Goal: Information Seeking & Learning: Learn about a topic

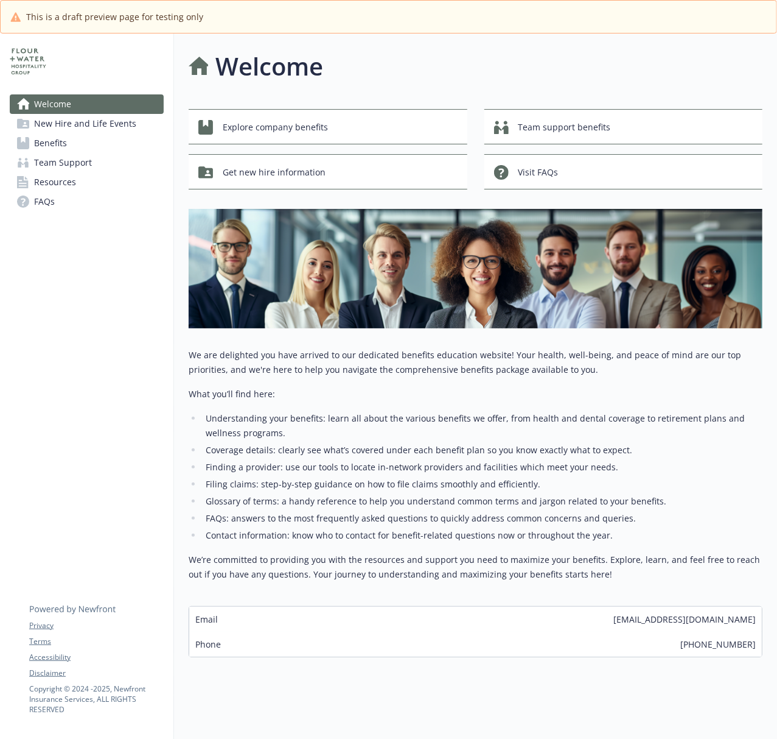
click at [91, 122] on span "New Hire and Life Events" at bounding box center [85, 123] width 102 height 19
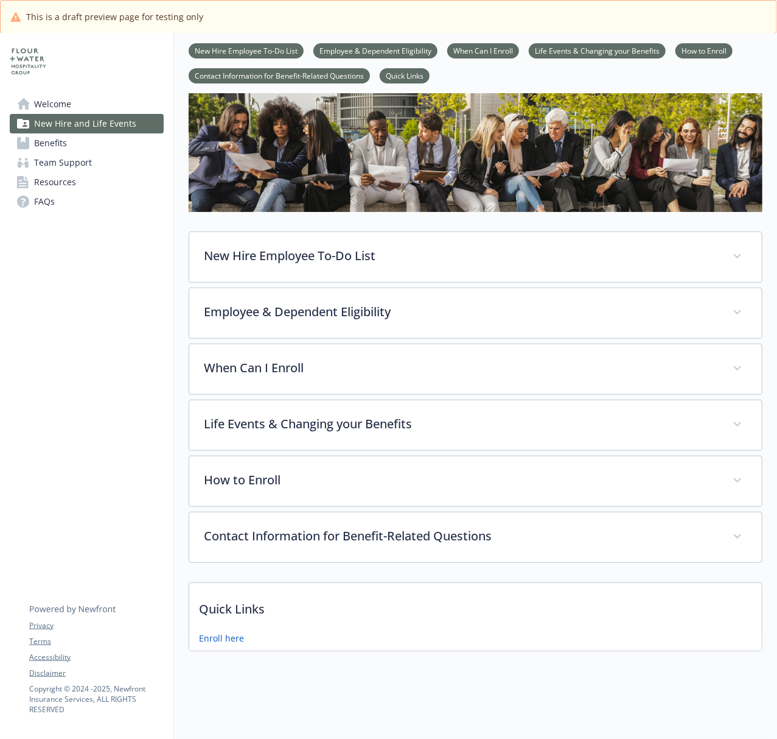
scroll to position [81, 0]
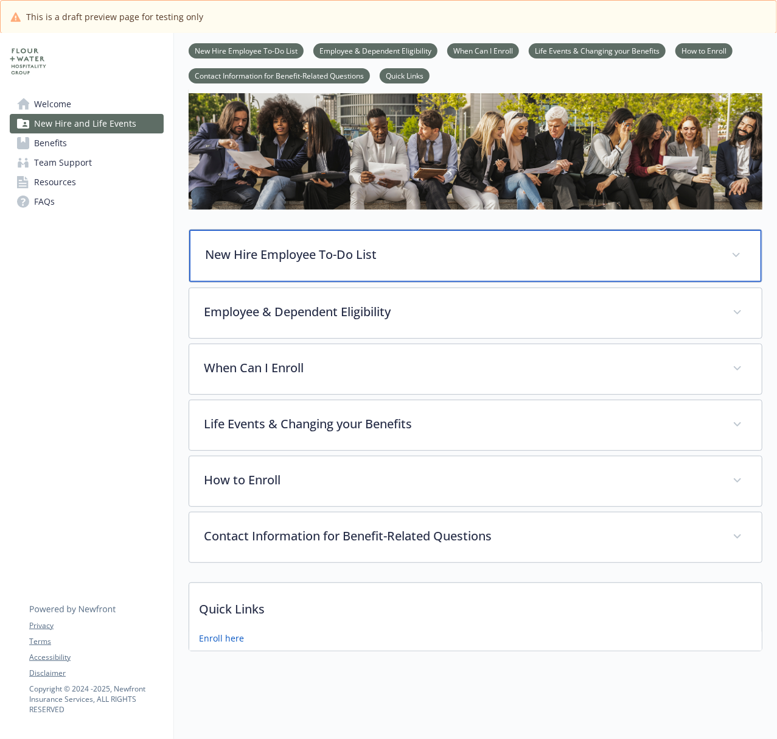
click at [487, 253] on div "New Hire Employee To-Do List" at bounding box center [475, 256] width 573 height 52
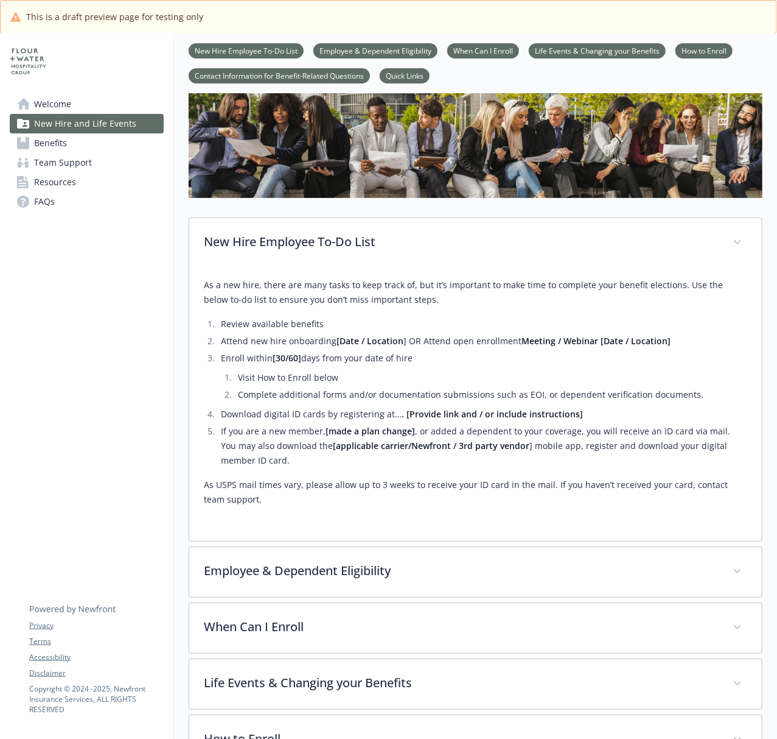
scroll to position [162, 0]
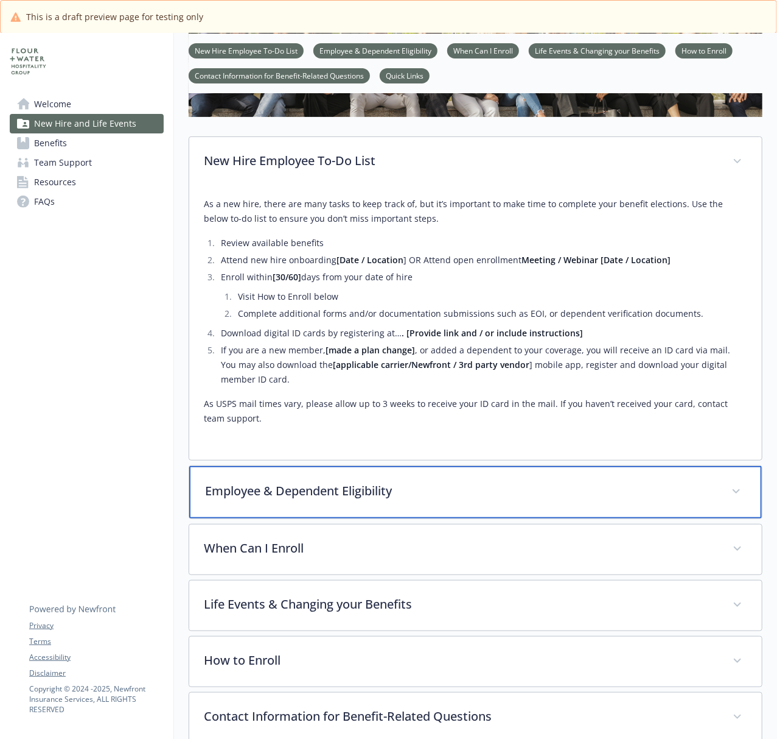
drag, startPoint x: 426, startPoint y: 493, endPoint x: 642, endPoint y: 480, distance: 215.9
click at [426, 493] on p "Employee & Dependent Eligibility" at bounding box center [461, 491] width 512 height 18
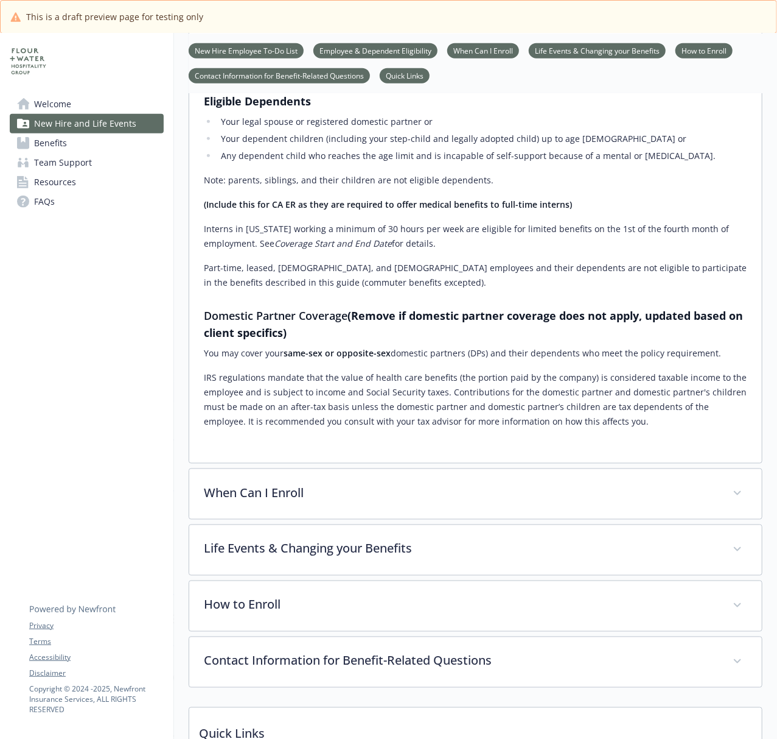
scroll to position [731, 0]
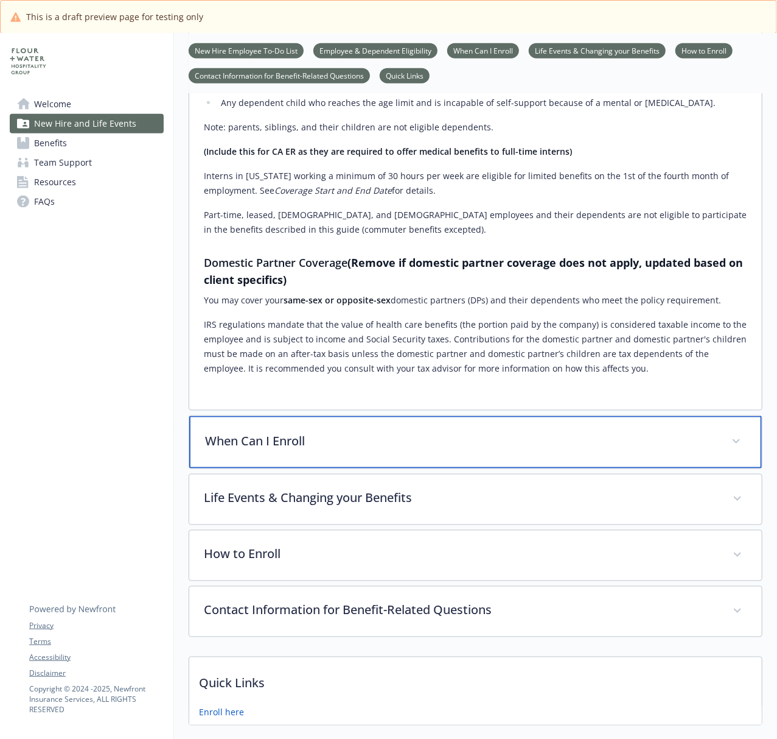
click at [461, 452] on div "When Can I Enroll" at bounding box center [475, 442] width 573 height 52
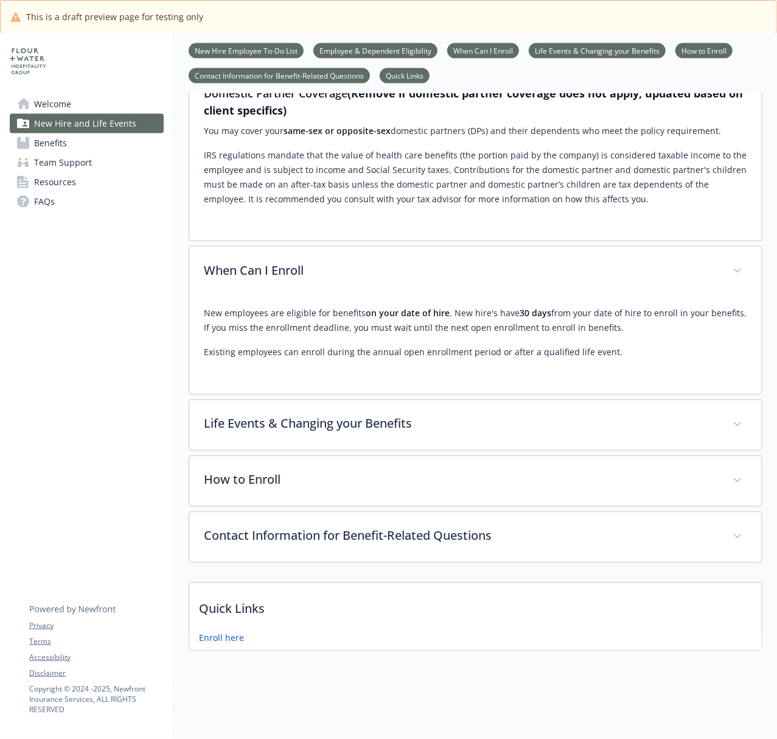
scroll to position [914, 0]
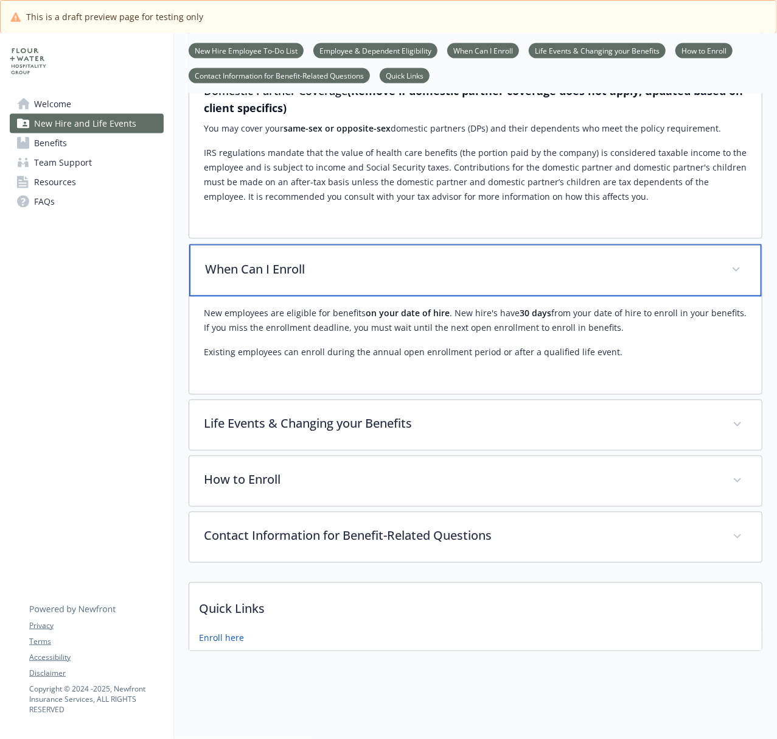
click at [408, 264] on p "When Can I Enroll" at bounding box center [461, 269] width 512 height 18
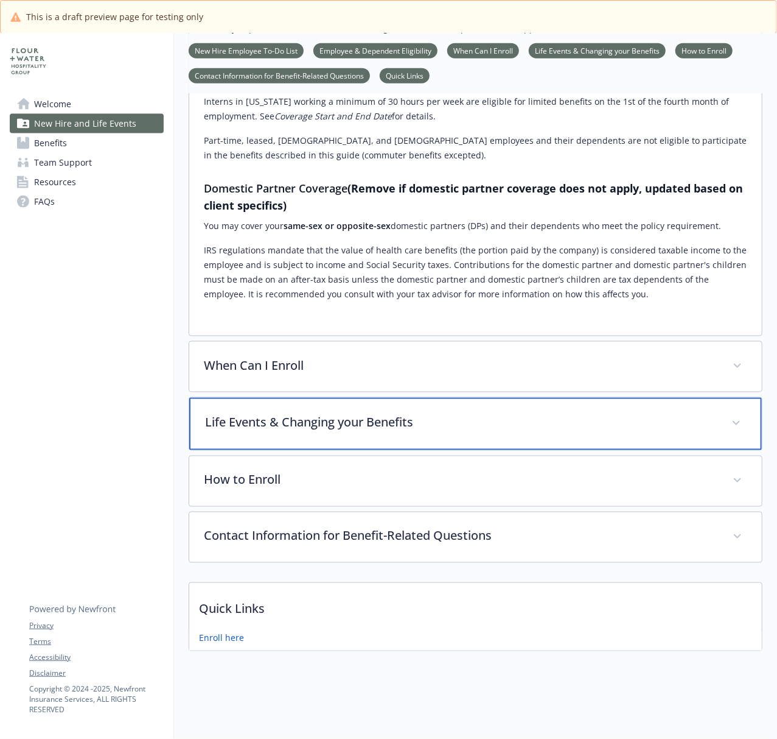
drag, startPoint x: 390, startPoint y: 412, endPoint x: 510, endPoint y: 393, distance: 121.5
click at [390, 413] on p "Life Events & Changing your Benefits" at bounding box center [461, 422] width 512 height 18
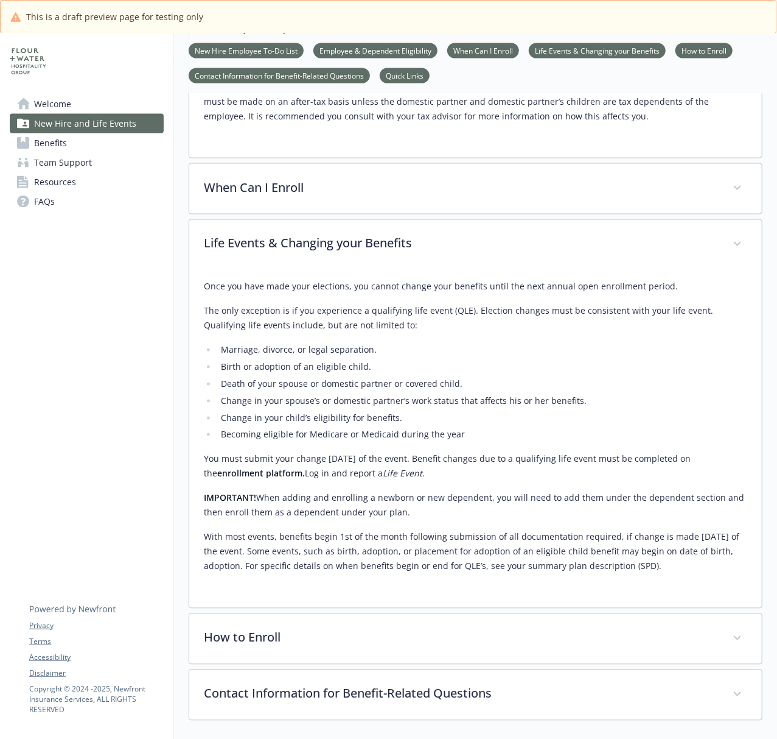
scroll to position [981, 0]
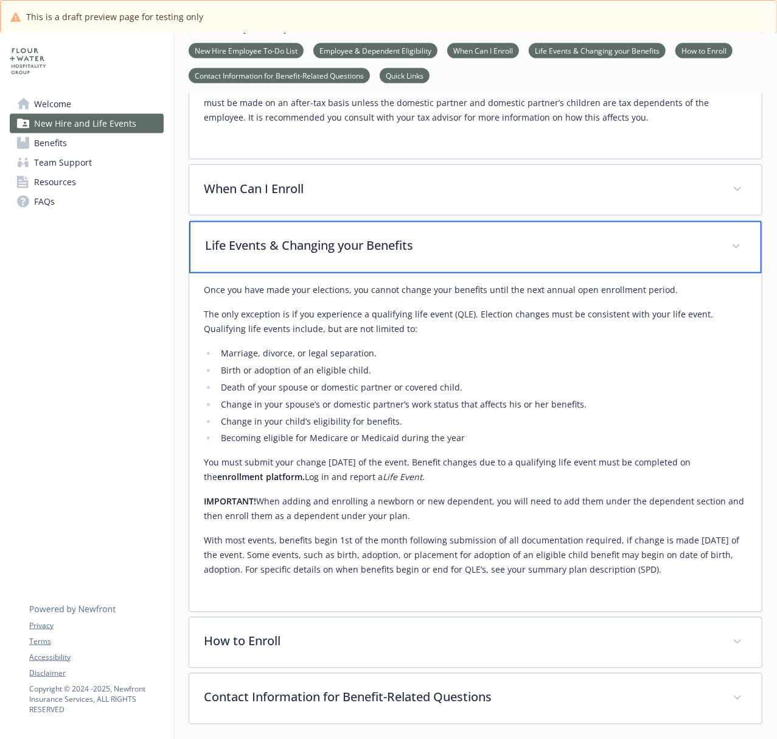
click at [424, 247] on p "Life Events & Changing your Benefits" at bounding box center [461, 246] width 512 height 18
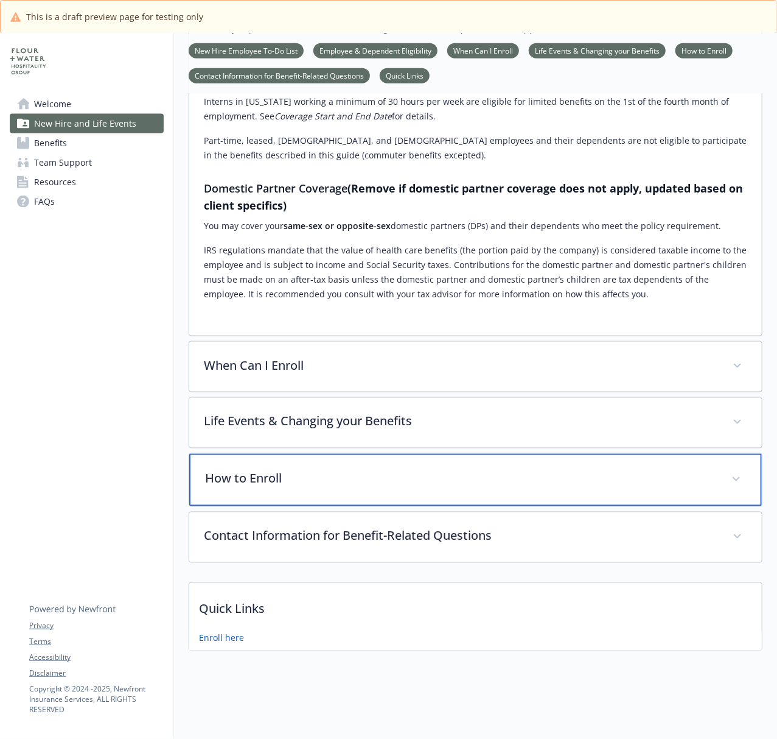
click at [451, 471] on p "How to Enroll" at bounding box center [461, 478] width 512 height 18
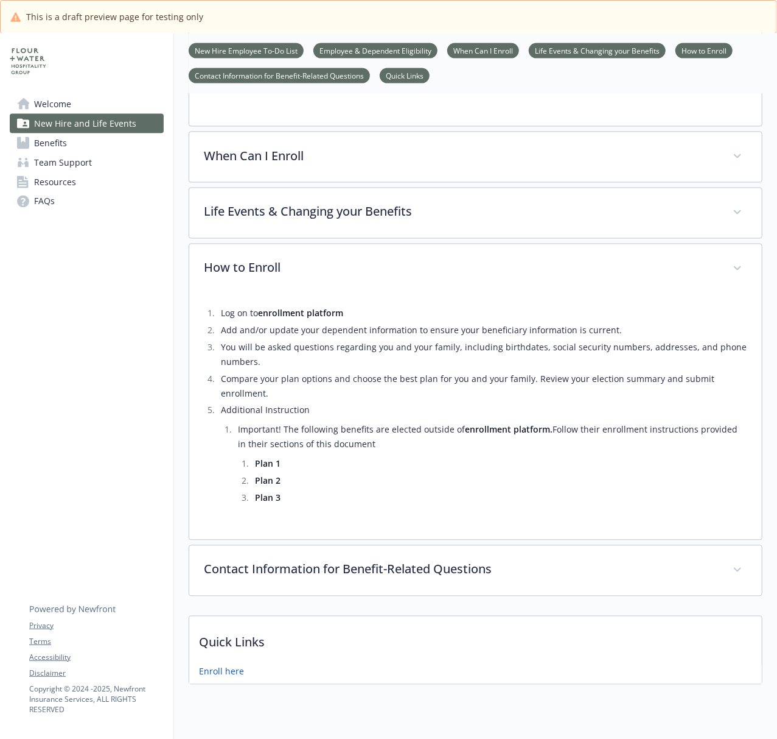
scroll to position [1062, 0]
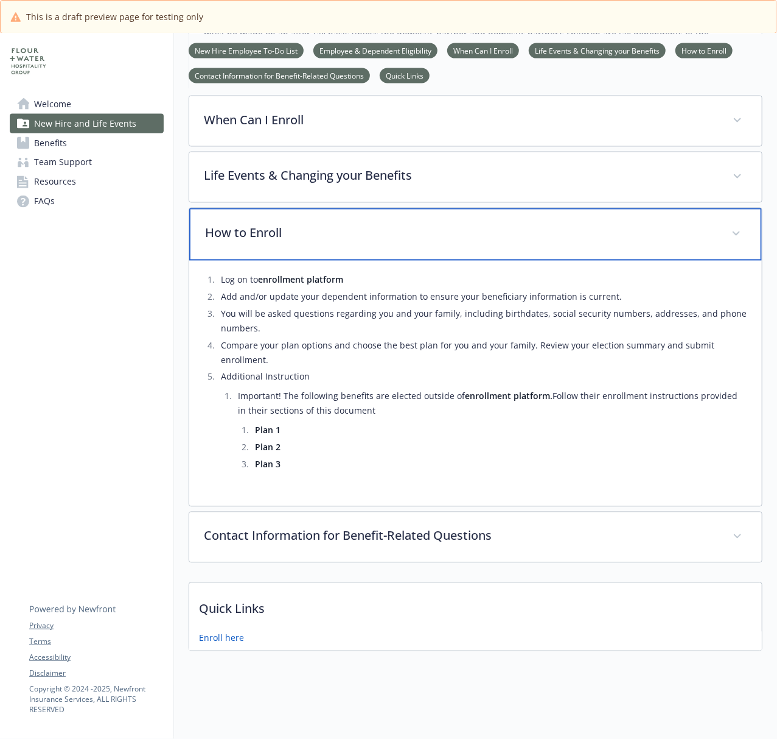
drag, startPoint x: 377, startPoint y: 215, endPoint x: 519, endPoint y: 217, distance: 141.3
click at [377, 224] on p "How to Enroll" at bounding box center [461, 233] width 512 height 18
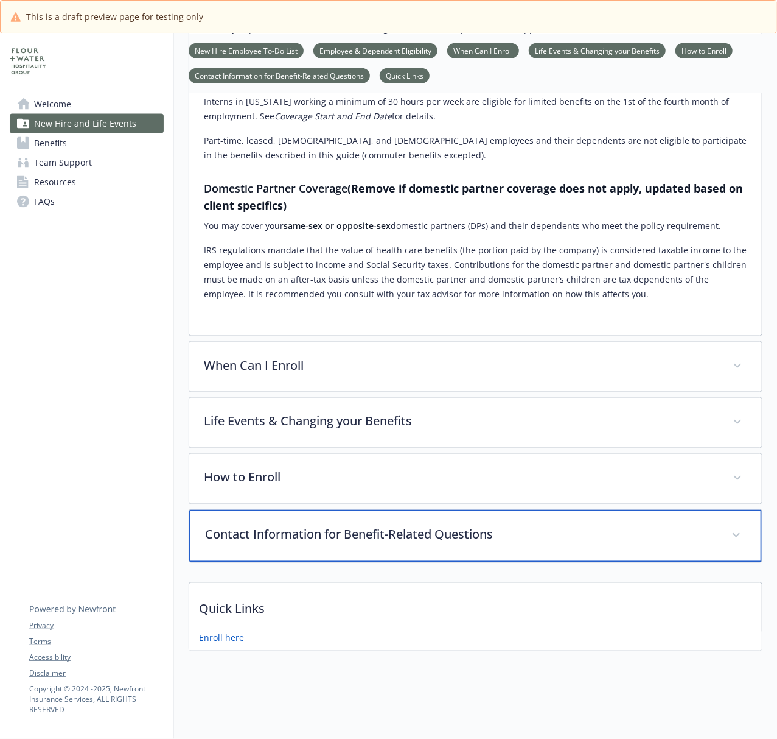
drag, startPoint x: 427, startPoint y: 532, endPoint x: 481, endPoint y: 512, distance: 57.6
click at [427, 532] on div "Contact Information for Benefit-Related Questions" at bounding box center [475, 536] width 573 height 52
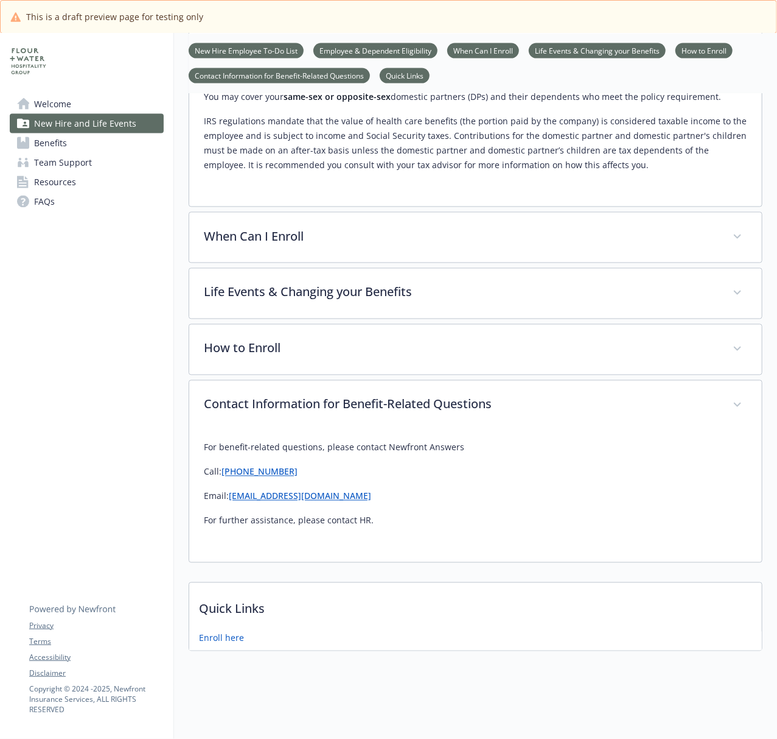
scroll to position [949, 0]
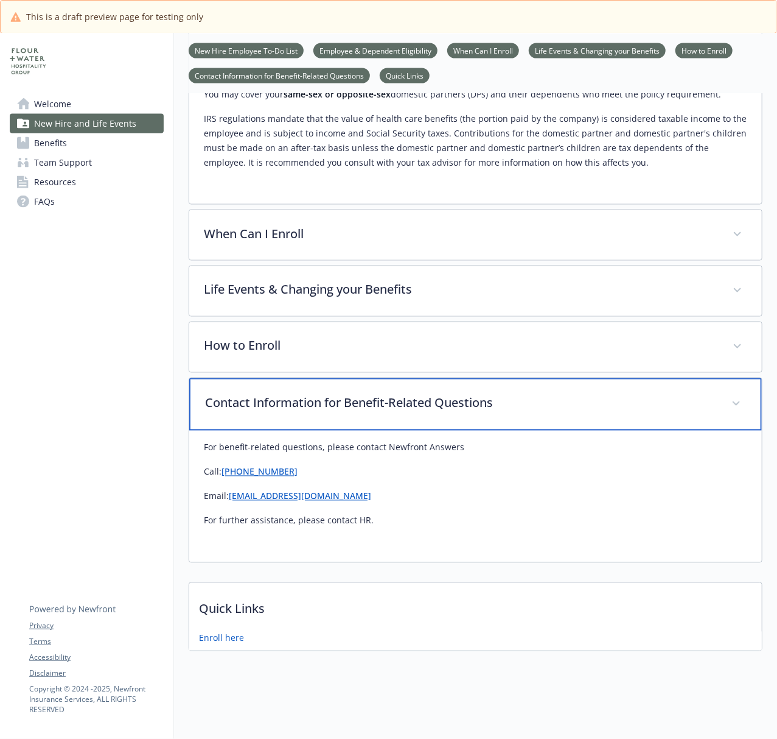
click at [369, 404] on div "Contact Information for Benefit-Related Questions" at bounding box center [475, 404] width 573 height 52
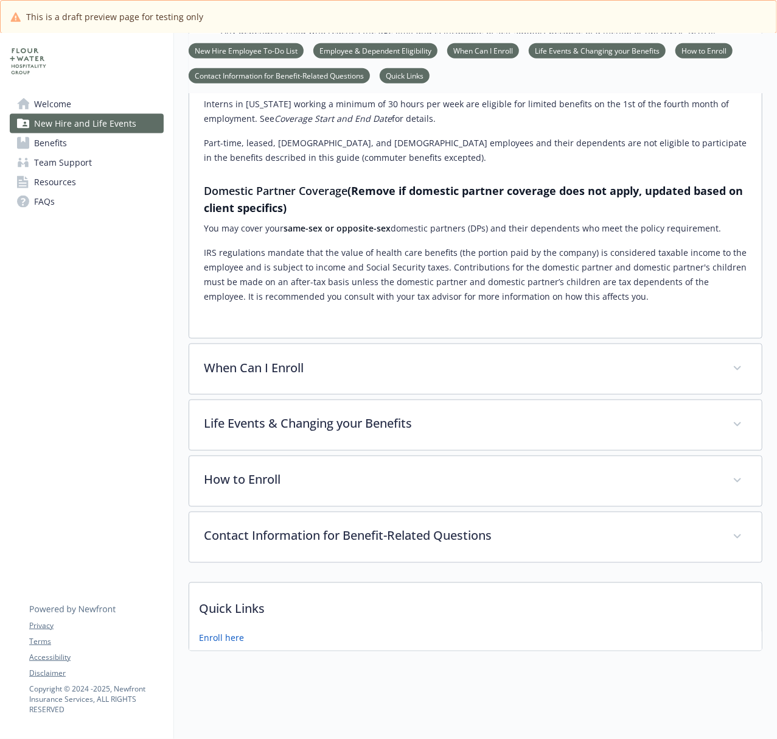
scroll to position [817, 0]
click at [73, 144] on link "Benefits" at bounding box center [87, 142] width 154 height 19
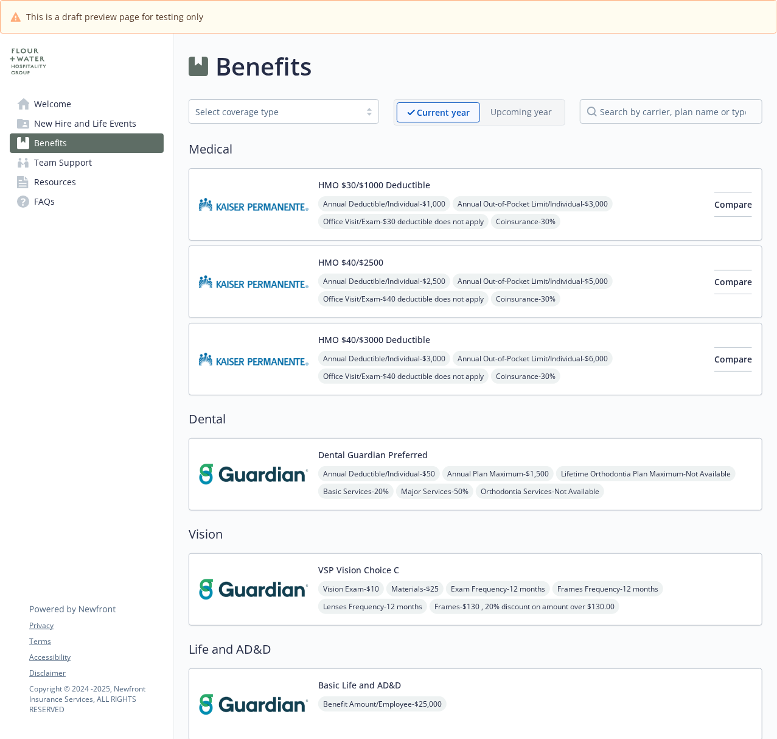
click at [268, 228] on img at bounding box center [254, 204] width 110 height 52
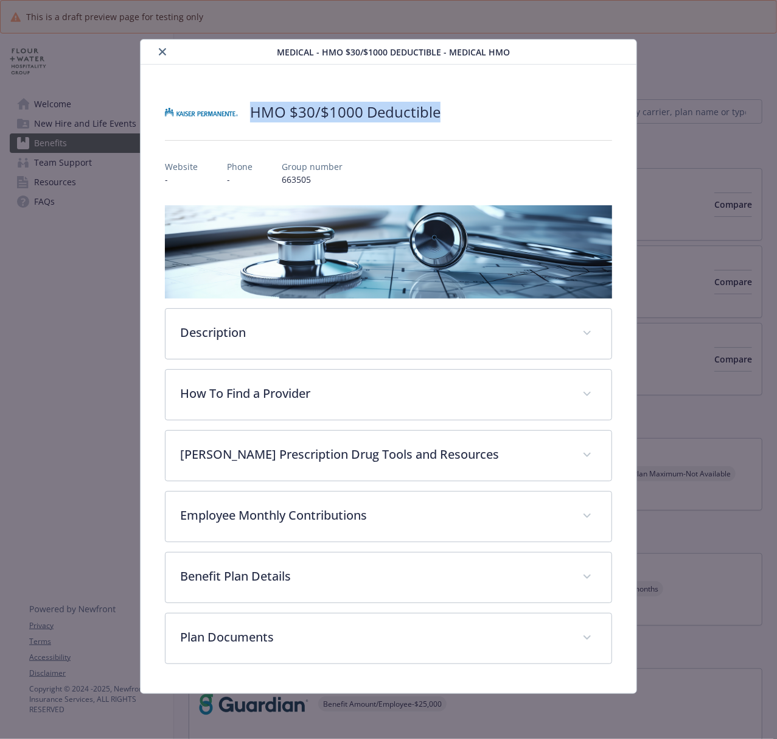
drag, startPoint x: 248, startPoint y: 111, endPoint x: 463, endPoint y: 123, distance: 215.3
click at [463, 123] on div "HMO $30/$1000 Deductible" at bounding box center [388, 112] width 447 height 37
copy h2 "HMO $30/$1000 Deductible"
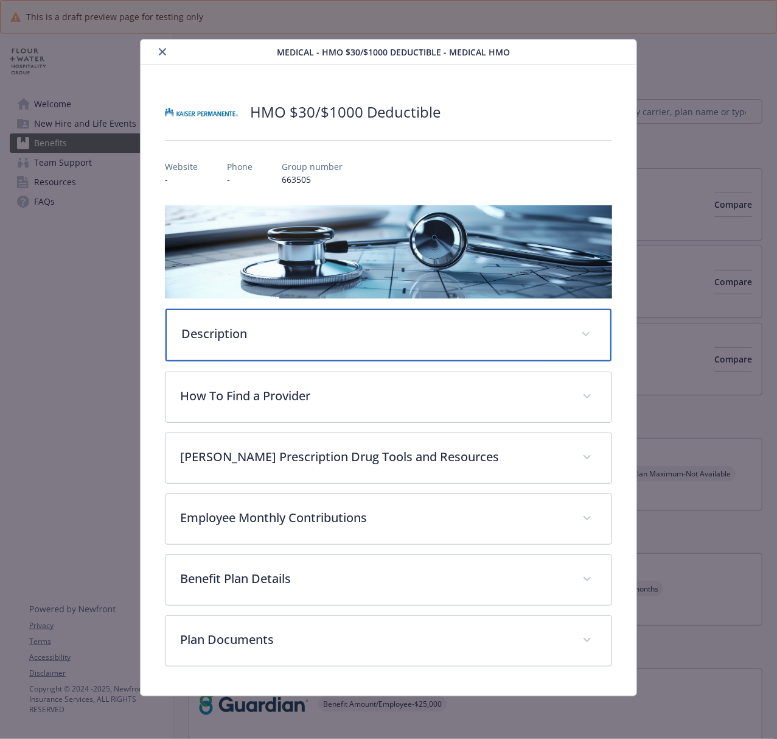
click at [363, 340] on p "Description" at bounding box center [373, 334] width 385 height 18
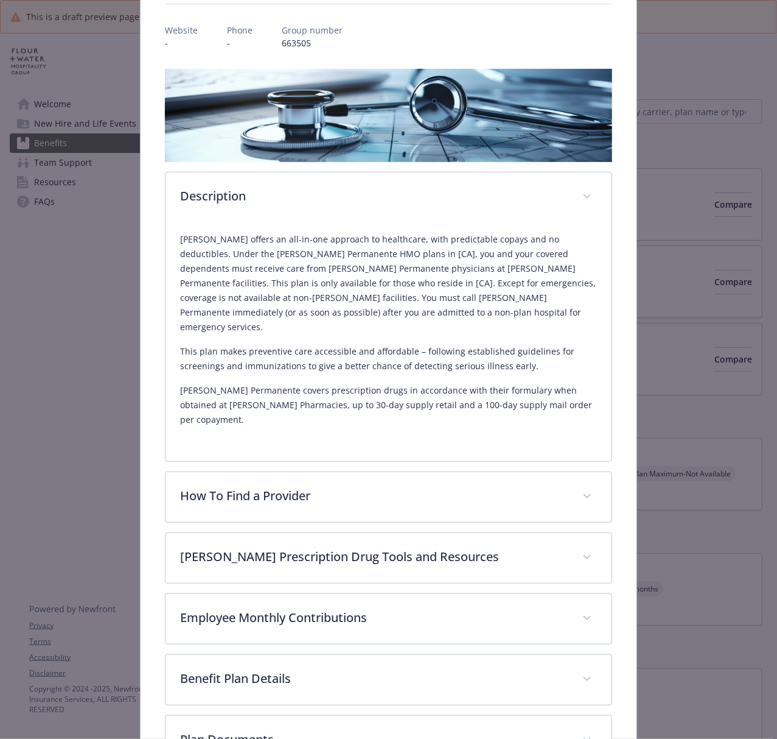
scroll to position [162, 0]
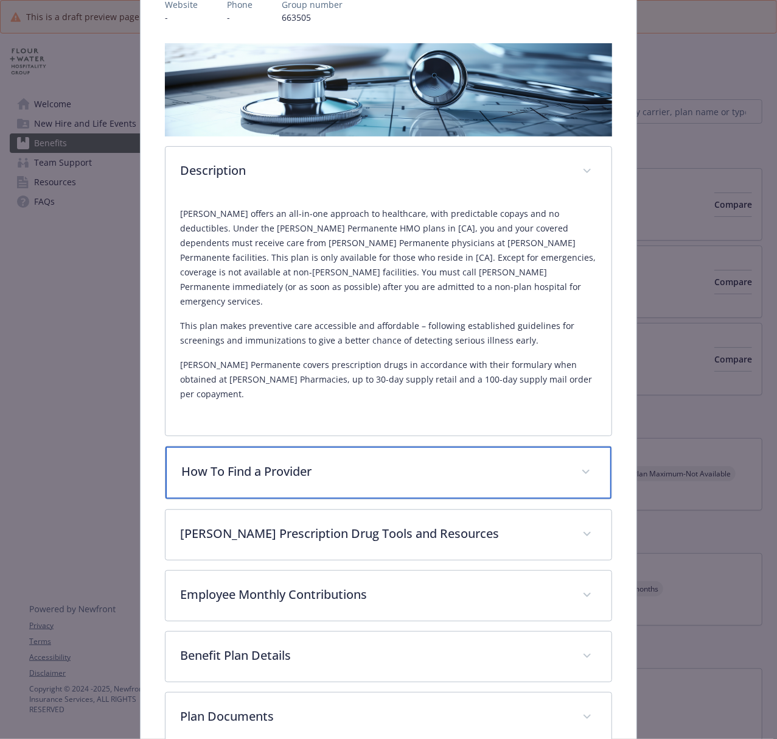
click at [399, 462] on p "How To Find a Provider" at bounding box center [373, 471] width 385 height 18
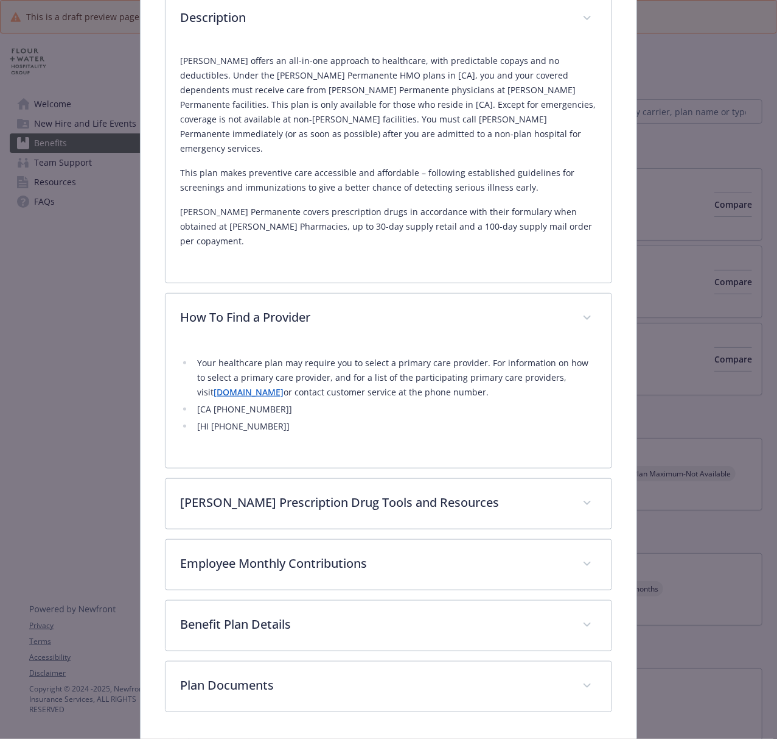
scroll to position [329, 0]
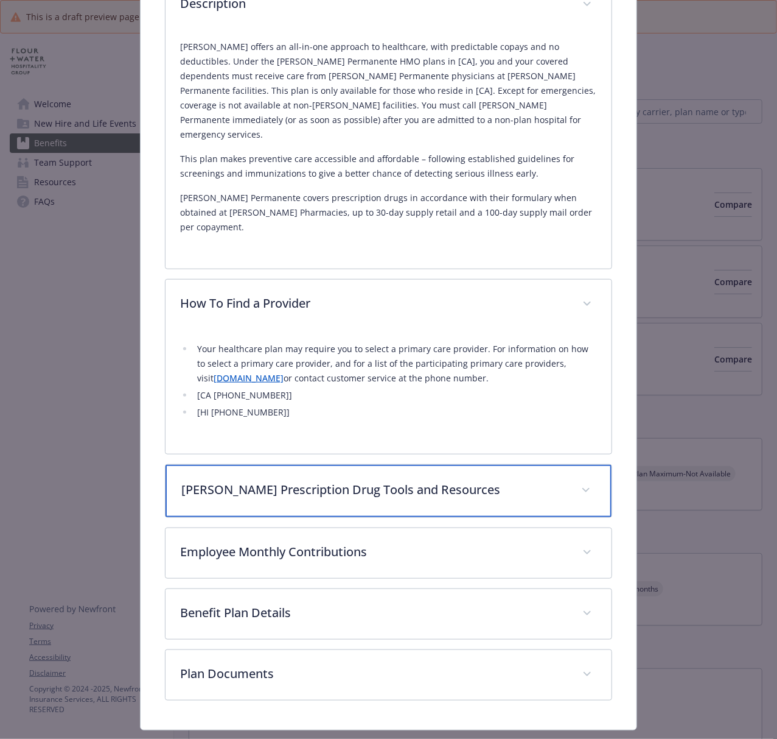
click at [347, 480] on p "[PERSON_NAME] Prescription Drug Tools and Resources" at bounding box center [373, 489] width 385 height 18
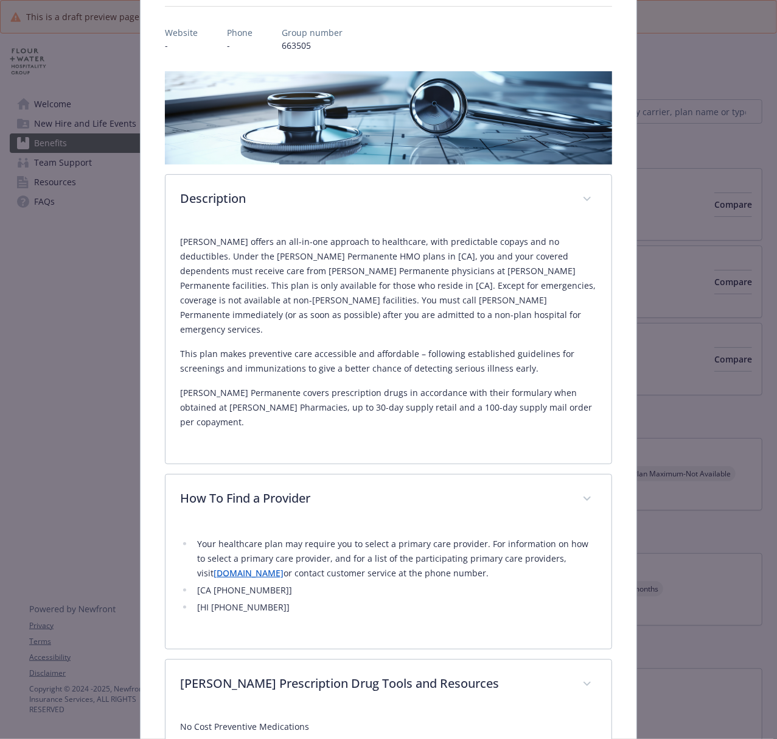
scroll to position [0, 0]
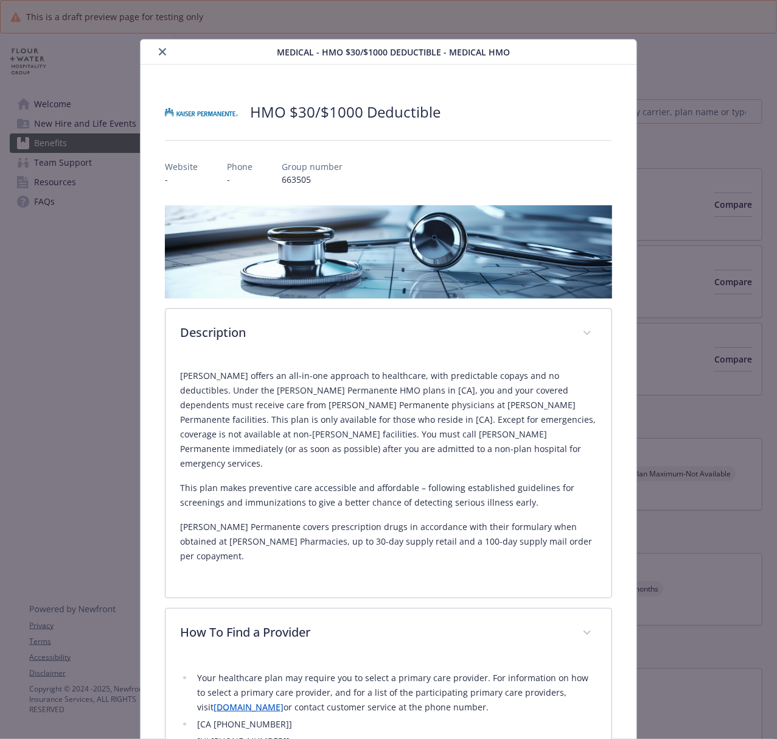
click at [160, 54] on icon "close" at bounding box center [162, 51] width 7 height 7
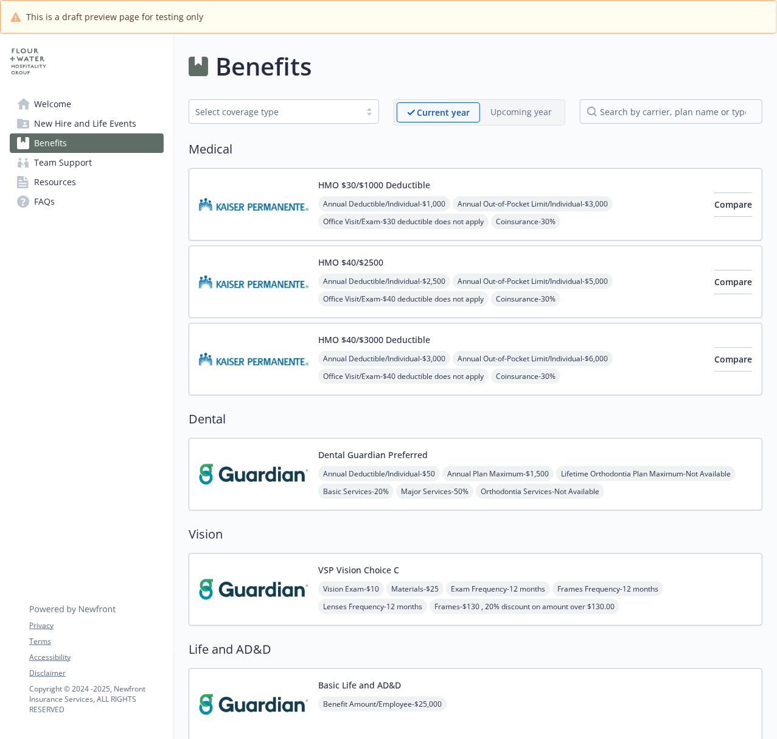
click at [270, 290] on img at bounding box center [254, 282] width 110 height 52
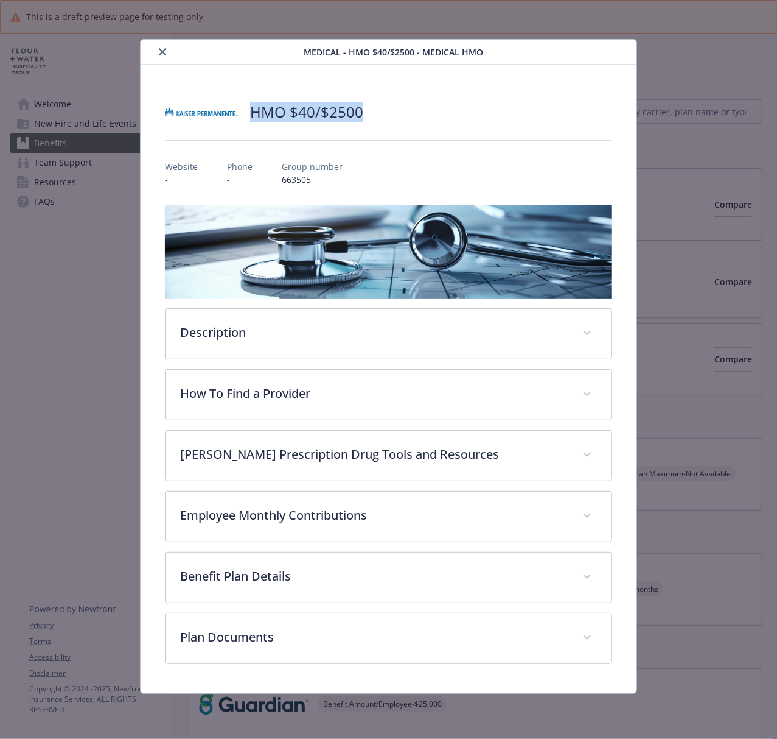
drag, startPoint x: 398, startPoint y: 121, endPoint x: 252, endPoint y: 113, distance: 145.7
click at [252, 113] on div "HMO $40/$2500" at bounding box center [388, 112] width 447 height 37
copy h2 "HMO $40/$2500"
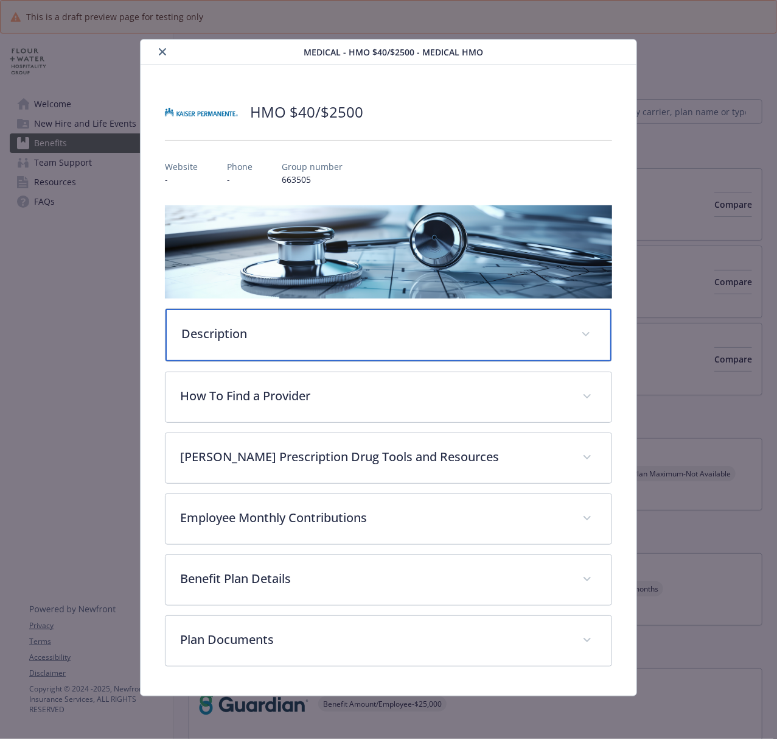
click at [361, 343] on div "Description" at bounding box center [389, 335] width 446 height 52
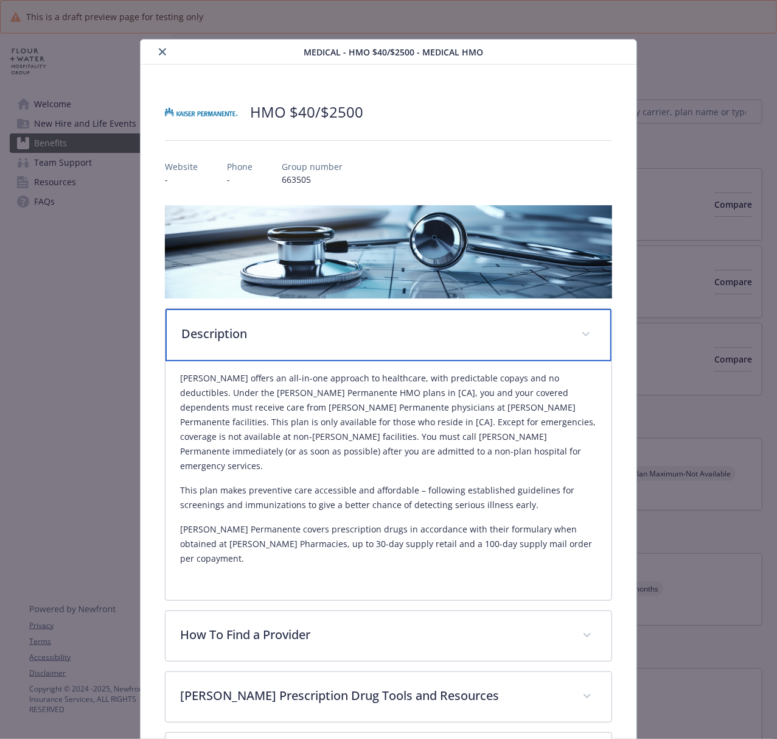
scroll to position [81, 0]
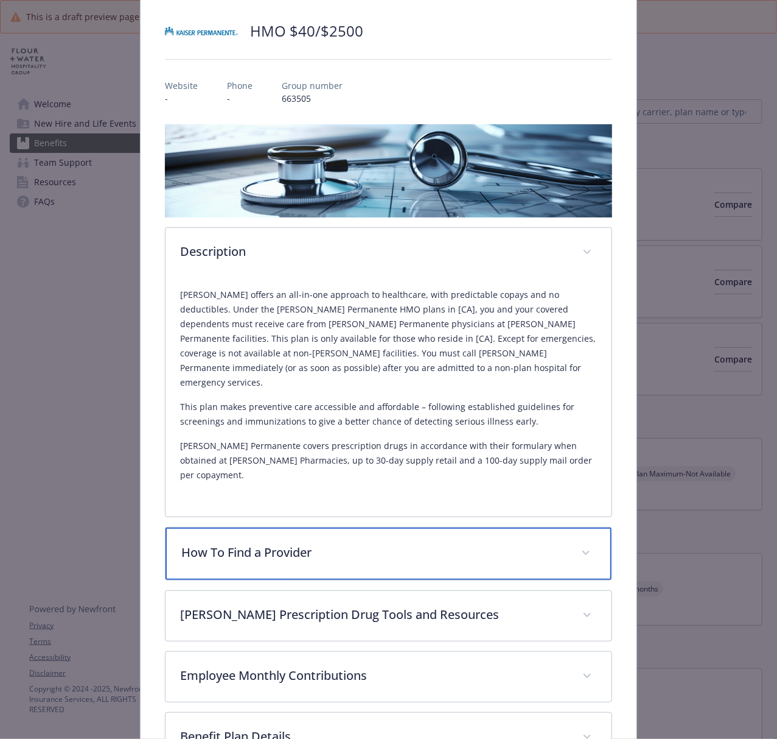
drag, startPoint x: 321, startPoint y: 524, endPoint x: 361, endPoint y: 476, distance: 61.8
click at [319, 543] on p "How To Find a Provider" at bounding box center [373, 552] width 385 height 18
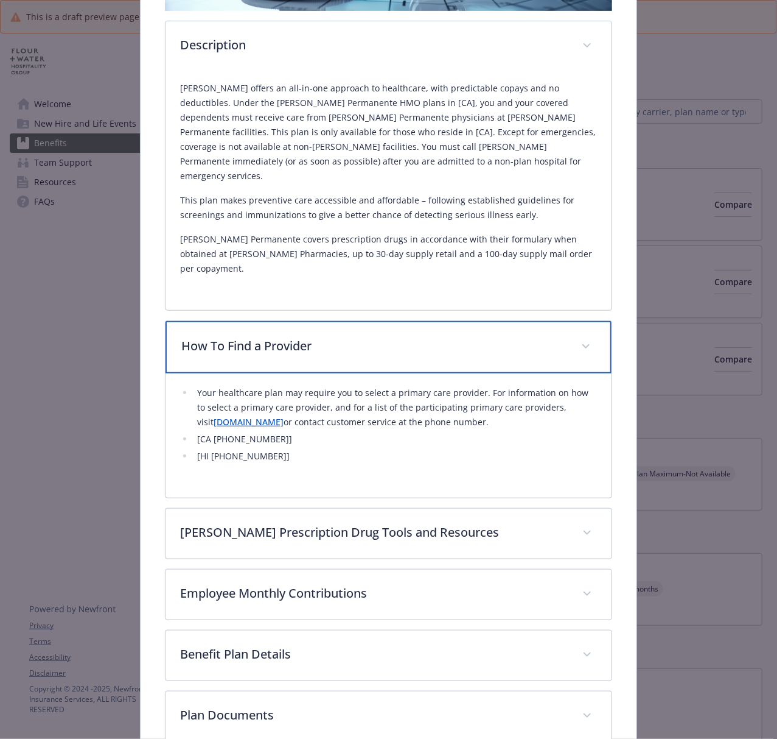
scroll to position [330, 0]
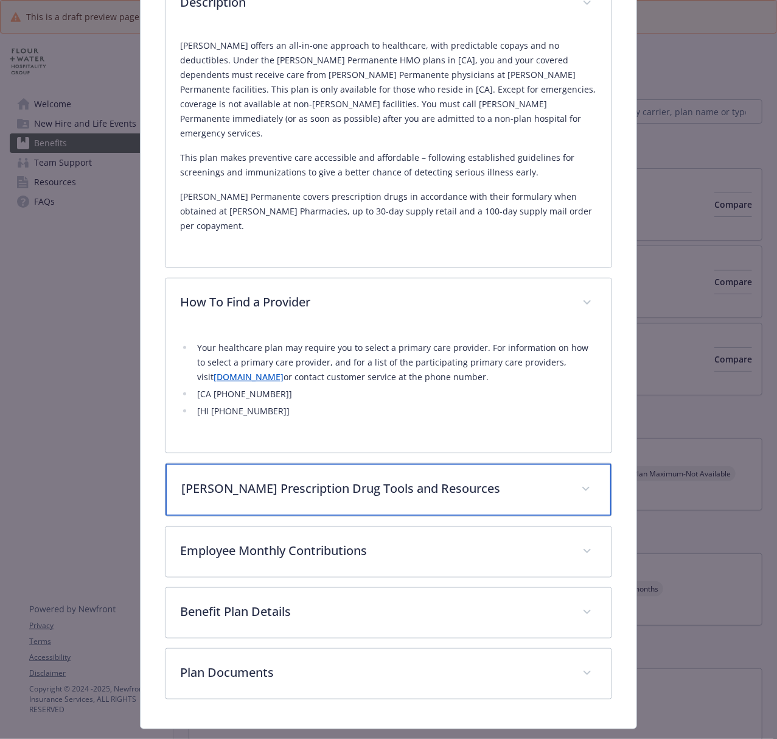
click at [351, 479] on p "[PERSON_NAME] Prescription Drug Tools and Resources" at bounding box center [373, 488] width 385 height 18
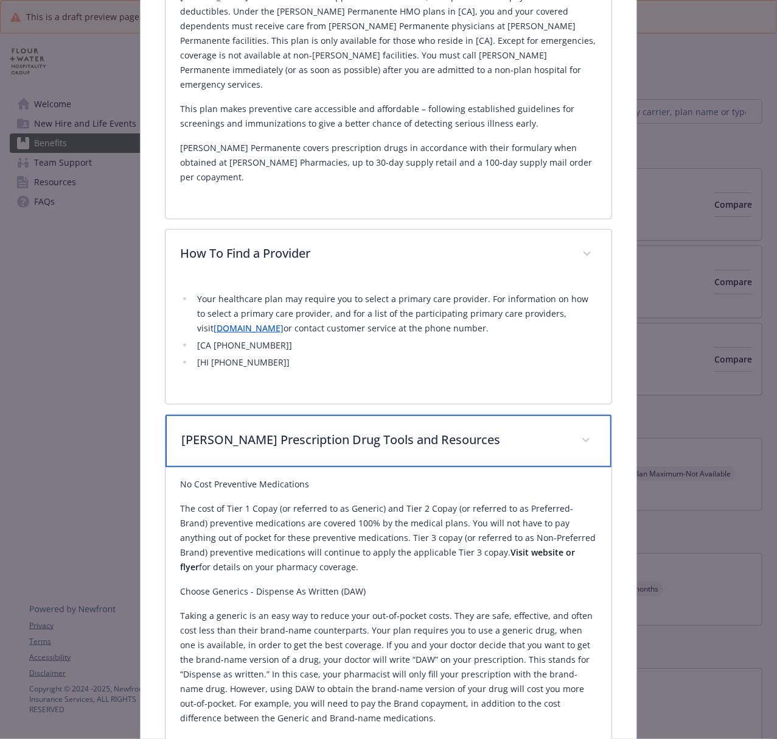
scroll to position [0, 0]
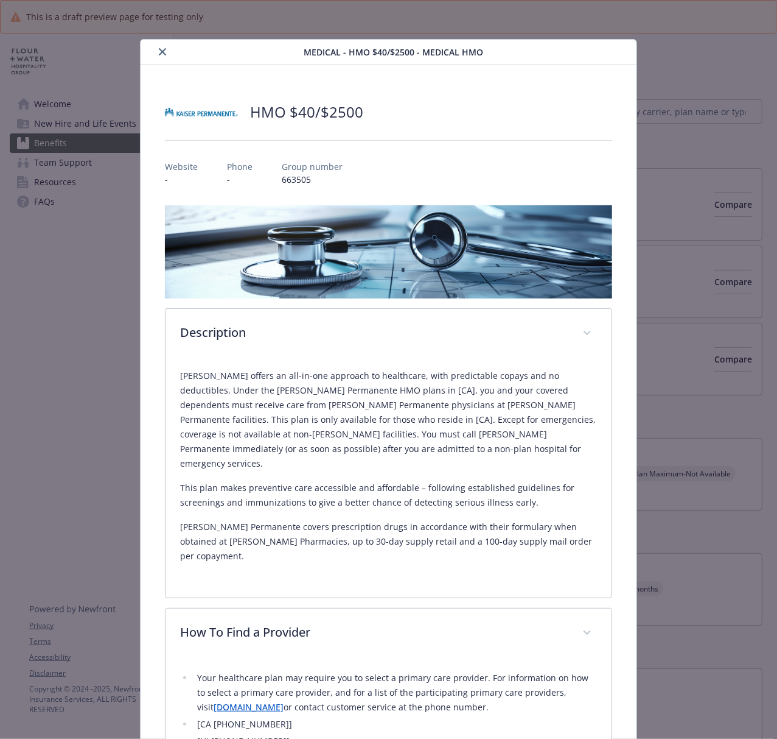
click at [160, 50] on icon "close" at bounding box center [162, 51] width 7 height 7
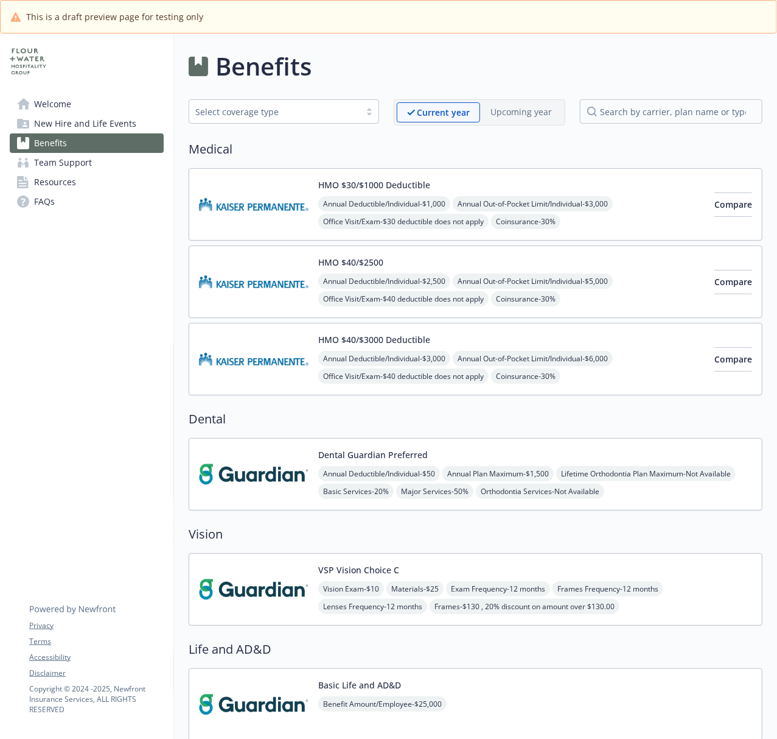
click at [217, 352] on img at bounding box center [254, 359] width 110 height 52
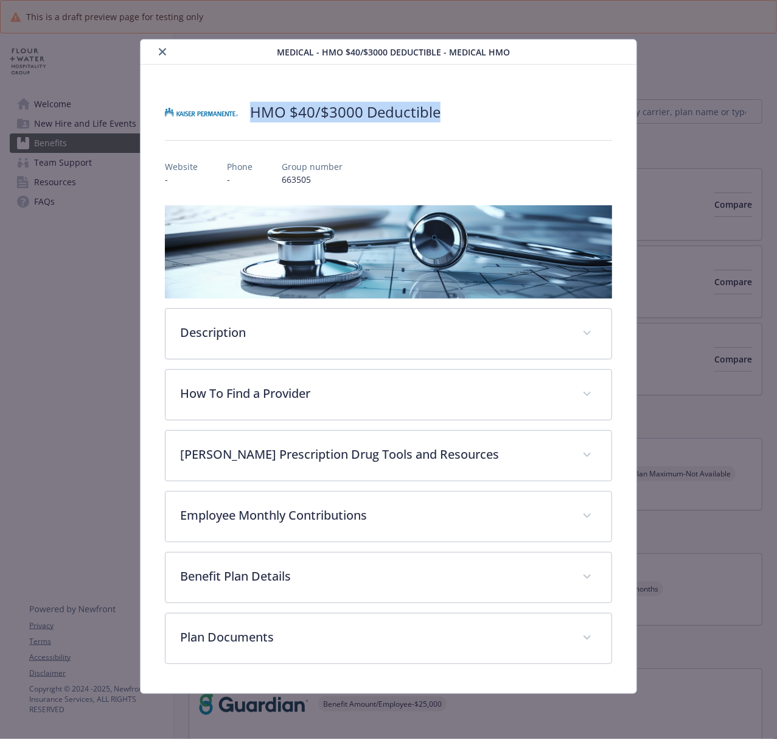
drag, startPoint x: 252, startPoint y: 111, endPoint x: 458, endPoint y: 111, distance: 205.8
click at [458, 111] on div "HMO $40/$3000 Deductible" at bounding box center [388, 112] width 447 height 37
copy h2 "HMO $40/$3000 Deductible"
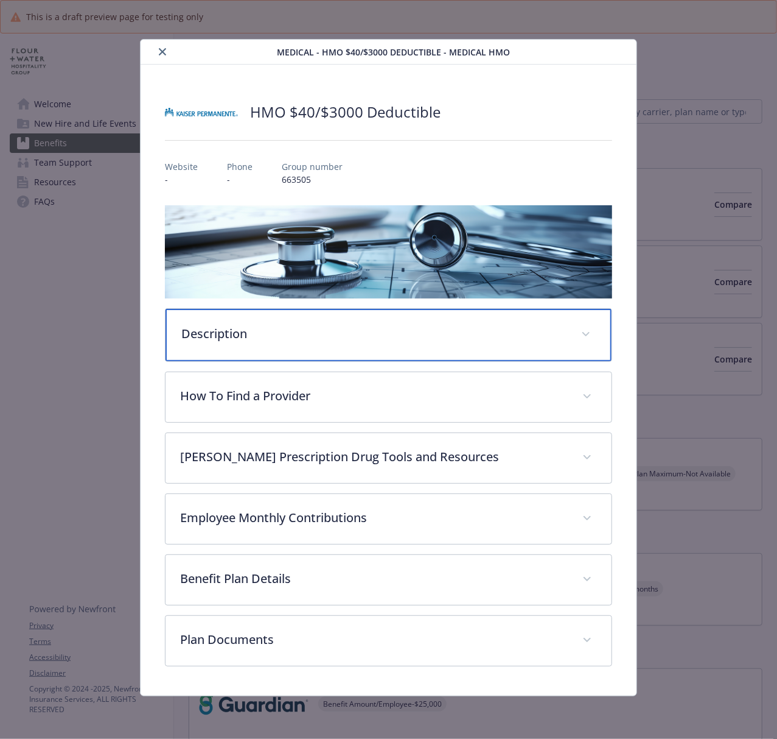
click at [222, 349] on div "Description" at bounding box center [389, 335] width 446 height 52
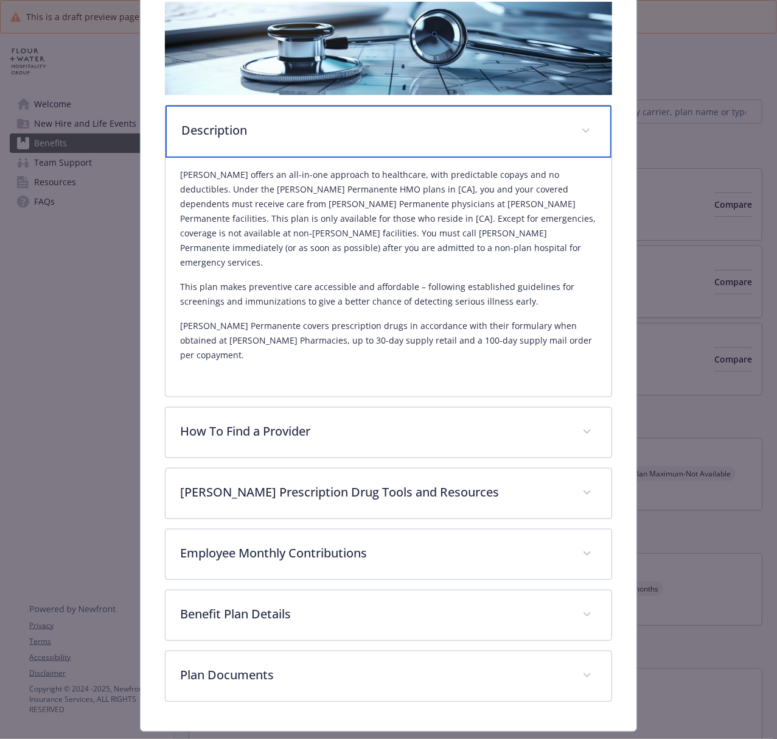
scroll to position [206, 0]
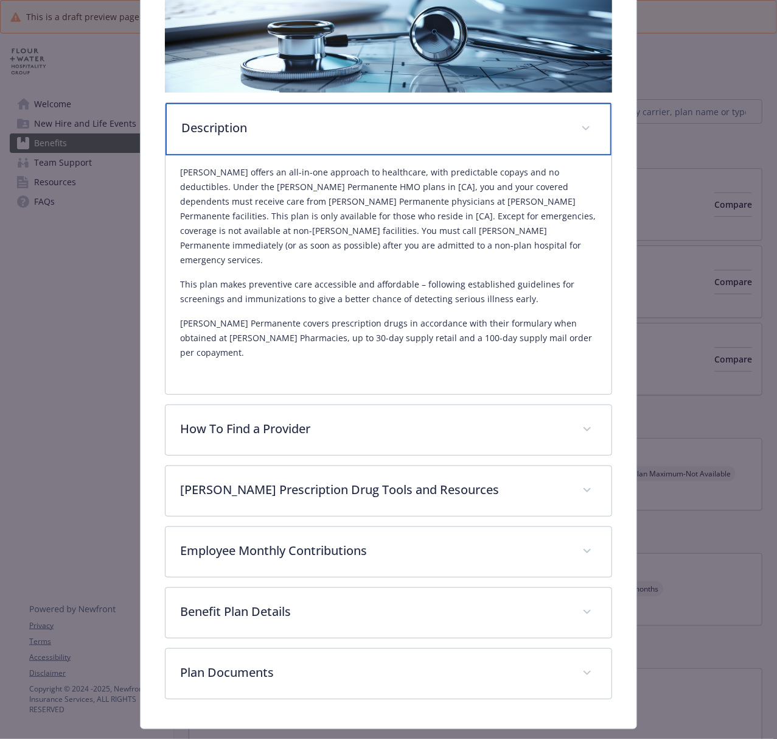
click at [259, 127] on p "Description" at bounding box center [373, 128] width 385 height 18
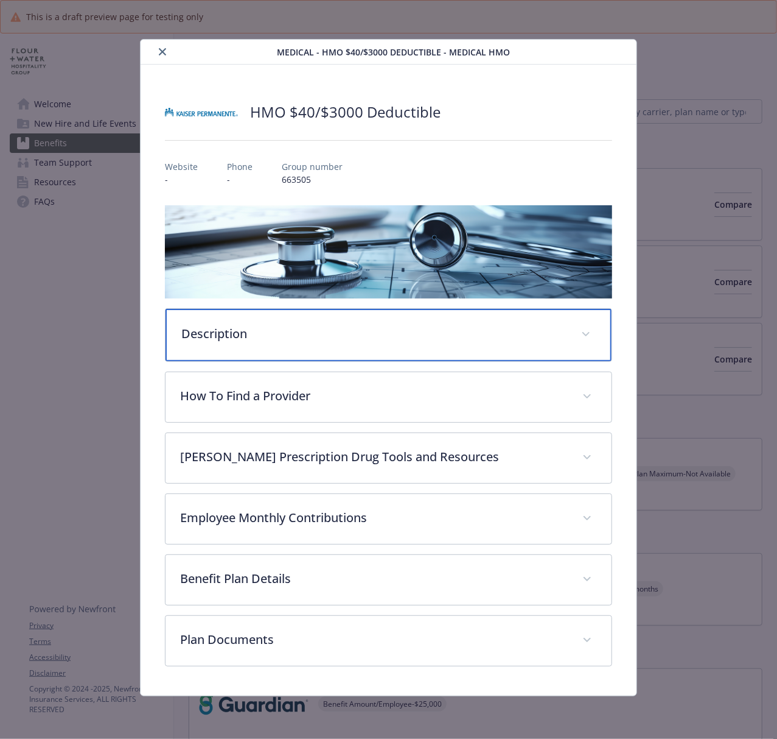
scroll to position [0, 0]
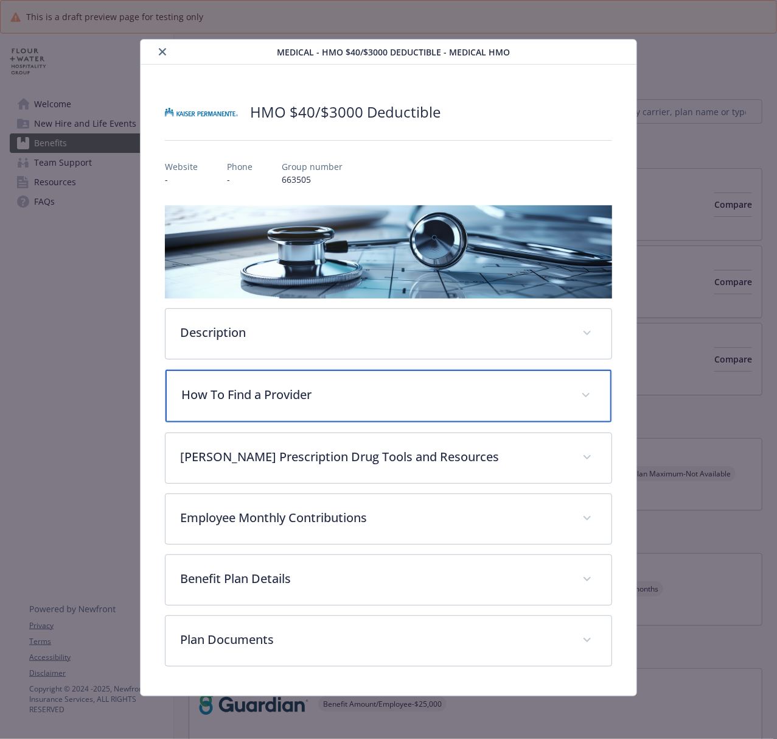
drag, startPoint x: 266, startPoint y: 396, endPoint x: 343, endPoint y: 363, distance: 84.0
click at [266, 398] on p "How To Find a Provider" at bounding box center [373, 394] width 385 height 18
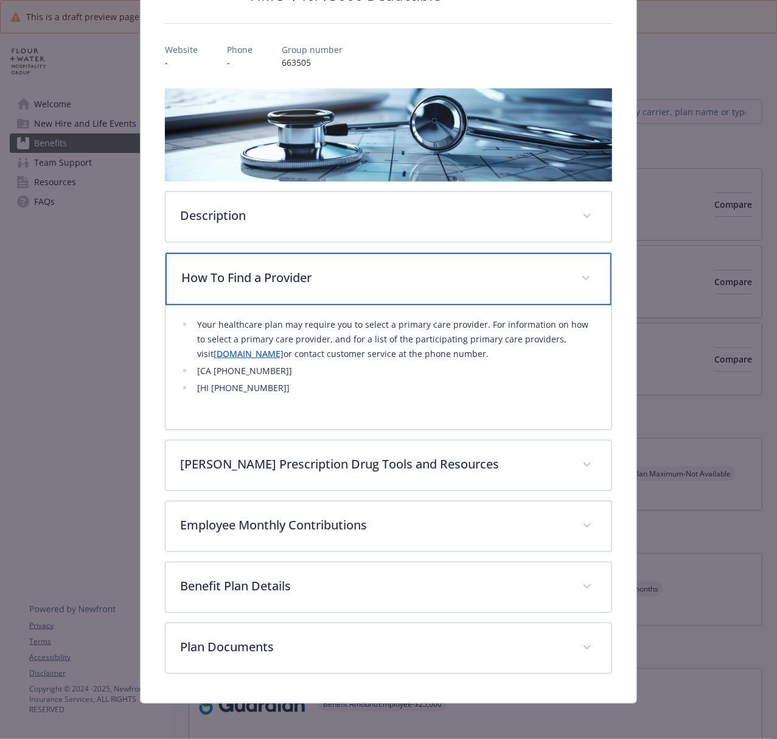
scroll to position [121, 0]
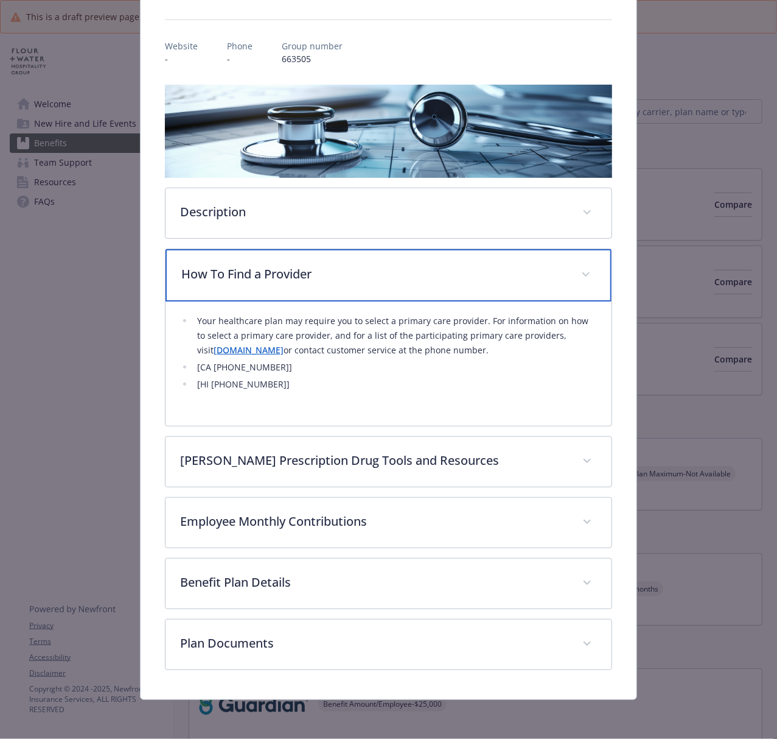
click at [369, 274] on p "How To Find a Provider" at bounding box center [373, 274] width 385 height 18
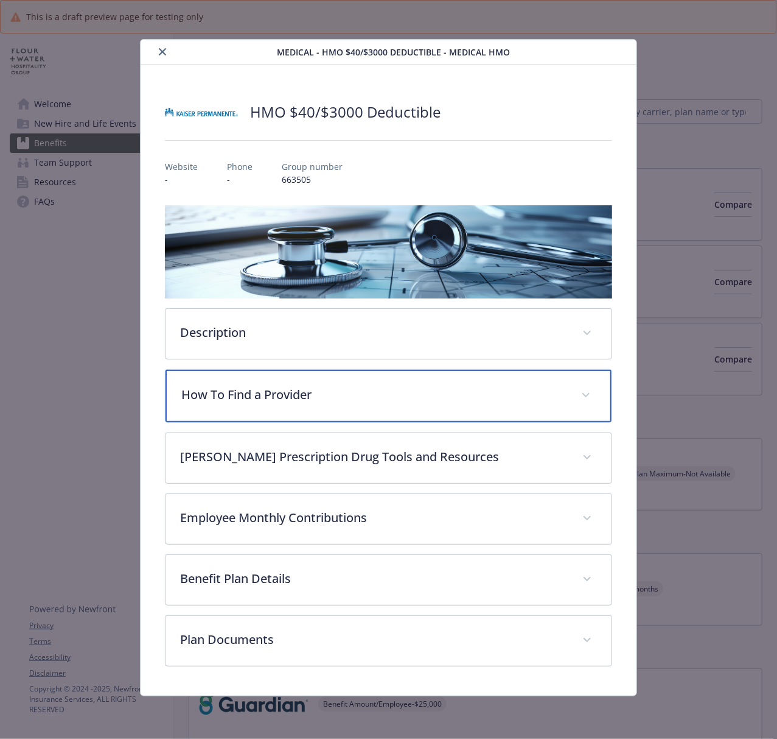
scroll to position [0, 0]
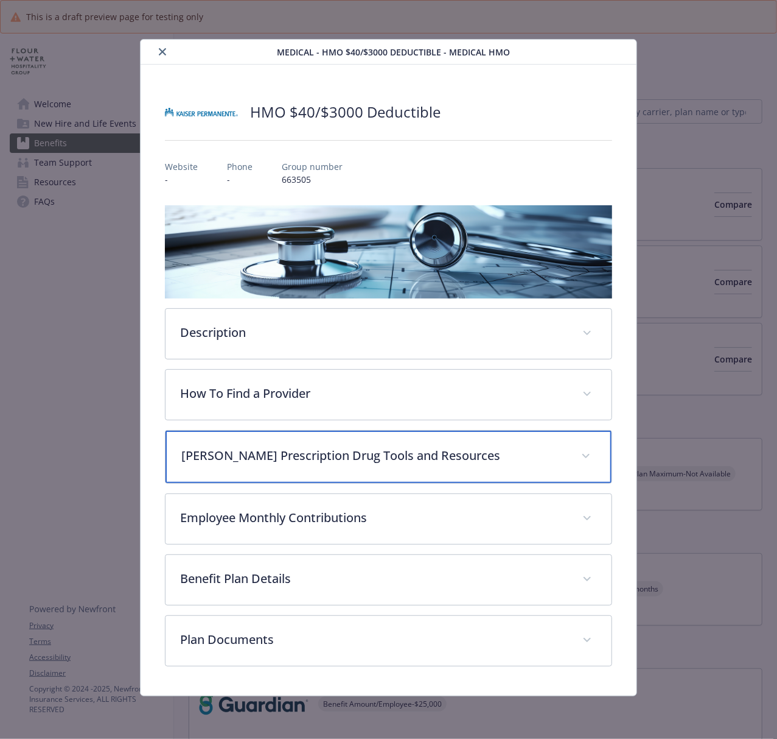
click at [349, 466] on div "[PERSON_NAME] Prescription Drug Tools and Resources" at bounding box center [389, 456] width 446 height 52
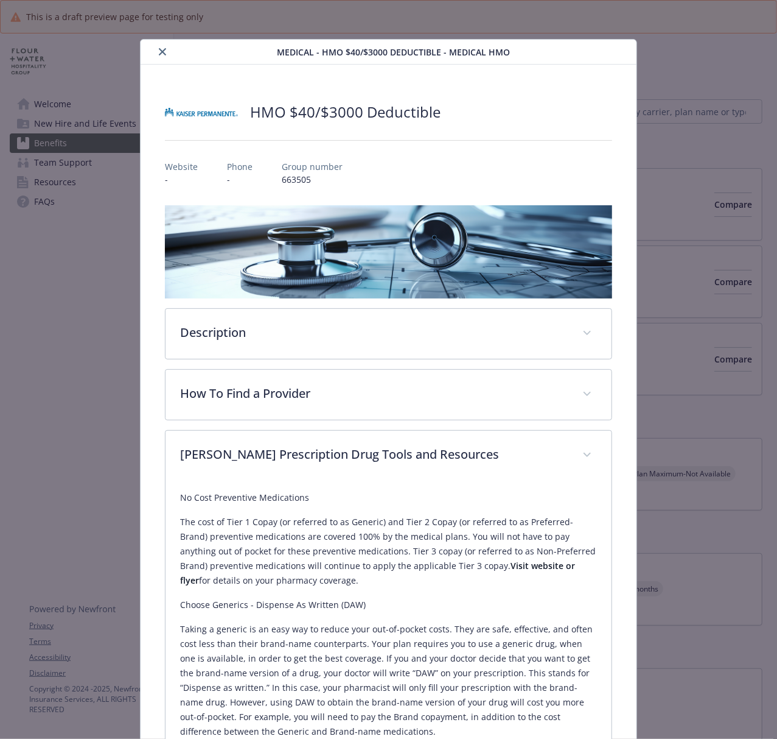
click at [156, 52] on button "close" at bounding box center [162, 51] width 15 height 15
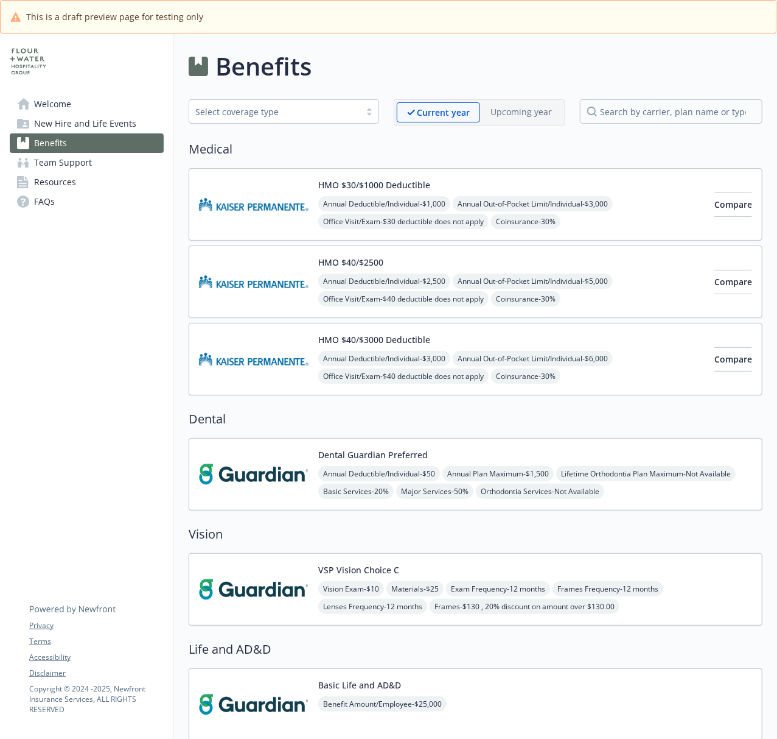
click at [263, 477] on img at bounding box center [254, 474] width 110 height 52
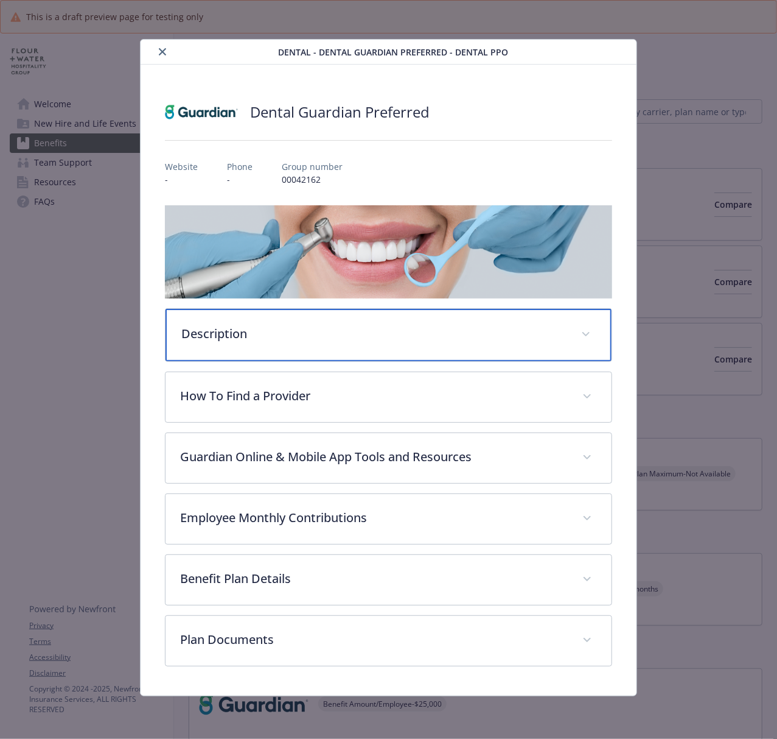
click at [399, 334] on p "Description" at bounding box center [373, 334] width 385 height 18
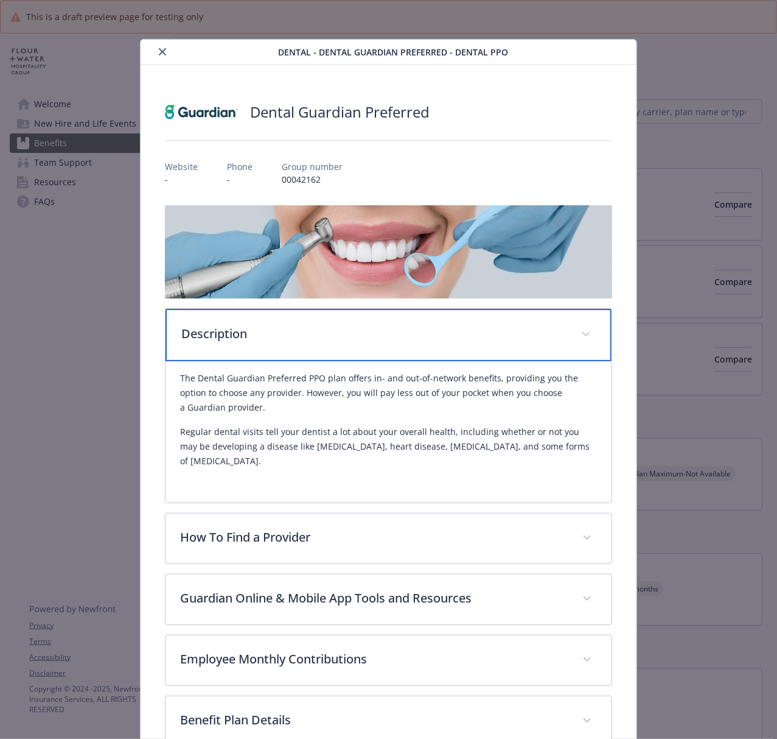
click at [398, 336] on p "Description" at bounding box center [373, 334] width 385 height 18
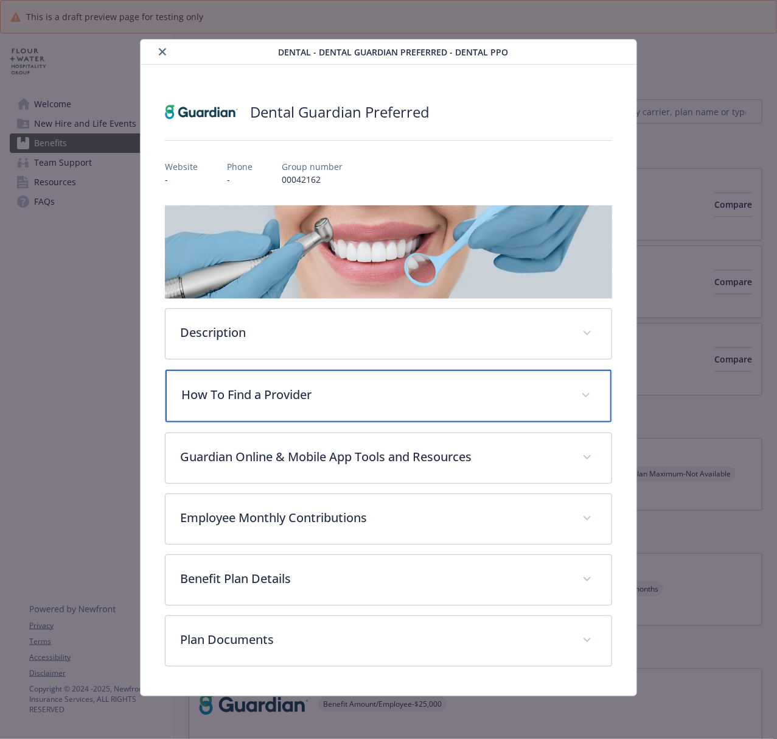
drag, startPoint x: 374, startPoint y: 398, endPoint x: 424, endPoint y: 407, distance: 50.9
click at [373, 398] on p "How To Find a Provider" at bounding box center [373, 394] width 385 height 18
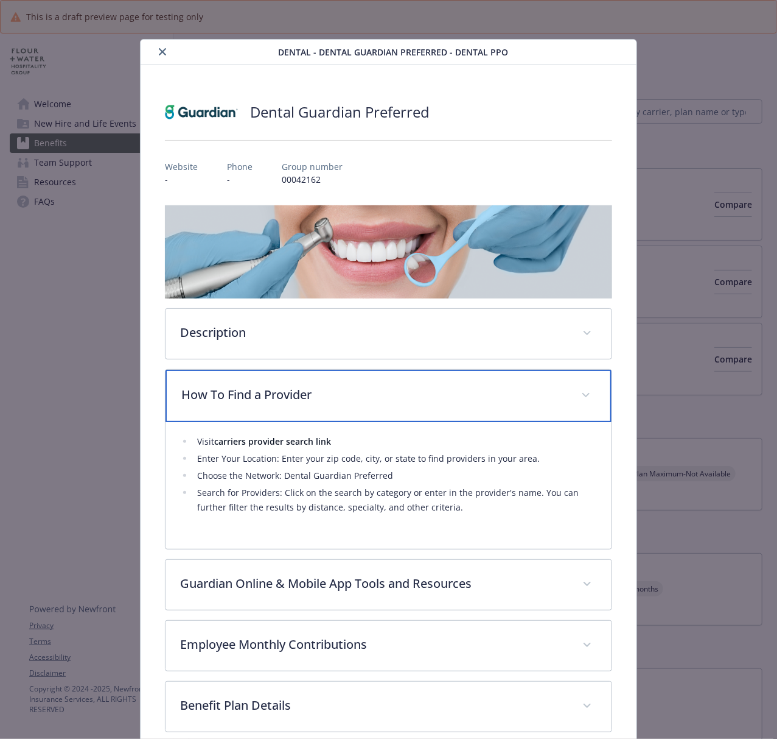
click at [415, 409] on div "How To Find a Provider" at bounding box center [389, 396] width 446 height 52
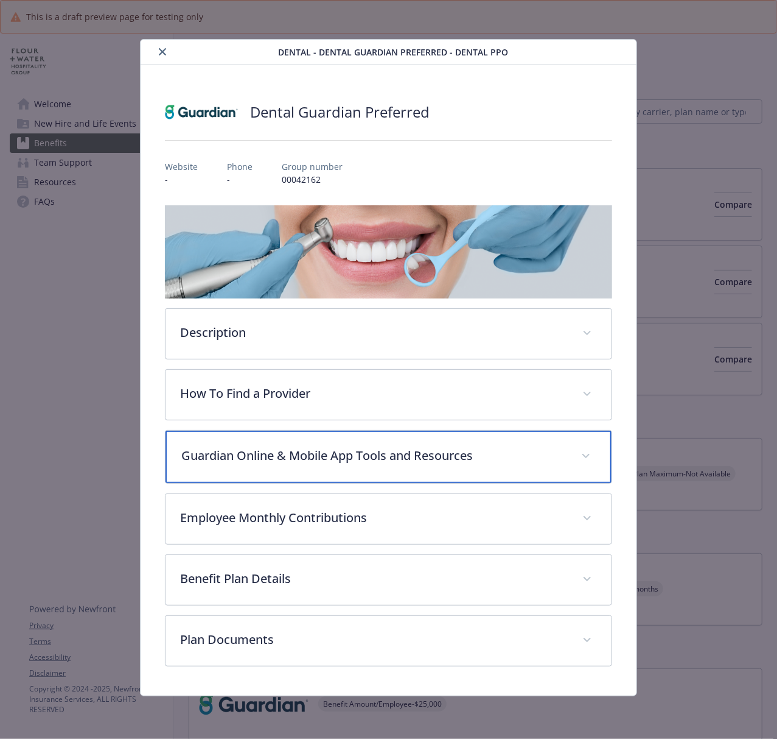
click at [379, 472] on div "Guardian Online & Mobile App Tools and Resources" at bounding box center [389, 456] width 446 height 52
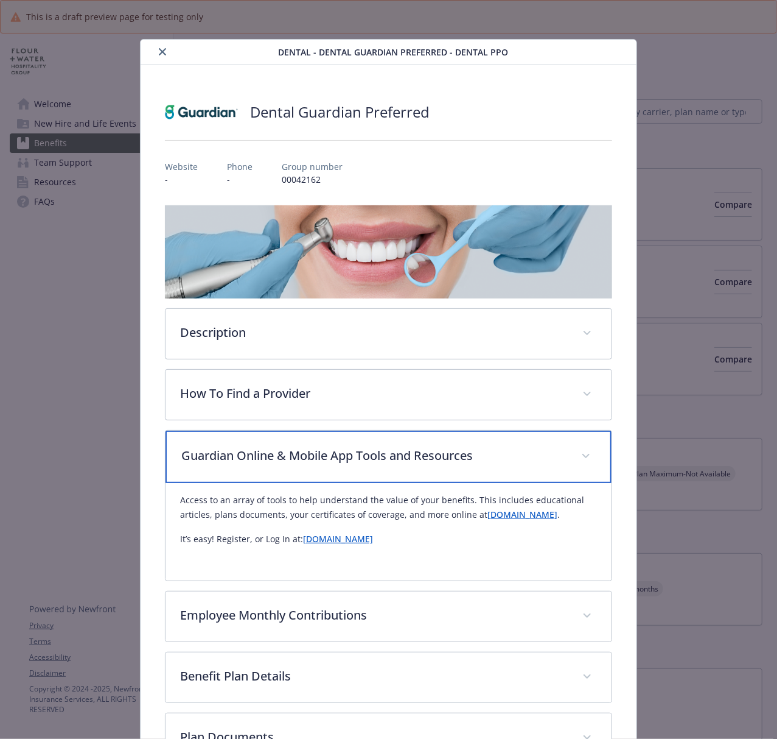
click at [353, 455] on p "Guardian Online & Mobile App Tools and Resources" at bounding box center [373, 455] width 385 height 18
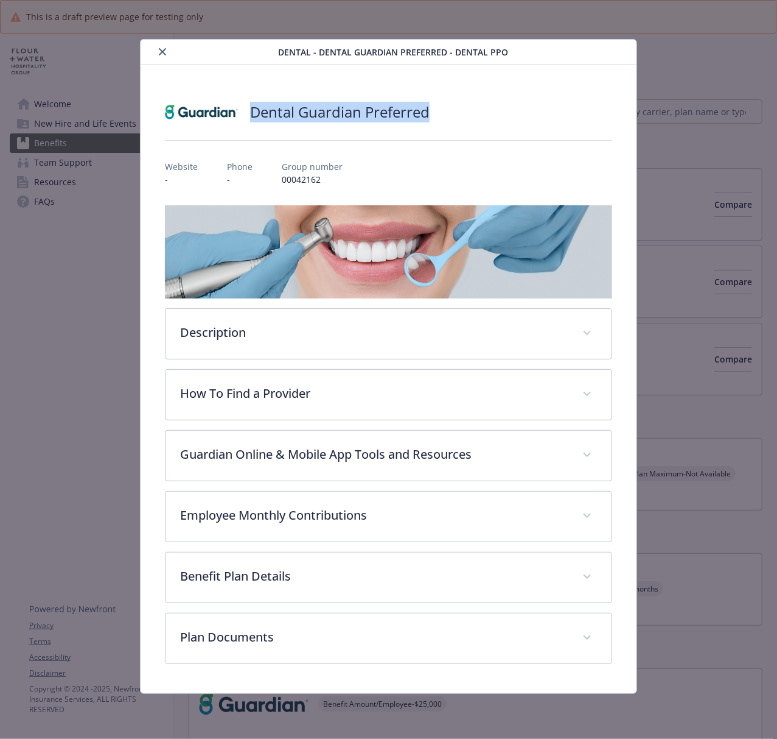
drag, startPoint x: 252, startPoint y: 116, endPoint x: 446, endPoint y: 114, distance: 194.2
click at [446, 114] on div "Dental Guardian Preferred" at bounding box center [388, 112] width 447 height 37
copy h2 "Dental Guardian Preferred"
click at [159, 49] on icon "close" at bounding box center [162, 51] width 7 height 7
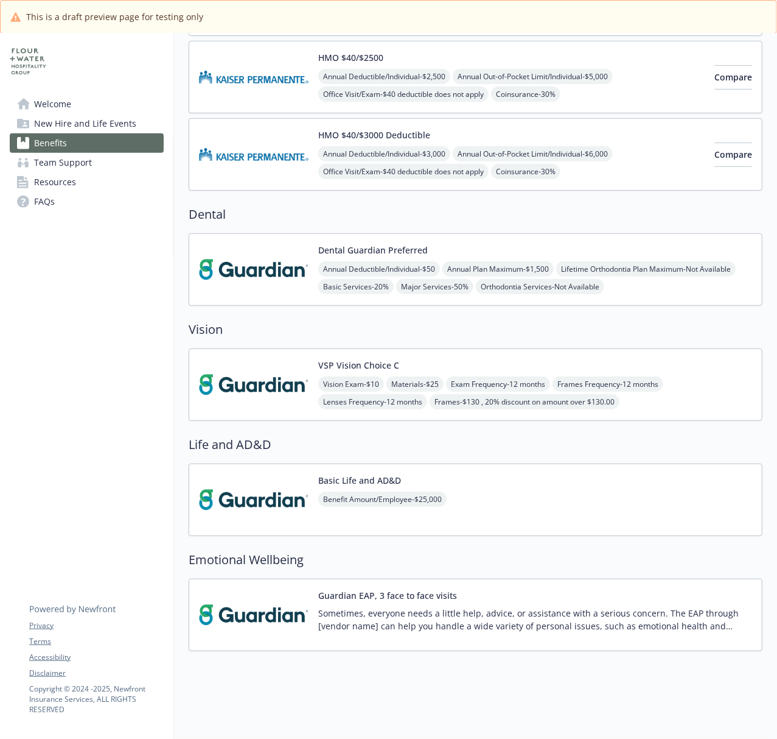
click at [242, 395] on img at bounding box center [254, 385] width 110 height 52
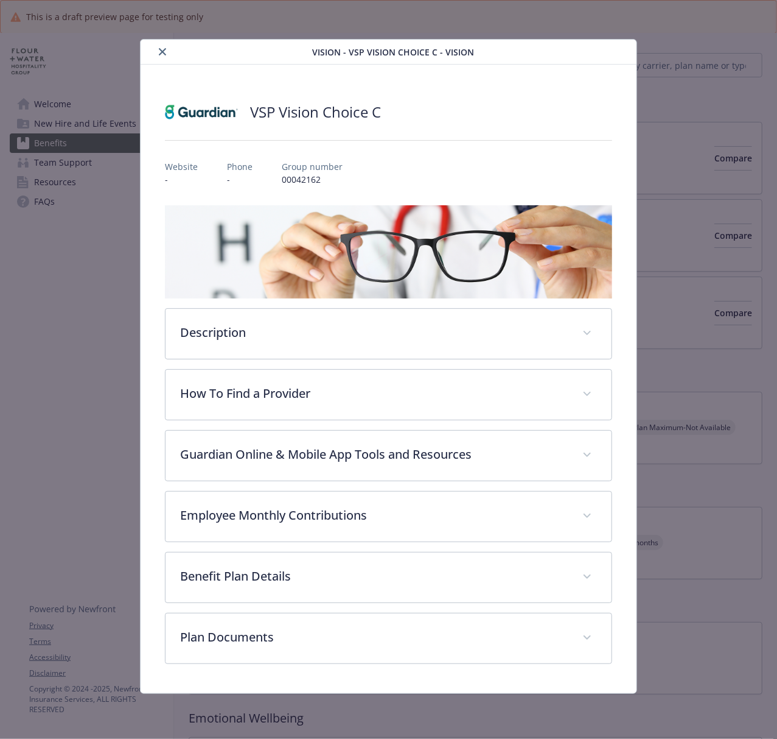
scroll to position [220, 0]
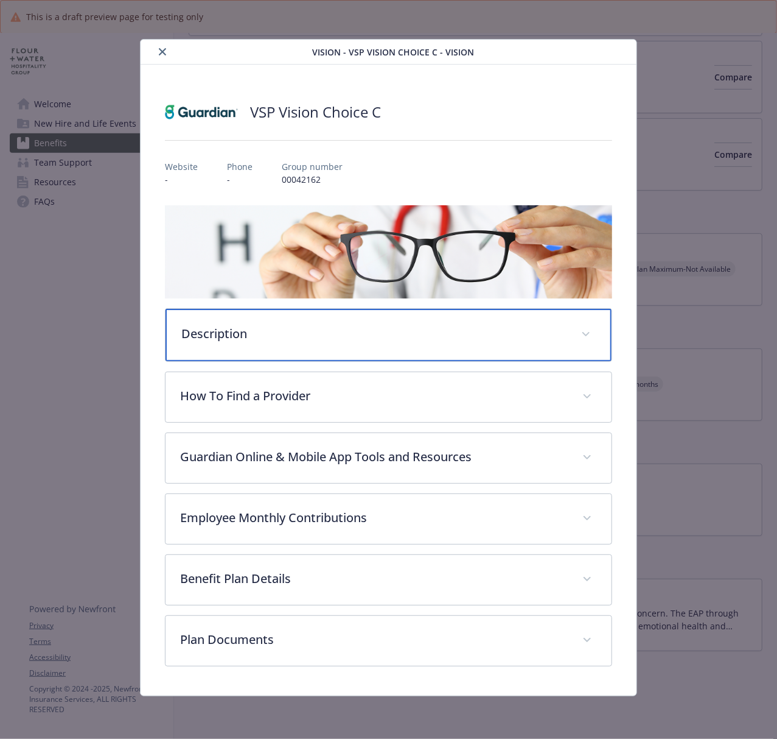
click at [367, 328] on p "Description" at bounding box center [373, 334] width 385 height 18
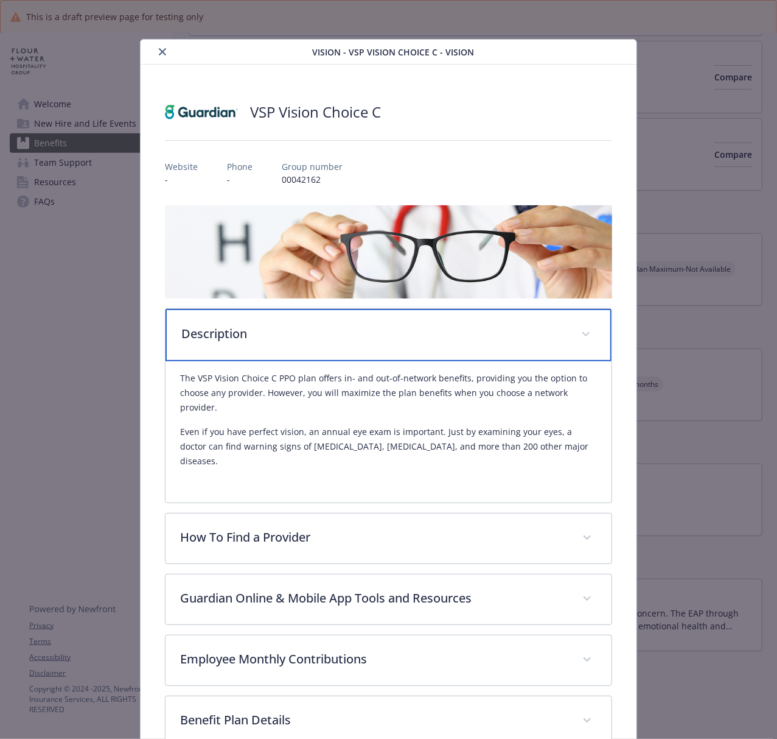
click at [427, 345] on div "Description" at bounding box center [389, 335] width 446 height 52
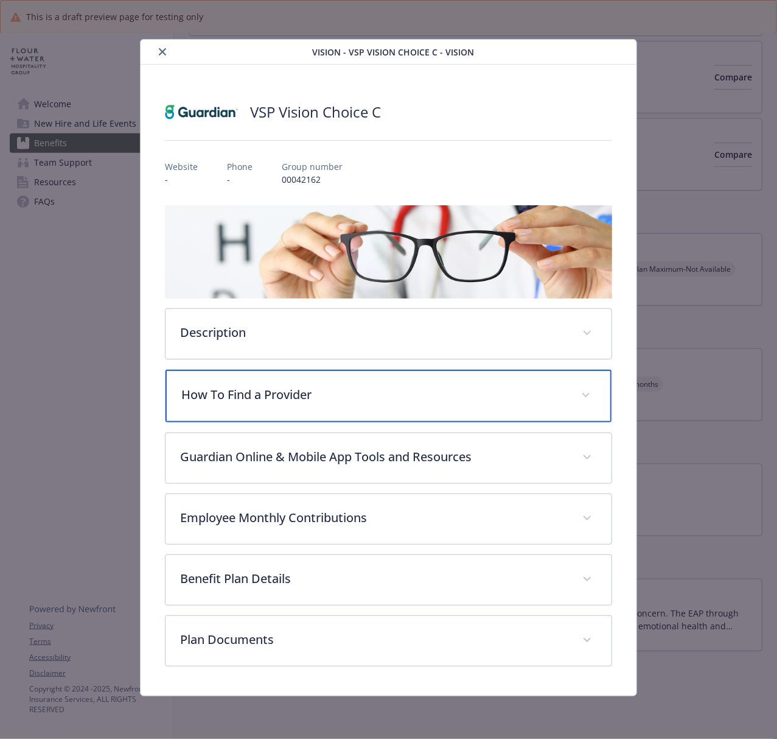
click at [351, 405] on div "How To Find a Provider" at bounding box center [389, 396] width 446 height 52
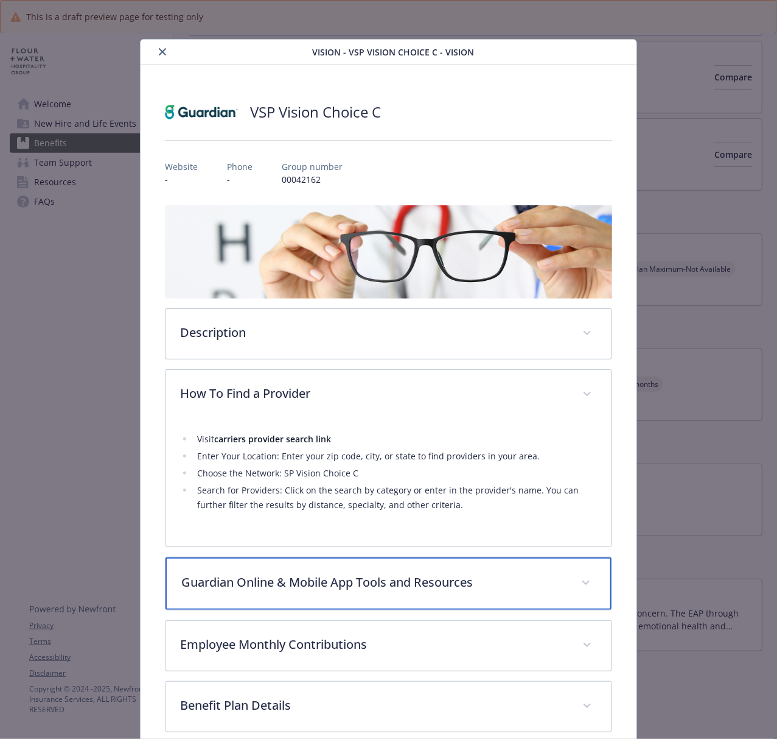
click at [368, 554] on p "Guardian Online & Mobile App Tools and Resources" at bounding box center [373, 582] width 385 height 18
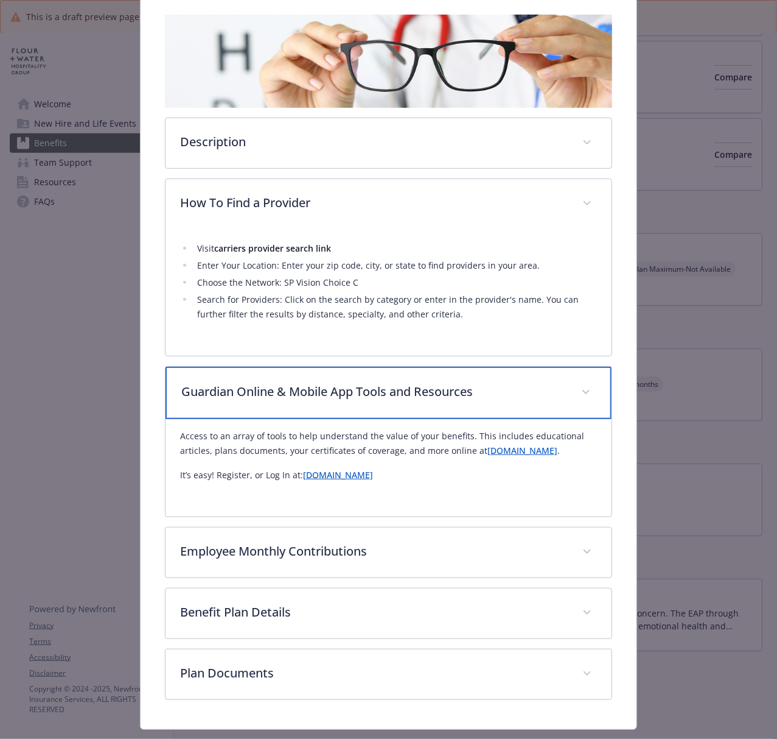
scroll to position [235, 0]
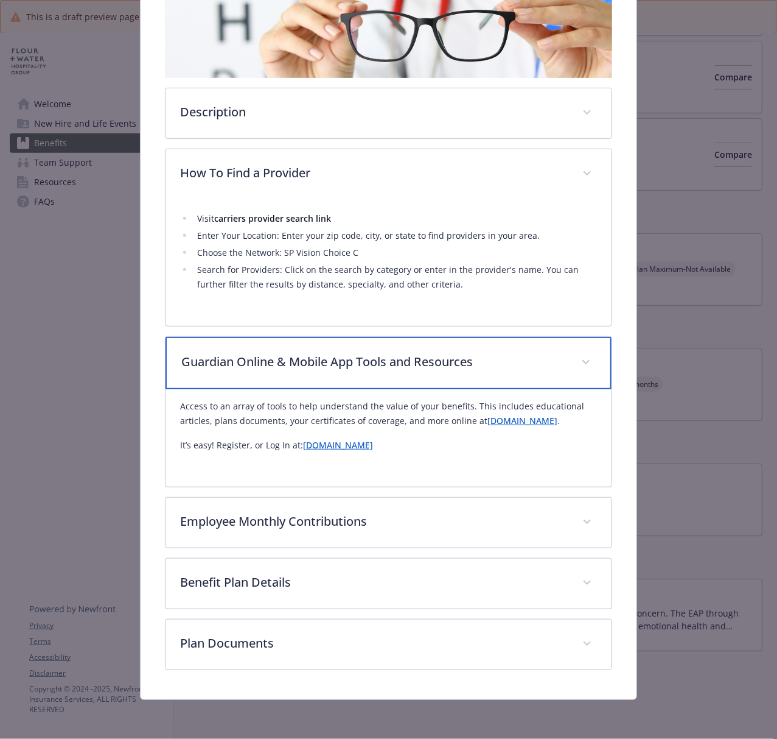
click at [371, 353] on p "Guardian Online & Mobile App Tools and Resources" at bounding box center [373, 362] width 385 height 18
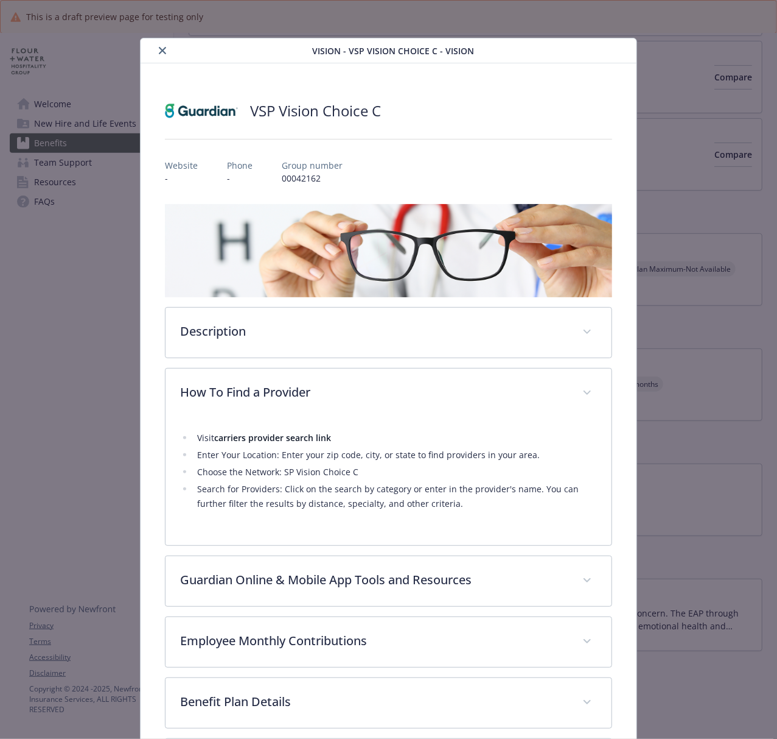
scroll to position [0, 0]
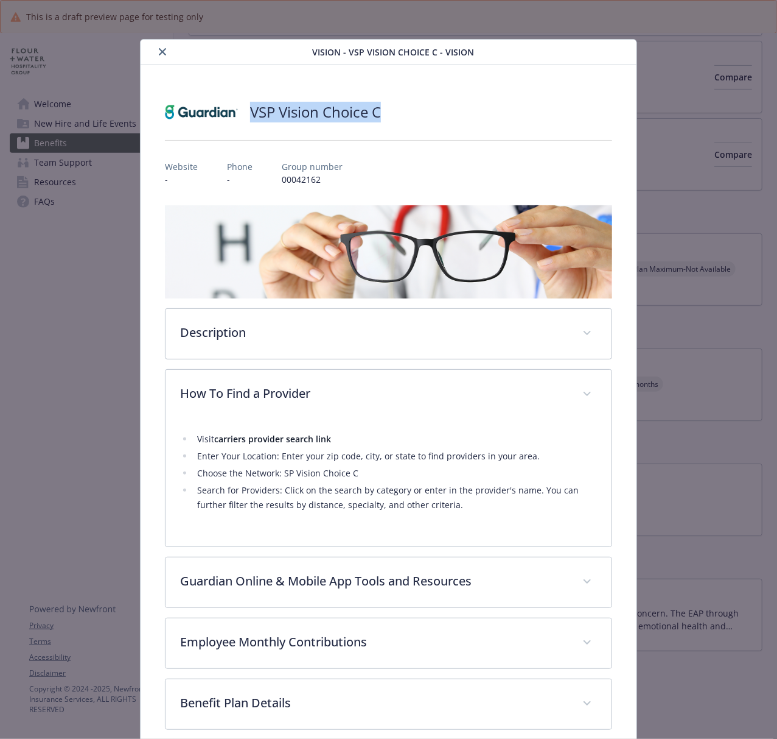
drag, startPoint x: 396, startPoint y: 115, endPoint x: 248, endPoint y: 111, distance: 147.4
click at [248, 111] on div "VSP Vision Choice C" at bounding box center [388, 112] width 447 height 37
copy h2 "VSP Vision Choice C"
drag, startPoint x: 159, startPoint y: 50, endPoint x: 173, endPoint y: 56, distance: 15.3
click at [159, 50] on icon "close" at bounding box center [162, 51] width 7 height 7
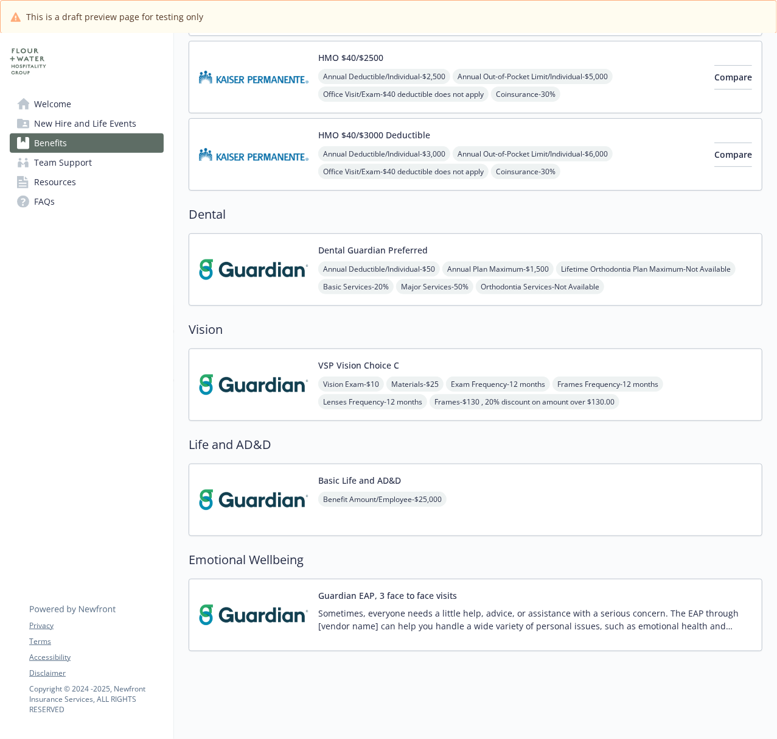
click at [251, 485] on img at bounding box center [254, 500] width 110 height 52
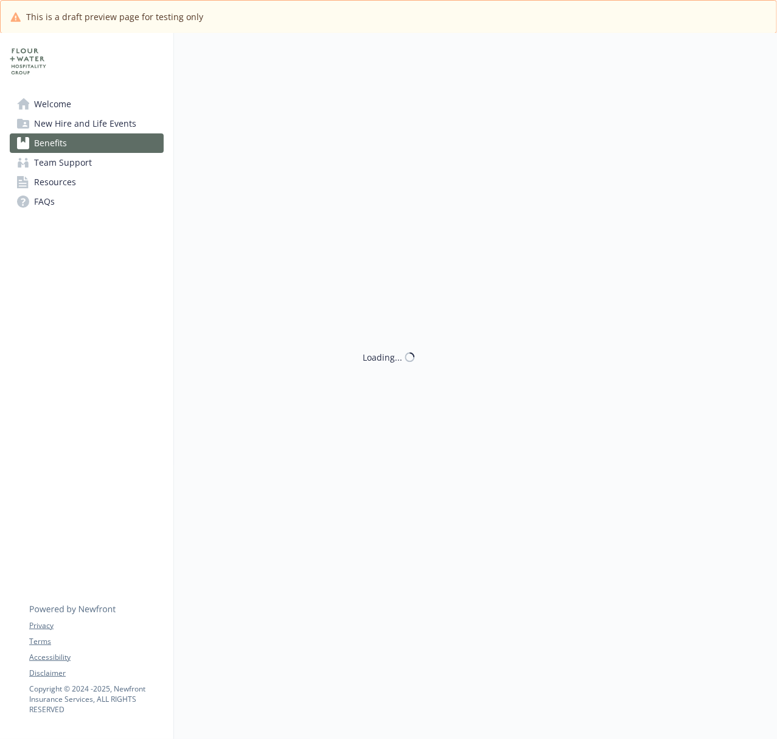
scroll to position [220, 0]
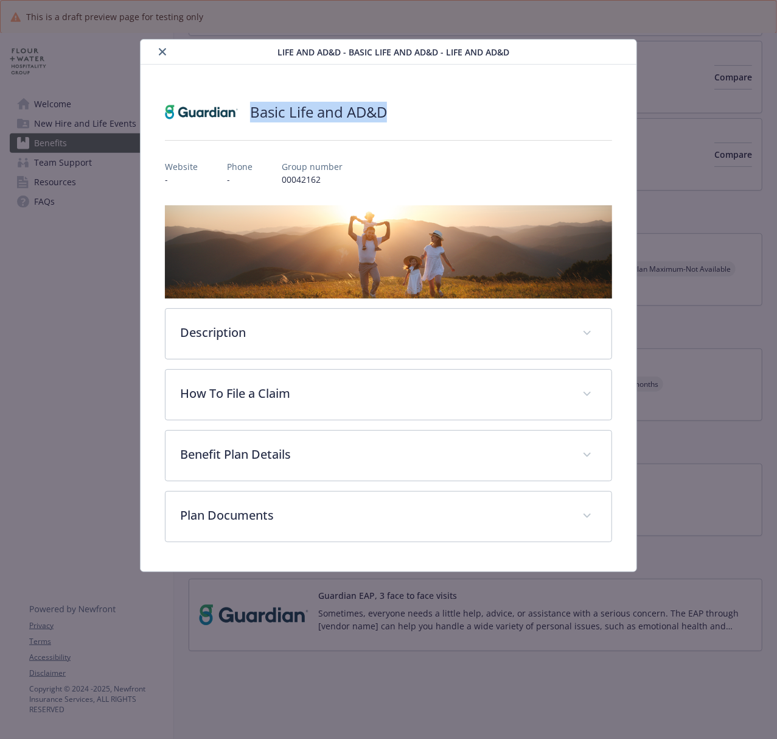
drag, startPoint x: 385, startPoint y: 110, endPoint x: 244, endPoint y: 108, distance: 140.7
click at [244, 108] on div "Basic Life and AD&D" at bounding box center [388, 112] width 447 height 37
copy h2 "Basic Life and AD&D"
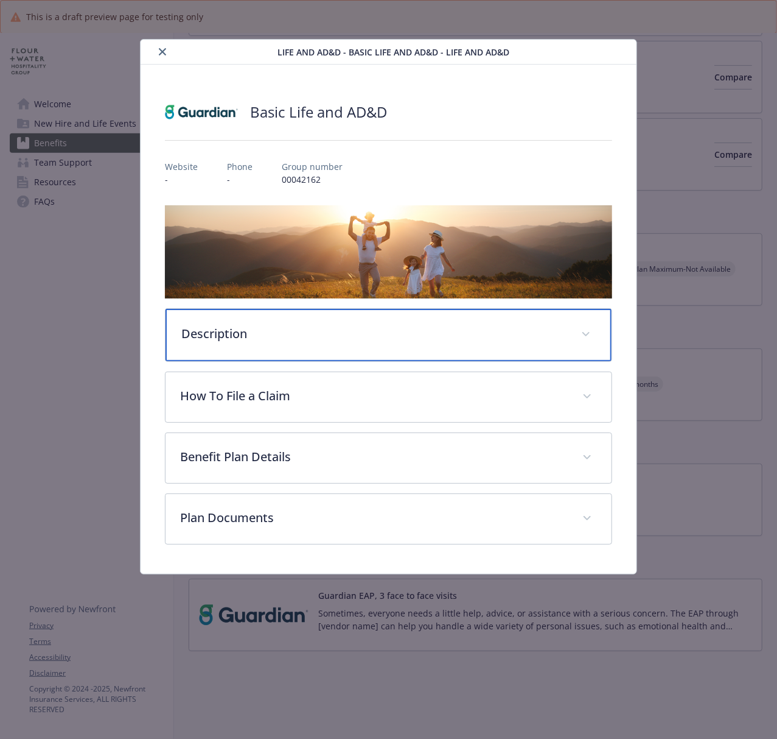
click at [320, 334] on p "Description" at bounding box center [373, 334] width 385 height 18
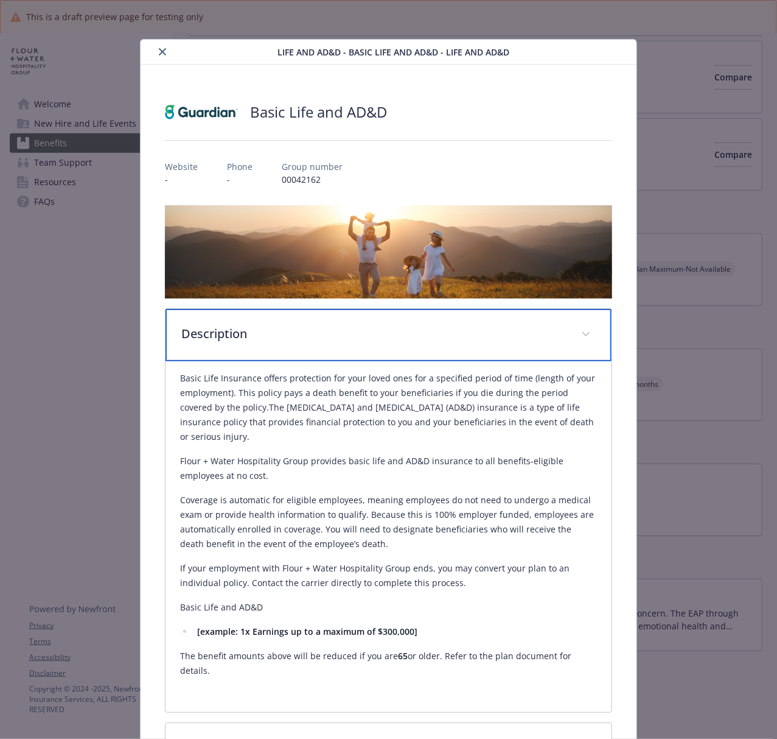
click at [354, 329] on p "Description" at bounding box center [373, 334] width 385 height 18
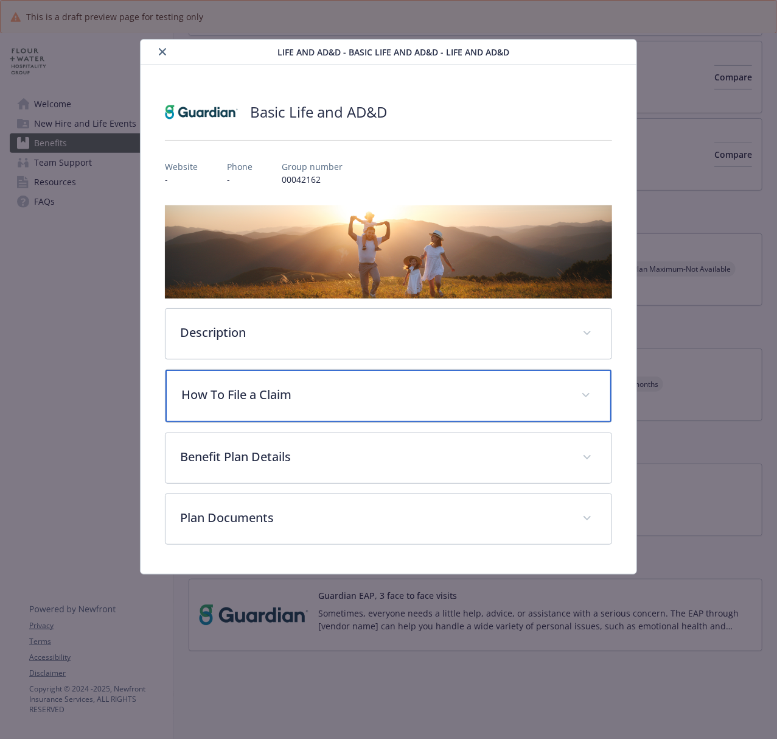
click at [289, 397] on p "How To File a Claim" at bounding box center [373, 394] width 385 height 18
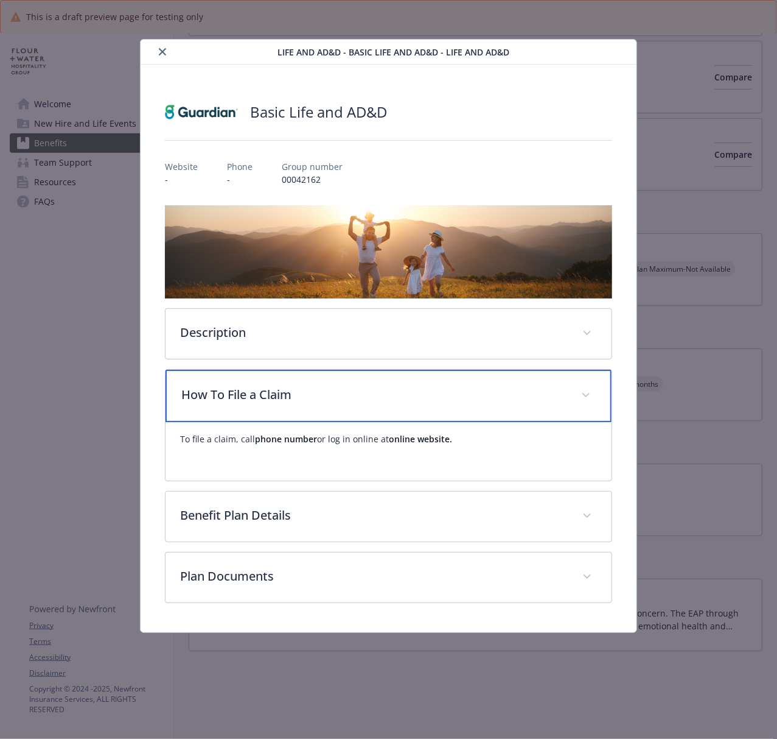
click at [446, 412] on div "How To File a Claim" at bounding box center [389, 396] width 446 height 52
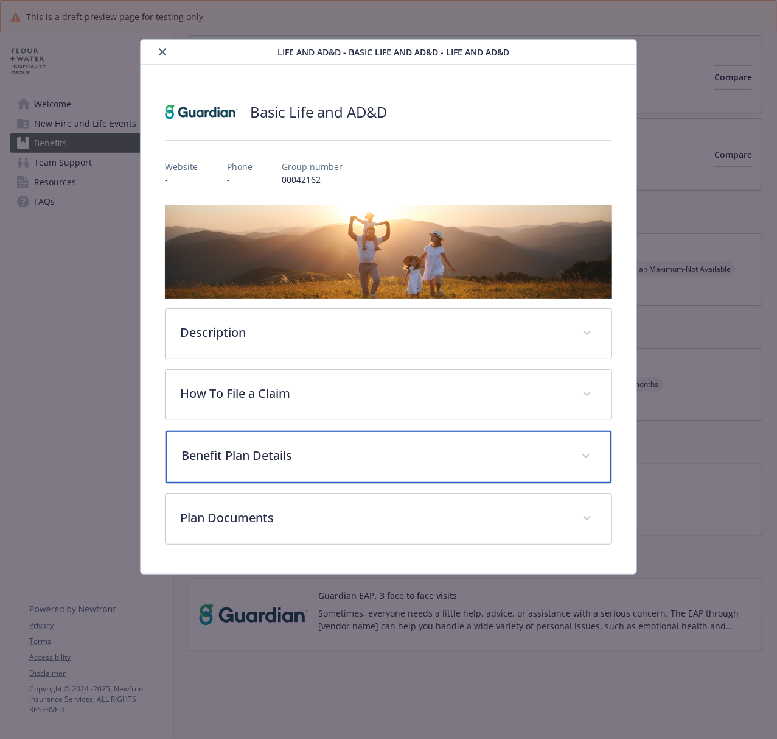
click at [370, 471] on div "Benefit Plan Details" at bounding box center [389, 456] width 446 height 52
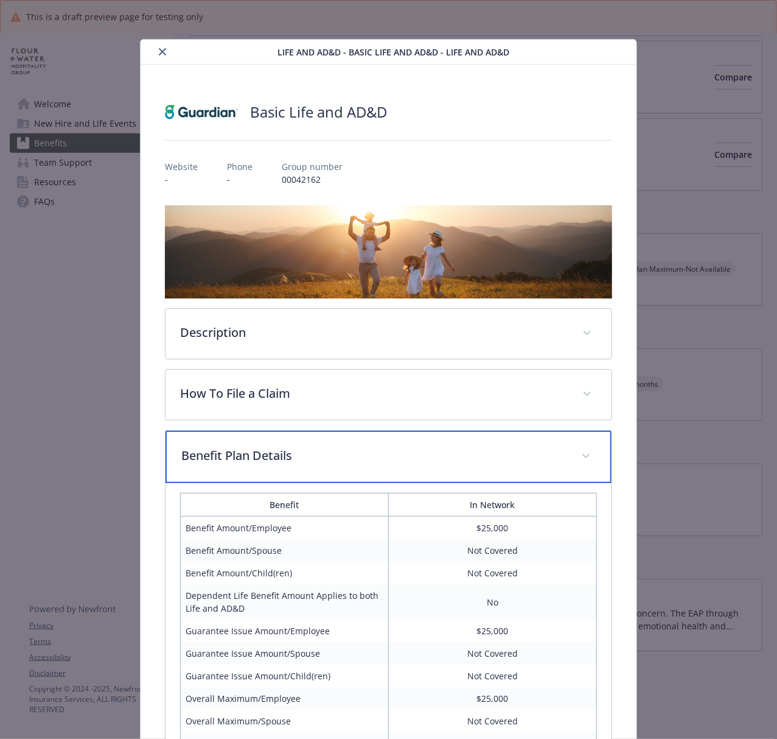
click at [370, 471] on div "Benefit Plan Details" at bounding box center [389, 456] width 446 height 52
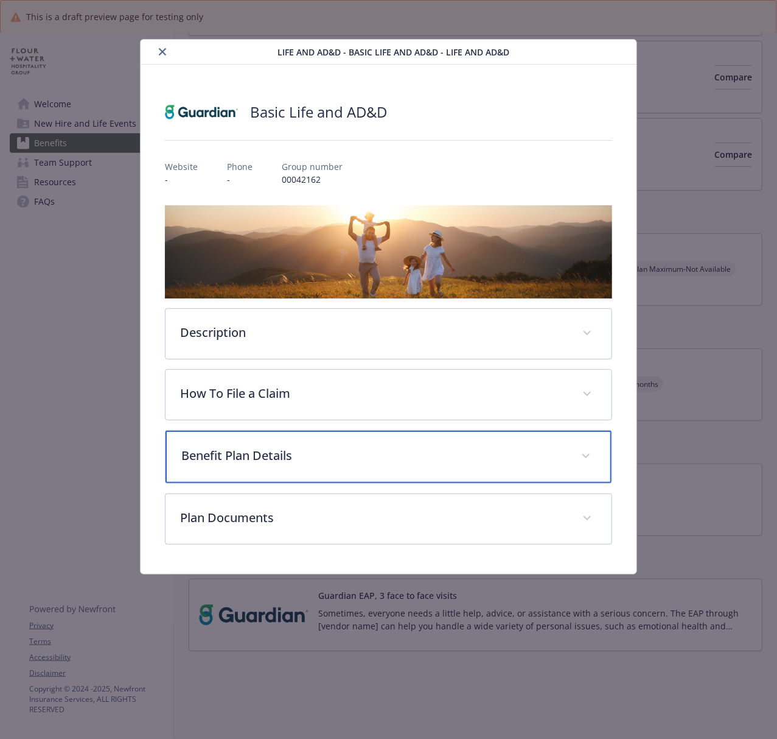
click at [457, 444] on div "Benefit Plan Details" at bounding box center [389, 456] width 446 height 52
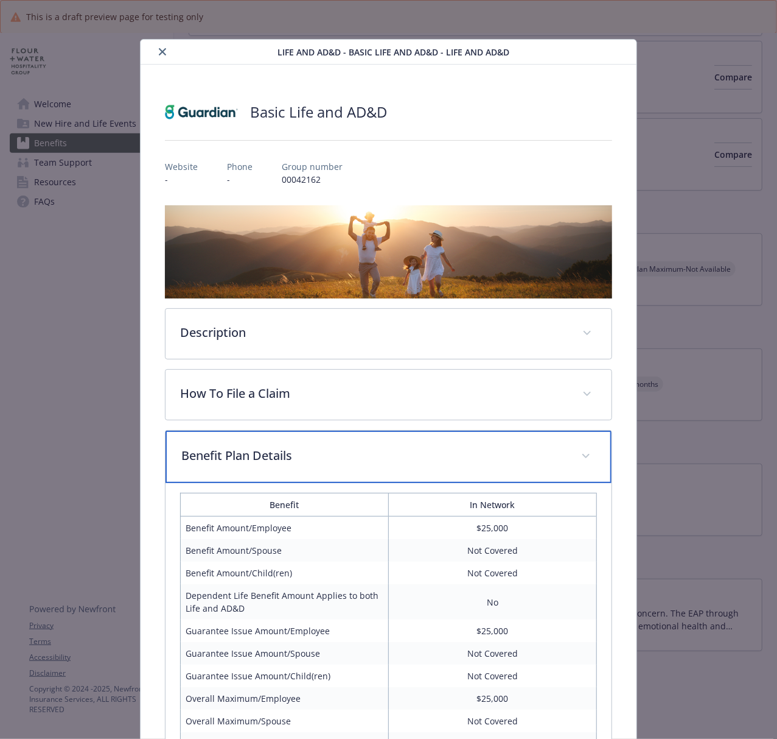
click at [454, 446] on p "Benefit Plan Details" at bounding box center [373, 455] width 385 height 18
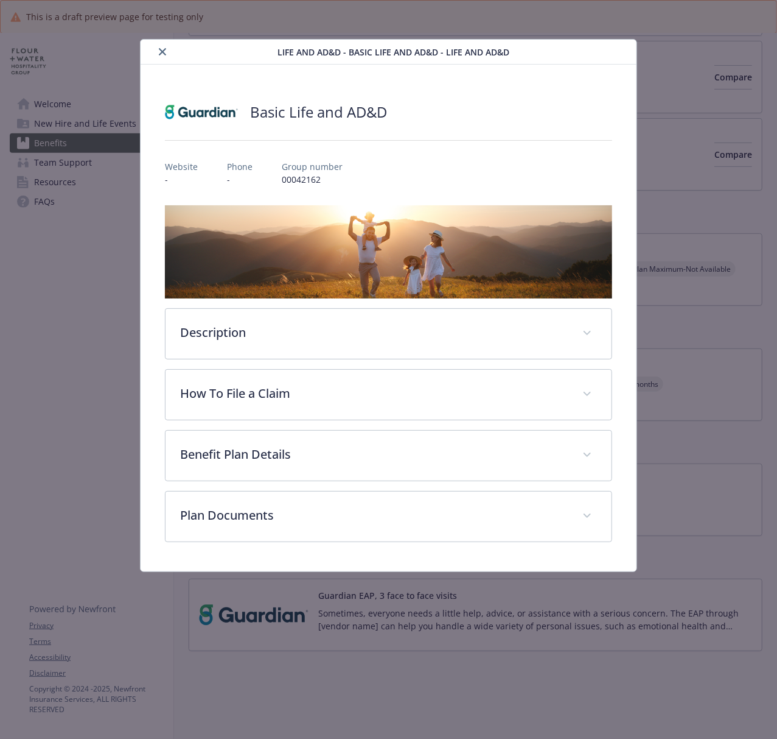
click at [163, 50] on icon "close" at bounding box center [162, 51] width 7 height 7
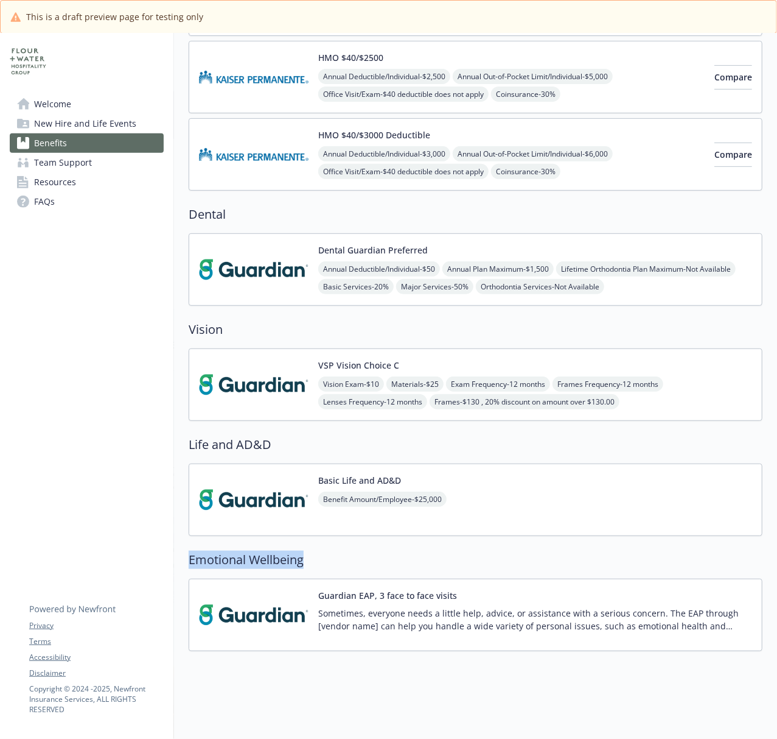
drag, startPoint x: 188, startPoint y: 549, endPoint x: 351, endPoint y: 549, distance: 163.2
click at [351, 550] on h2 "Emotional Wellbeing" at bounding box center [476, 559] width 574 height 18
copy h2 "Emotional Wellbeing"
click at [256, 554] on img at bounding box center [254, 615] width 110 height 52
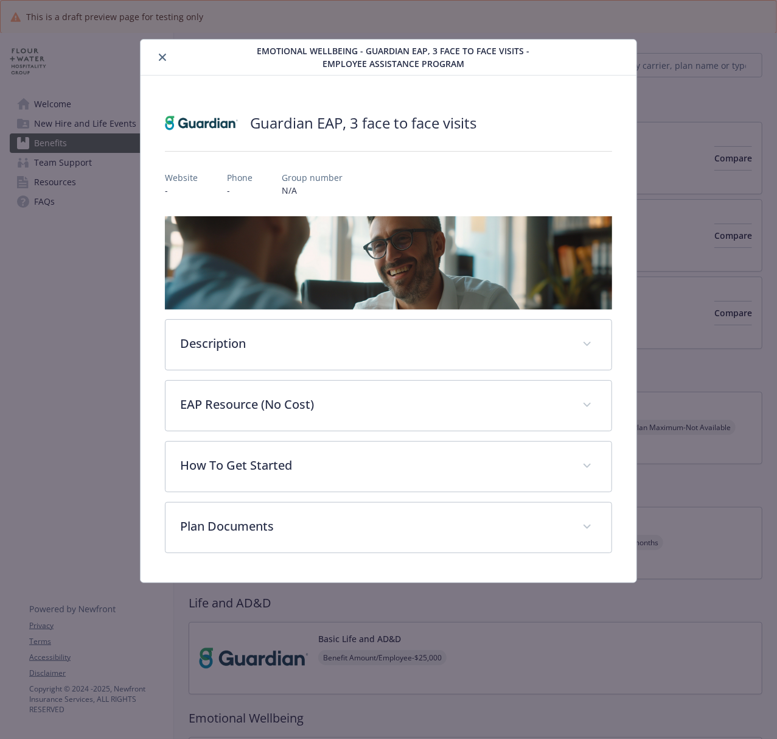
scroll to position [220, 0]
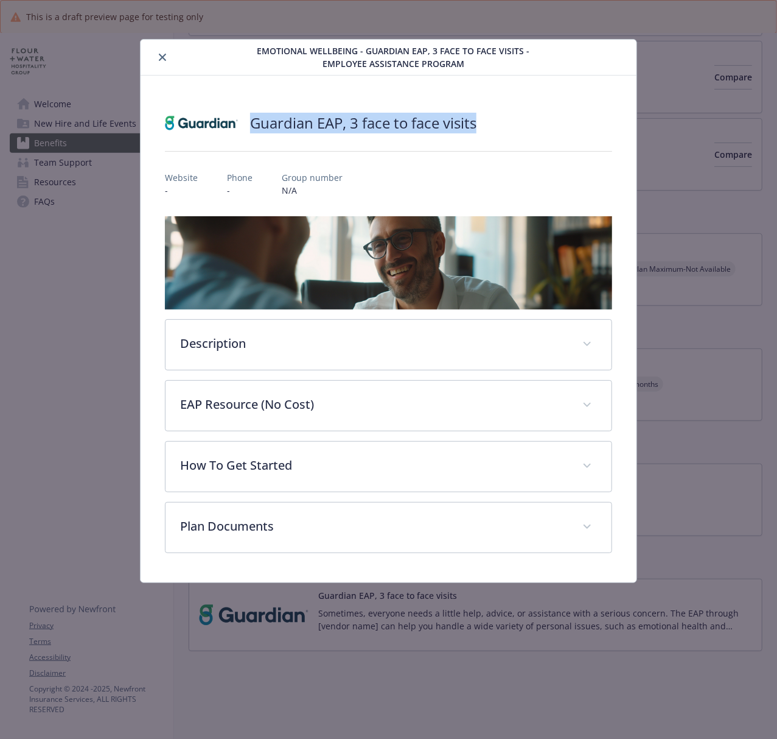
drag, startPoint x: 495, startPoint y: 123, endPoint x: 249, endPoint y: 128, distance: 246.0
click at [249, 128] on div "Guardian EAP, 3 face to face visits" at bounding box center [388, 123] width 447 height 37
copy h2 "Guardian EAP, 3 face to face visits"
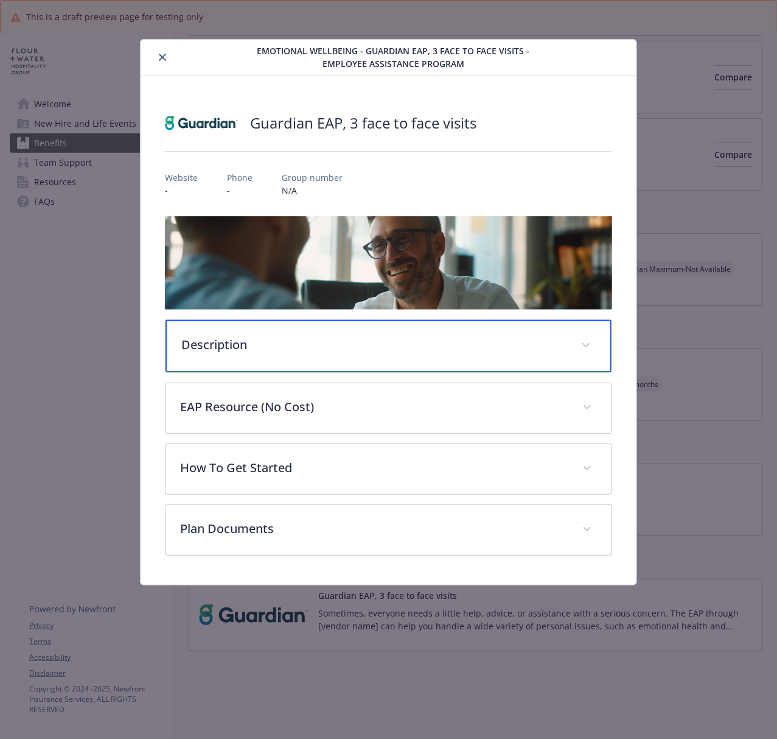
click at [321, 351] on p "Description" at bounding box center [373, 344] width 385 height 18
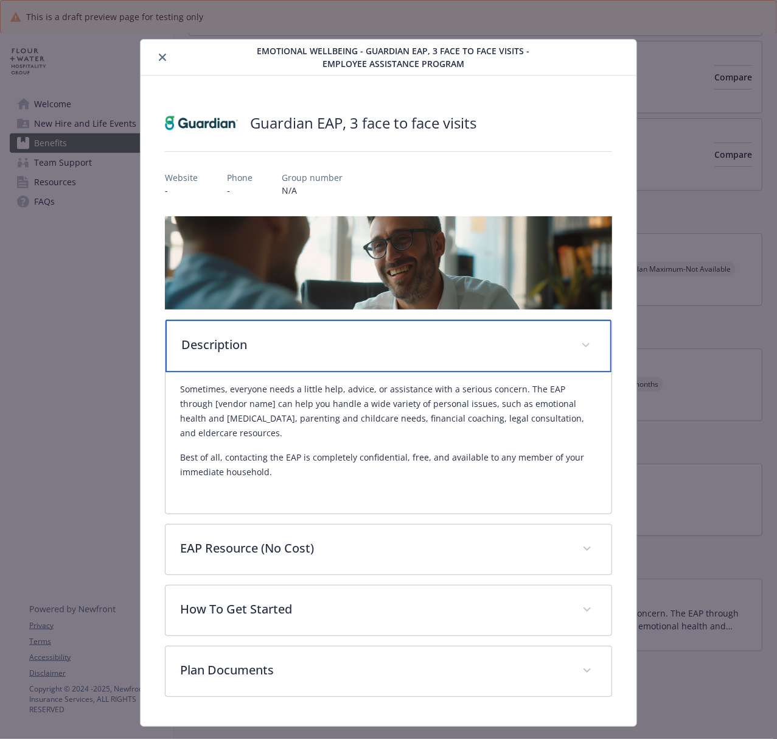
drag, startPoint x: 290, startPoint y: 351, endPoint x: 497, endPoint y: 398, distance: 211.7
click at [290, 351] on p "Description" at bounding box center [373, 344] width 385 height 18
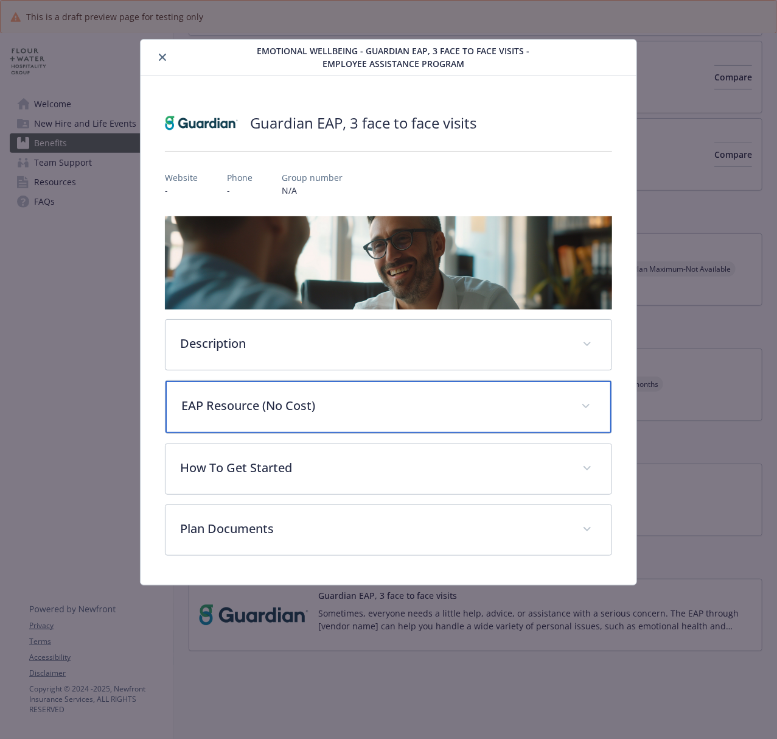
click at [412, 404] on p "EAP Resource (No Cost)" at bounding box center [373, 405] width 385 height 18
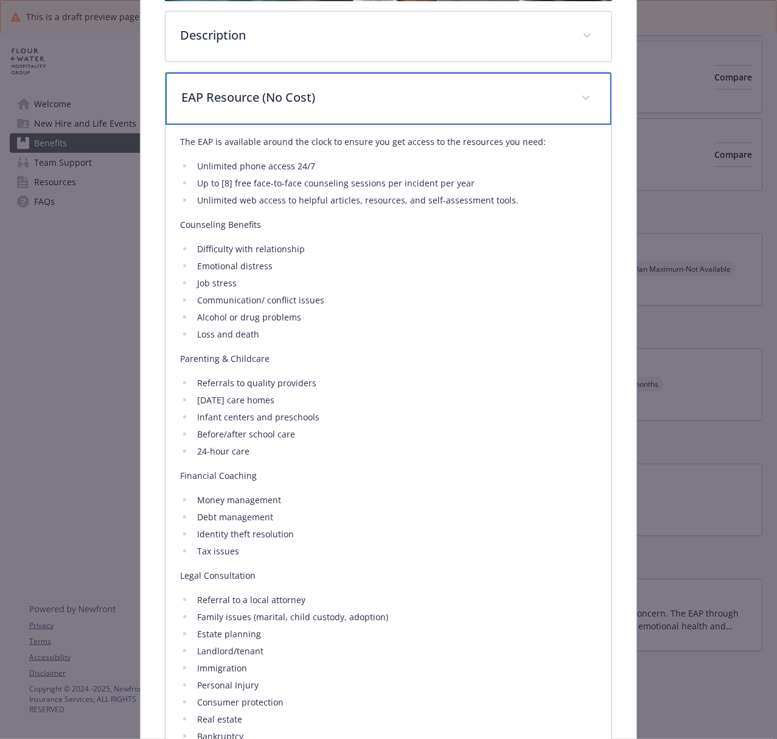
scroll to position [244, 0]
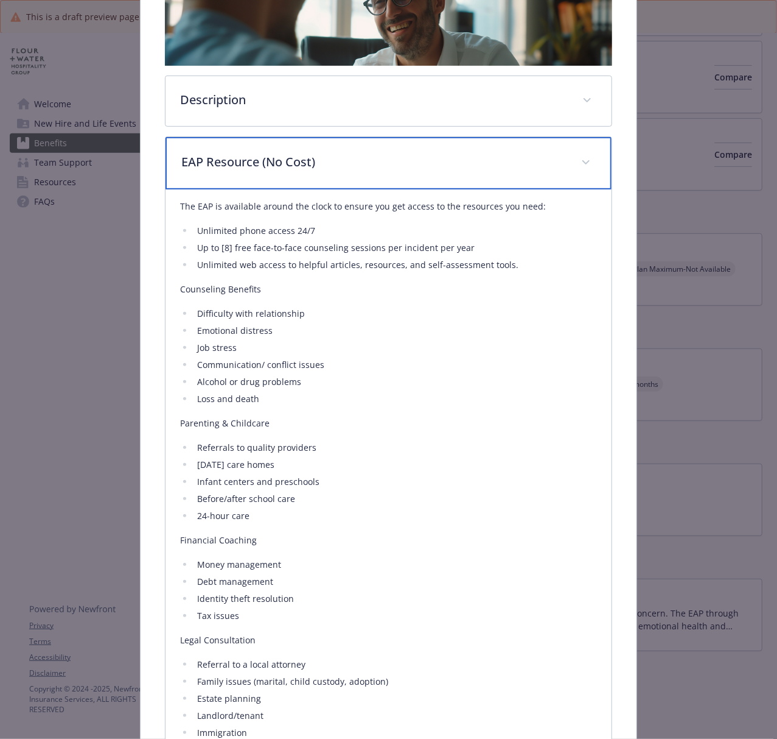
click at [314, 176] on div "EAP Resource (No Cost)" at bounding box center [389, 163] width 446 height 52
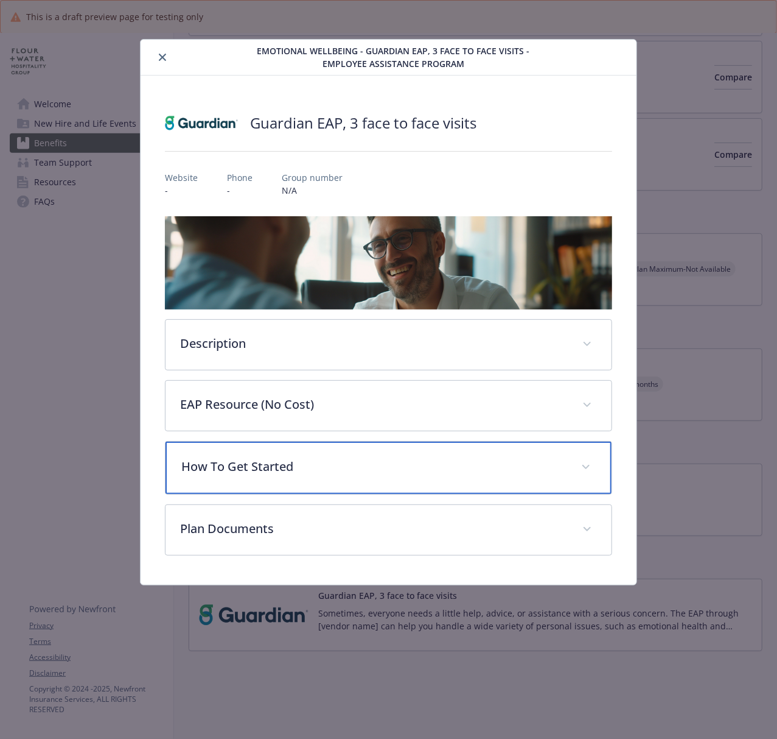
click at [358, 475] on p "How To Get Started" at bounding box center [373, 466] width 385 height 18
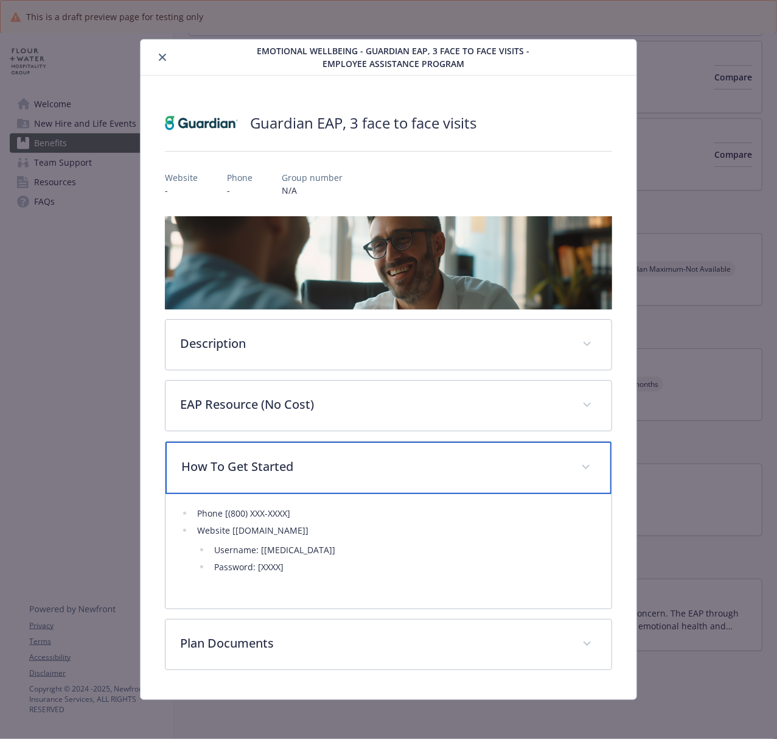
click at [397, 454] on div "How To Get Started" at bounding box center [389, 467] width 446 height 52
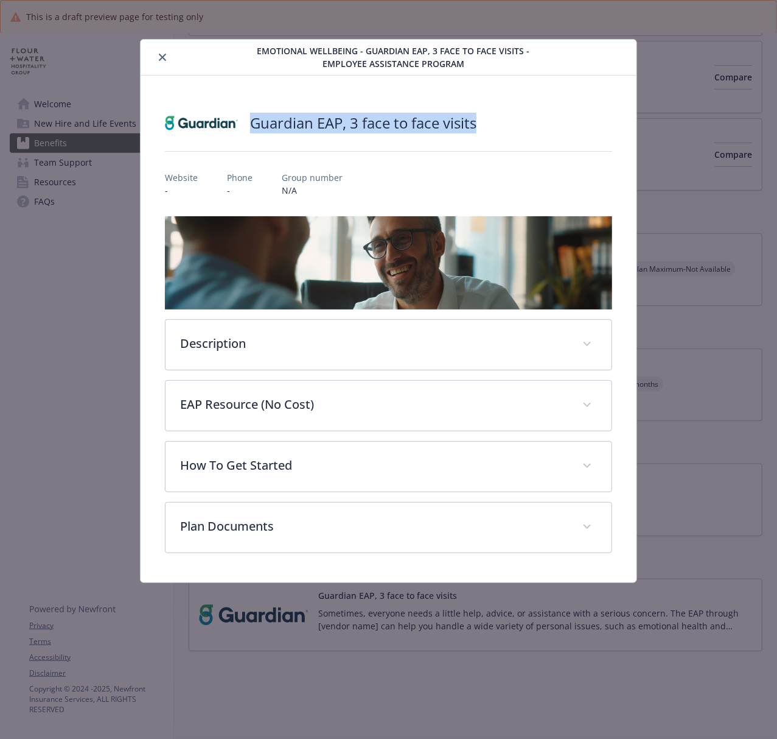
drag, startPoint x: 248, startPoint y: 122, endPoint x: 495, endPoint y: 136, distance: 247.0
click at [495, 136] on div "Guardian EAP, 3 face to face visits" at bounding box center [388, 123] width 447 height 37
copy h2 "Guardian EAP, 3 face to face visits"
drag, startPoint x: 166, startPoint y: 58, endPoint x: 147, endPoint y: 81, distance: 29.4
click at [166, 58] on icon "close" at bounding box center [162, 57] width 7 height 7
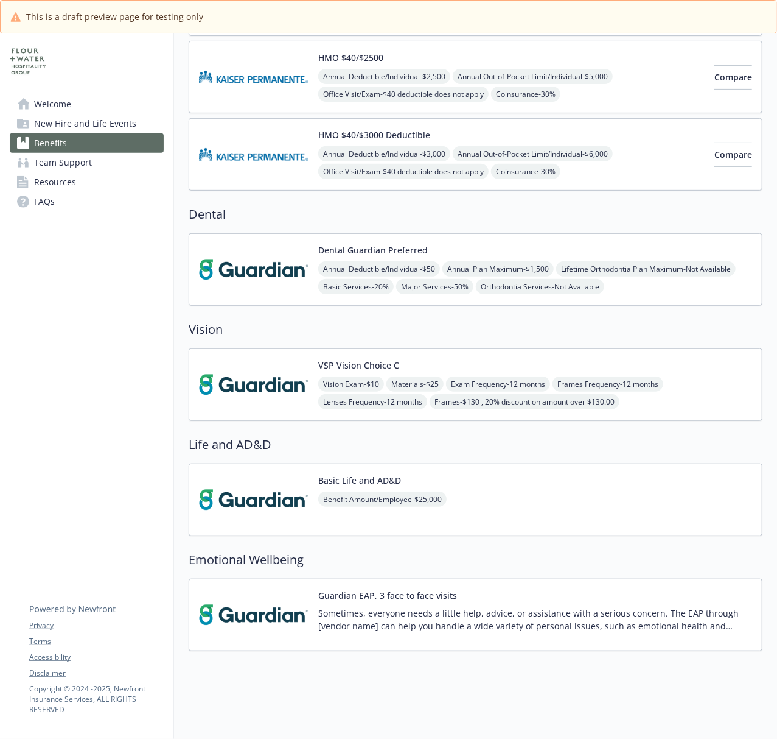
click at [76, 129] on span "New Hire and Life Events" at bounding box center [85, 123] width 102 height 19
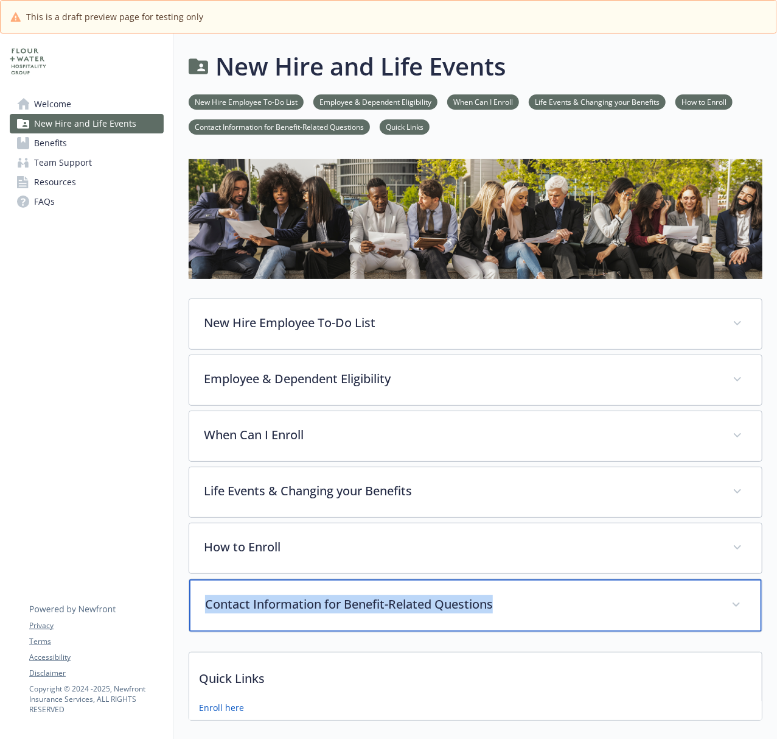
drag, startPoint x: 226, startPoint y: 614, endPoint x: 546, endPoint y: 620, distance: 319.1
click at [546, 554] on div "Contact Information for Benefit-Related Questions" at bounding box center [475, 605] width 573 height 52
copy p "Contact Information for Benefit-Related Questions"
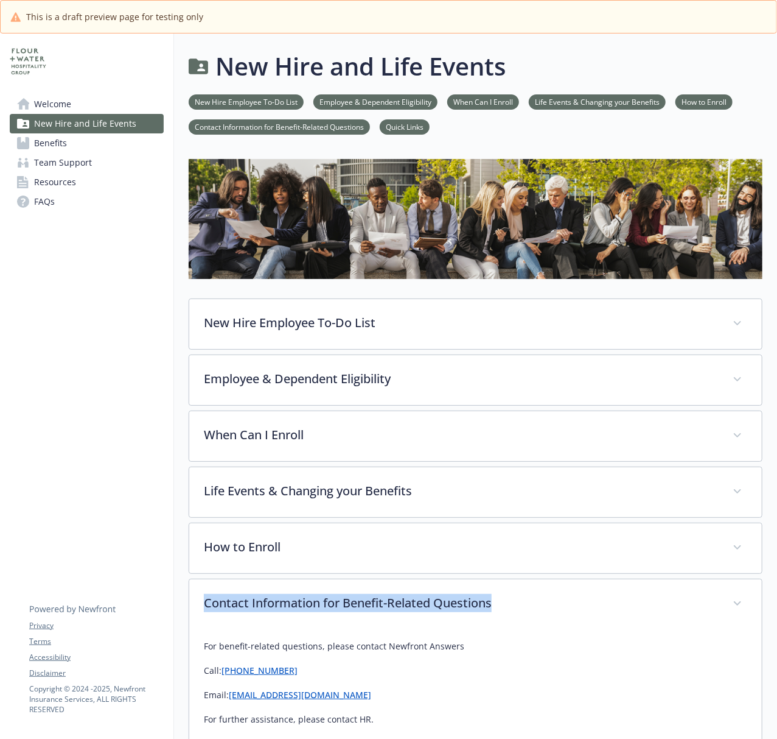
click at [68, 168] on span "Team Support" at bounding box center [63, 162] width 58 height 19
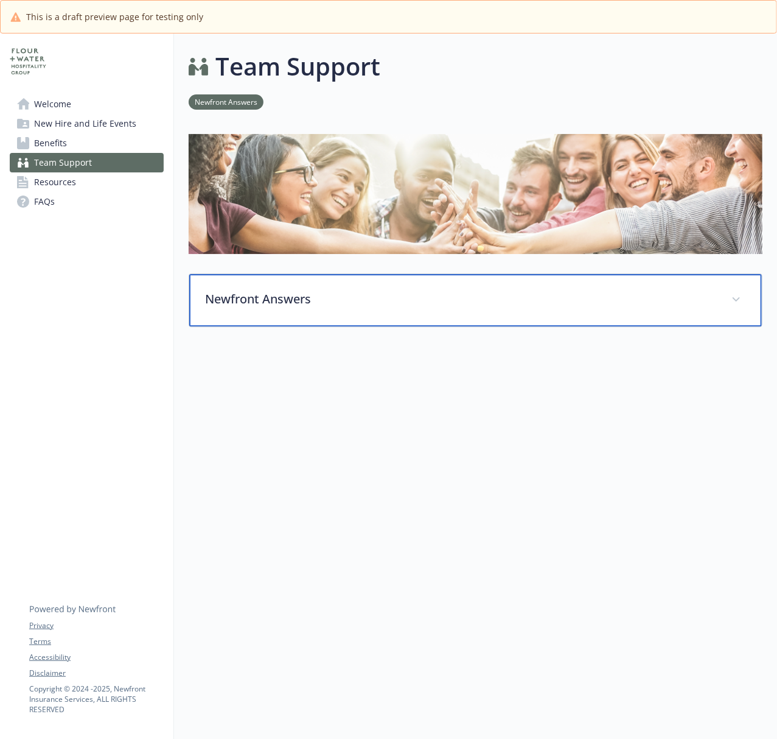
drag, startPoint x: 398, startPoint y: 312, endPoint x: 427, endPoint y: 312, distance: 29.2
click at [398, 312] on div "Newfront Answers" at bounding box center [475, 300] width 573 height 52
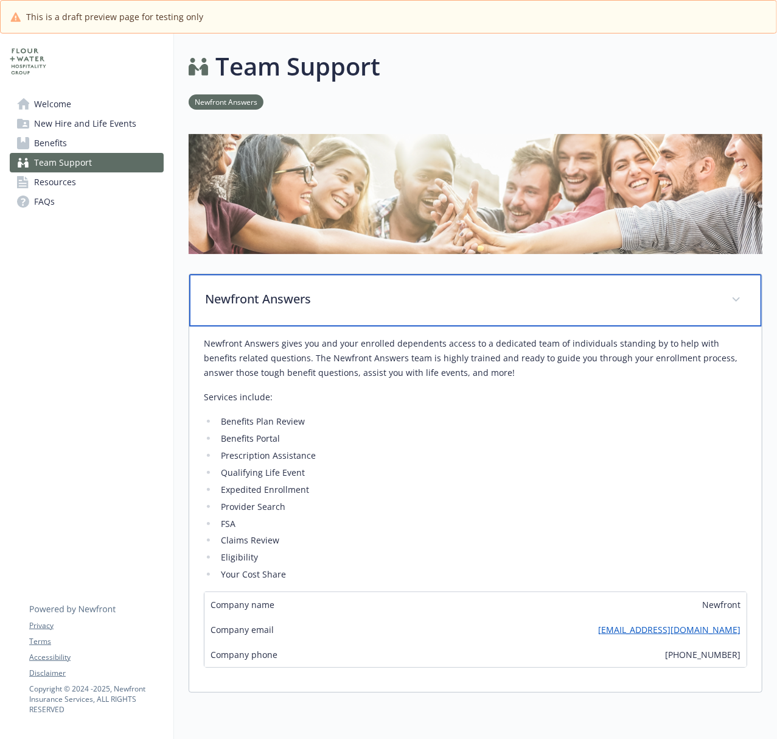
click at [474, 304] on p "Newfront Answers" at bounding box center [461, 299] width 512 height 18
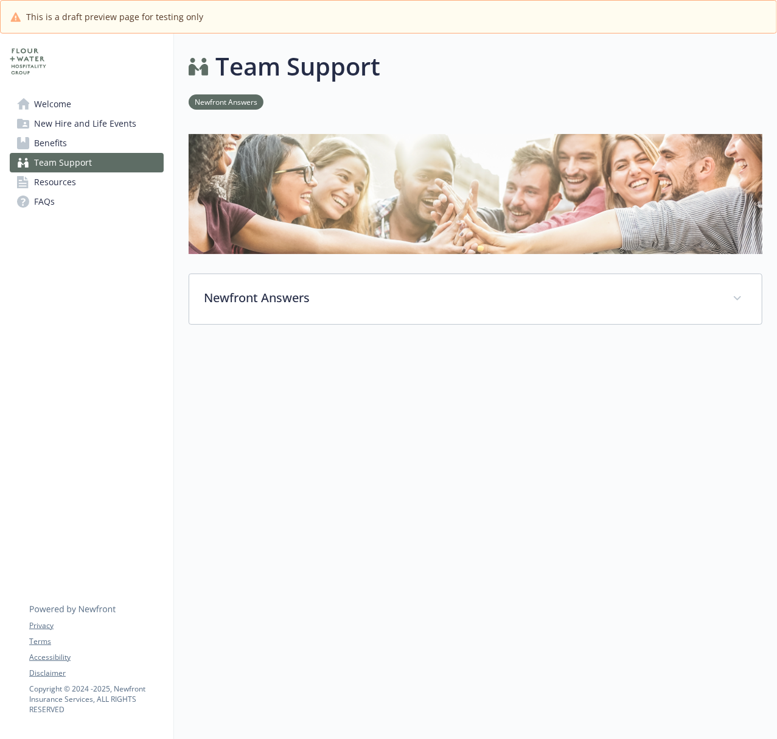
click at [67, 186] on span "Resources" at bounding box center [55, 181] width 42 height 19
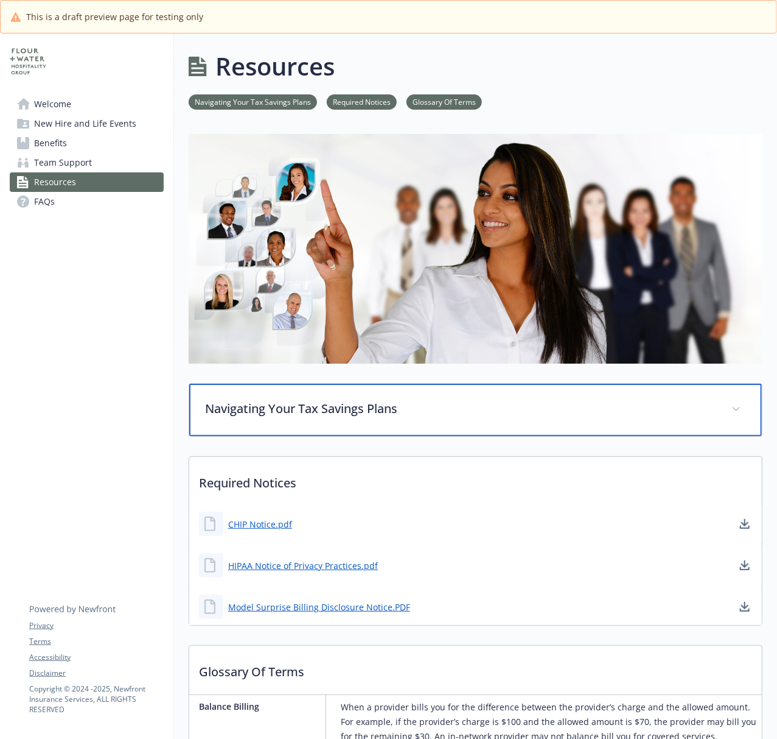
click at [301, 395] on div "Navigating Your Tax Savings Plans" at bounding box center [475, 410] width 573 height 52
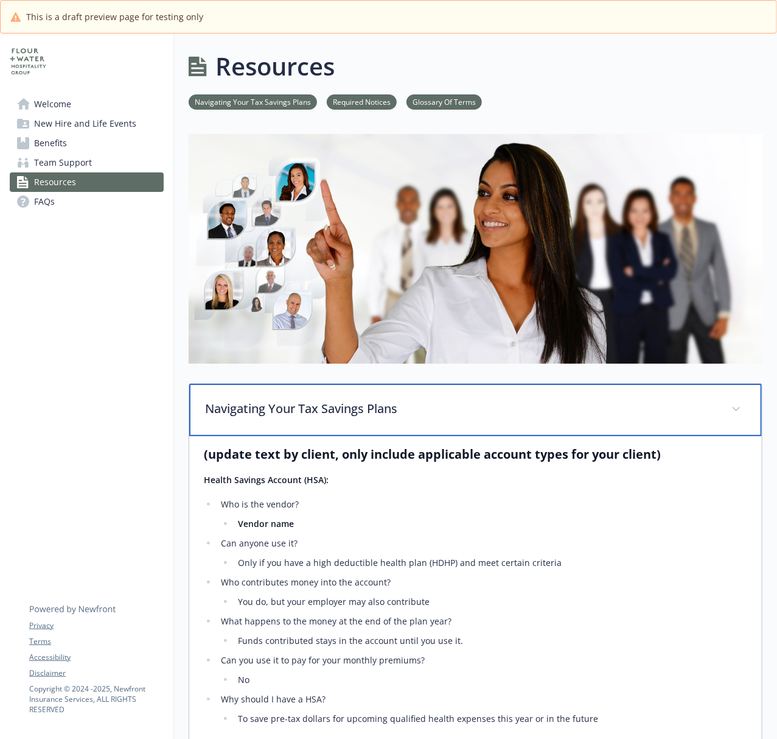
click at [479, 419] on div "Navigating Your Tax Savings Plans" at bounding box center [475, 410] width 573 height 52
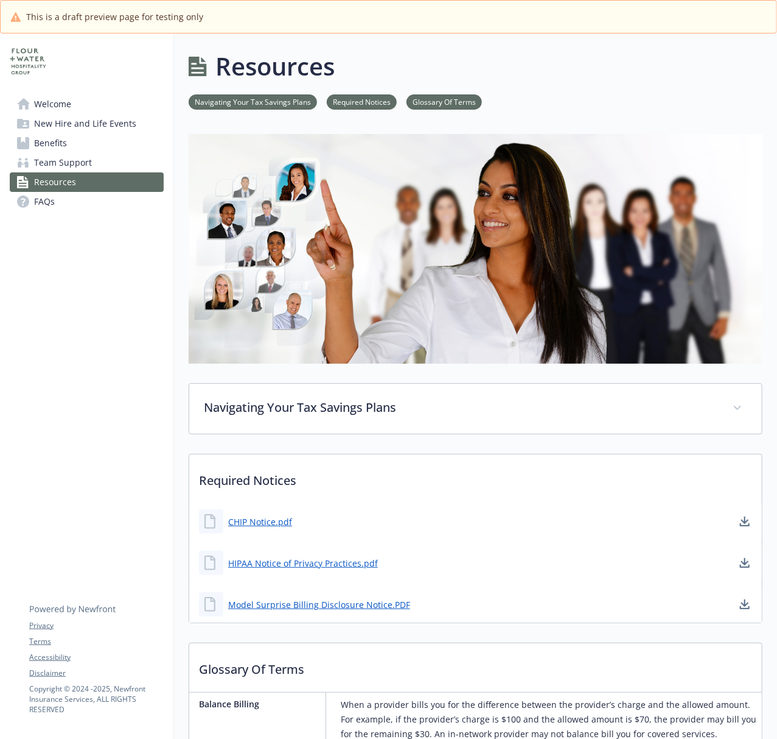
scroll to position [162, 0]
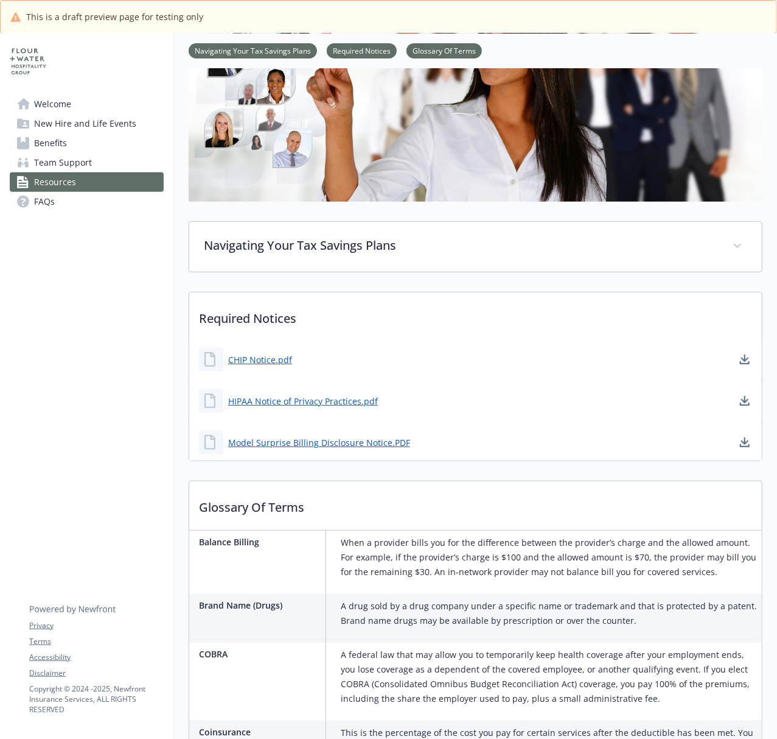
click at [252, 354] on div "CHIP Notice.pdf" at bounding box center [245, 359] width 93 height 24
click at [247, 363] on link "CHIP Notice.pdf" at bounding box center [261, 359] width 66 height 15
click at [334, 403] on link "HIPAA Notice of Privacy Practices.pdf" at bounding box center [304, 400] width 152 height 15
click at [310, 438] on link "Model Surprise Billing Disclosure Notice.PDF" at bounding box center [320, 442] width 184 height 15
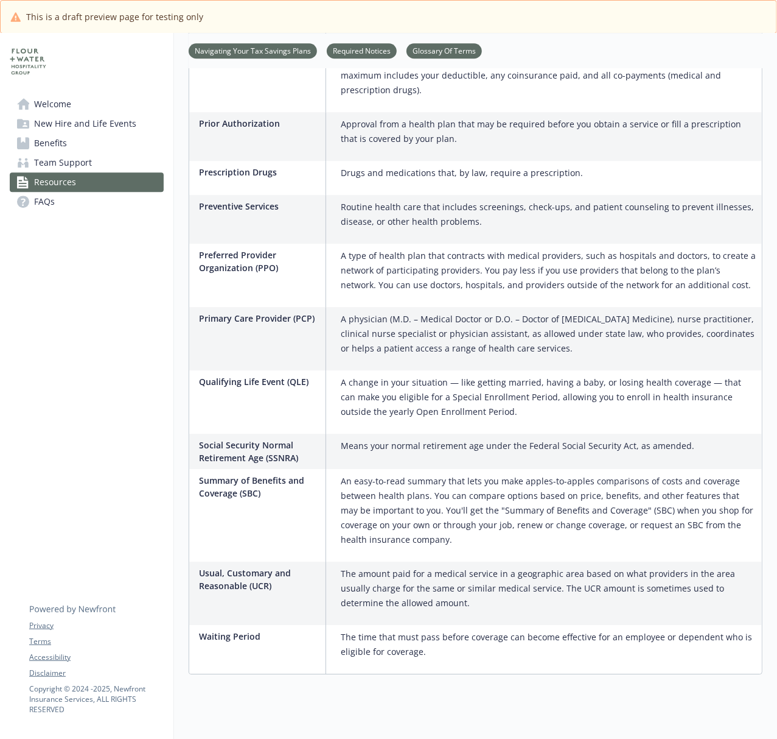
scroll to position [1733, 0]
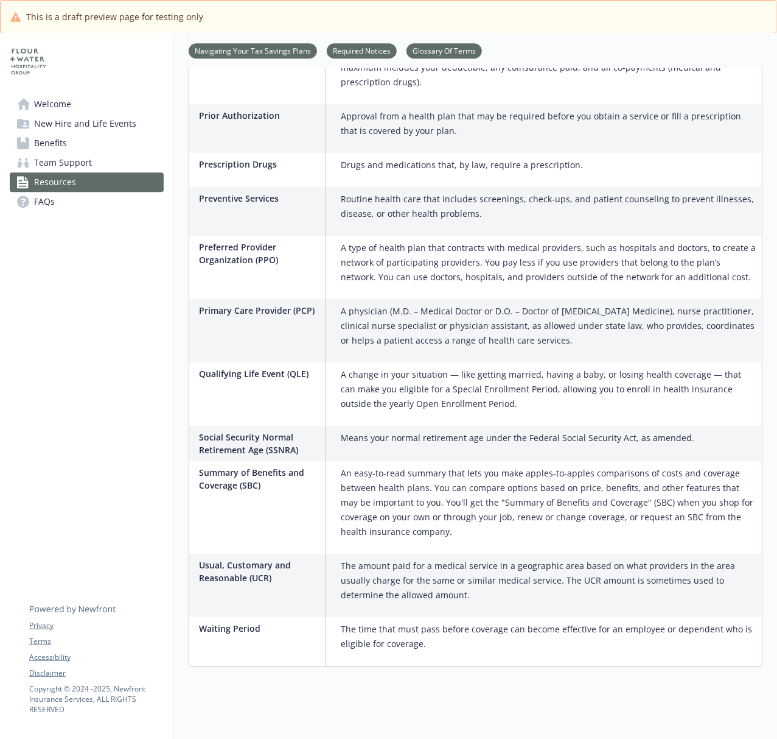
click at [60, 209] on link "FAQs" at bounding box center [87, 201] width 154 height 19
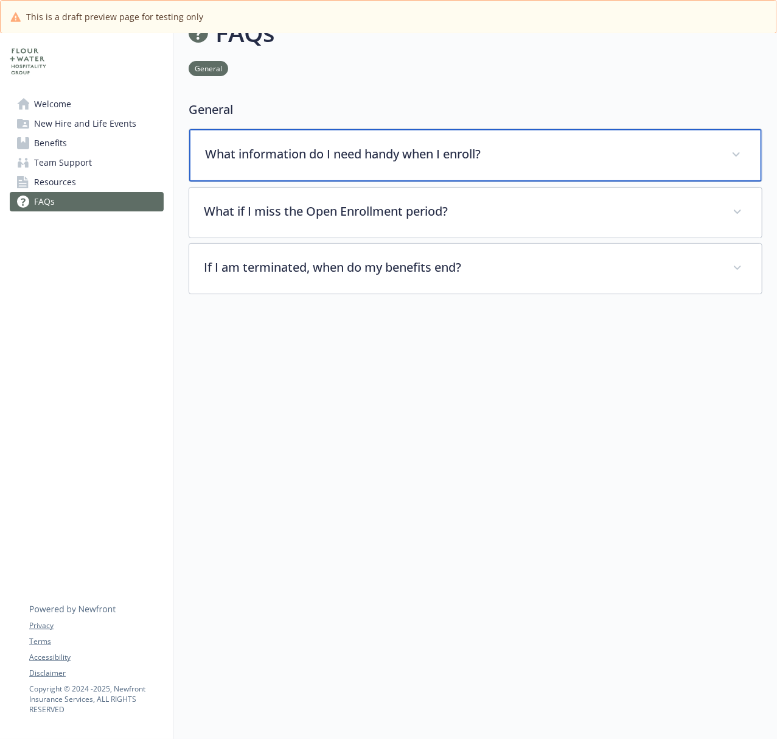
click at [369, 149] on p "What information do I need handy when I enroll?" at bounding box center [461, 154] width 512 height 18
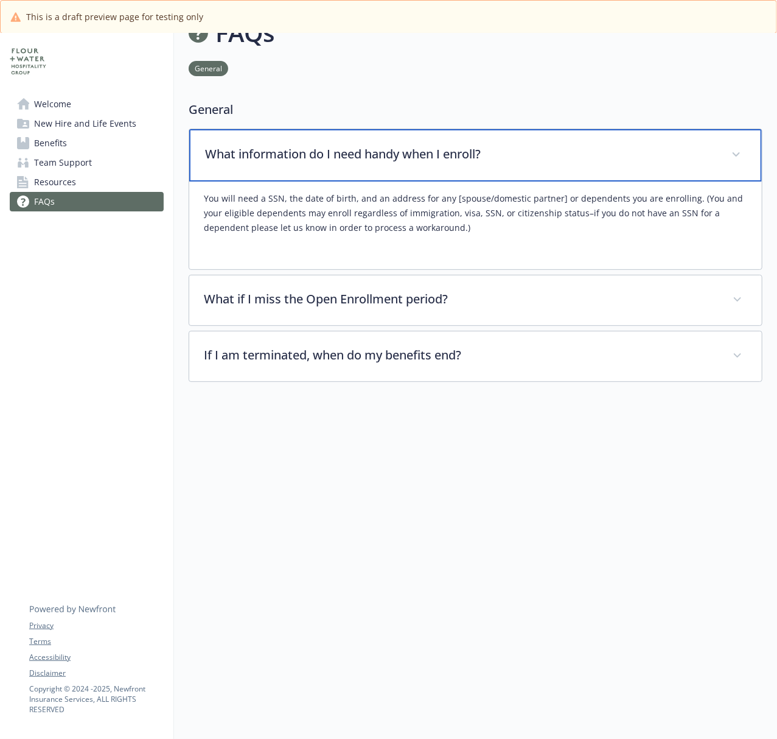
click at [517, 147] on p "What information do I need handy when I enroll?" at bounding box center [461, 154] width 512 height 18
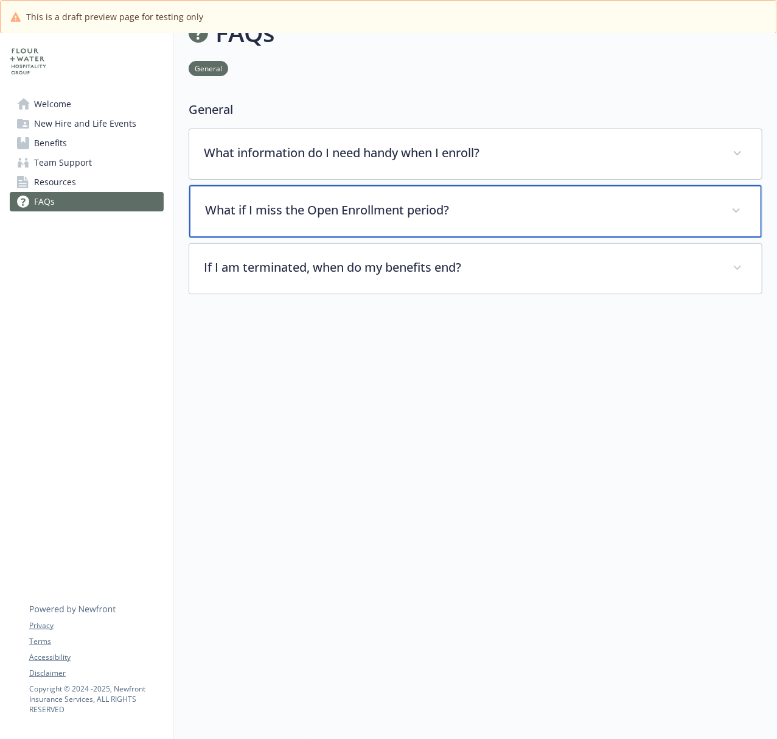
click at [465, 201] on p "What if I miss the Open Enrollment period?" at bounding box center [461, 210] width 512 height 18
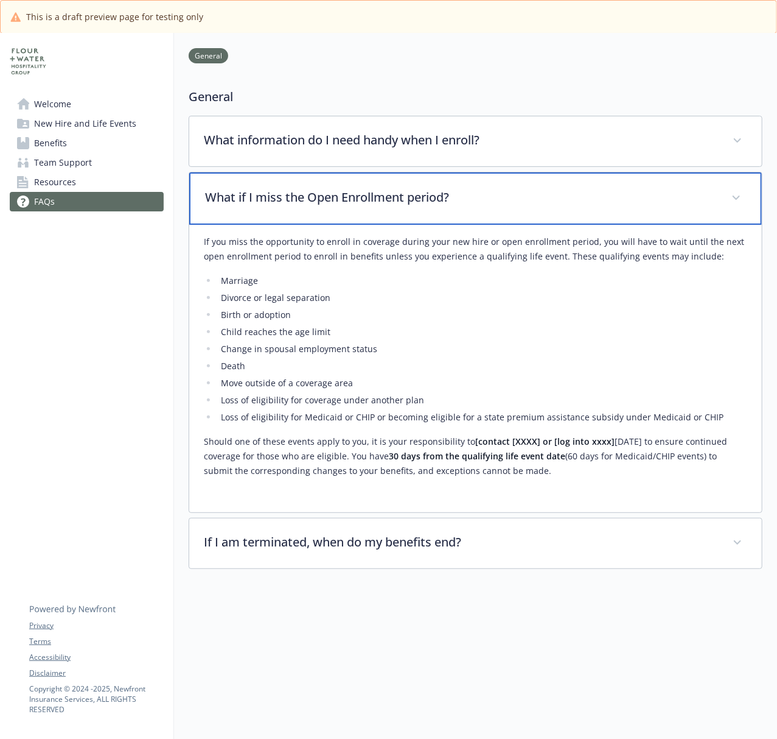
click at [538, 215] on div "What if I miss the Open Enrollment period?" at bounding box center [475, 198] width 573 height 52
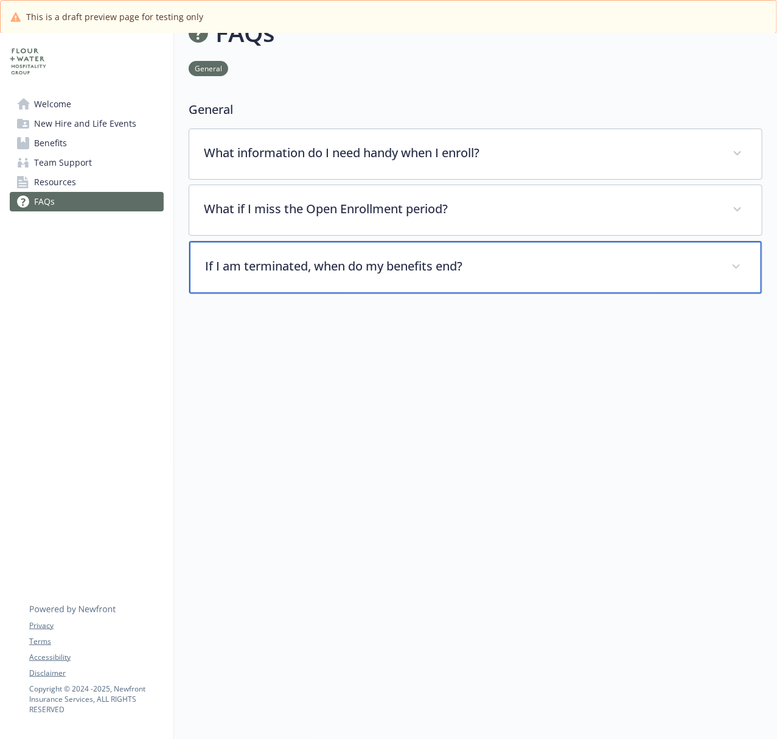
drag, startPoint x: 413, startPoint y: 263, endPoint x: 762, endPoint y: 304, distance: 351.9
click at [414, 263] on p "If I am terminated, when do my benefits end?" at bounding box center [461, 266] width 512 height 18
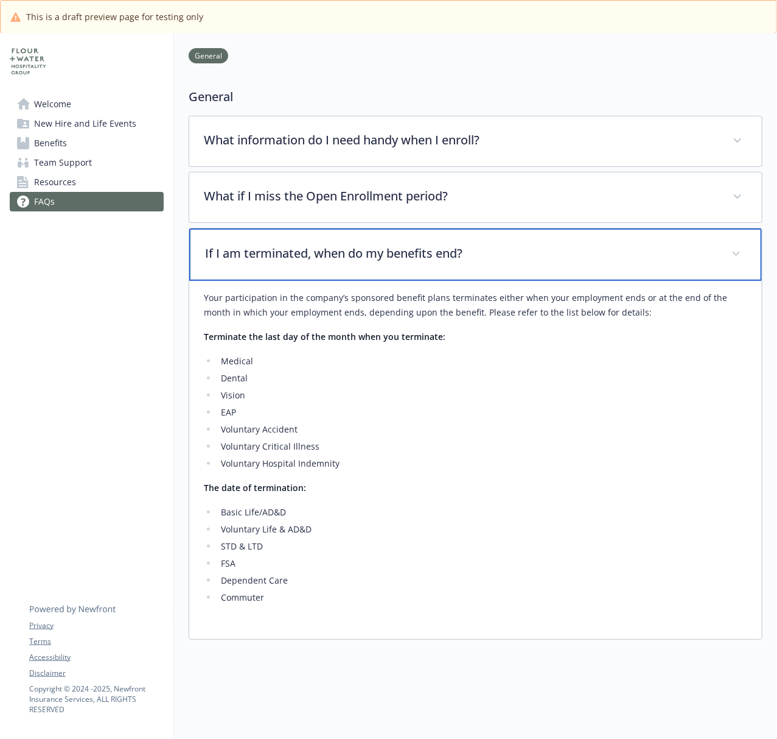
click at [566, 251] on p "If I am terminated, when do my benefits end?" at bounding box center [461, 253] width 512 height 18
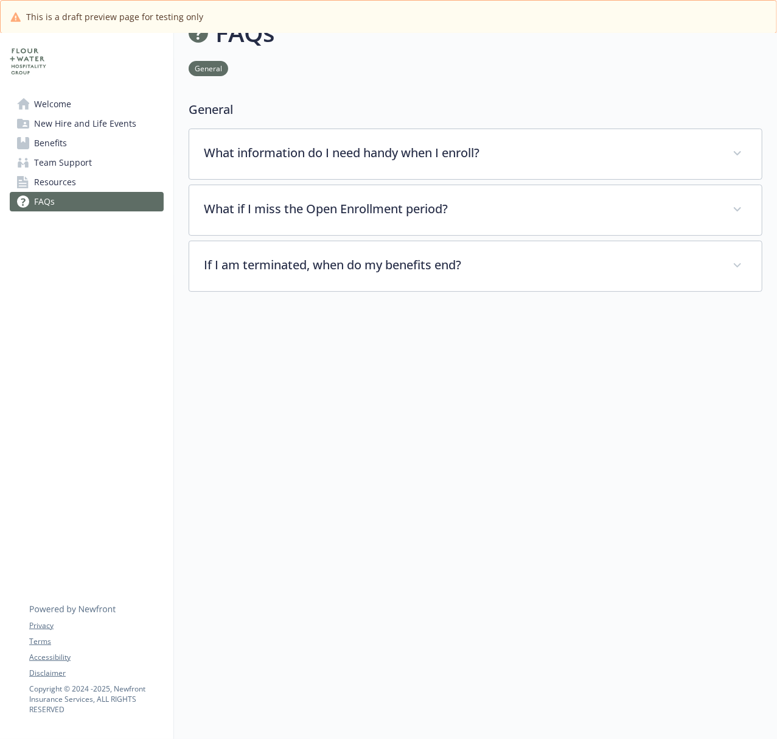
click at [93, 105] on link "Welcome" at bounding box center [87, 103] width 154 height 19
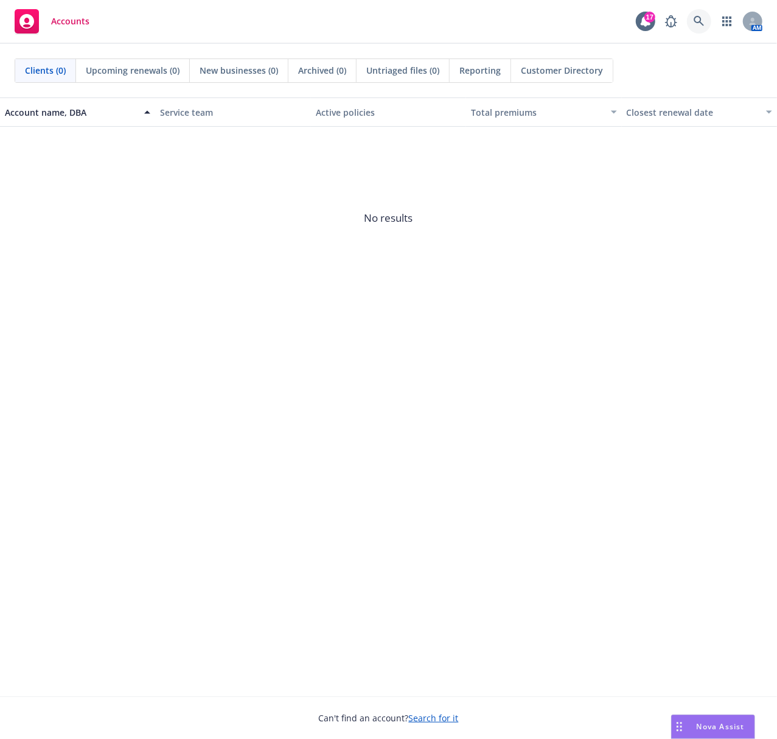
click at [694, 21] on icon at bounding box center [699, 21] width 11 height 11
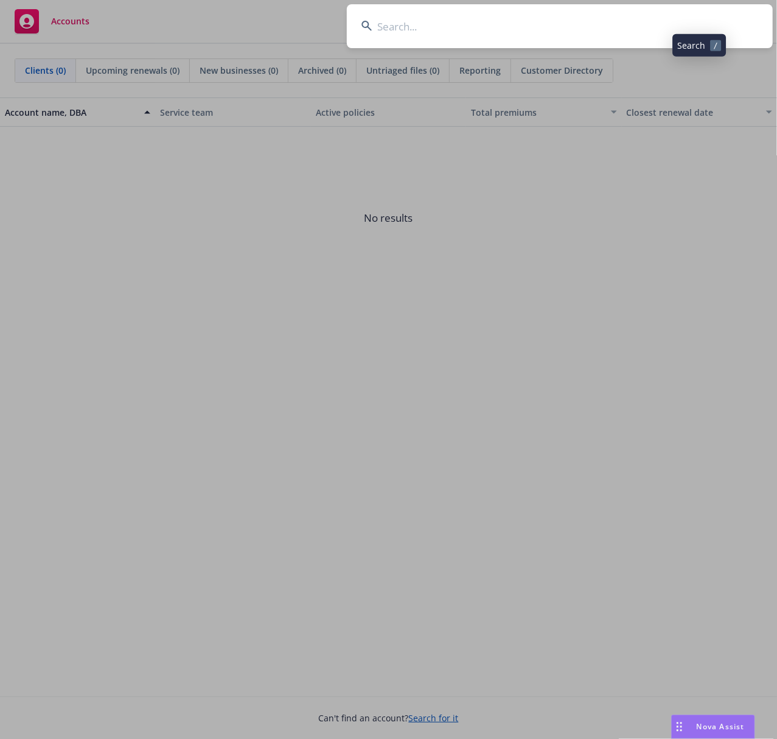
click at [619, 33] on input at bounding box center [560, 26] width 426 height 44
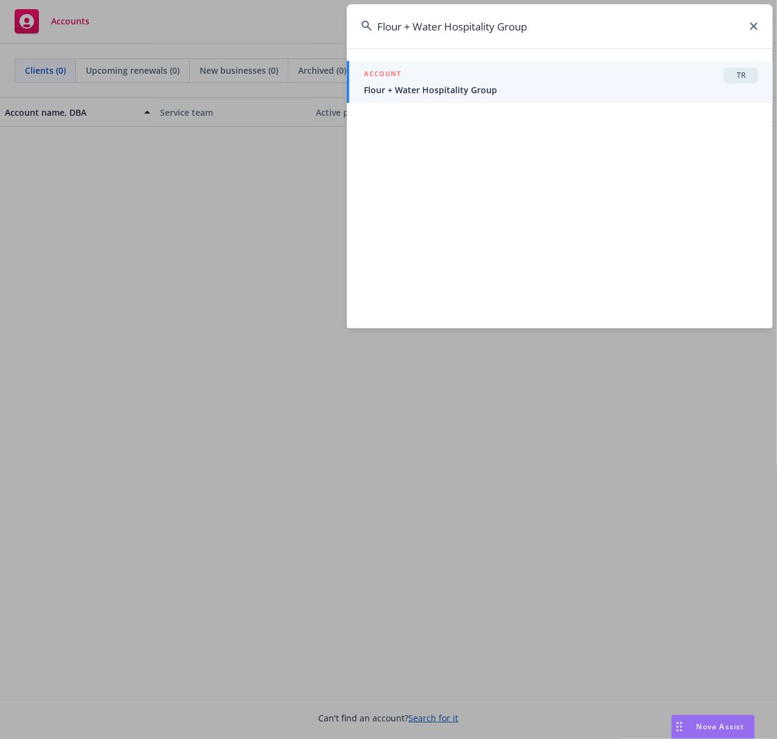
type input "Flour + Water Hospitality Group"
click at [466, 88] on span "Flour + Water Hospitality Group" at bounding box center [561, 89] width 395 height 13
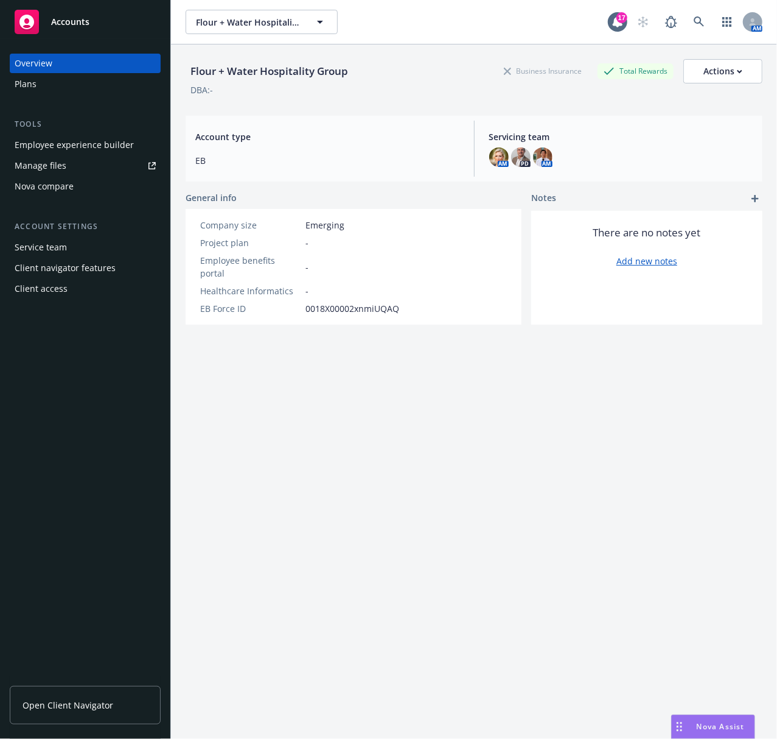
click at [73, 149] on div "Employee experience builder" at bounding box center [74, 144] width 119 height 19
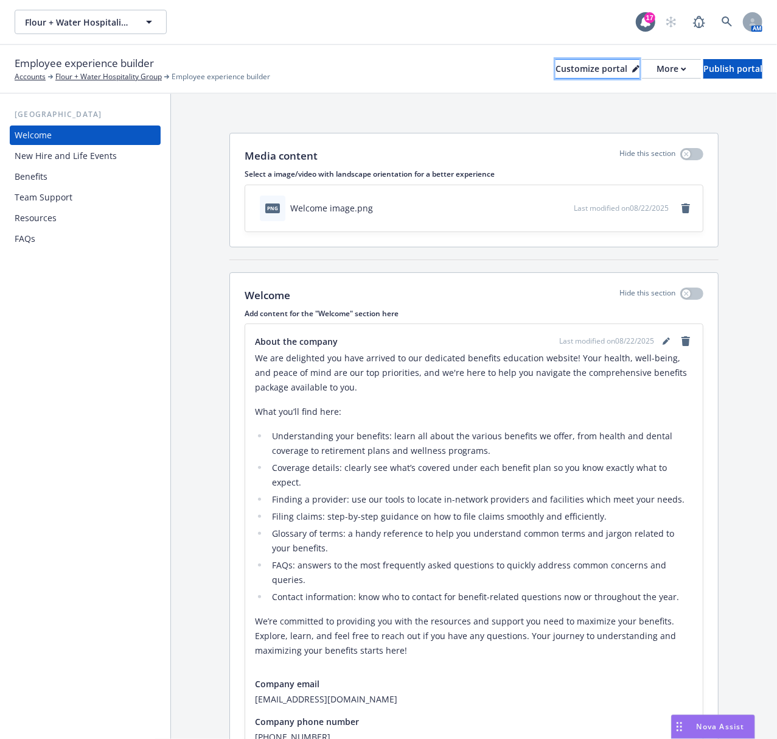
click at [556, 71] on div "Customize portal" at bounding box center [598, 69] width 84 height 18
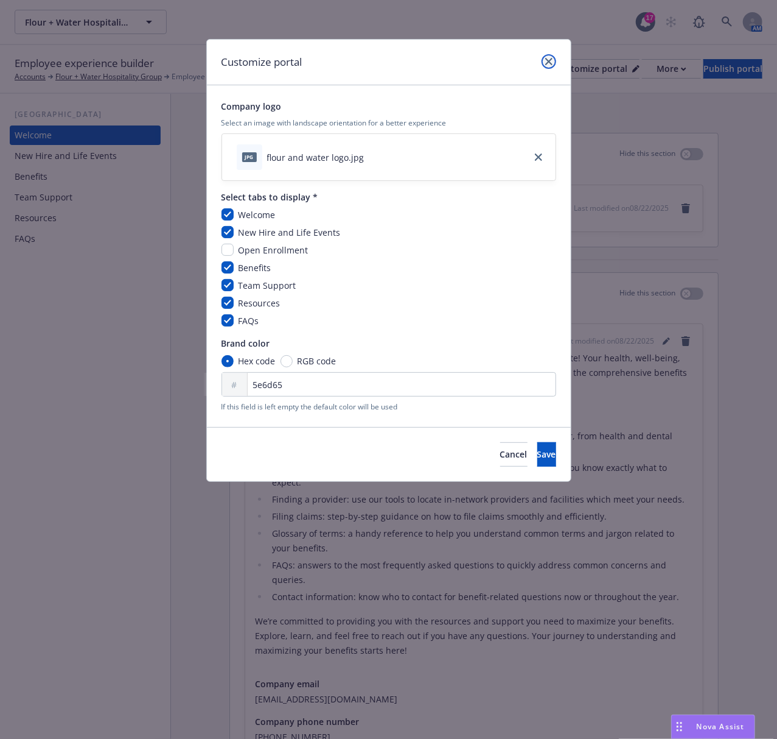
click at [549, 61] on icon "close" at bounding box center [549, 61] width 7 height 7
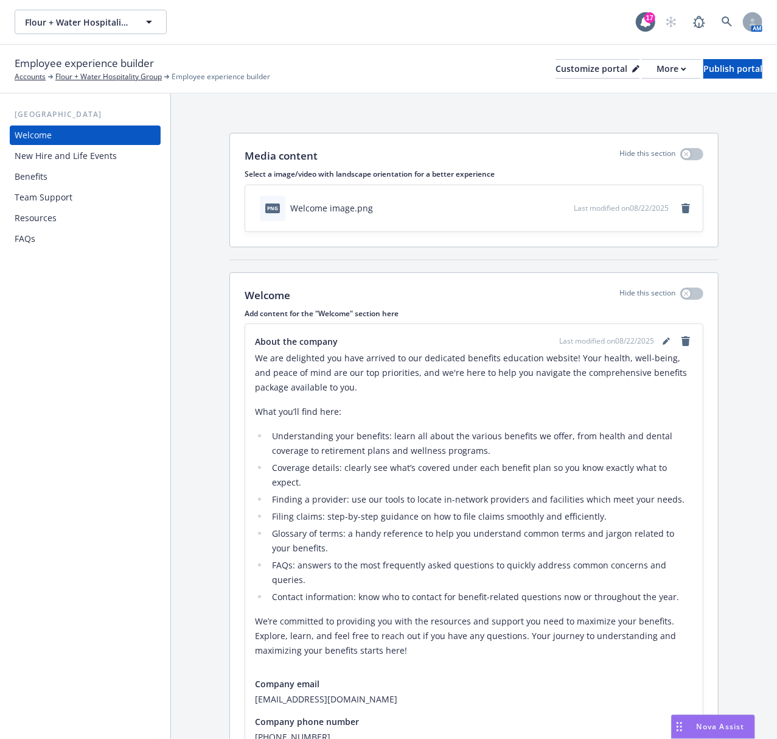
click at [32, 181] on div "Benefits" at bounding box center [31, 176] width 33 height 19
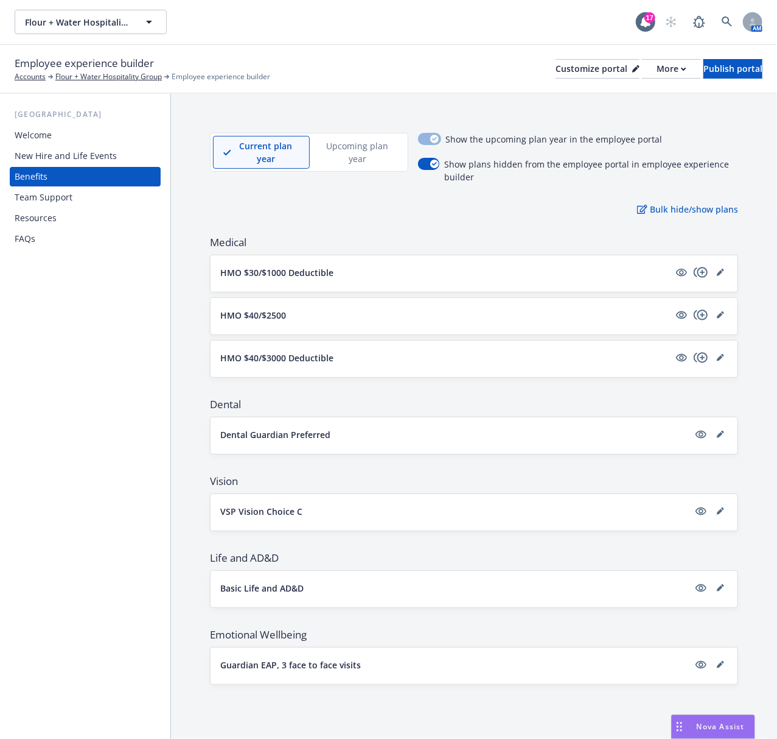
click at [366, 161] on p "Upcoming plan year" at bounding box center [357, 152] width 75 height 26
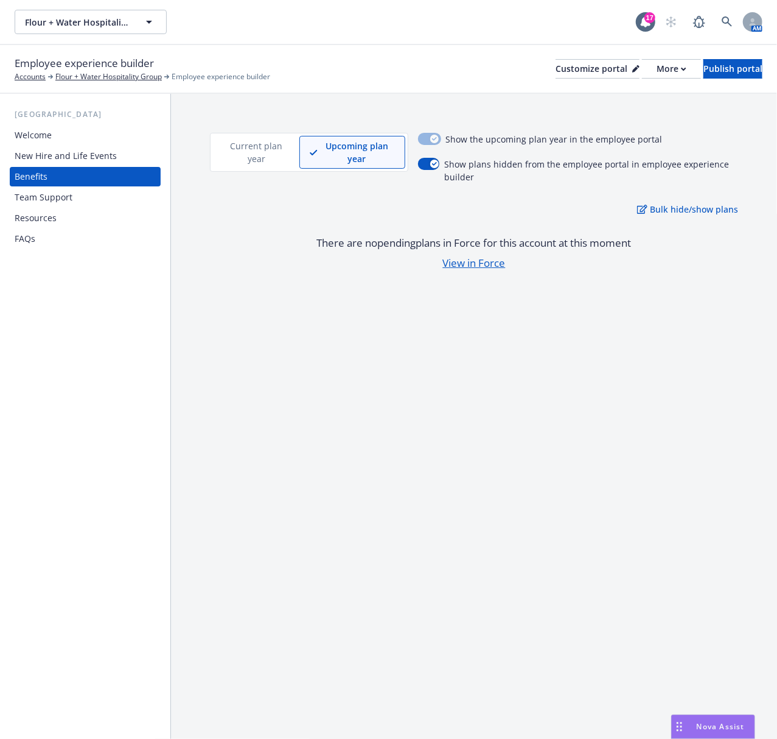
click at [261, 152] on p "Current plan year" at bounding box center [256, 152] width 66 height 26
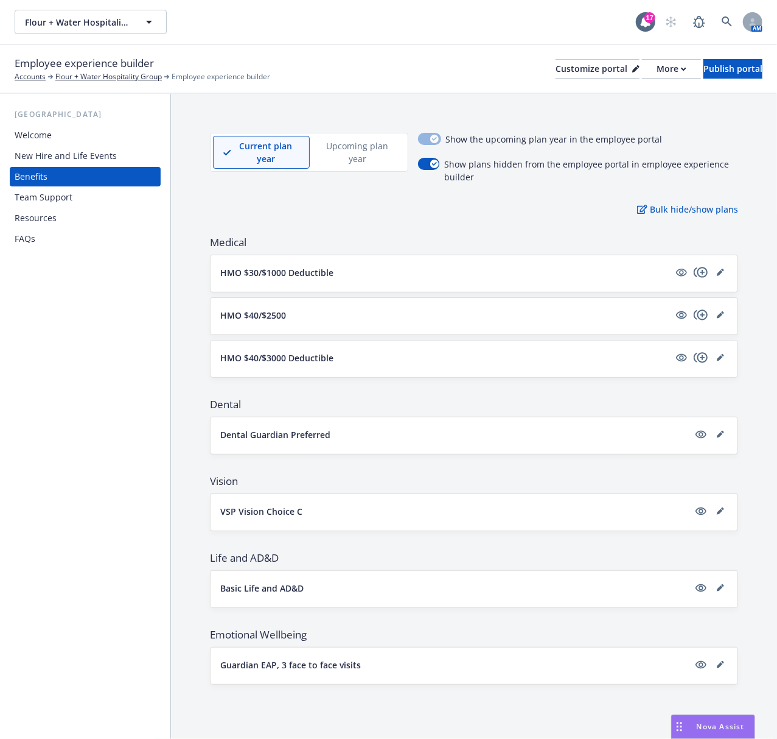
click at [273, 278] on p "HMO $30/$1000 Deductible" at bounding box center [276, 272] width 113 height 13
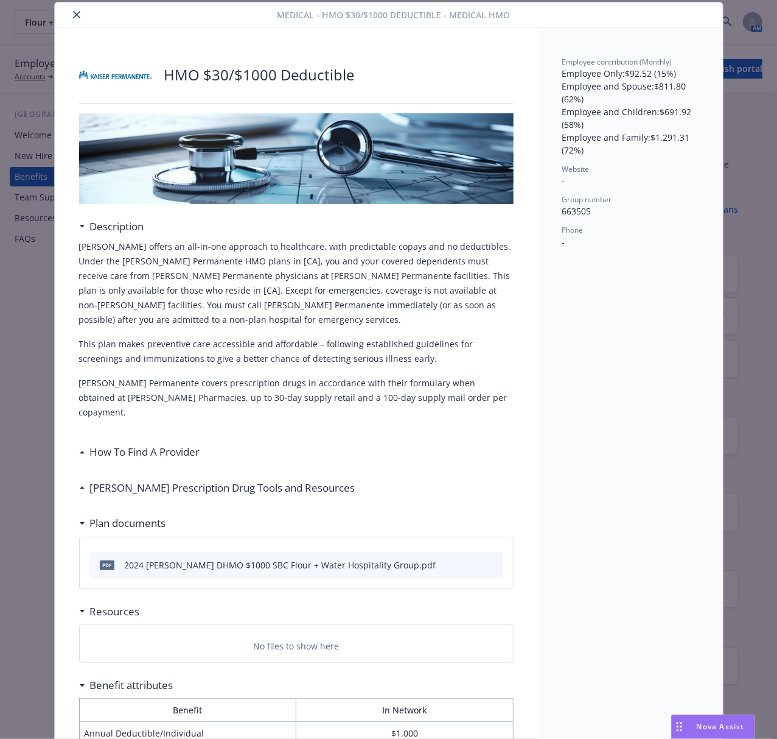
scroll to position [37, 0]
click at [73, 18] on icon "close" at bounding box center [76, 15] width 7 height 7
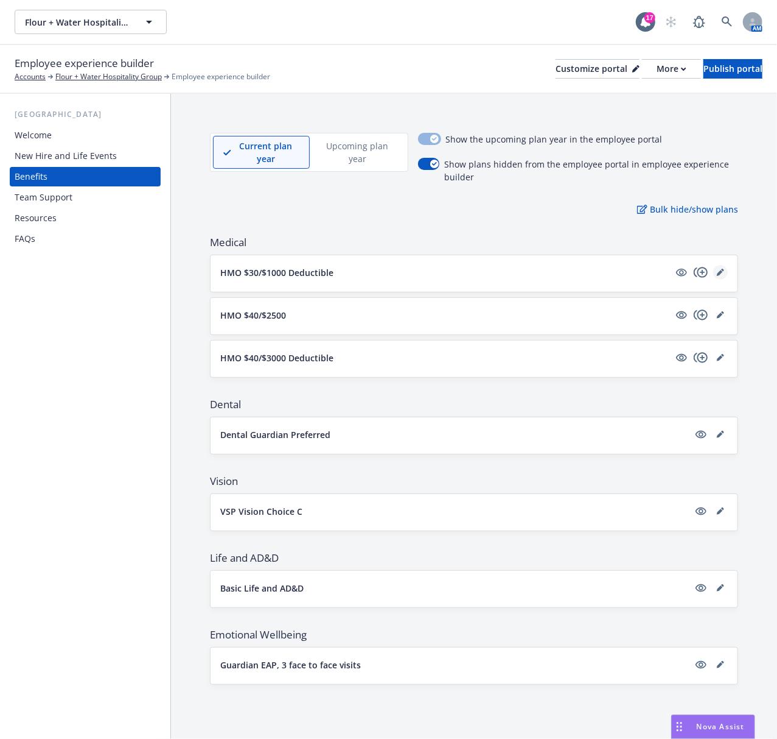
click at [721, 275] on icon "editPencil" at bounding box center [720, 271] width 7 height 7
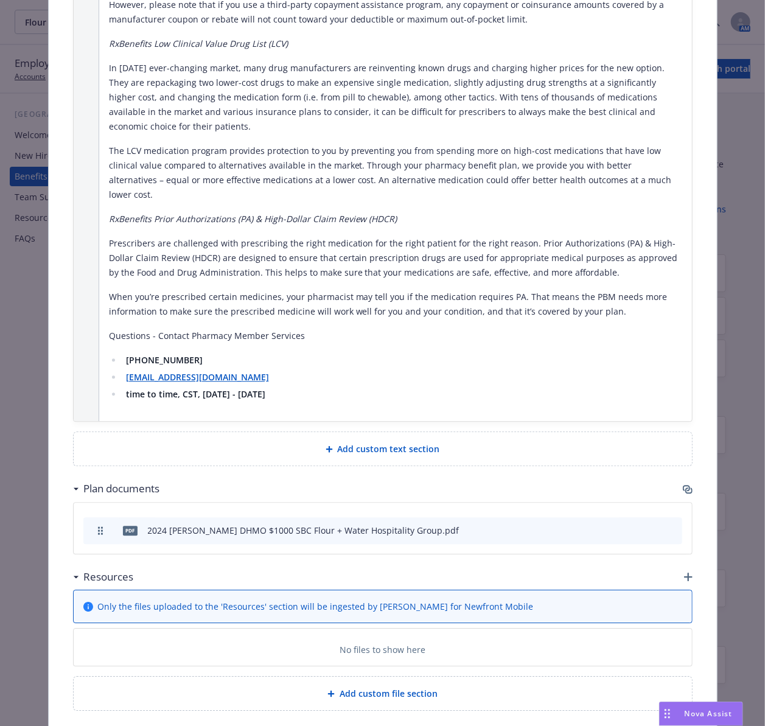
click at [683, 485] on icon "button" at bounding box center [686, 488] width 7 height 6
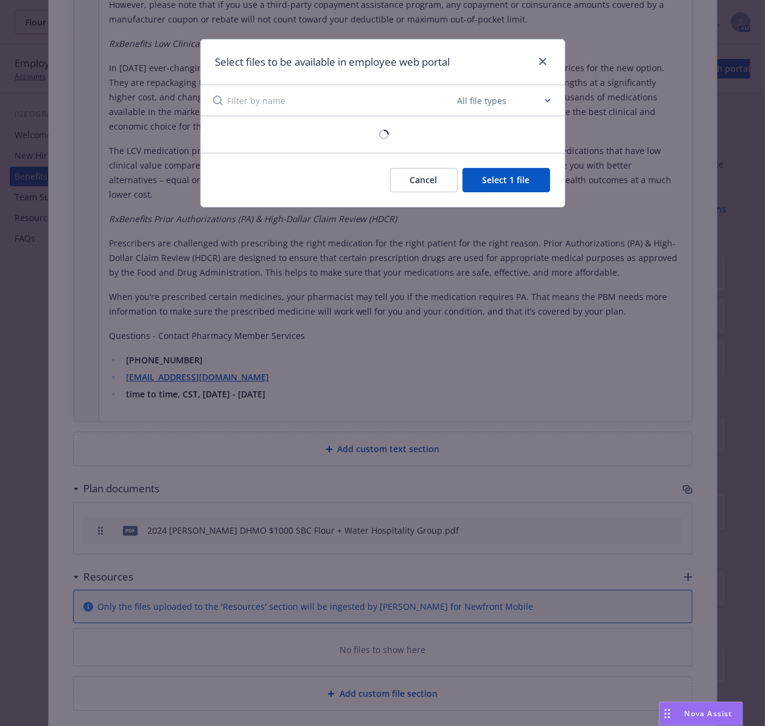
scroll to position [1450, 0]
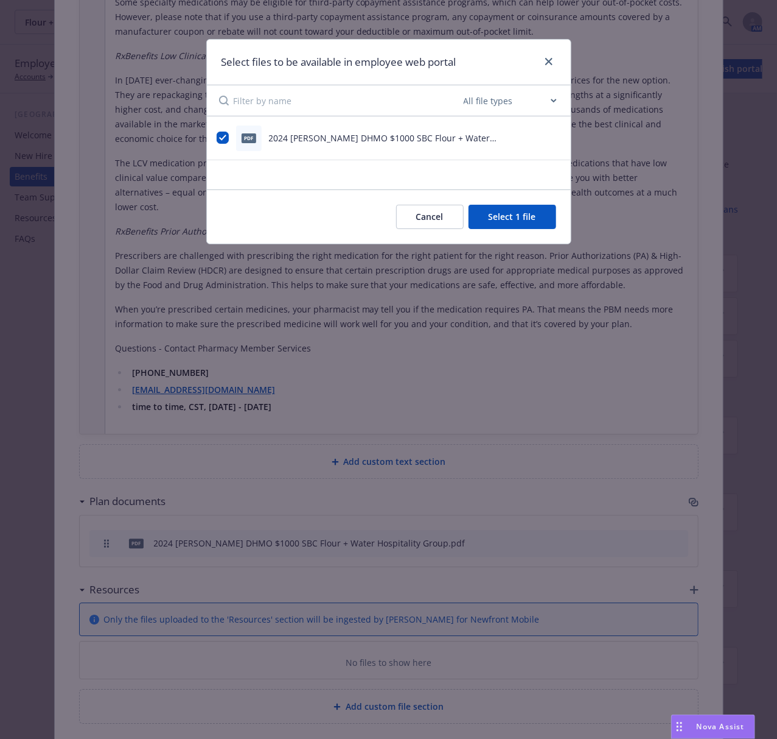
click at [555, 139] on icon "preview file" at bounding box center [554, 137] width 11 height 9
click at [548, 61] on icon "close" at bounding box center [549, 61] width 7 height 7
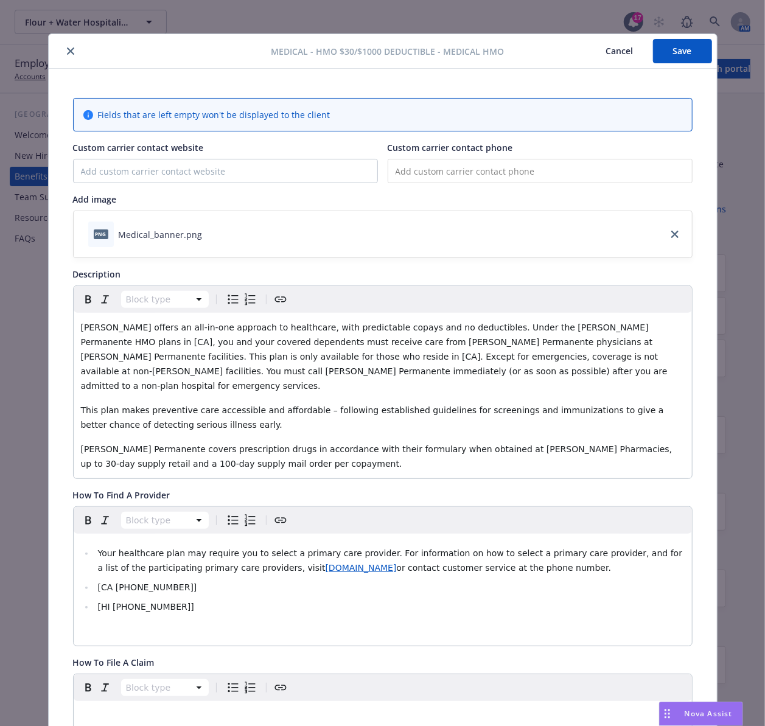
scroll to position [0, 0]
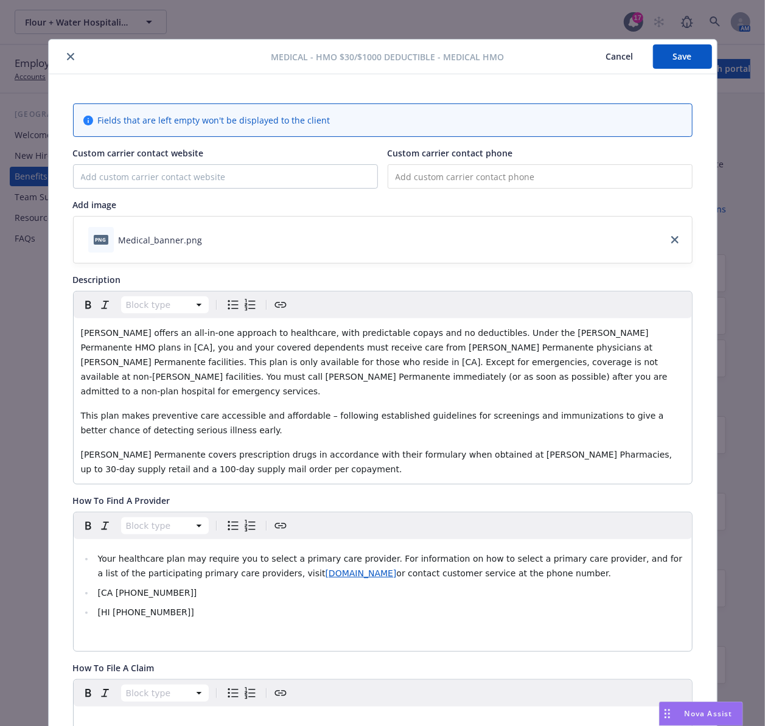
click at [67, 55] on icon "close" at bounding box center [70, 56] width 7 height 7
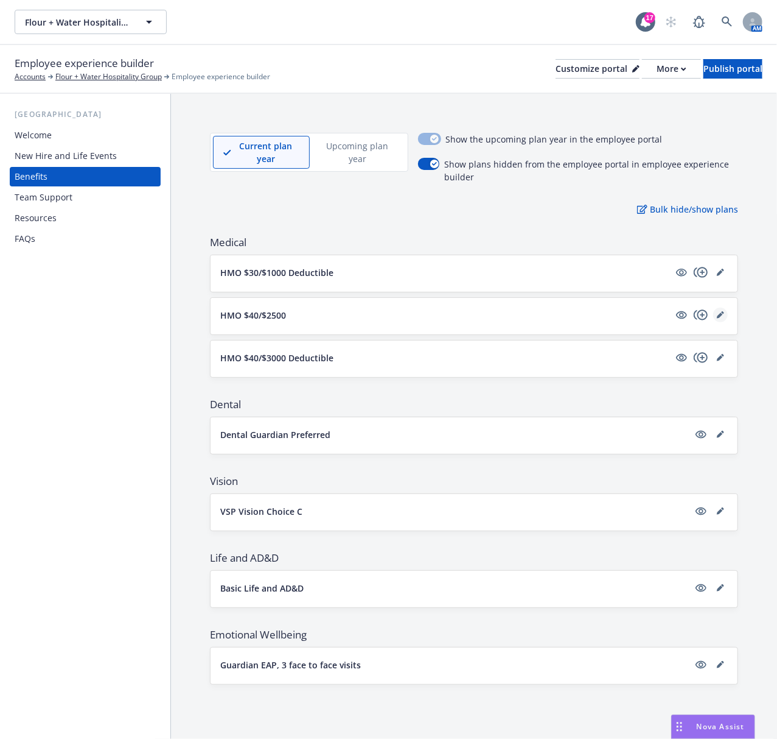
click at [721, 313] on icon "editPencil" at bounding box center [720, 314] width 7 height 7
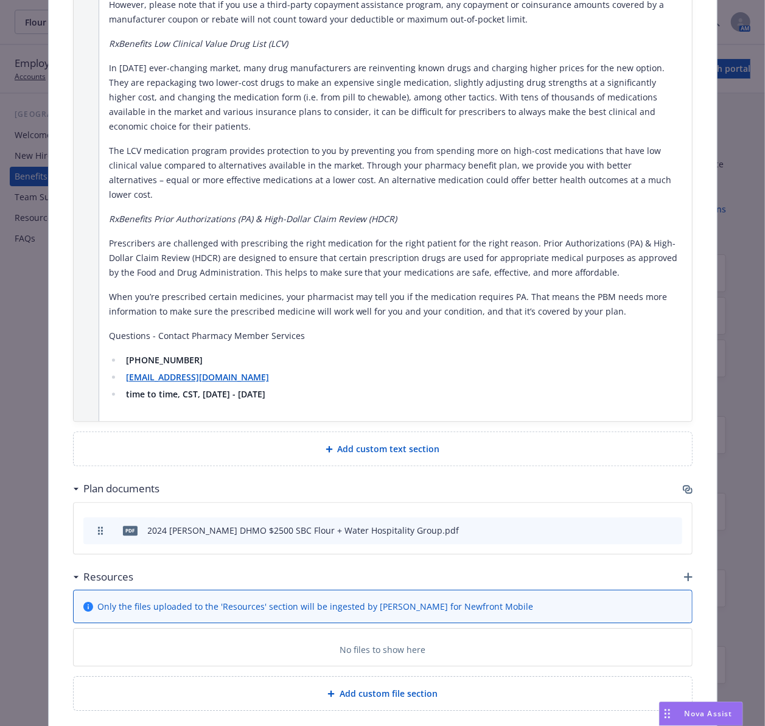
click at [684, 485] on icon "button" at bounding box center [688, 490] width 10 height 10
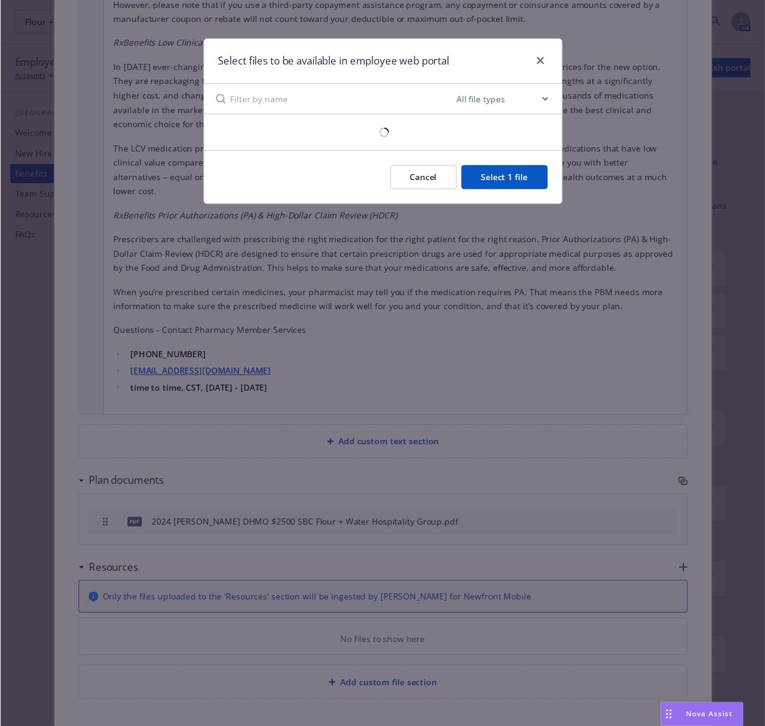
scroll to position [1450, 0]
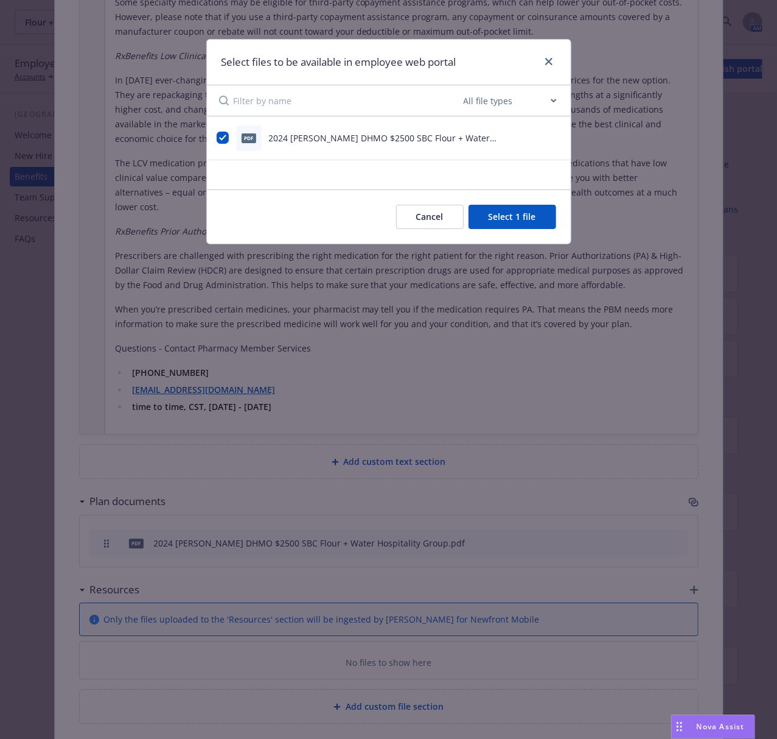
click at [554, 135] on icon "preview file" at bounding box center [554, 137] width 11 height 9
click at [556, 58] on div "Select files to be available in employee web portal" at bounding box center [389, 63] width 364 height 46
click at [549, 60] on icon "close" at bounding box center [549, 61] width 7 height 7
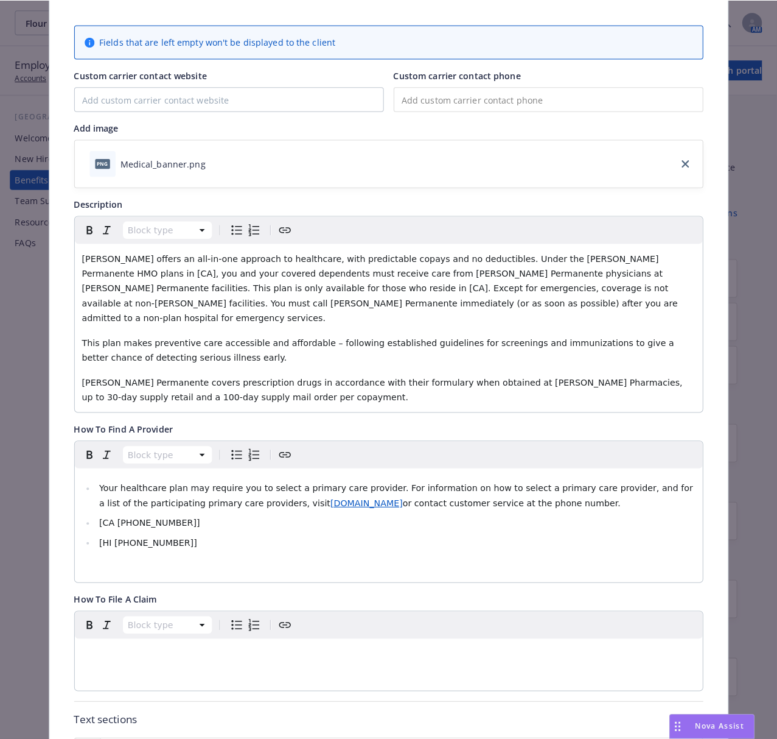
scroll to position [0, 0]
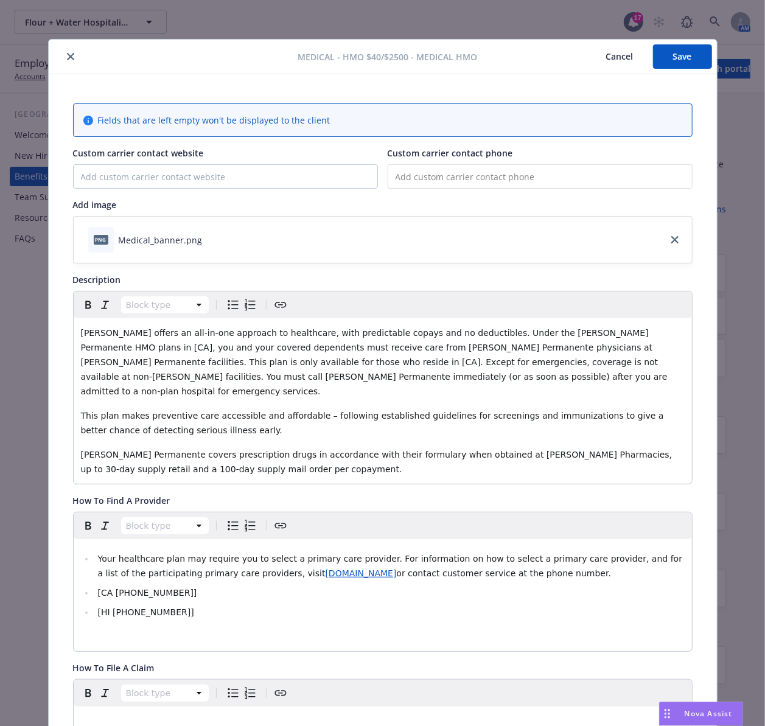
click at [67, 57] on icon "close" at bounding box center [70, 56] width 7 height 7
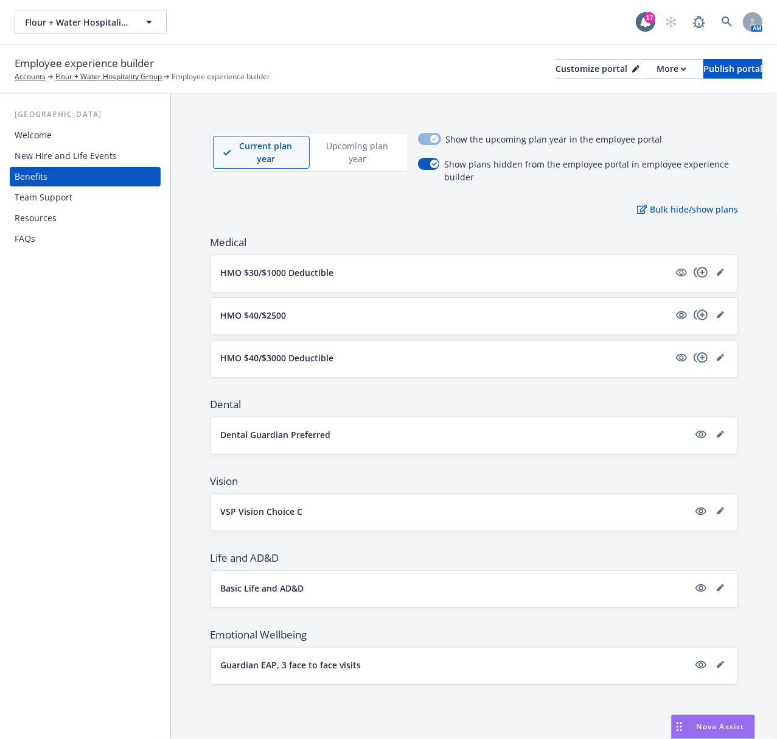
click at [259, 363] on p "HMO $40/$3000 Deductible" at bounding box center [276, 357] width 113 height 13
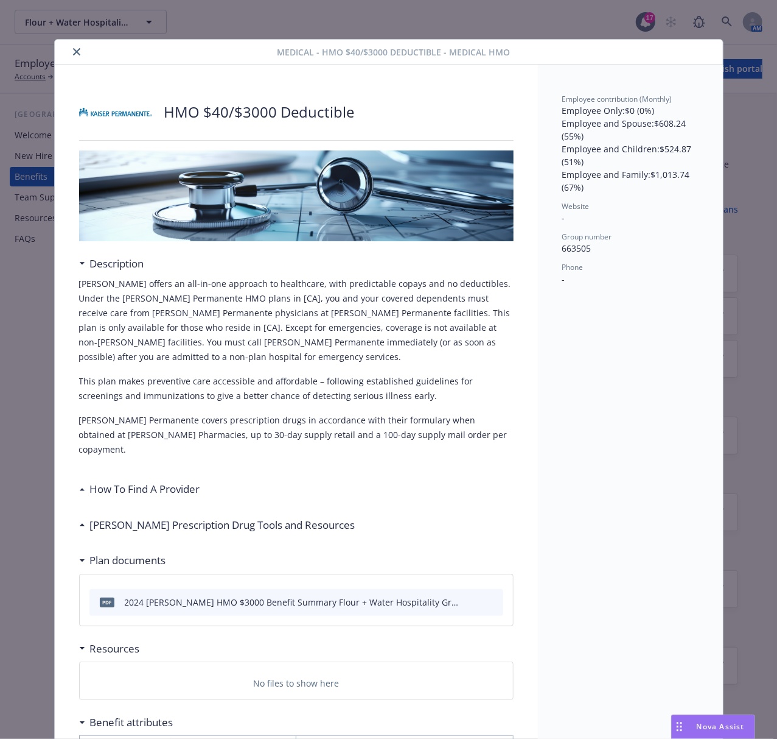
click at [69, 47] on button "close" at bounding box center [76, 51] width 15 height 15
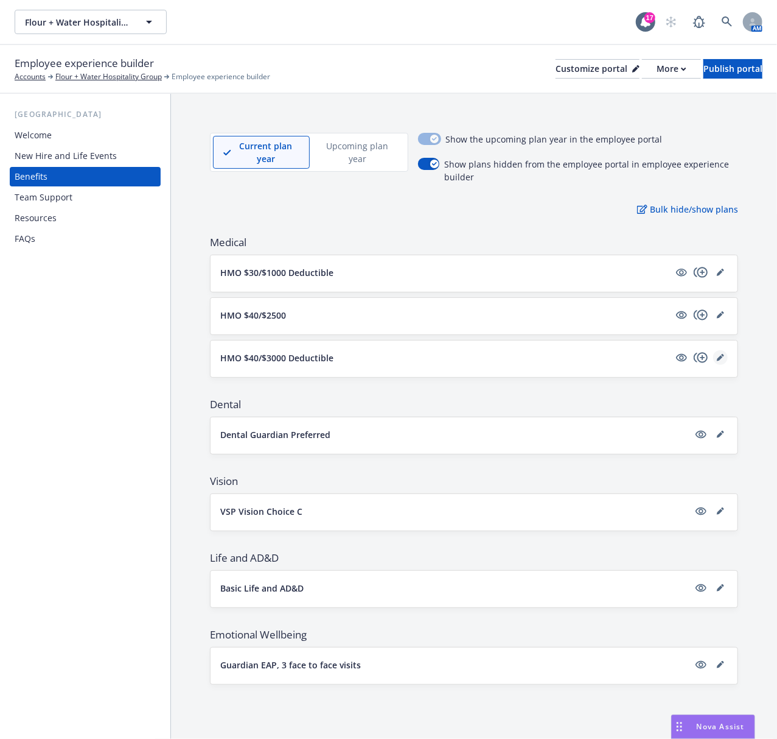
click at [726, 354] on link "editPencil" at bounding box center [721, 357] width 15 height 15
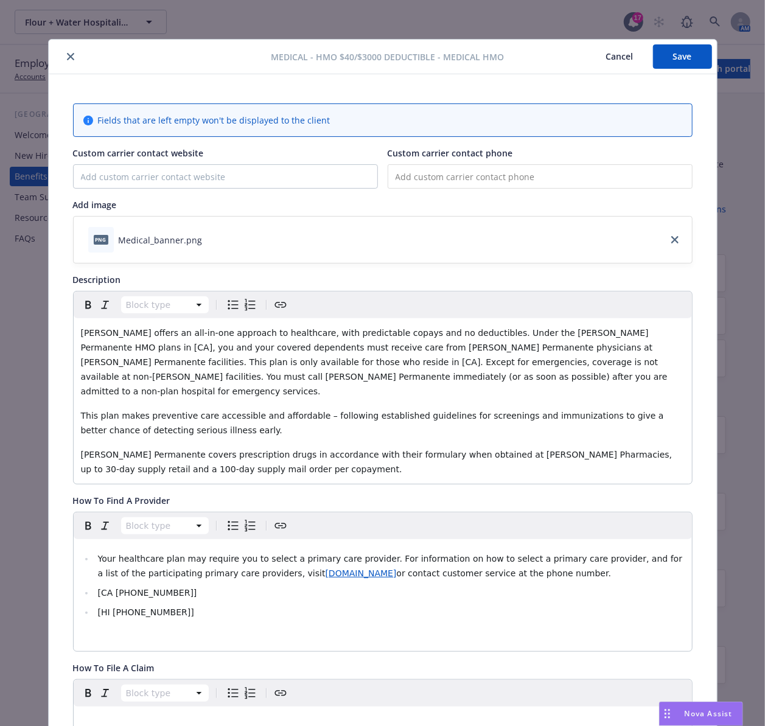
scroll to position [37, 0]
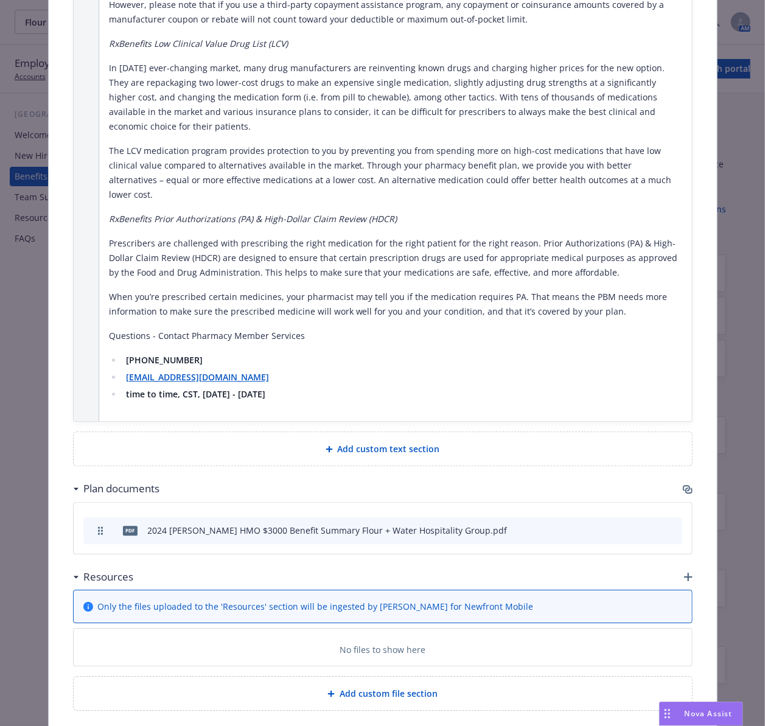
click at [686, 488] on icon "button" at bounding box center [689, 491] width 7 height 6
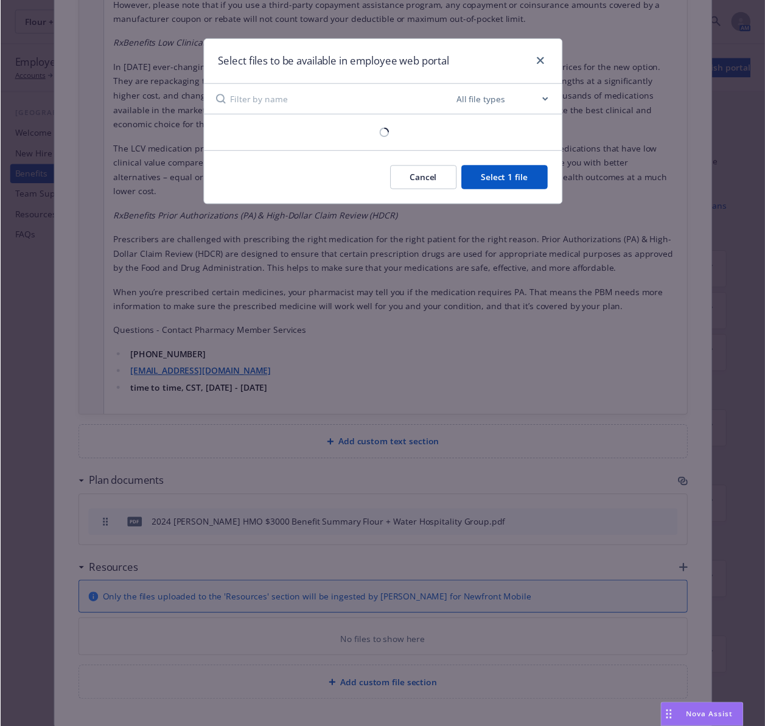
scroll to position [1450, 0]
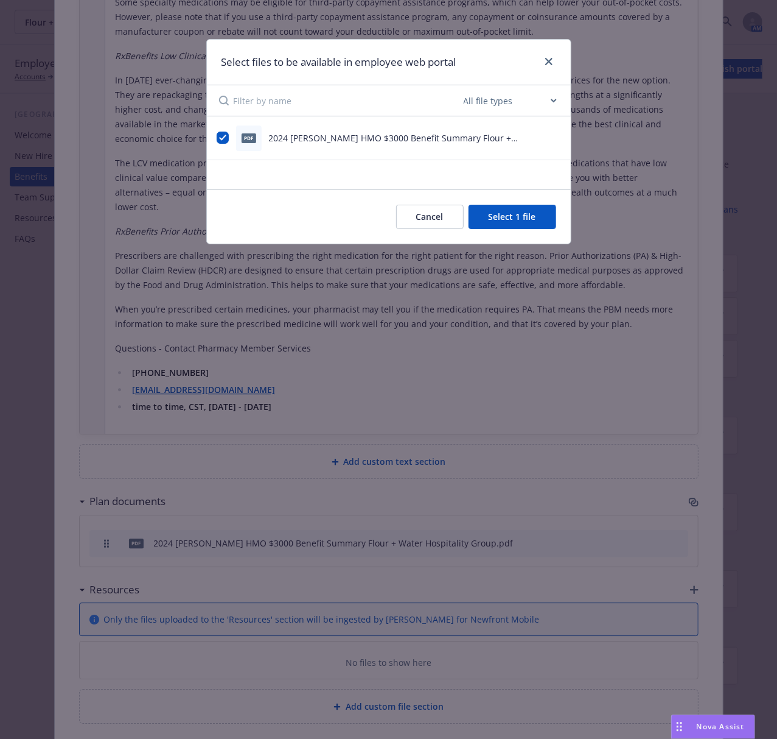
click at [561, 135] on div "pdf 2024 [PERSON_NAME] HMO $3000 Benefit Summary Flour + Water Hospitality Grou…" at bounding box center [389, 138] width 364 height 44
click at [556, 135] on icon "preview file" at bounding box center [554, 137] width 11 height 9
click at [547, 65] on icon "close" at bounding box center [549, 61] width 7 height 7
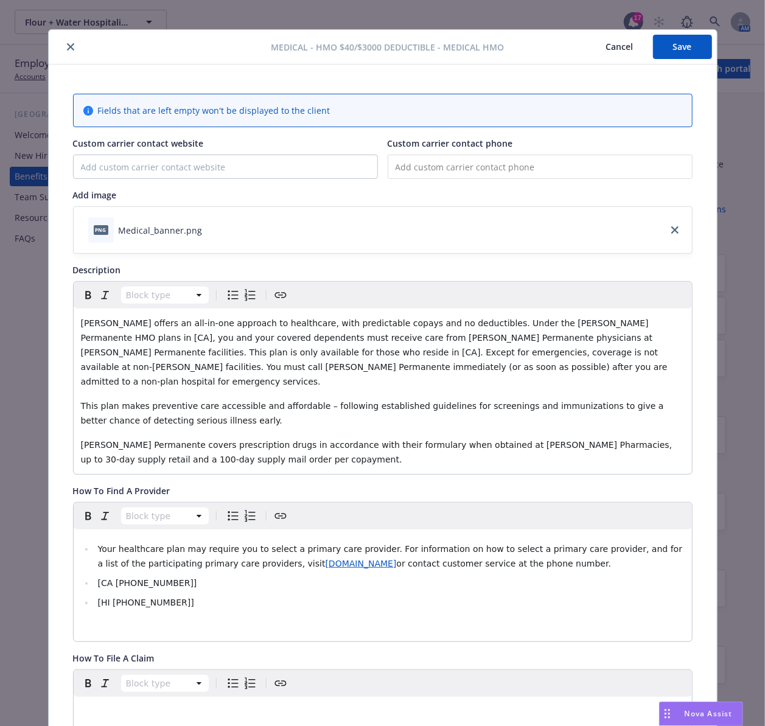
scroll to position [0, 0]
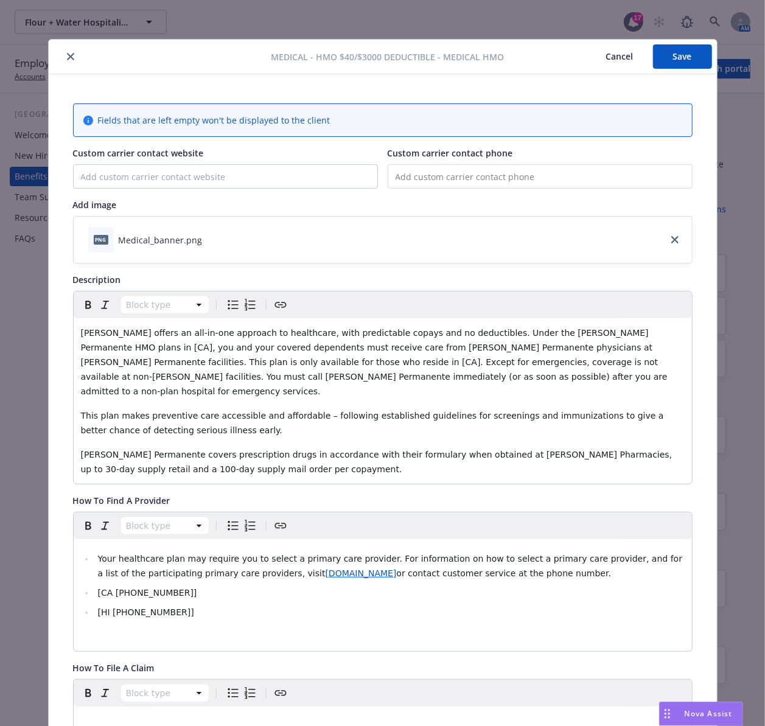
click at [67, 57] on icon "close" at bounding box center [70, 56] width 7 height 7
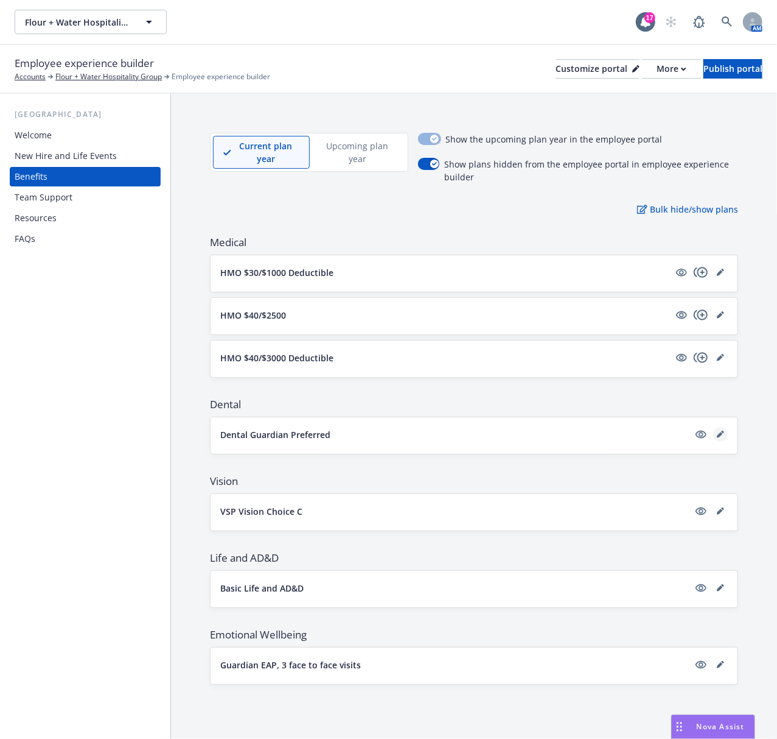
click at [721, 436] on icon "editPencil" at bounding box center [720, 435] width 6 height 6
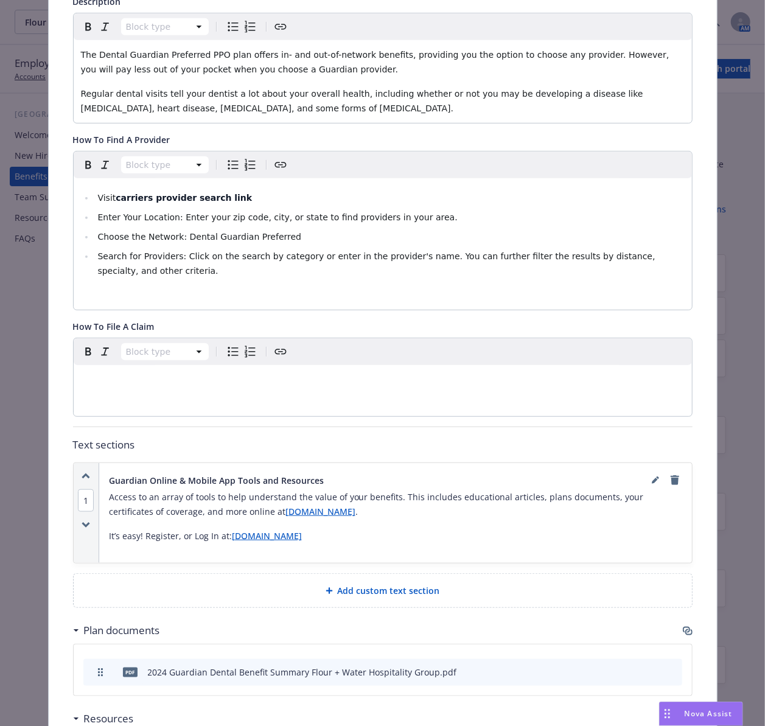
scroll to position [280, 0]
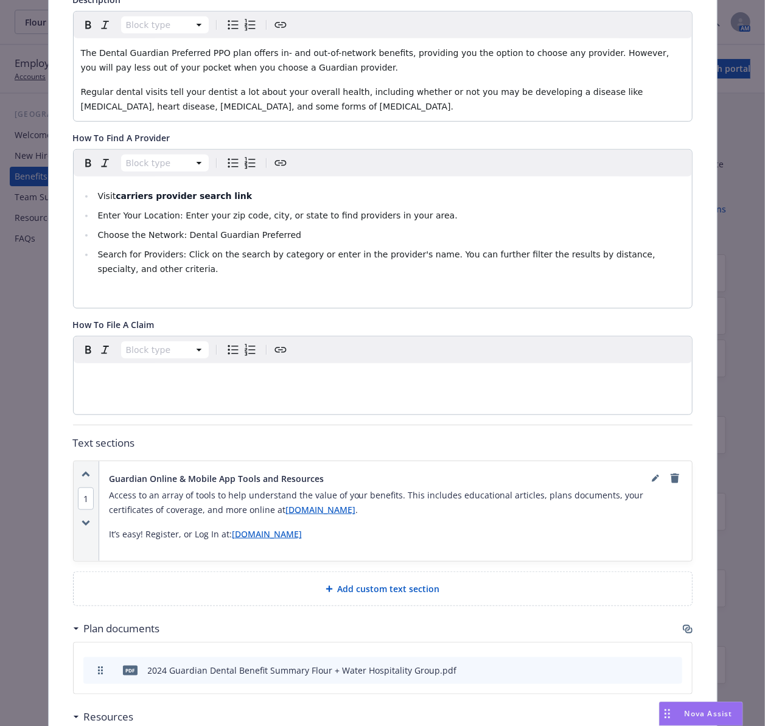
click at [685, 631] on icon "button" at bounding box center [688, 630] width 10 height 10
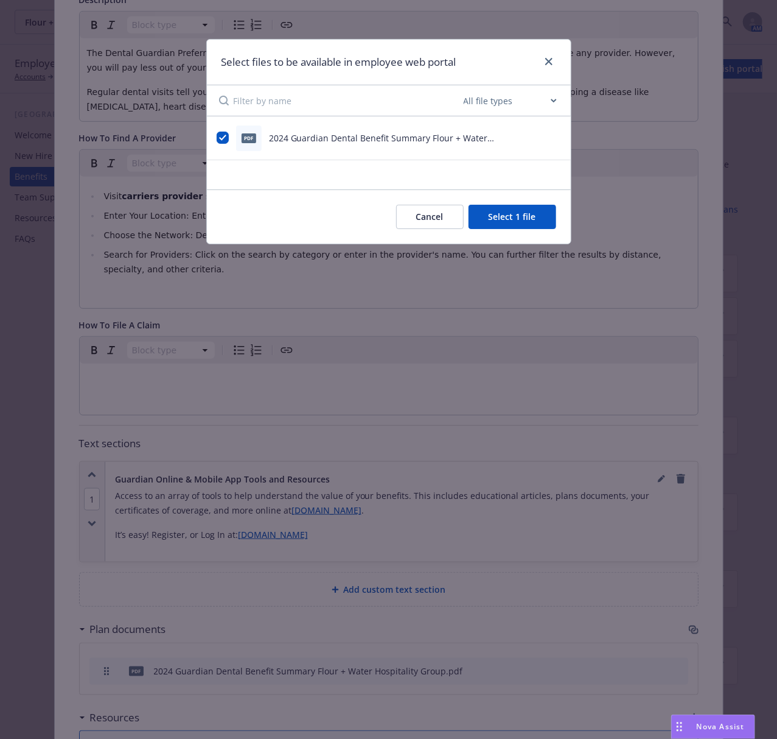
click at [555, 136] on icon "preview file" at bounding box center [554, 137] width 11 height 9
click at [550, 61] on icon "close" at bounding box center [549, 61] width 7 height 7
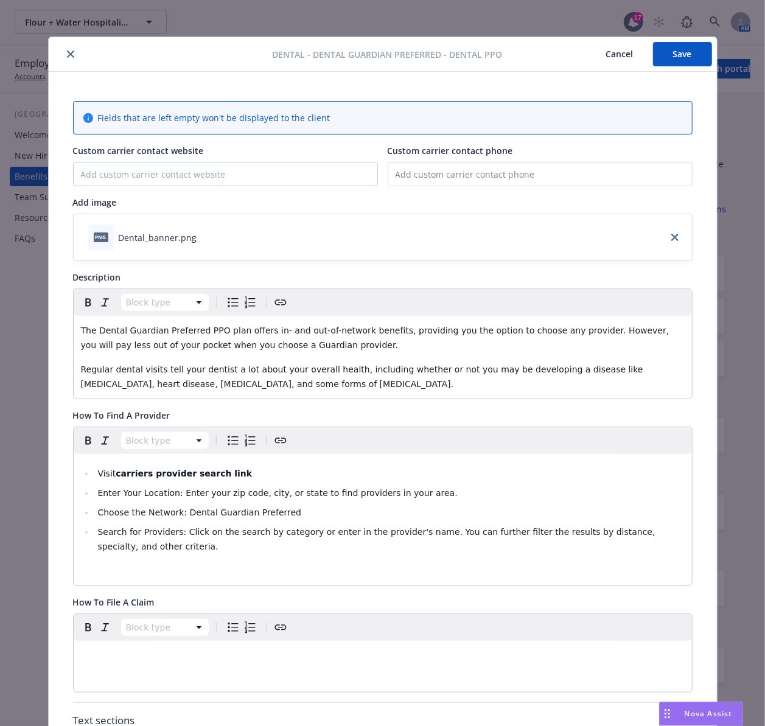
scroll to position [0, 0]
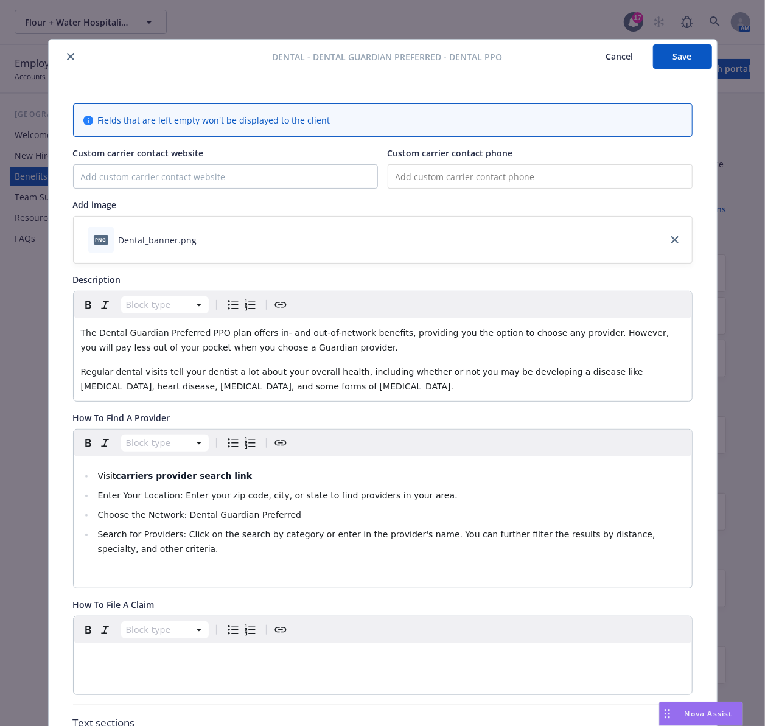
click at [63, 55] on button "close" at bounding box center [70, 56] width 15 height 15
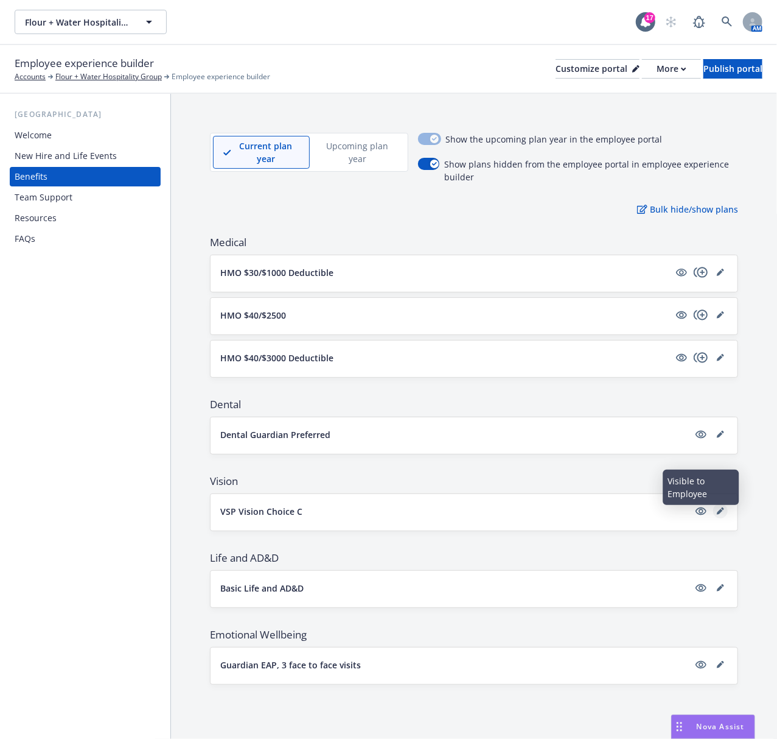
click at [722, 513] on icon "editPencil" at bounding box center [720, 511] width 6 height 6
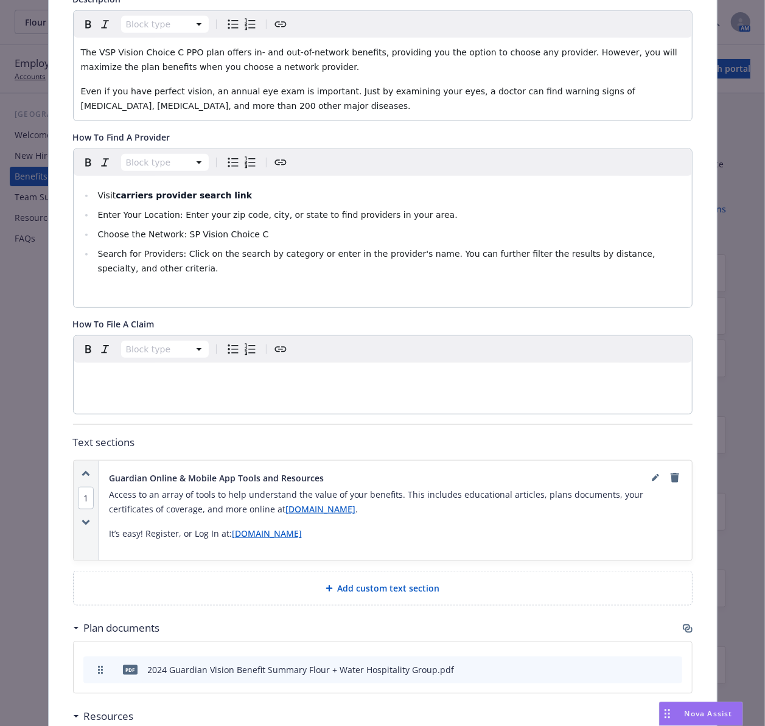
scroll to position [361, 0]
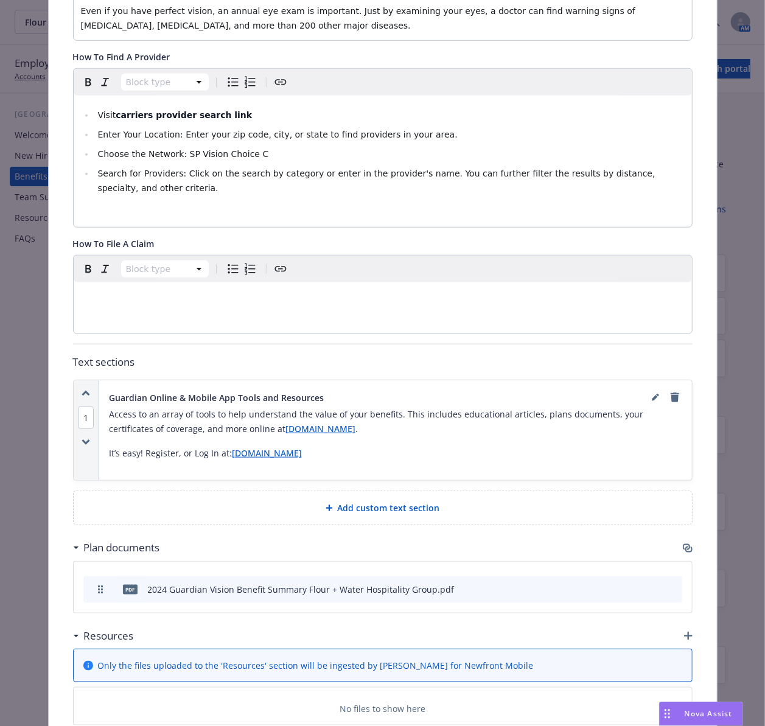
click at [685, 548] on icon "button" at bounding box center [688, 549] width 10 height 10
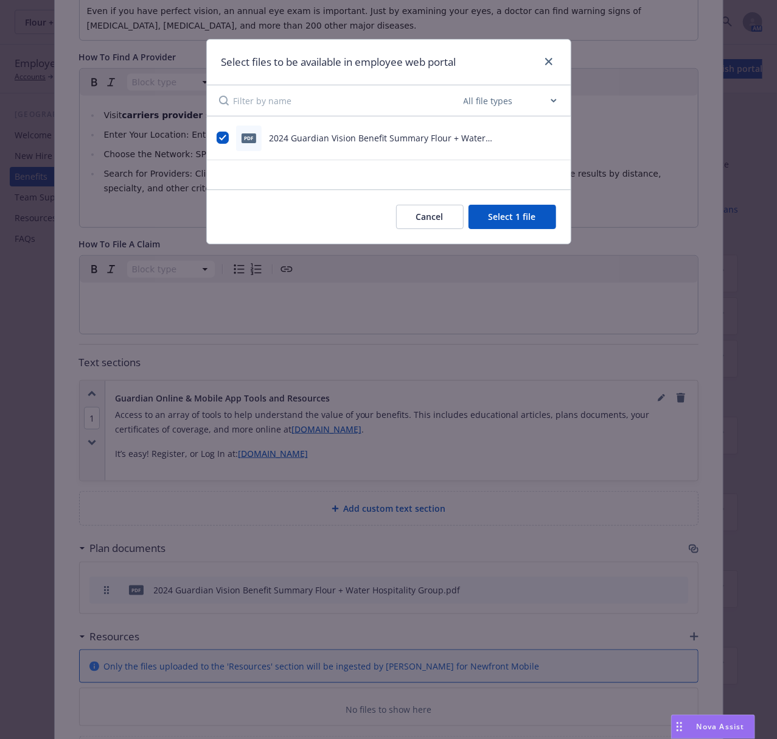
click at [553, 137] on icon "preview file" at bounding box center [554, 137] width 11 height 9
click at [552, 66] on link "close" at bounding box center [549, 61] width 15 height 15
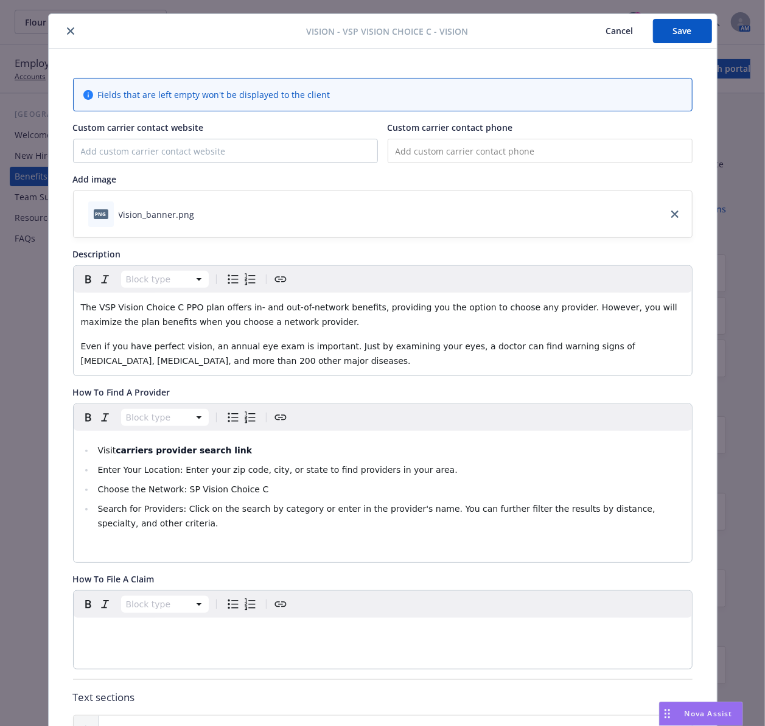
scroll to position [0, 0]
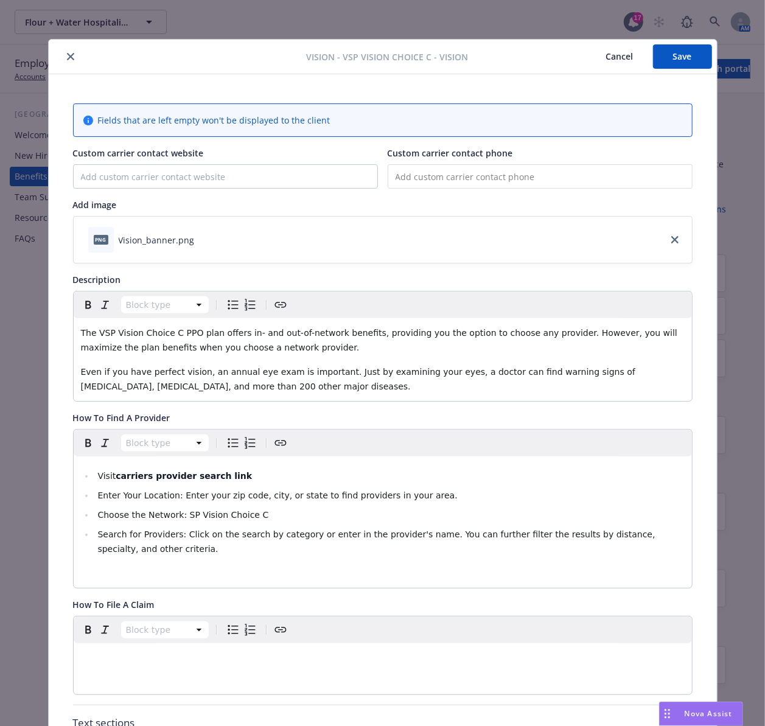
click at [67, 57] on icon "close" at bounding box center [70, 56] width 7 height 7
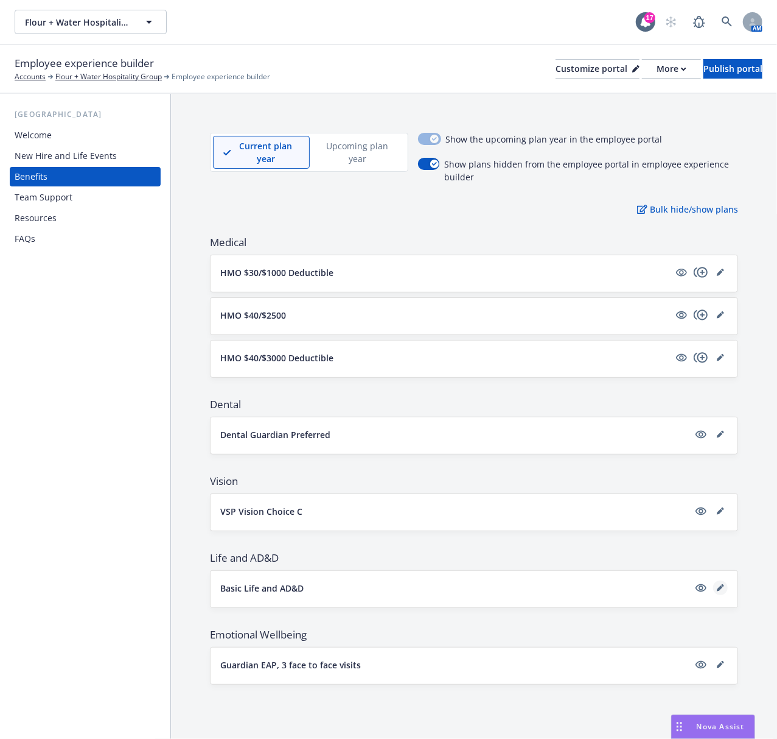
click at [721, 591] on icon "editPencil" at bounding box center [720, 587] width 7 height 7
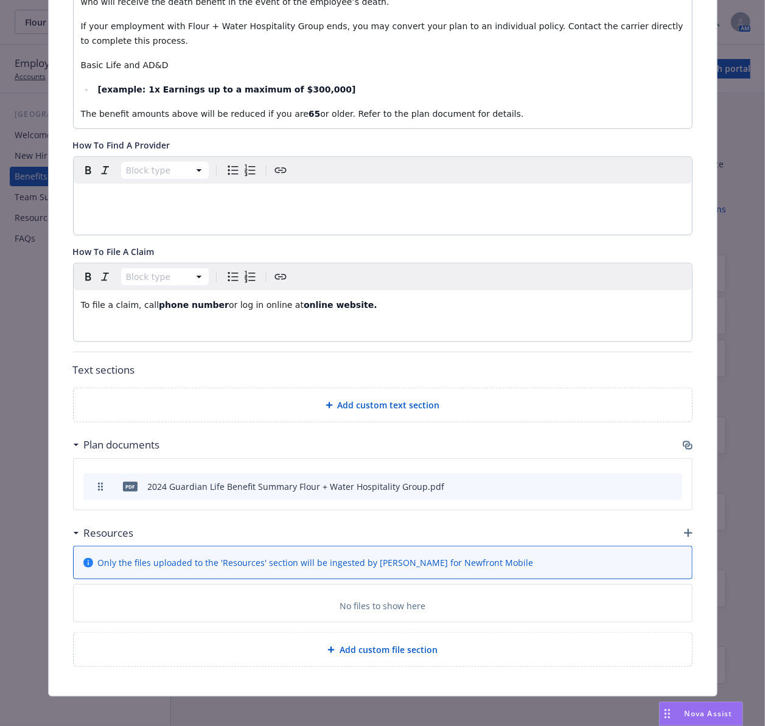
click at [686, 444] on icon "button" at bounding box center [689, 447] width 7 height 6
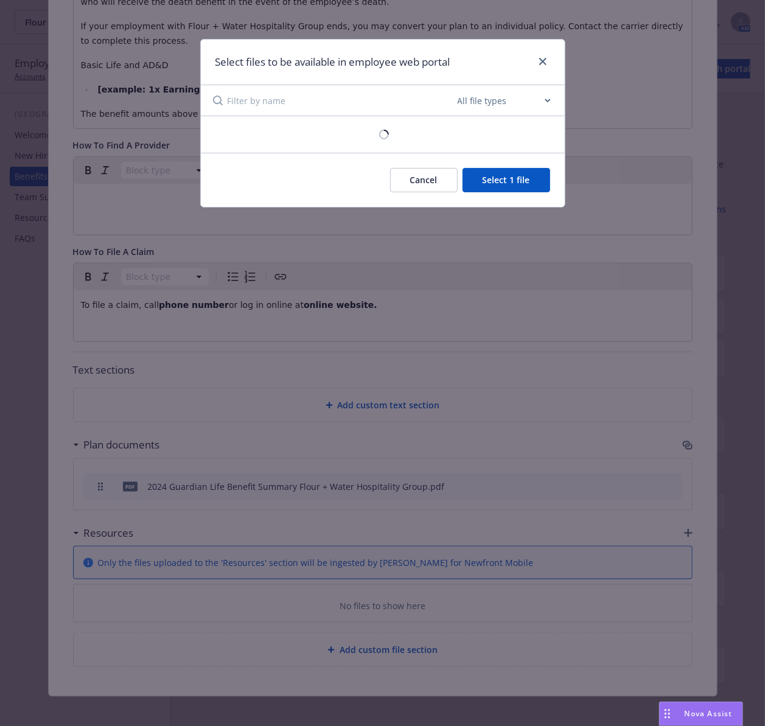
scroll to position [441, 0]
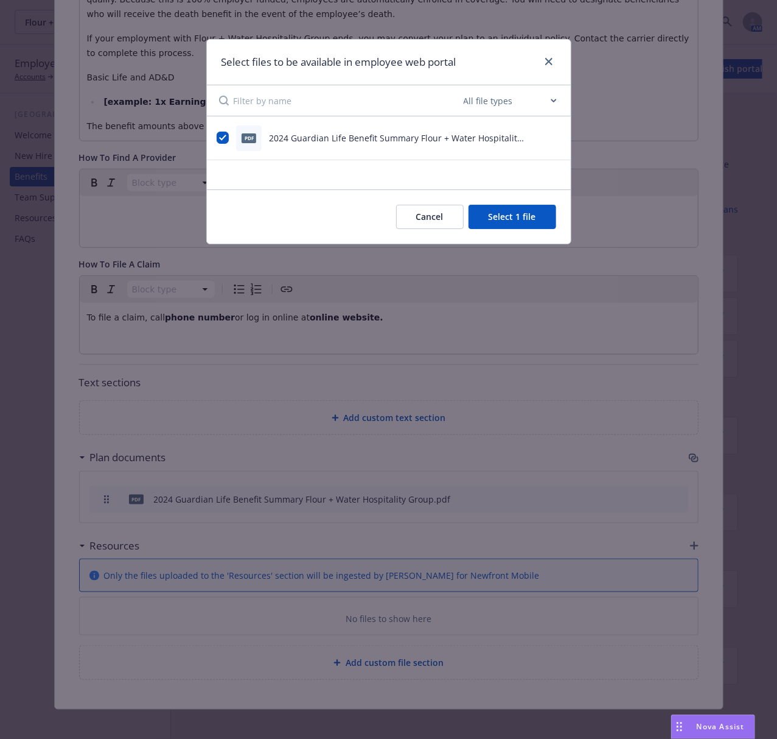
click at [555, 139] on icon "preview file" at bounding box center [554, 137] width 11 height 9
click at [551, 62] on icon "close" at bounding box center [549, 61] width 7 height 7
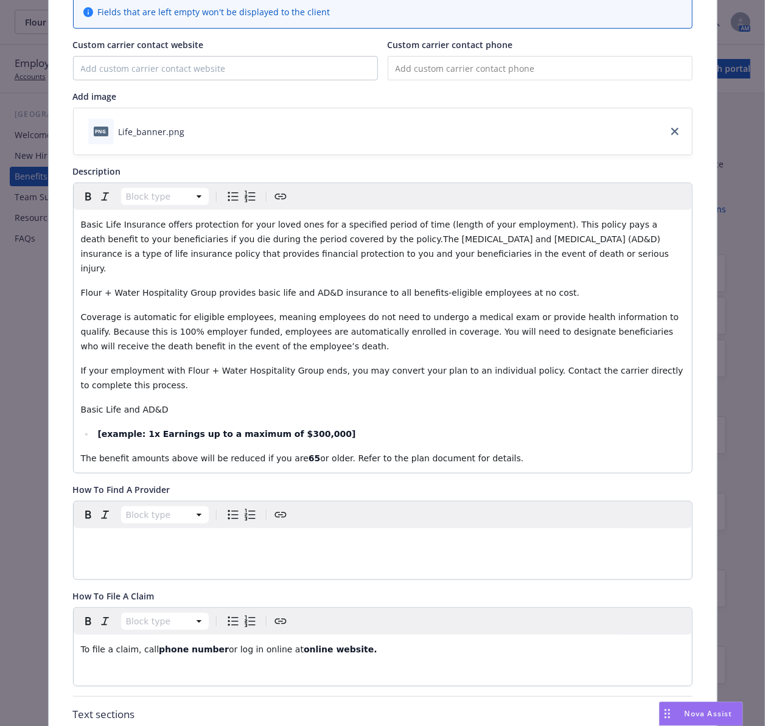
scroll to position [0, 0]
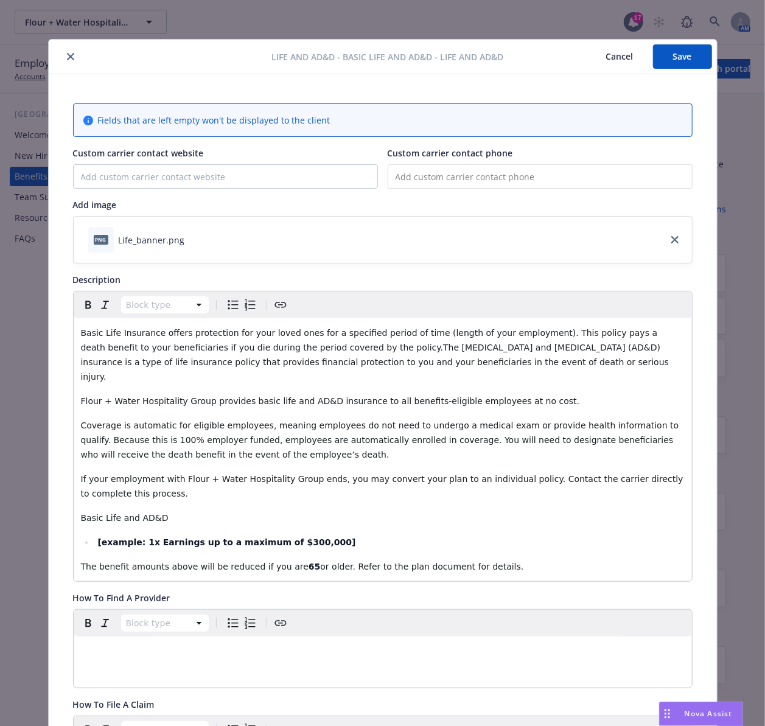
drag, startPoint x: 69, startPoint y: 59, endPoint x: 72, endPoint y: 66, distance: 7.1
click at [69, 60] on button "close" at bounding box center [70, 56] width 15 height 15
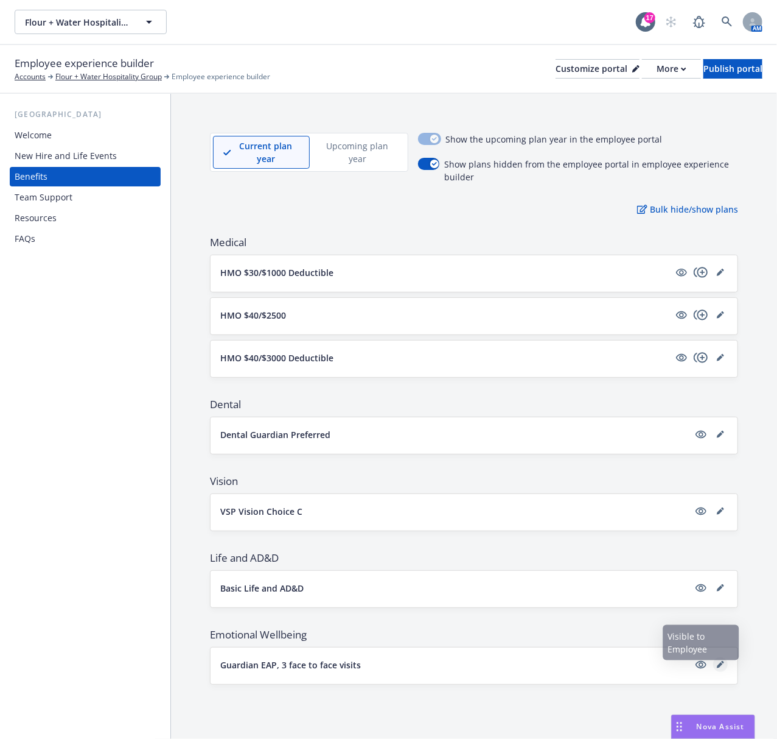
click at [721, 668] on icon "editPencil" at bounding box center [720, 665] width 6 height 6
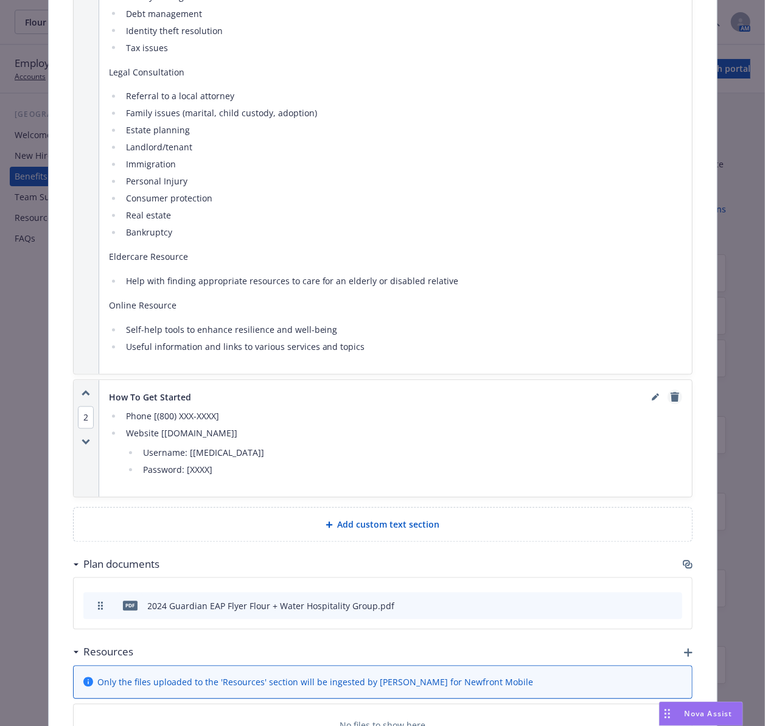
scroll to position [1173, 0]
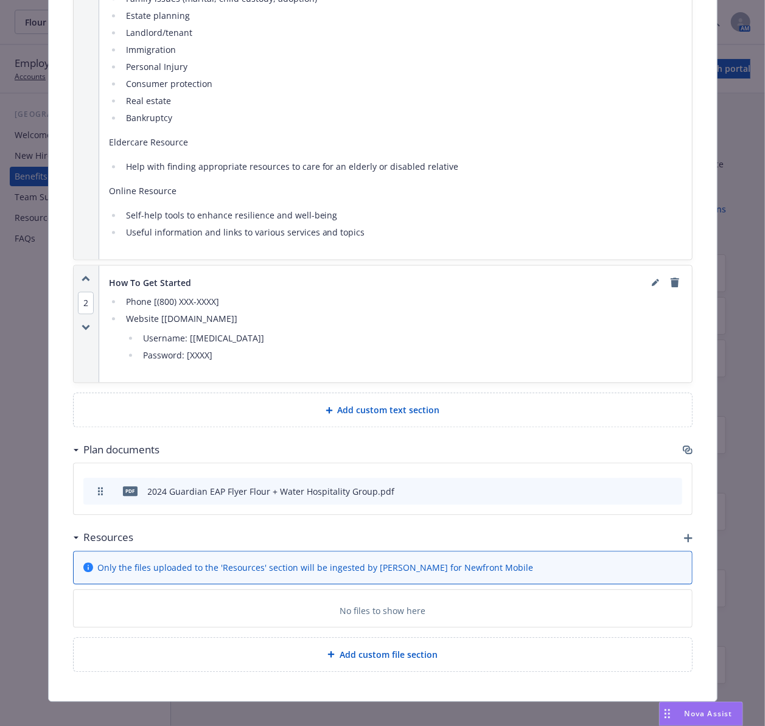
click at [686, 454] on icon "button" at bounding box center [689, 451] width 7 height 6
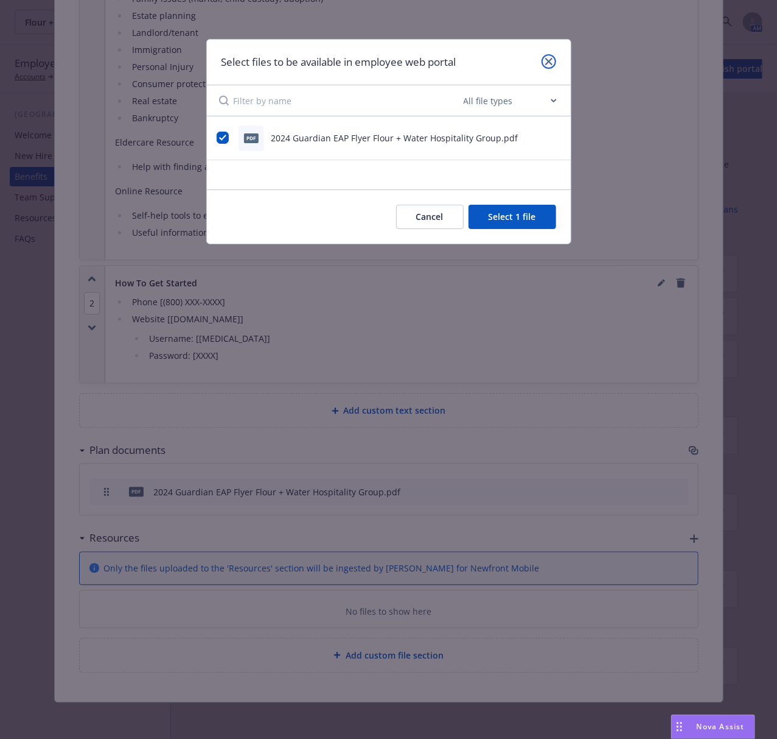
click at [551, 61] on icon "close" at bounding box center [549, 61] width 7 height 7
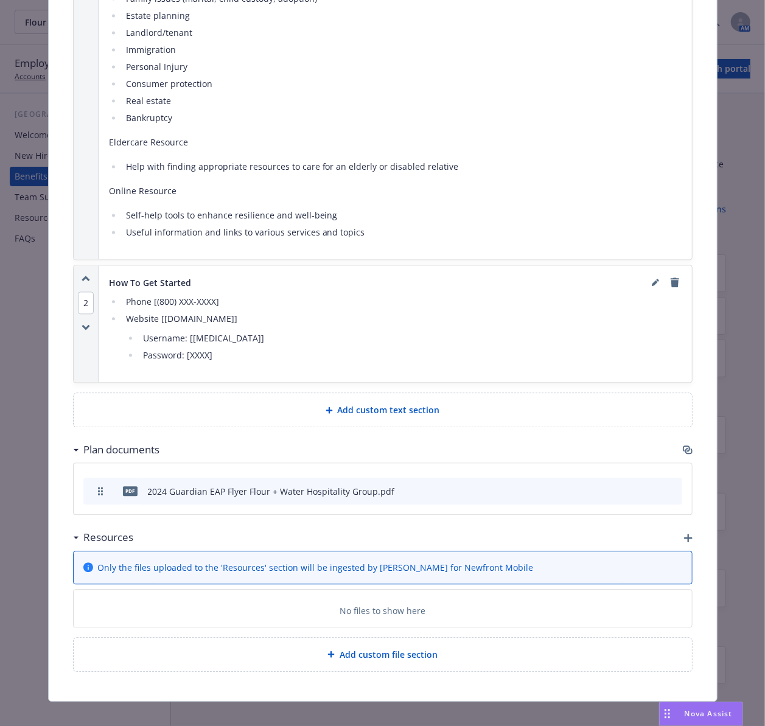
click at [648, 494] on icon "preview file" at bounding box center [651, 490] width 11 height 9
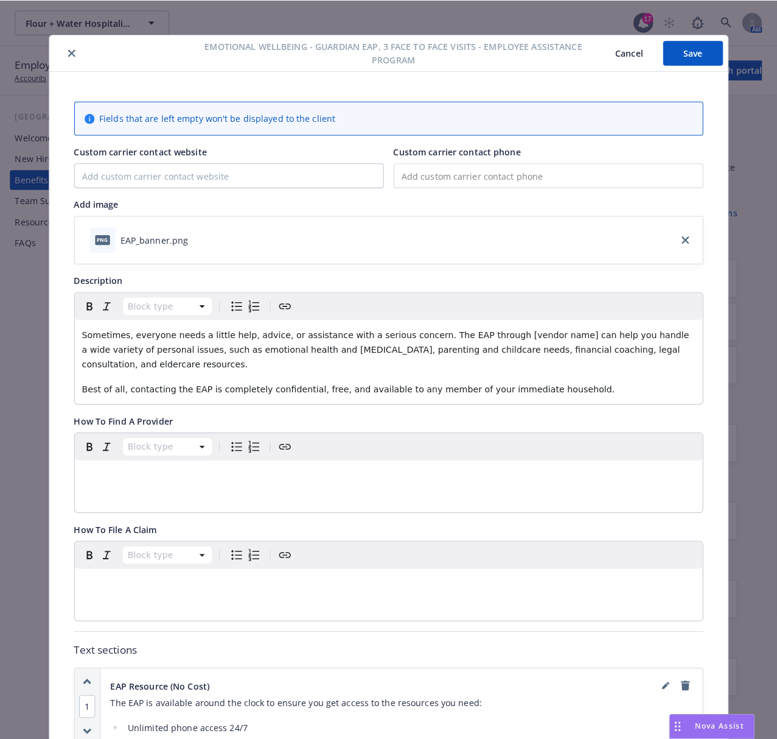
scroll to position [0, 0]
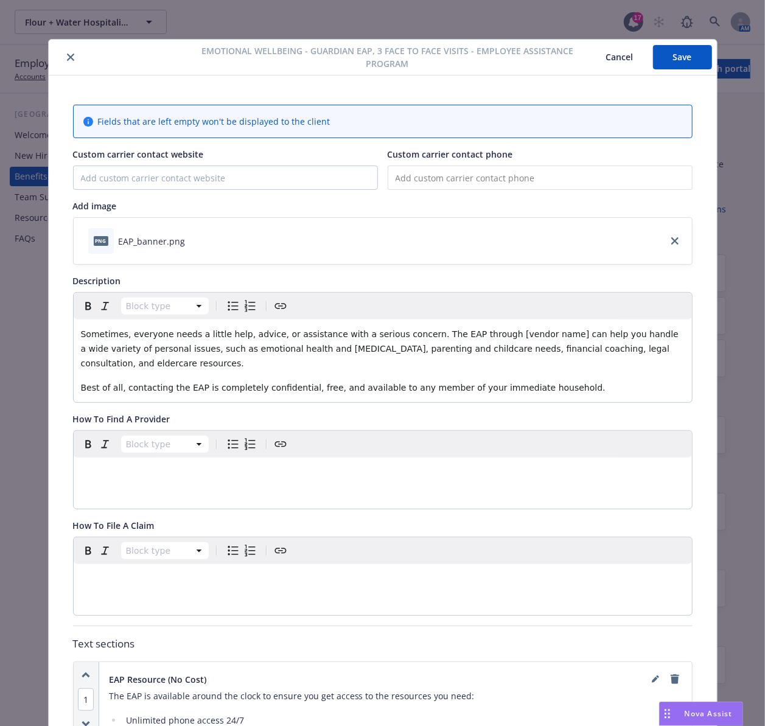
click at [56, 52] on div at bounding box center [122, 57] width 136 height 15
click at [63, 52] on button "close" at bounding box center [70, 57] width 15 height 15
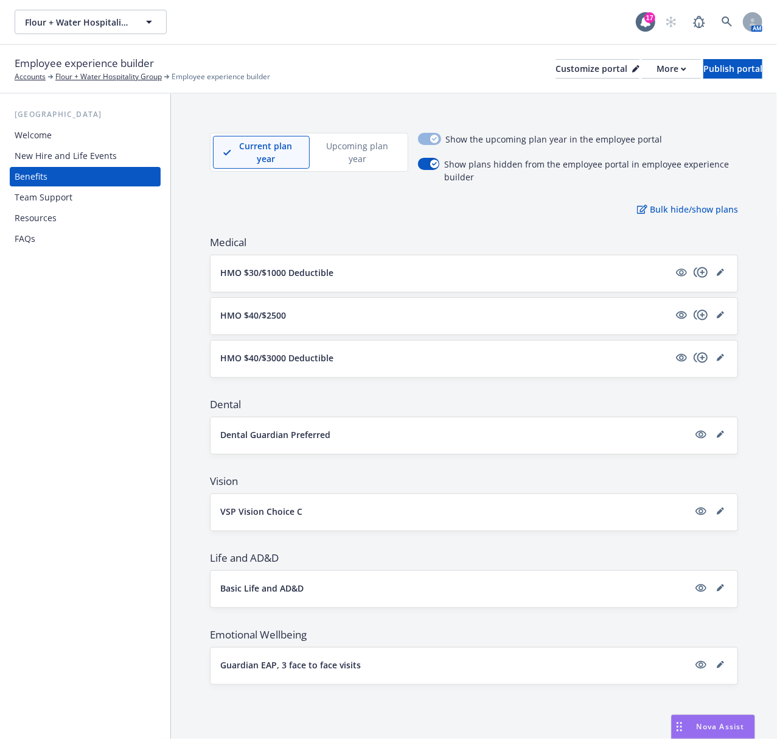
click at [233, 267] on p "HMO $30/$1000 Deductible" at bounding box center [276, 272] width 113 height 13
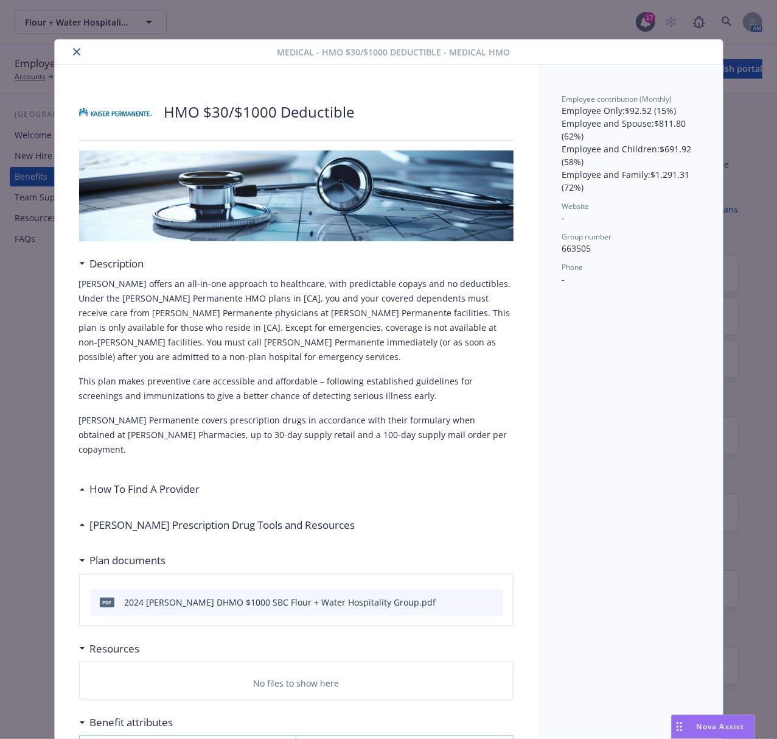
scroll to position [37, 0]
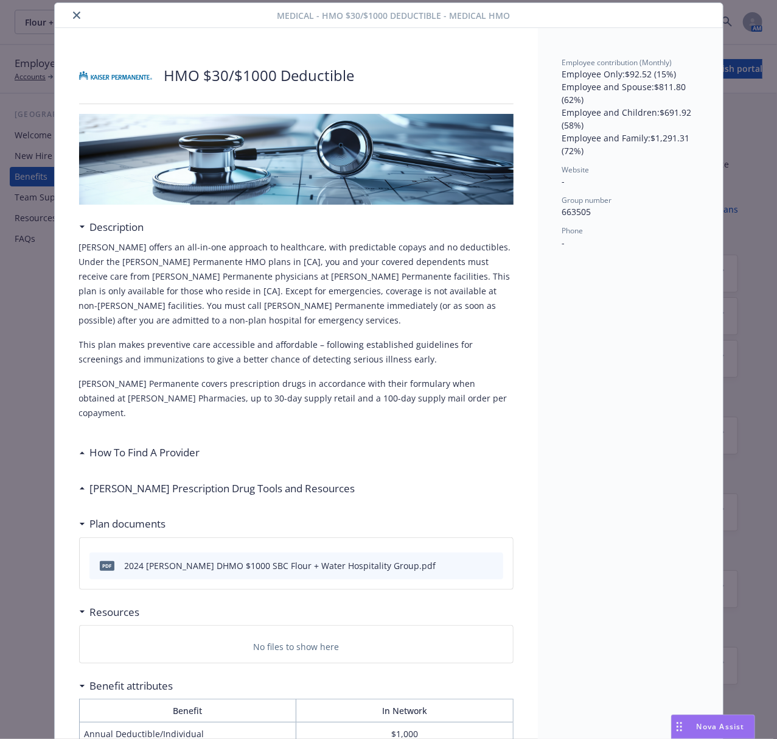
click at [37, 323] on div "Medical - HMO $30/$1000 Deductible - Medical HMO HMO $30/$1000 Deductible Descr…" at bounding box center [388, 369] width 777 height 739
click at [73, 13] on icon "close" at bounding box center [76, 15] width 7 height 7
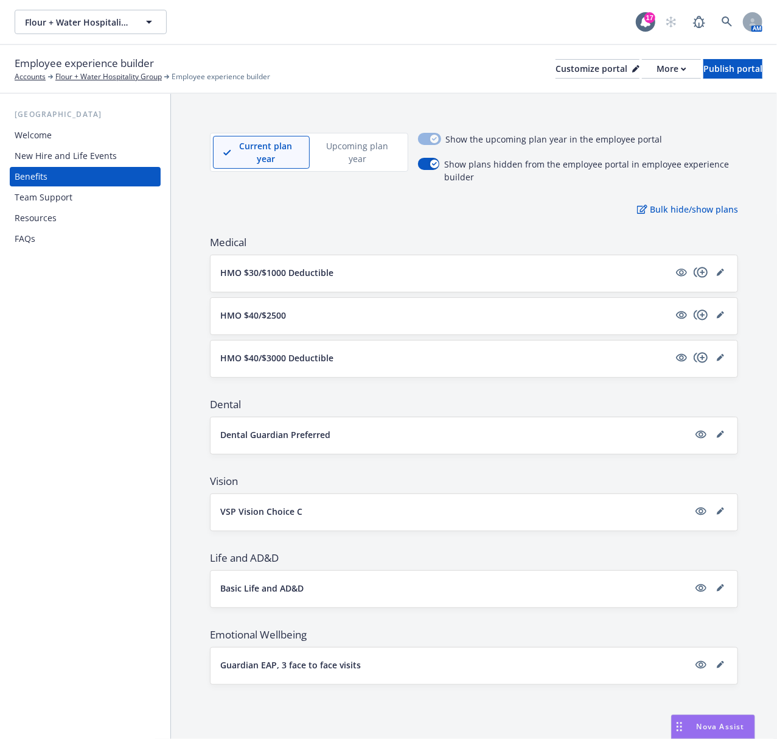
click at [244, 319] on p "HMO $40/$2500" at bounding box center [253, 315] width 66 height 13
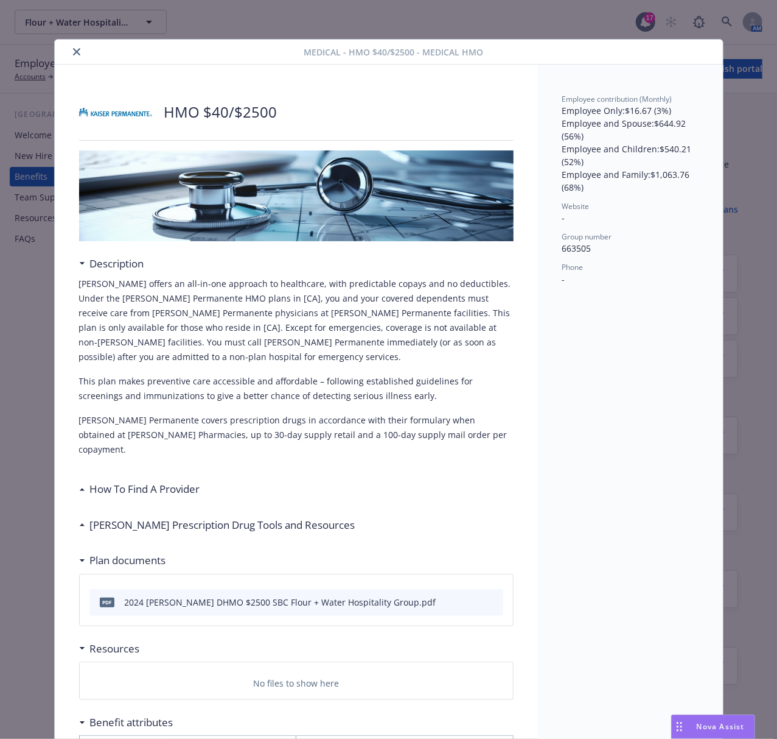
scroll to position [37, 0]
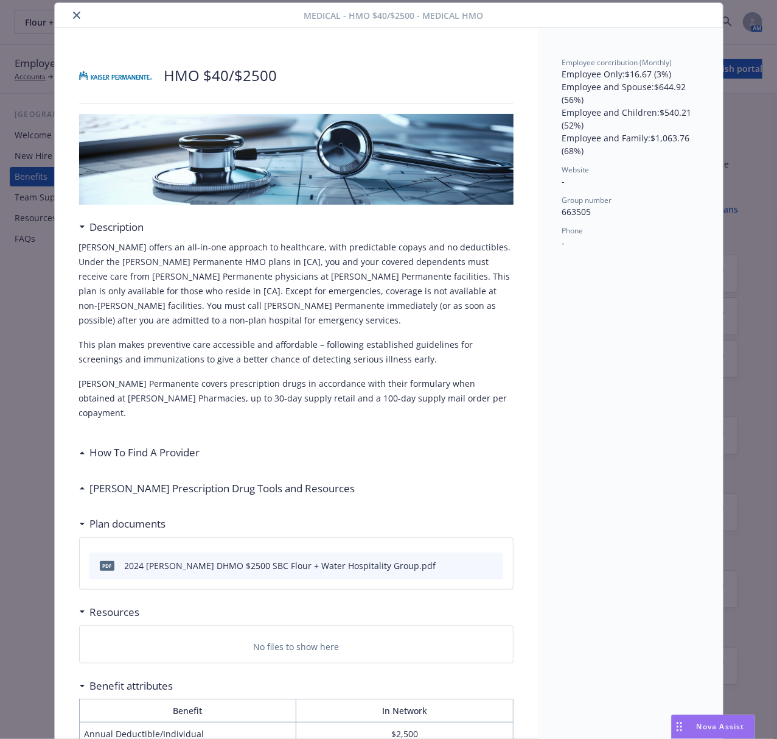
click at [69, 15] on button "close" at bounding box center [76, 15] width 15 height 15
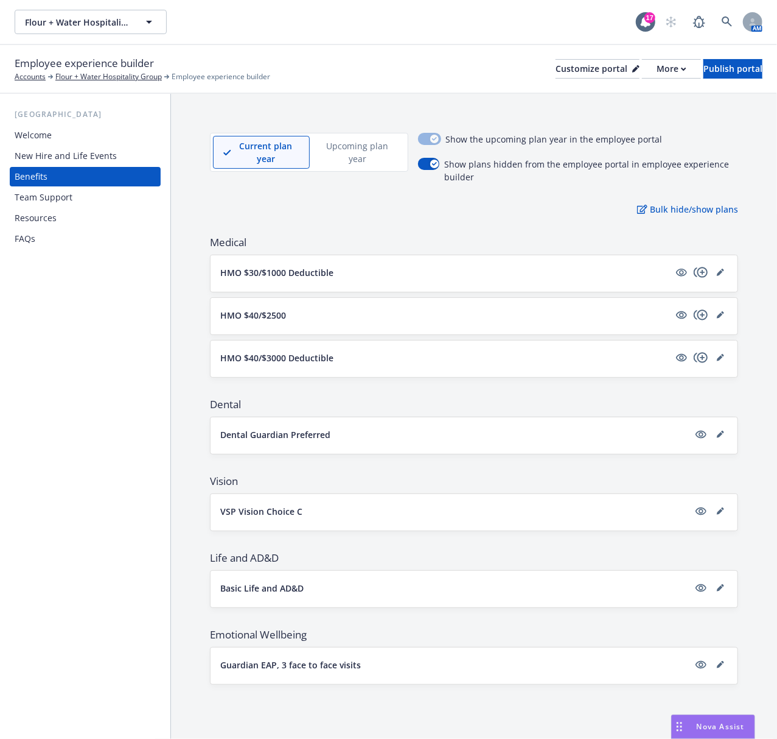
click at [256, 366] on div "HMO $40/$3000 Deductible" at bounding box center [474, 358] width 508 height 17
click at [257, 361] on p "HMO $40/$3000 Deductible" at bounding box center [276, 357] width 113 height 13
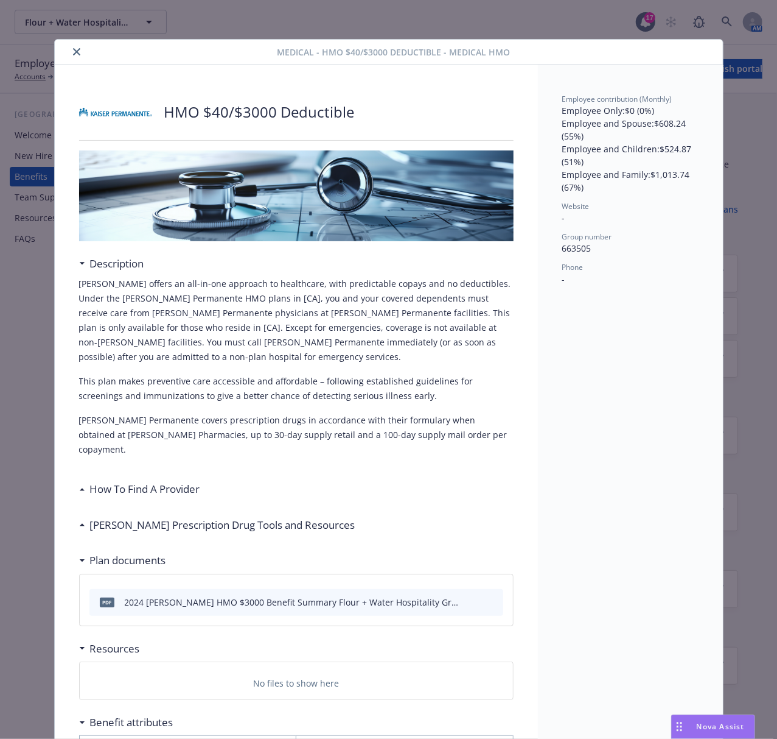
scroll to position [37, 0]
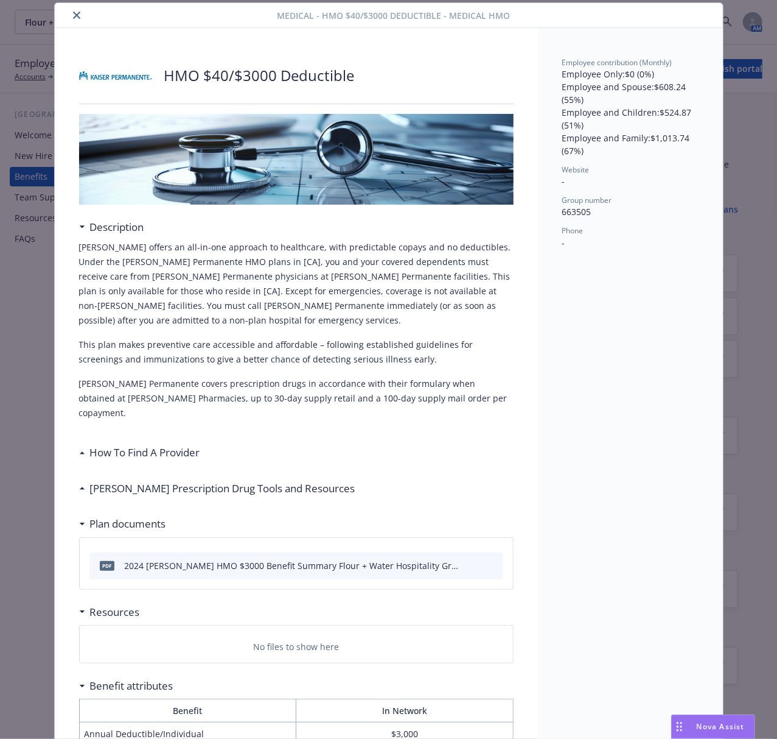
click at [73, 18] on icon "close" at bounding box center [76, 15] width 7 height 7
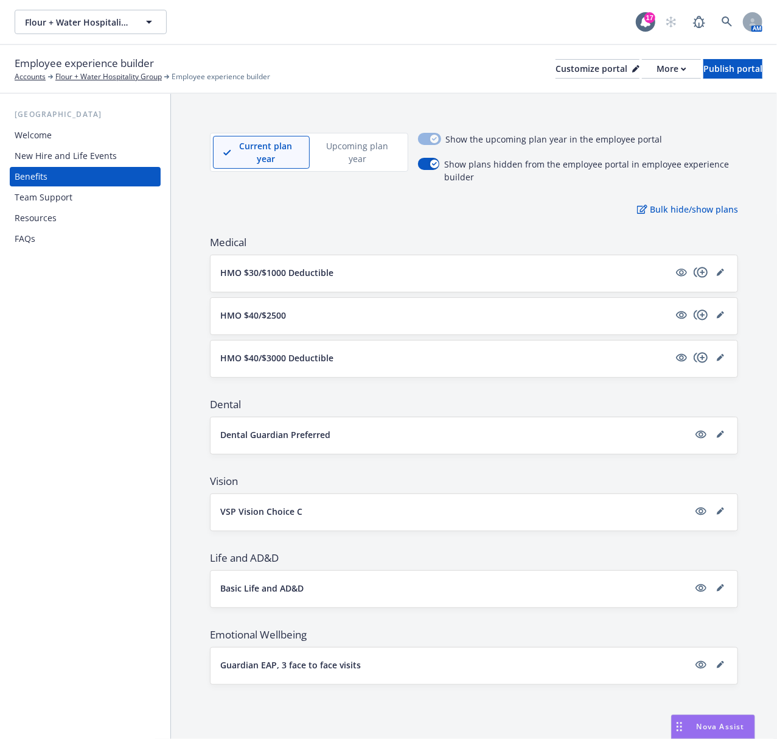
click at [235, 437] on p "Dental Guardian Preferred" at bounding box center [275, 434] width 110 height 13
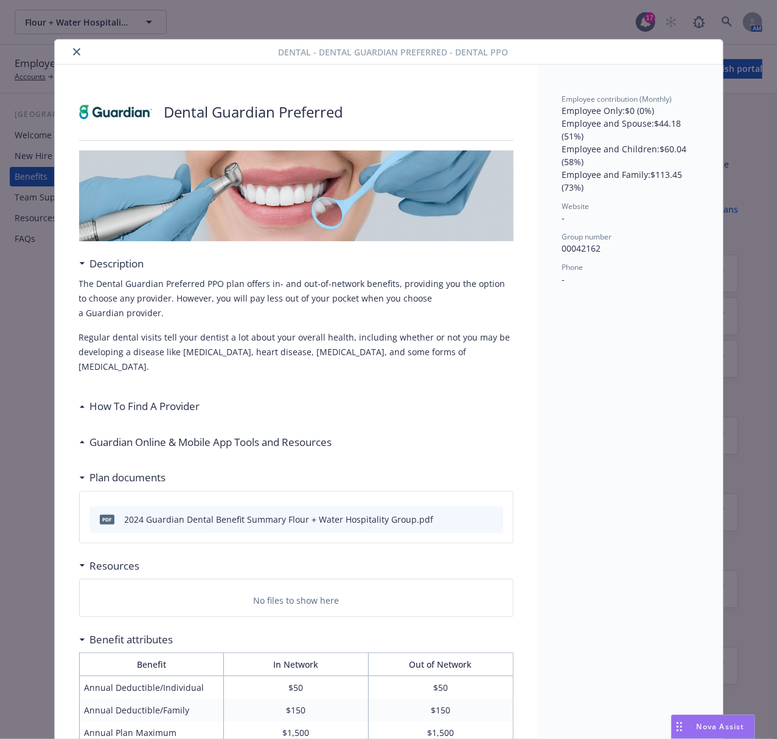
scroll to position [37, 0]
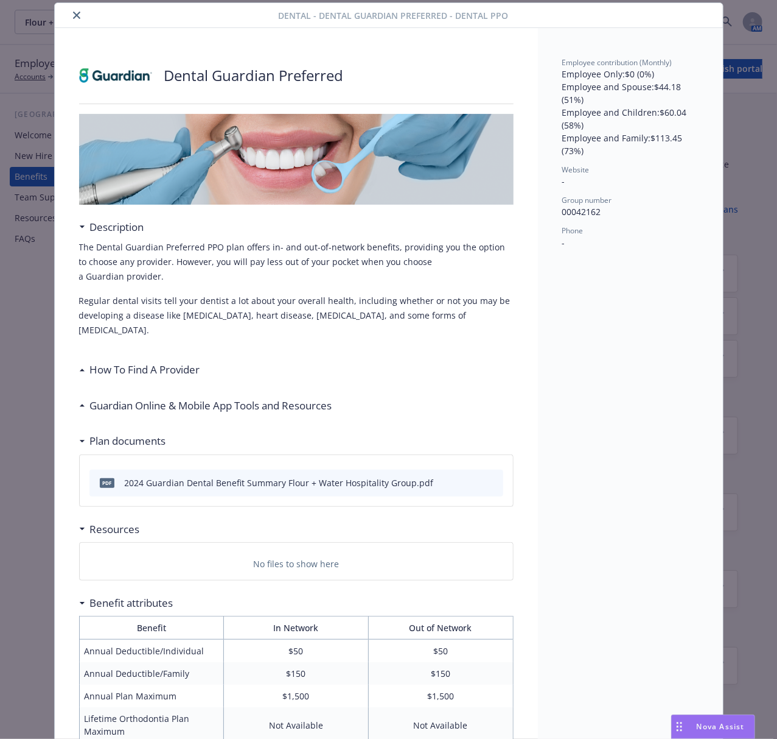
click at [74, 13] on button "close" at bounding box center [76, 15] width 15 height 15
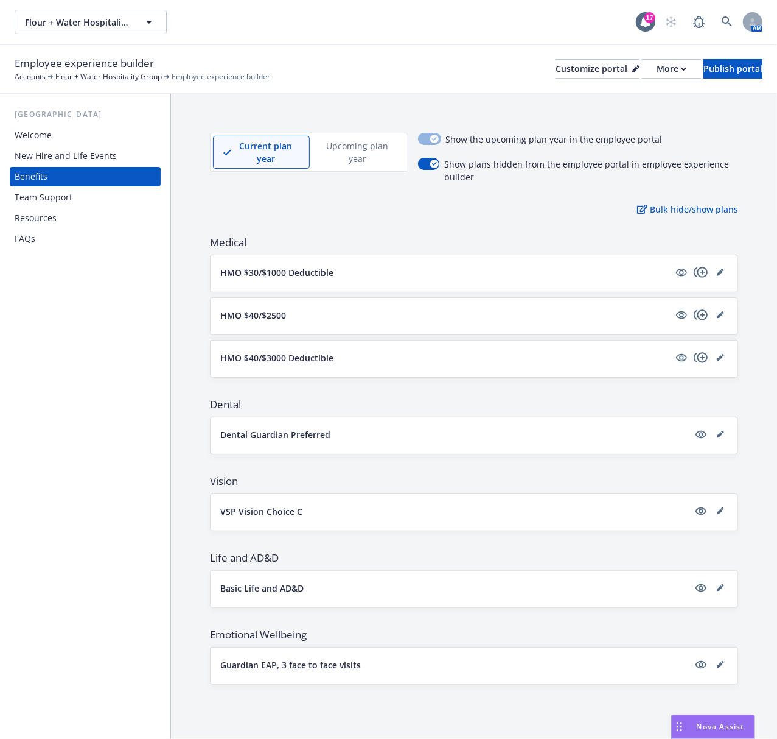
click at [256, 516] on p "VSP Vision Choice C" at bounding box center [261, 511] width 82 height 13
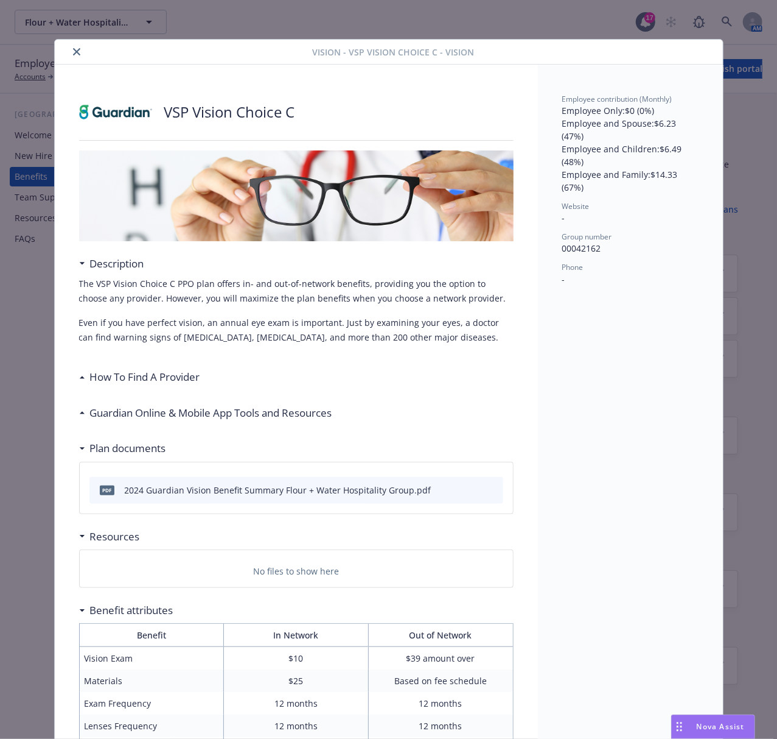
scroll to position [37, 0]
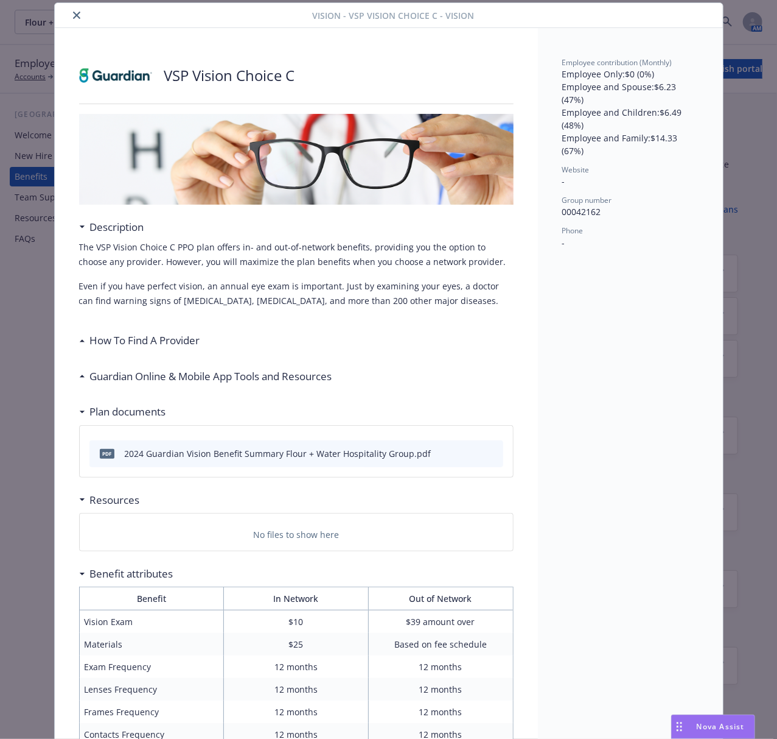
click at [73, 12] on icon "close" at bounding box center [76, 15] width 7 height 7
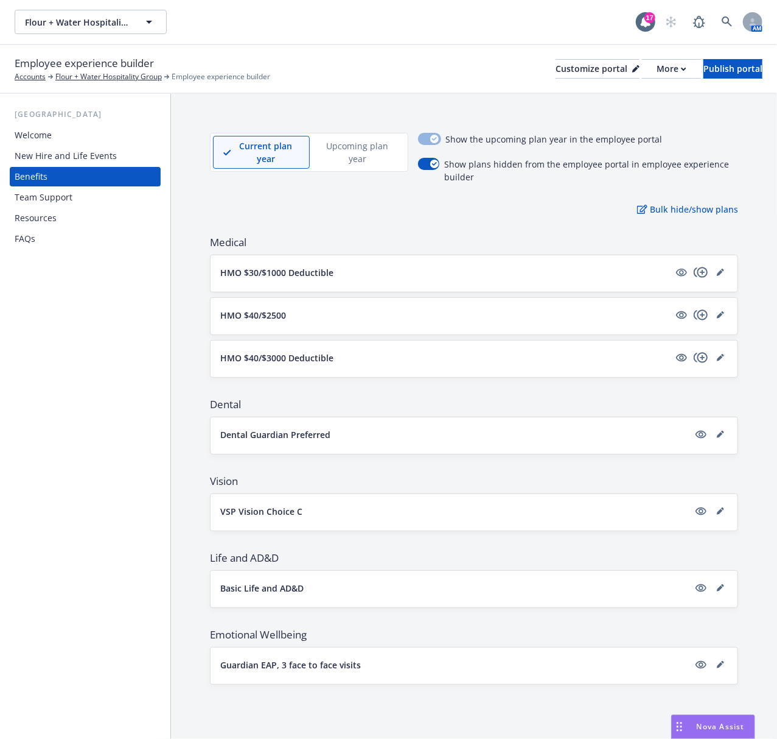
click at [265, 592] on p "Basic Life and AD&D" at bounding box center [261, 587] width 83 height 13
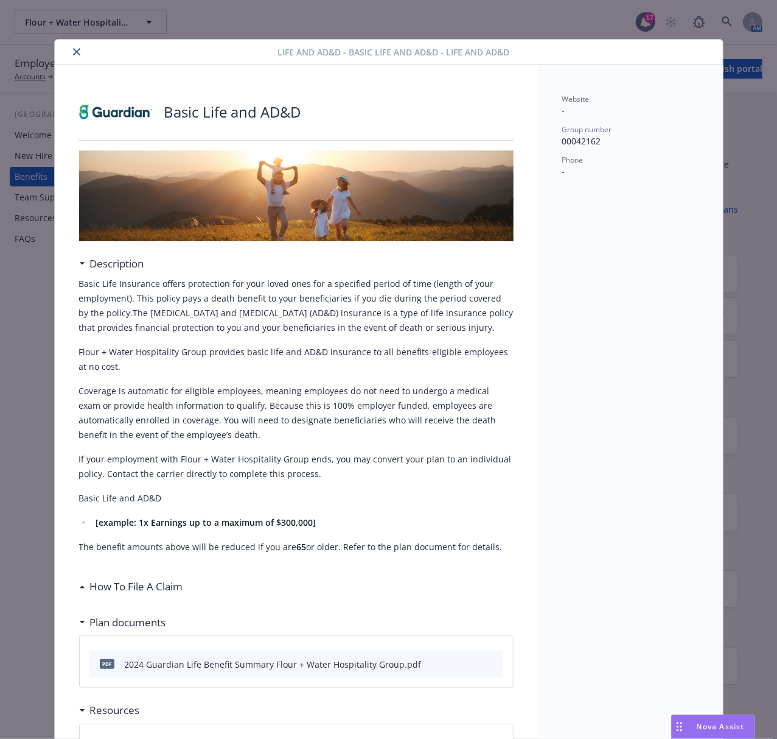
scroll to position [37, 0]
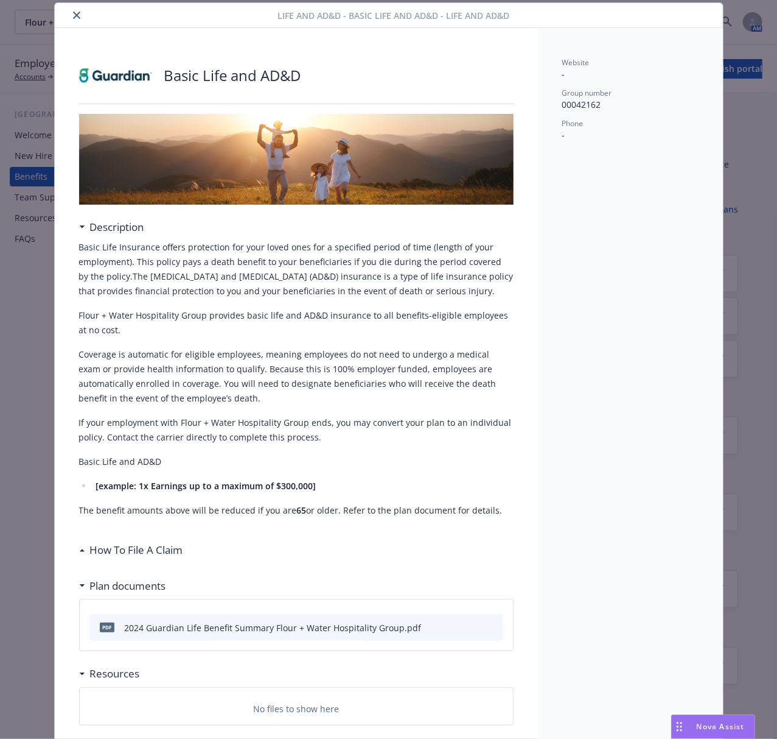
click at [73, 18] on icon "close" at bounding box center [76, 15] width 7 height 7
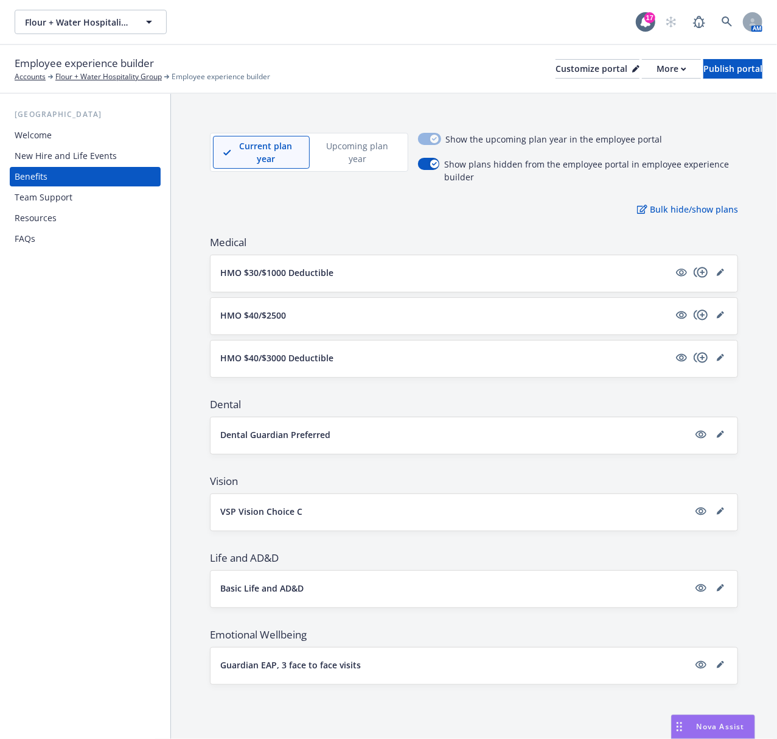
click at [257, 681] on div "Guardian EAP, 3 face to face visits" at bounding box center [474, 665] width 527 height 37
click at [257, 671] on p "Guardian EAP, 3 face to face visits" at bounding box center [290, 664] width 141 height 13
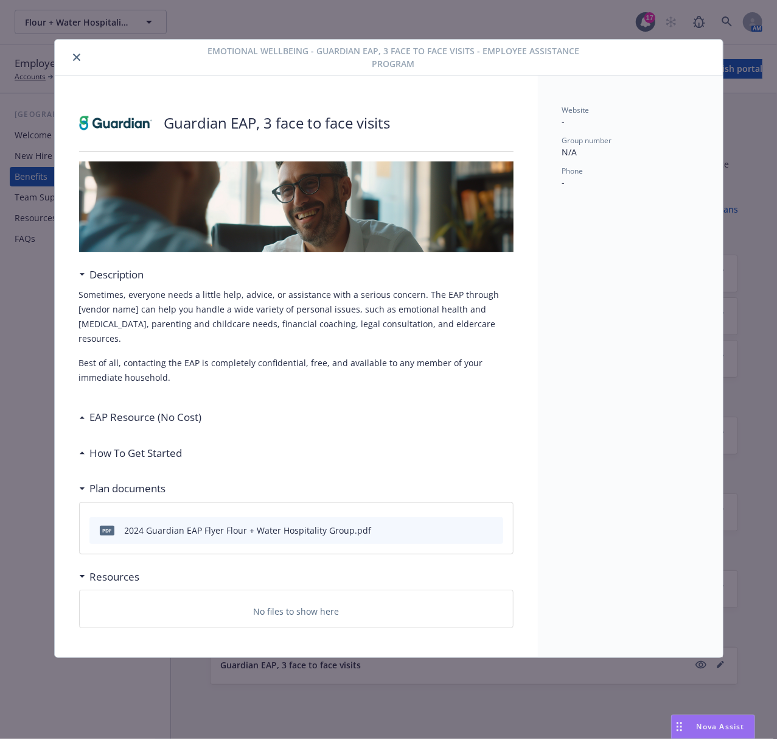
click at [76, 55] on icon "close" at bounding box center [76, 57] width 7 height 7
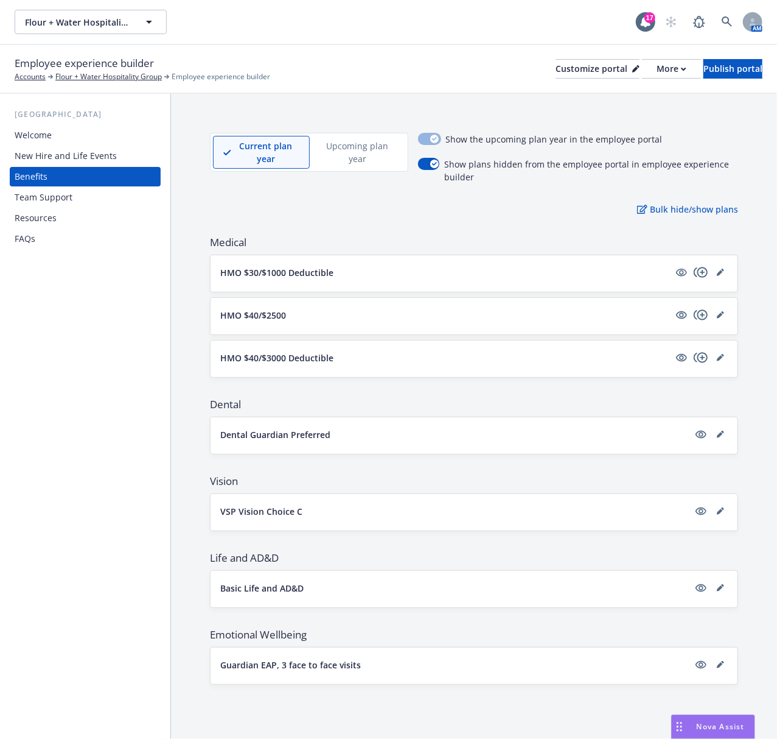
click at [49, 194] on div "Team Support" at bounding box center [44, 197] width 58 height 19
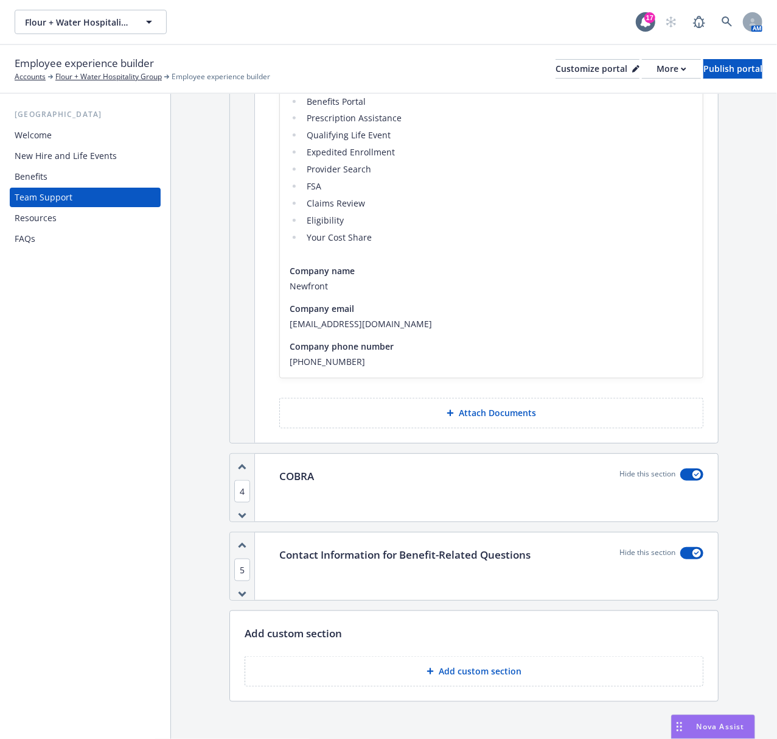
scroll to position [538, 0]
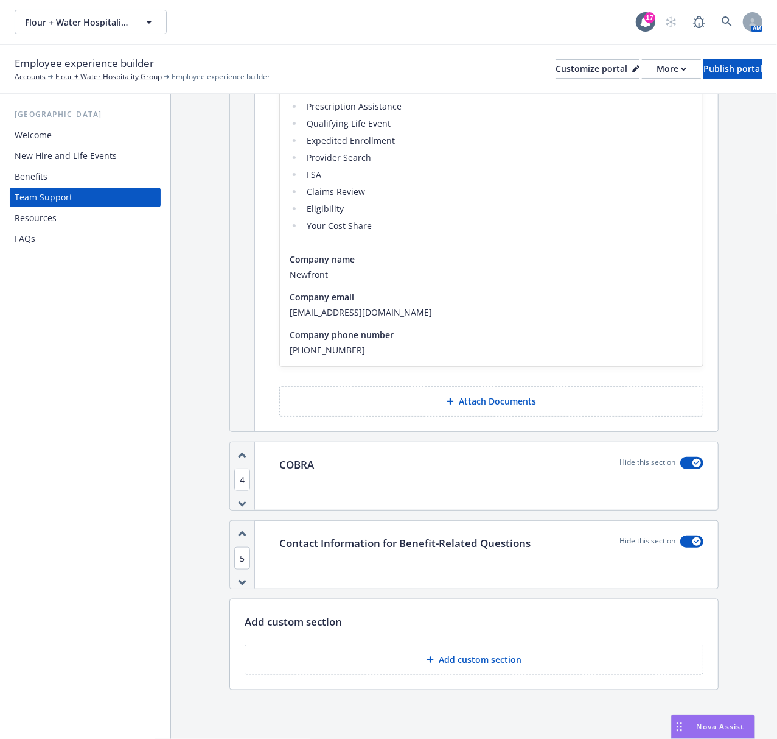
click at [47, 214] on div "Resources" at bounding box center [36, 217] width 42 height 19
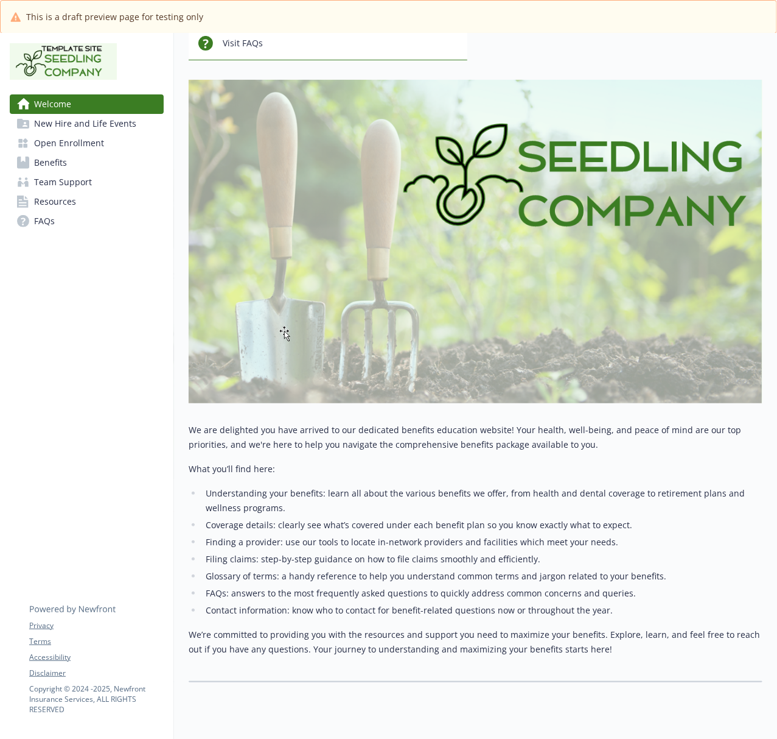
scroll to position [218, 0]
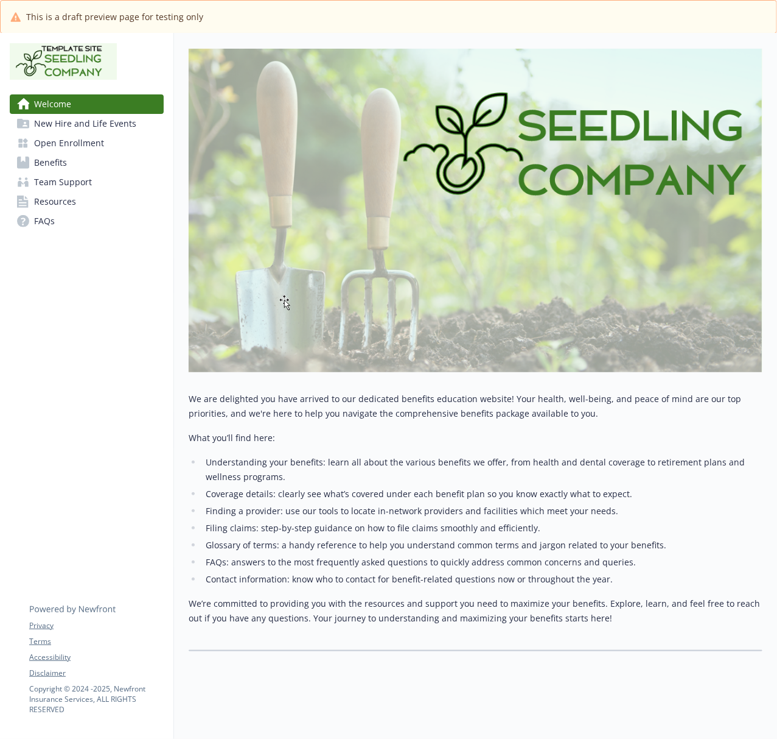
click at [71, 114] on span "New Hire and Life Events" at bounding box center [85, 123] width 102 height 19
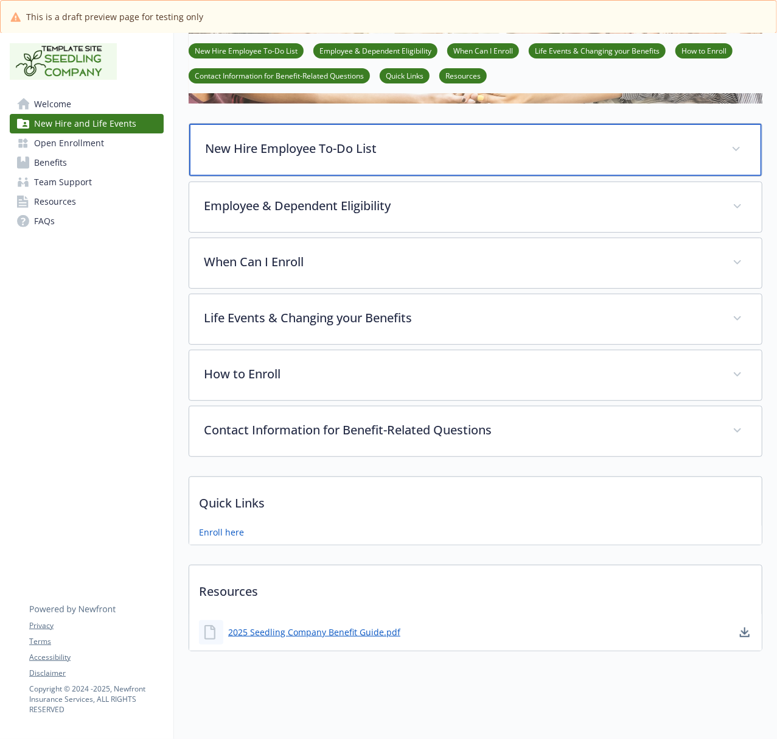
scroll to position [190, 0]
click at [292, 139] on p "New Hire Employee To-Do List" at bounding box center [461, 148] width 512 height 18
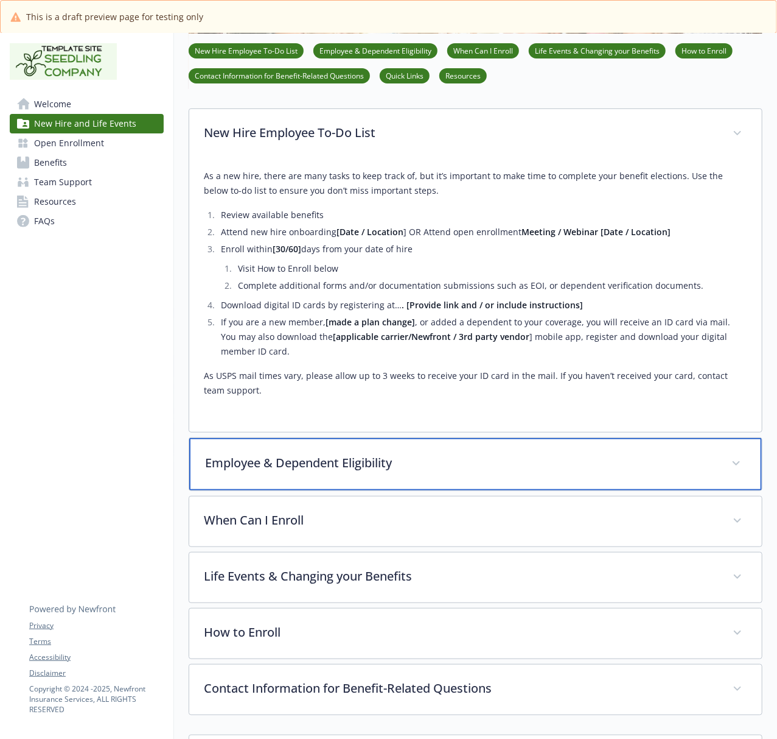
drag, startPoint x: 237, startPoint y: 463, endPoint x: 226, endPoint y: 430, distance: 34.5
click at [237, 463] on p "Employee & Dependent Eligibility" at bounding box center [461, 463] width 512 height 18
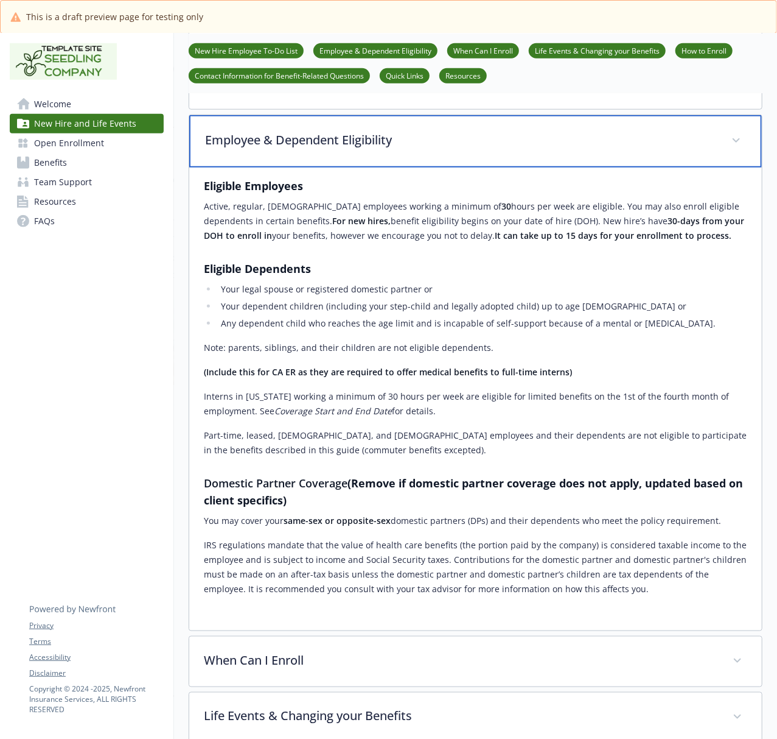
scroll to position [514, 0]
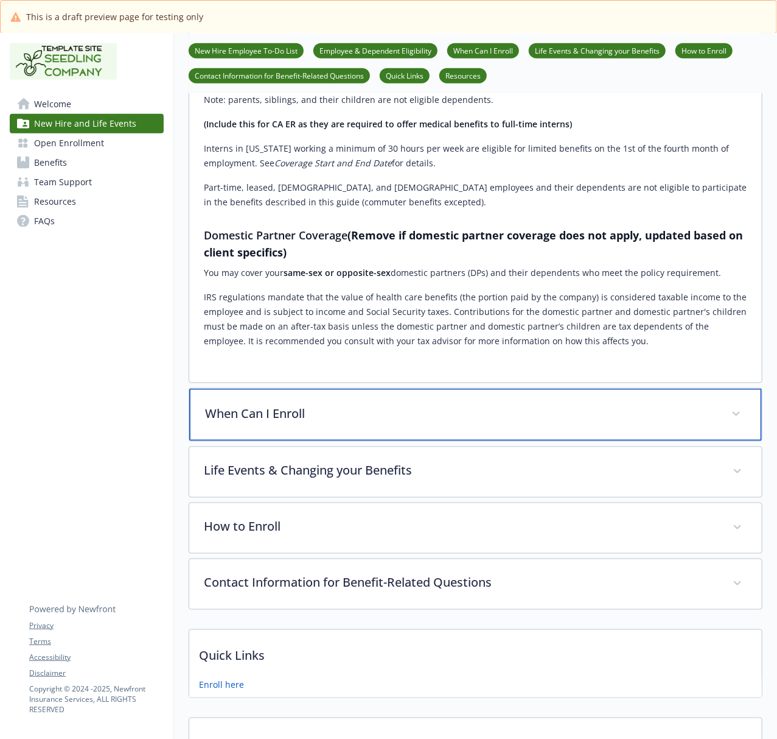
click at [329, 420] on p "When Can I Enroll" at bounding box center [461, 413] width 512 height 18
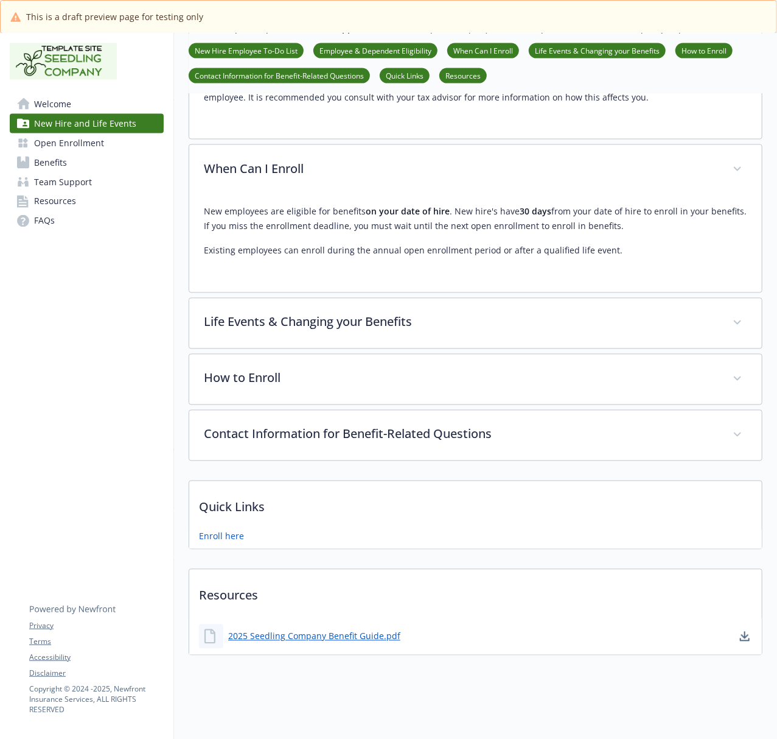
scroll to position [1021, 0]
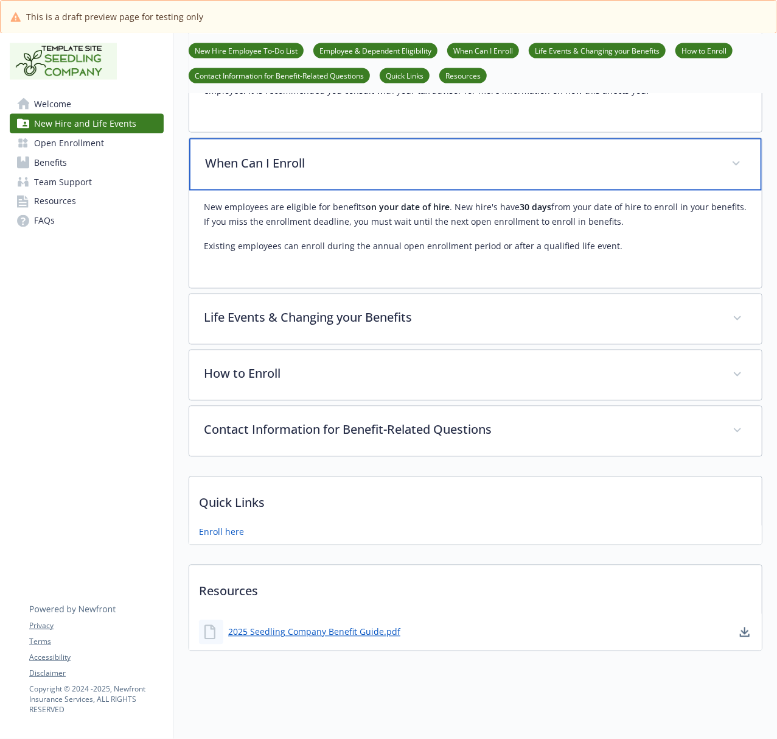
drag, startPoint x: 273, startPoint y: 152, endPoint x: 261, endPoint y: 153, distance: 12.3
click at [273, 154] on p "When Can I Enroll" at bounding box center [461, 163] width 512 height 18
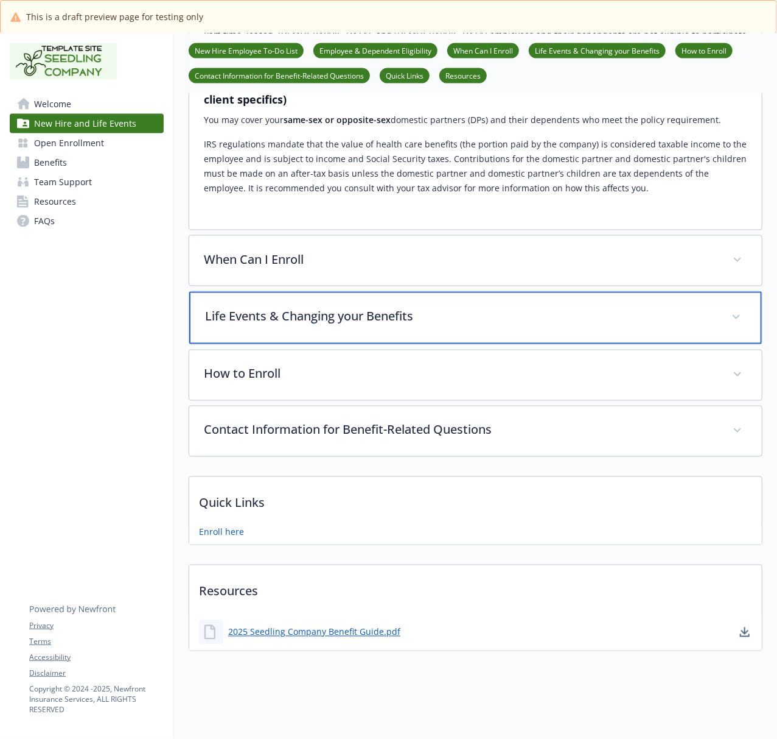
scroll to position [925, 0]
click at [278, 310] on p "Life Events & Changing your Benefits" at bounding box center [461, 316] width 512 height 18
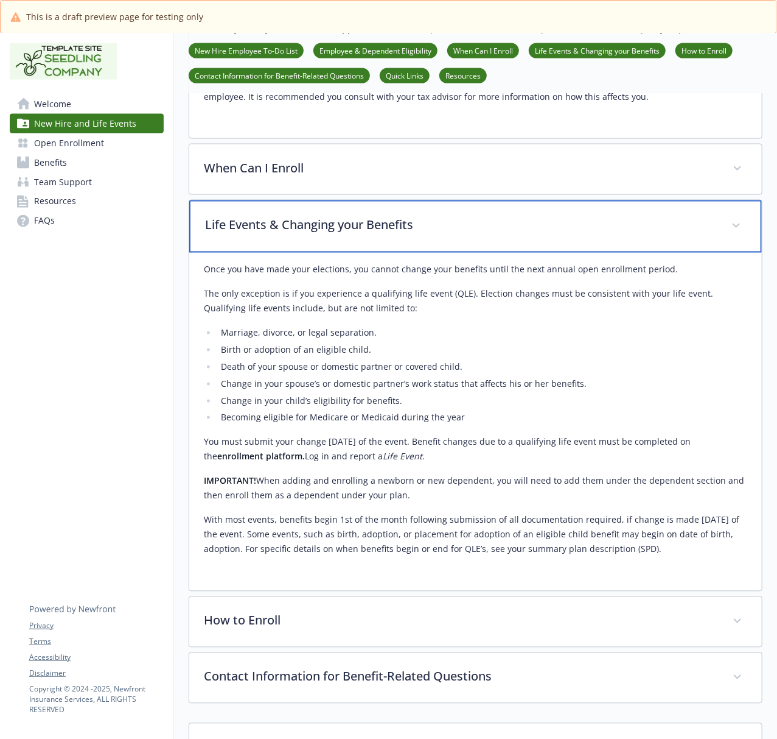
scroll to position [1006, 0]
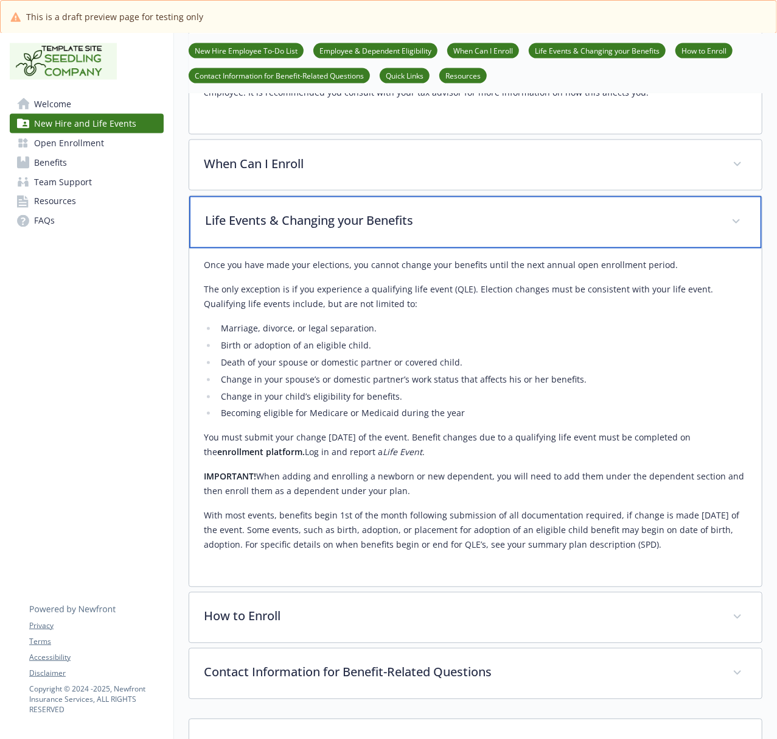
click at [257, 223] on p "Life Events & Changing your Benefits" at bounding box center [461, 221] width 512 height 18
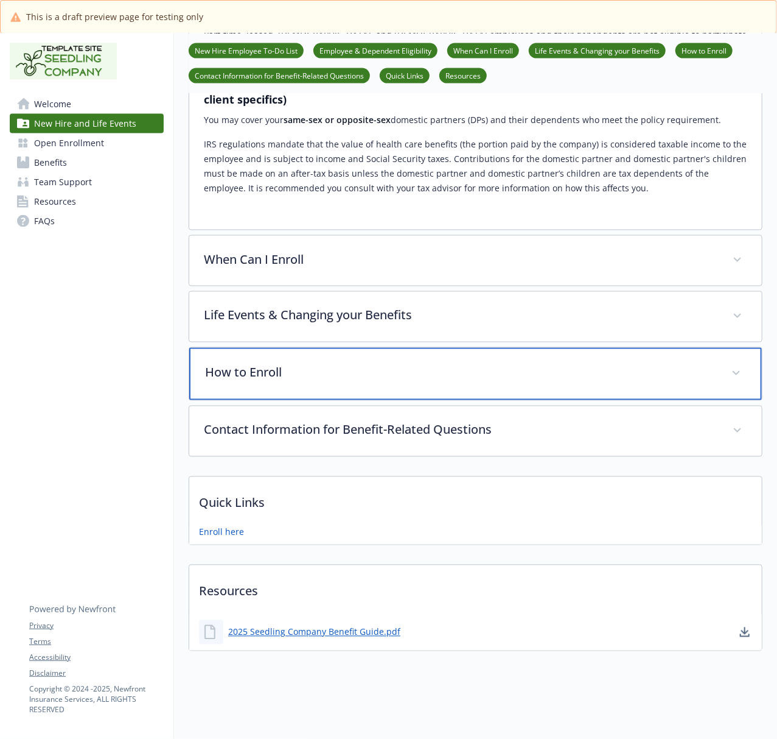
click at [242, 369] on div "How to Enroll" at bounding box center [475, 374] width 573 height 52
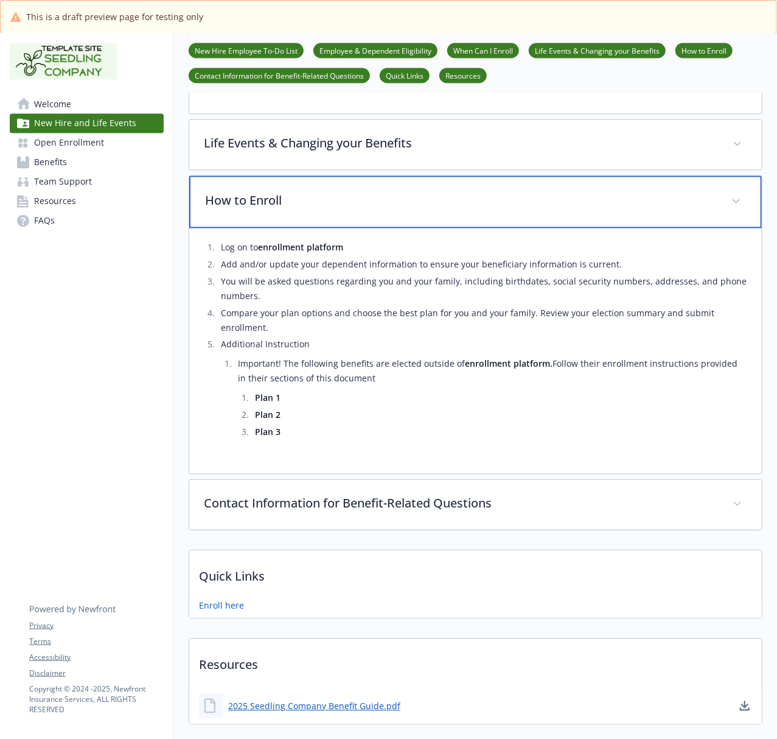
scroll to position [1087, 0]
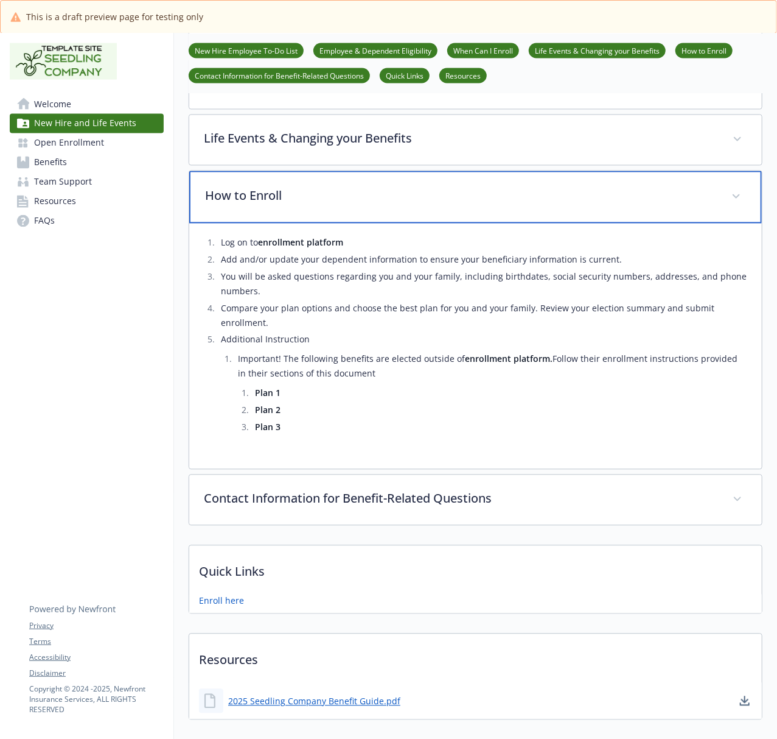
click at [322, 191] on p "How to Enroll" at bounding box center [461, 196] width 512 height 18
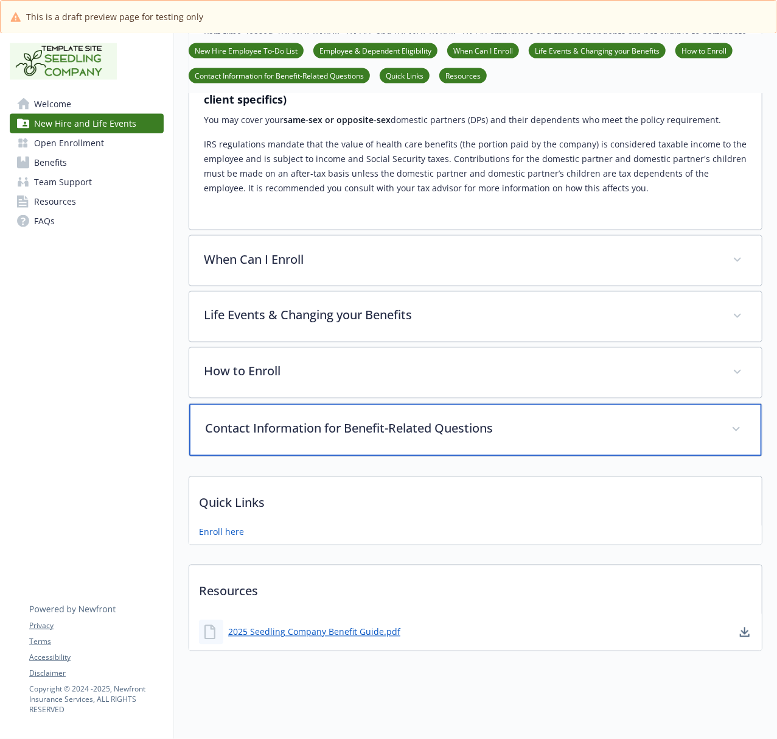
drag, startPoint x: 251, startPoint y: 422, endPoint x: 147, endPoint y: 412, distance: 104.6
click at [251, 422] on p "Contact Information for Benefit-Related Questions" at bounding box center [461, 428] width 512 height 18
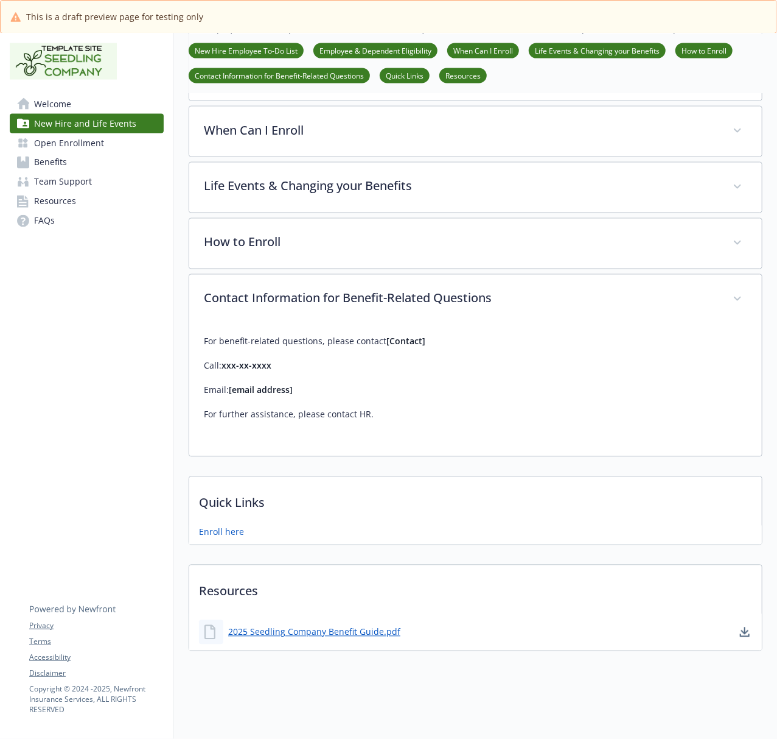
scroll to position [1055, 0]
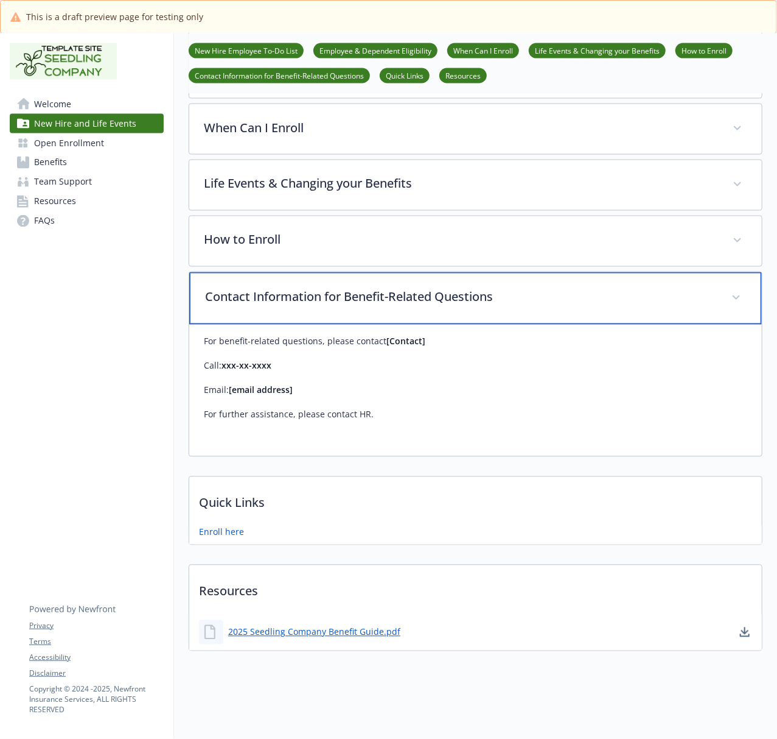
click at [304, 295] on div "Contact Information for Benefit-Related Questions" at bounding box center [475, 298] width 573 height 52
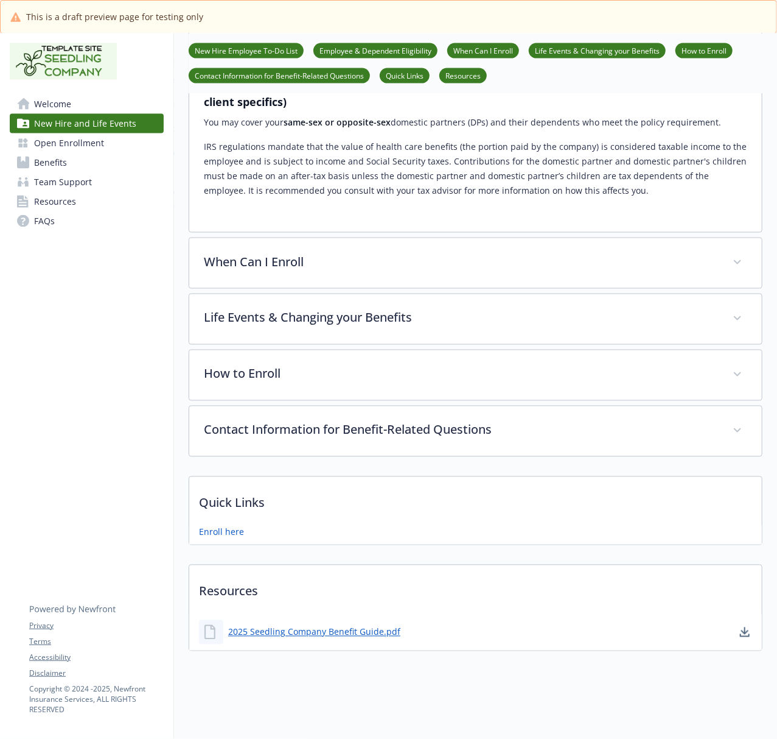
scroll to position [924, 0]
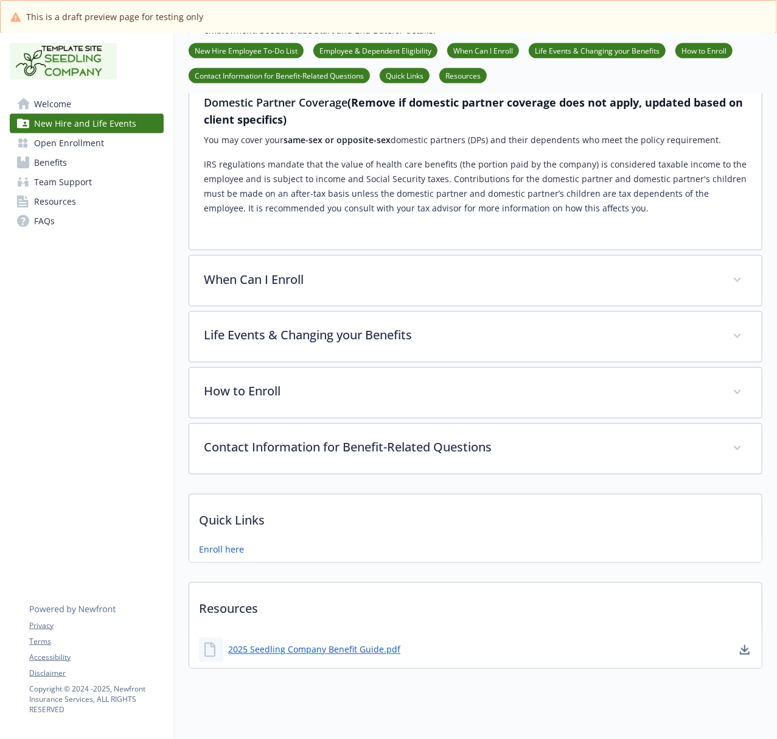
click at [40, 168] on span "Benefits" at bounding box center [50, 162] width 33 height 19
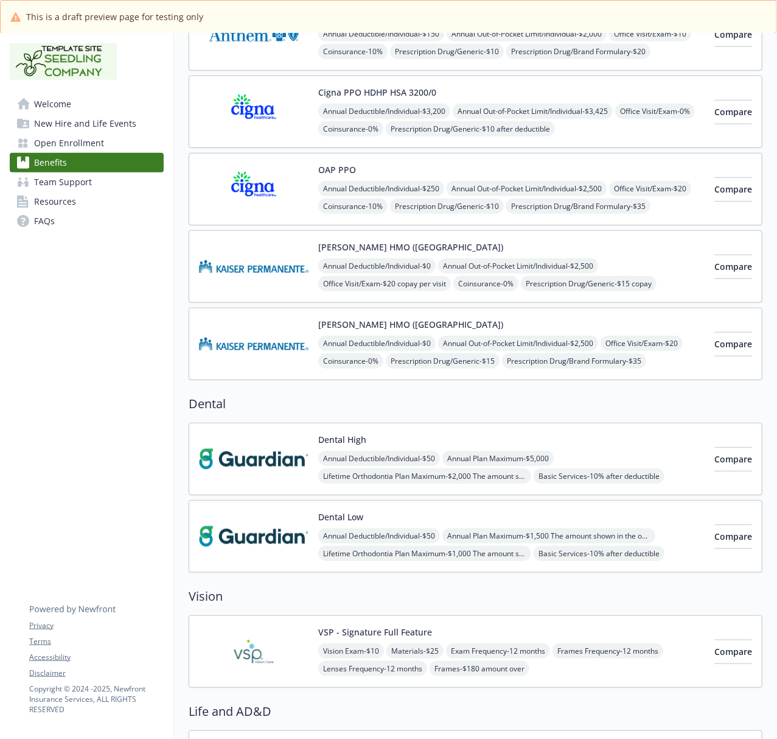
click at [271, 276] on img at bounding box center [254, 266] width 110 height 52
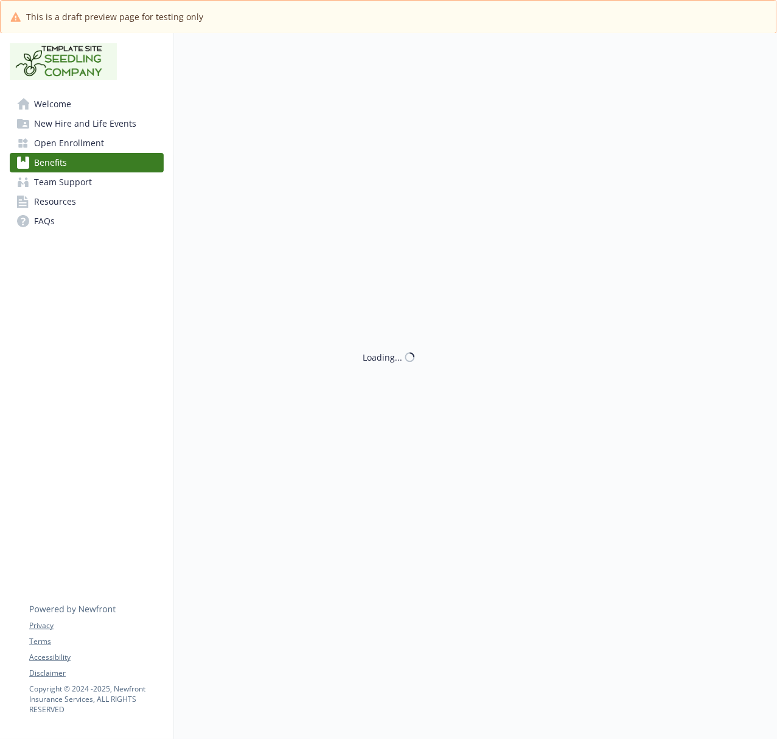
scroll to position [325, 0]
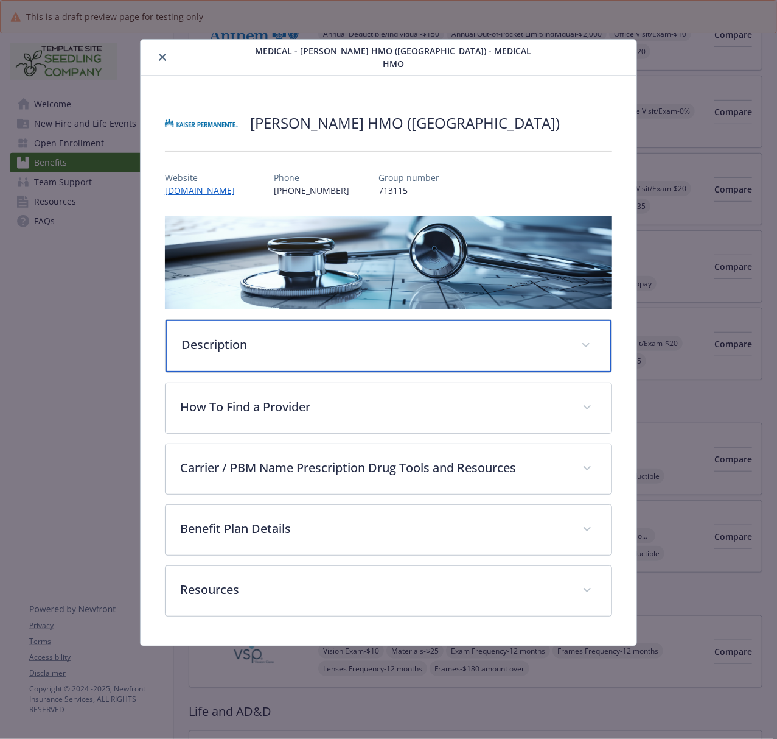
click at [203, 342] on p "Description" at bounding box center [373, 344] width 385 height 18
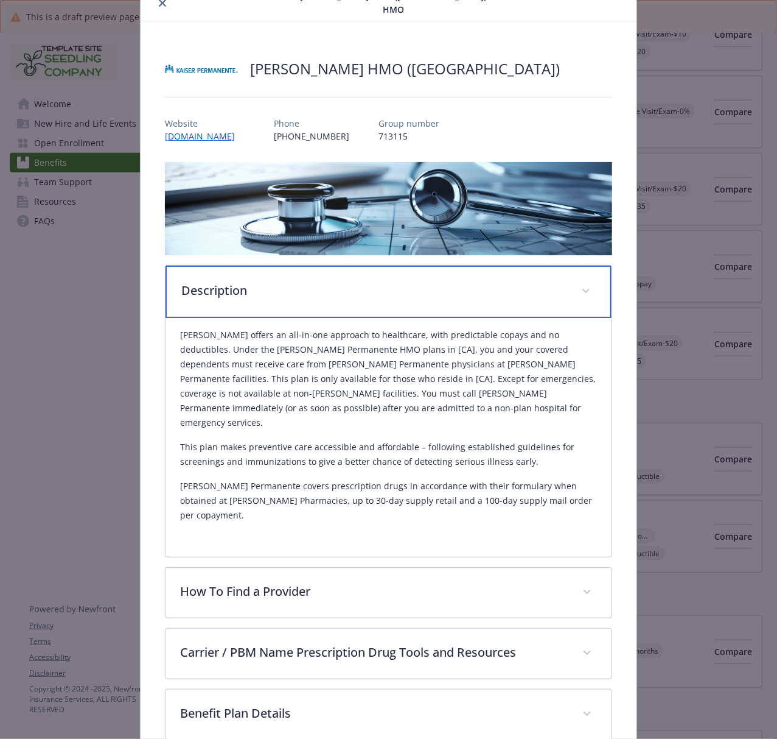
scroll to position [81, 0]
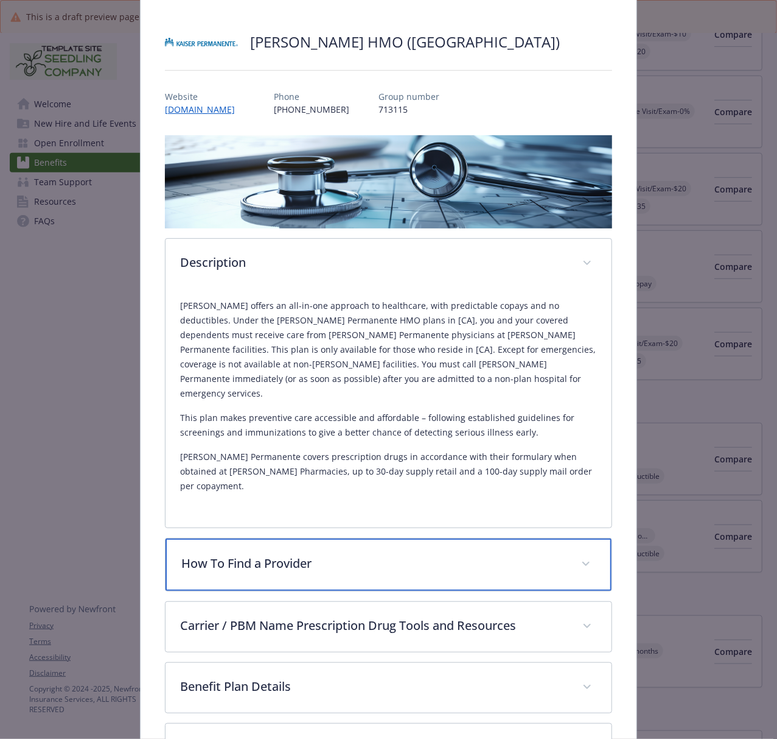
click at [272, 554] on p "How To Find a Provider" at bounding box center [373, 563] width 385 height 18
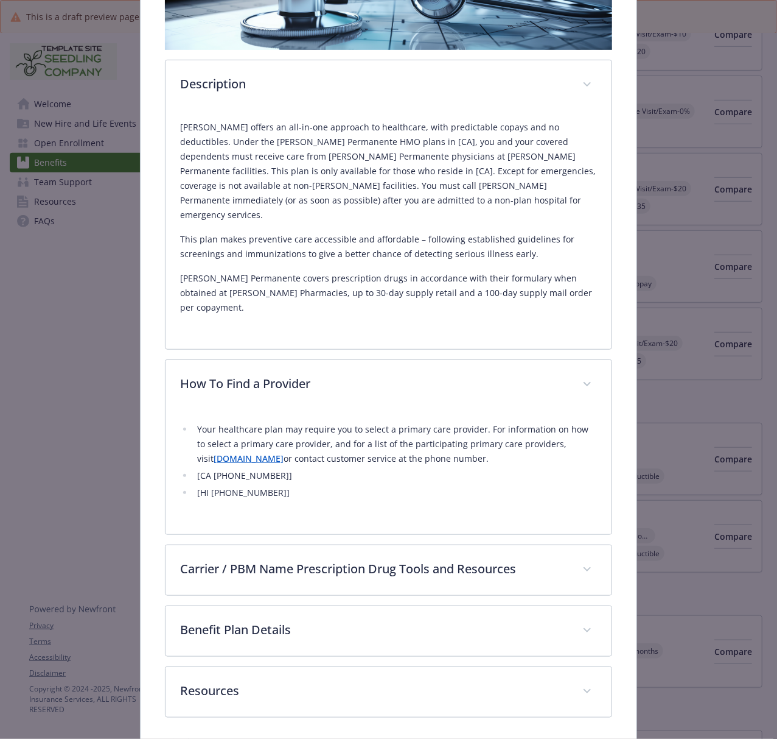
scroll to position [268, 0]
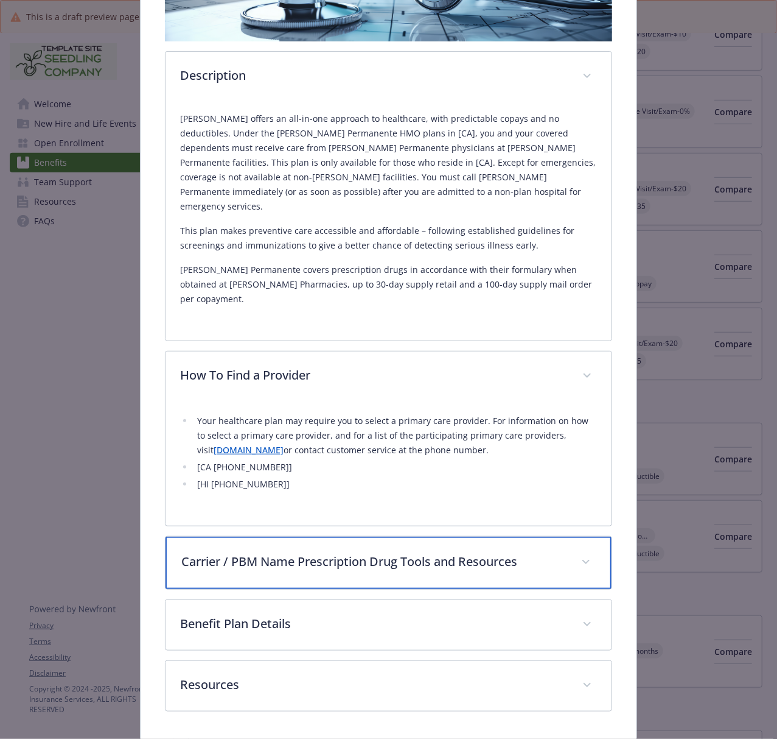
click at [215, 536] on div "Carrier / PBM Name Prescription Drug Tools and Resources" at bounding box center [389, 562] width 446 height 52
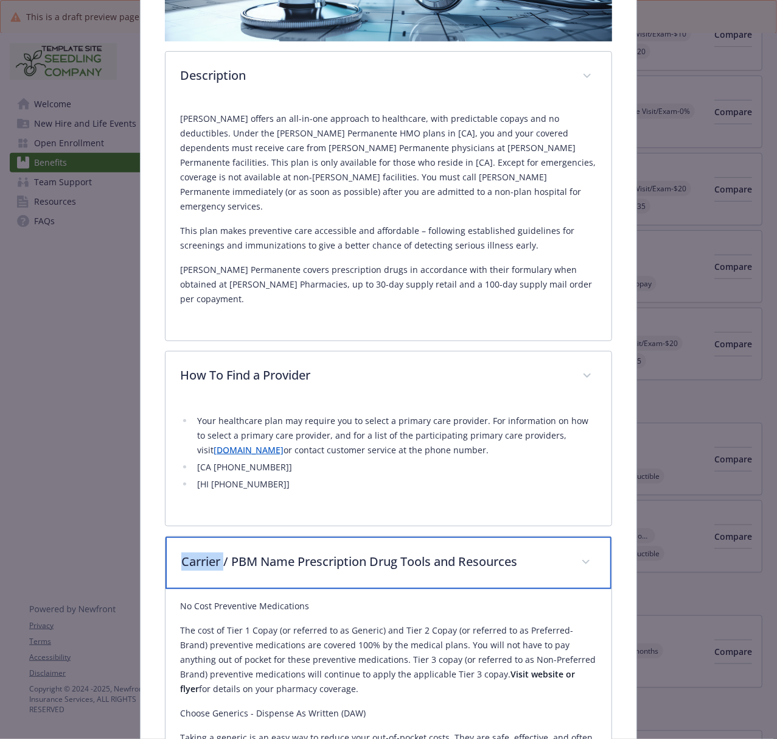
click at [215, 536] on div "Carrier / PBM Name Prescription Drug Tools and Resources" at bounding box center [389, 562] width 446 height 52
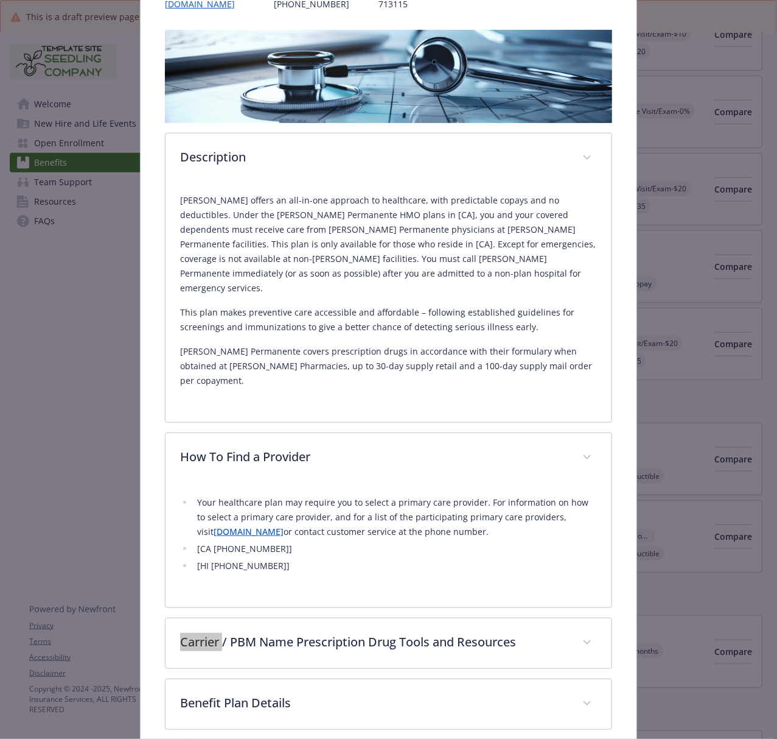
scroll to position [0, 0]
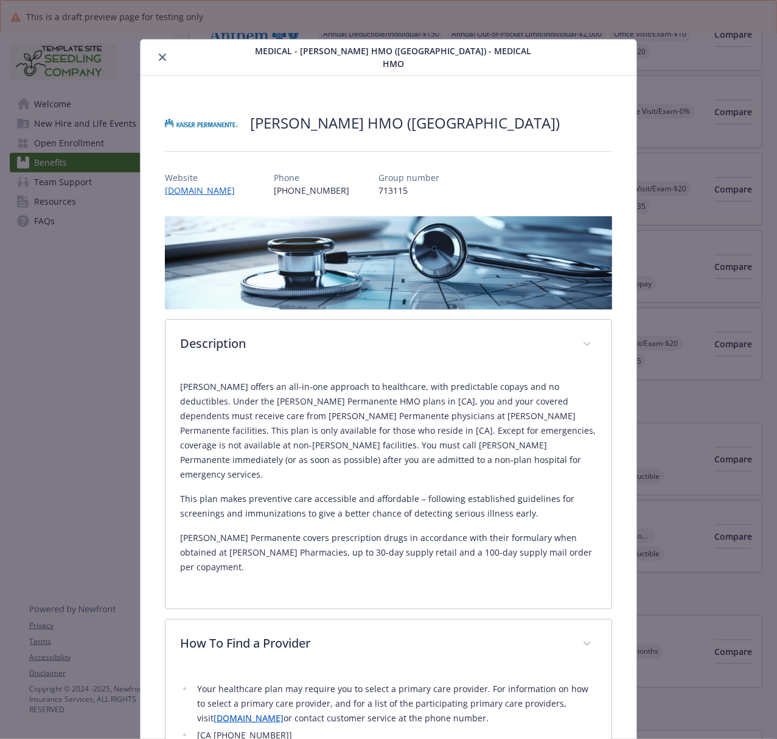
click at [159, 54] on icon "close" at bounding box center [162, 57] width 7 height 7
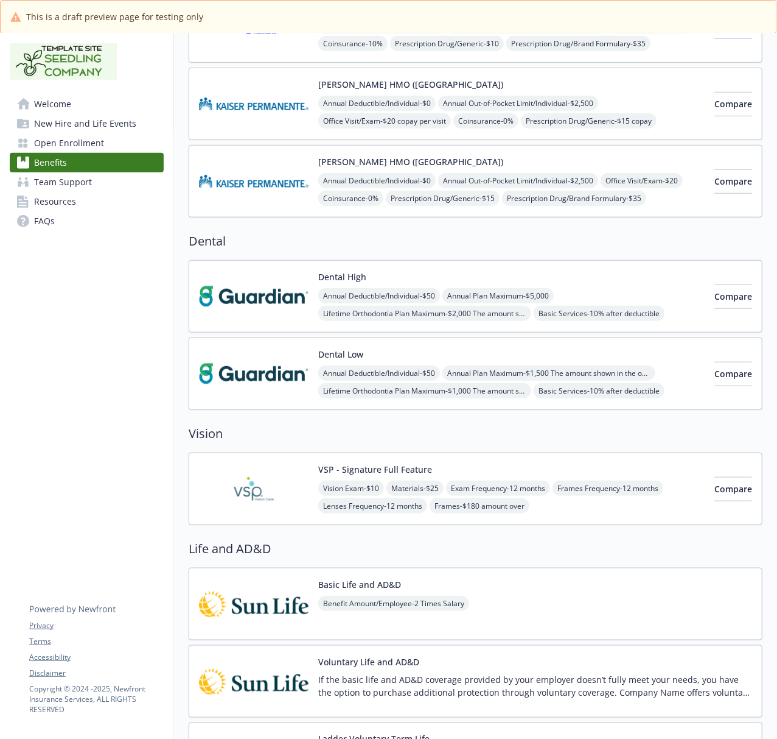
click at [247, 295] on img at bounding box center [254, 296] width 110 height 52
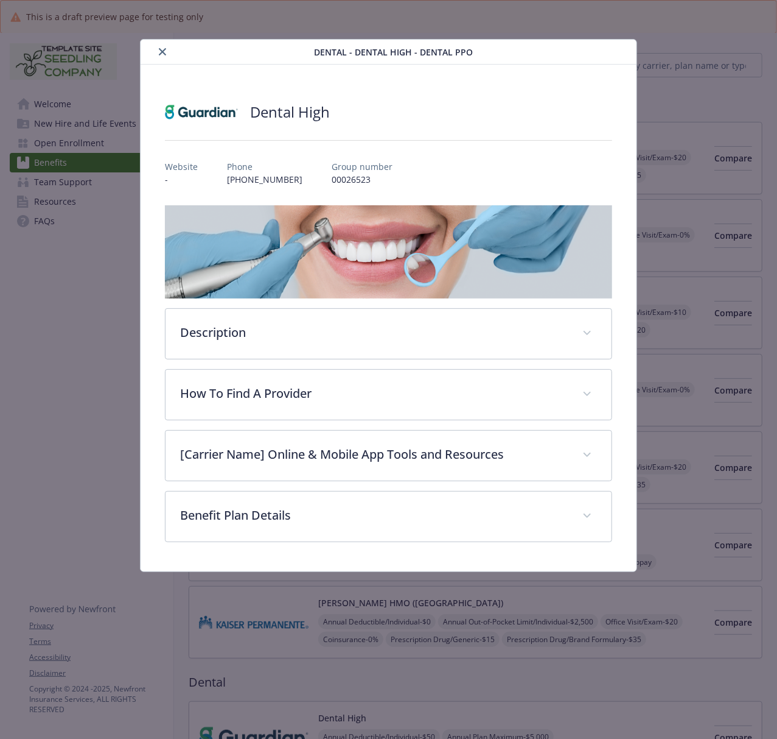
scroll to position [487, 0]
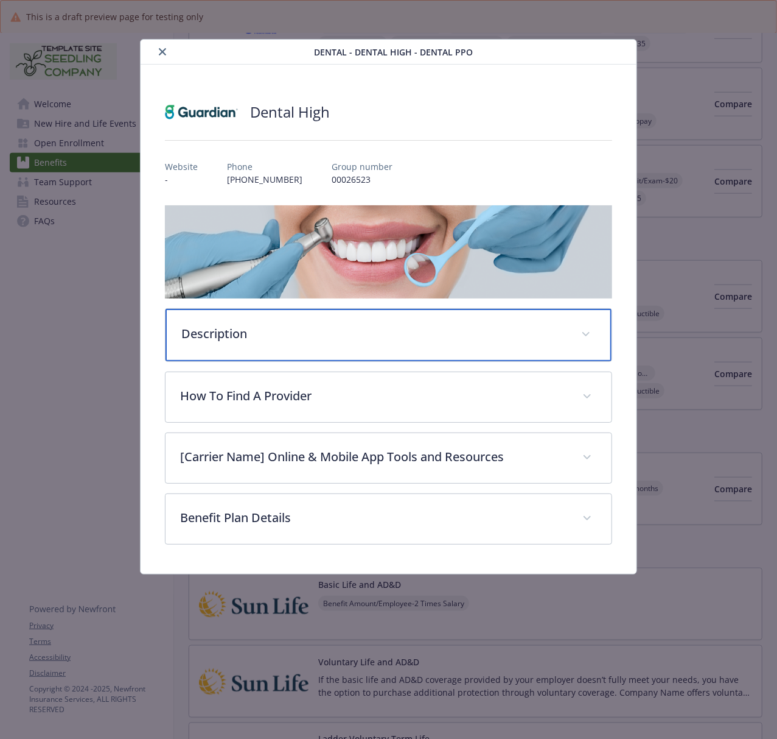
click at [208, 340] on p "Description" at bounding box center [373, 334] width 385 height 18
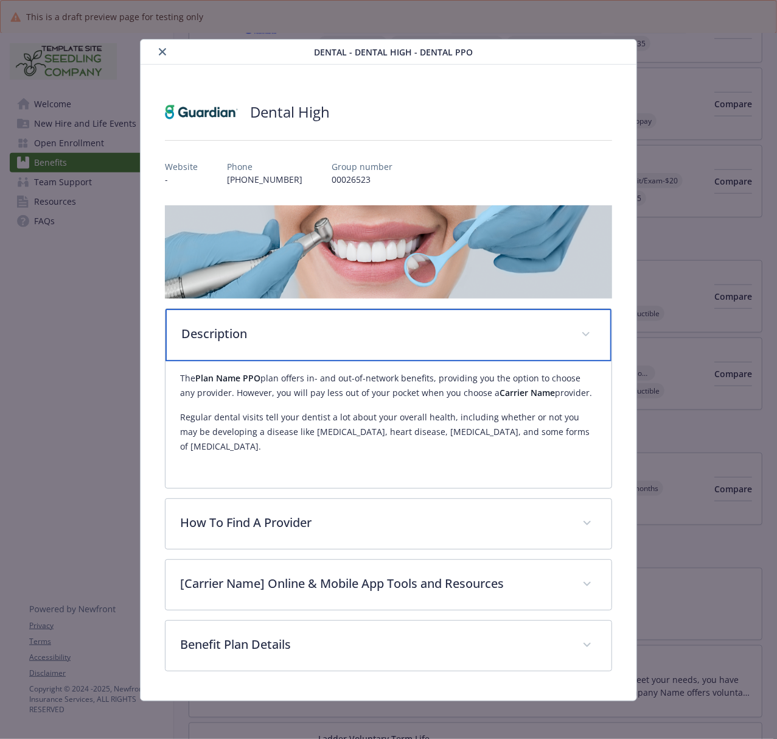
drag, startPoint x: 249, startPoint y: 332, endPoint x: 66, endPoint y: 332, distance: 182.6
click at [248, 332] on p "Description" at bounding box center [373, 334] width 385 height 18
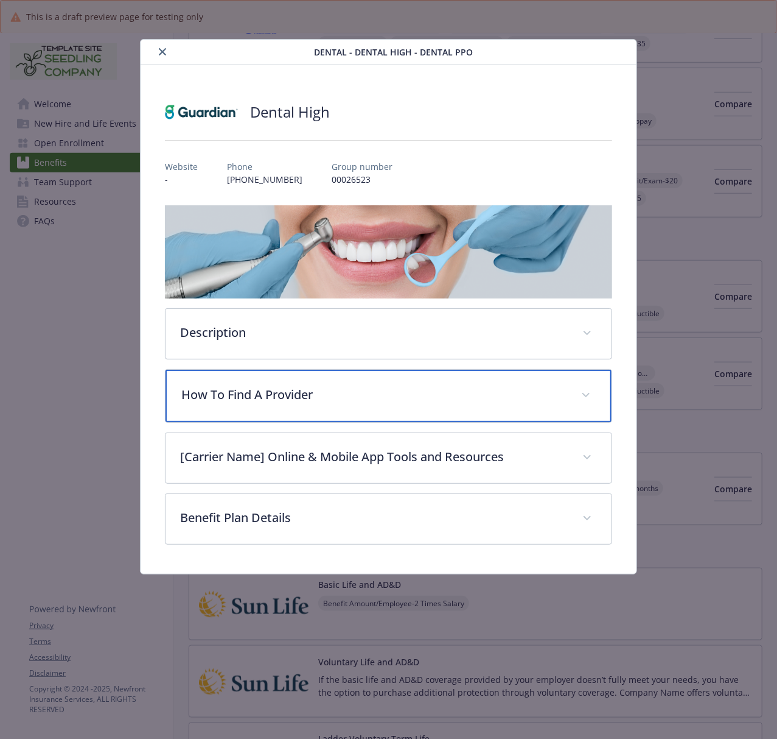
click at [239, 415] on div "How To Find A Provider" at bounding box center [389, 396] width 446 height 52
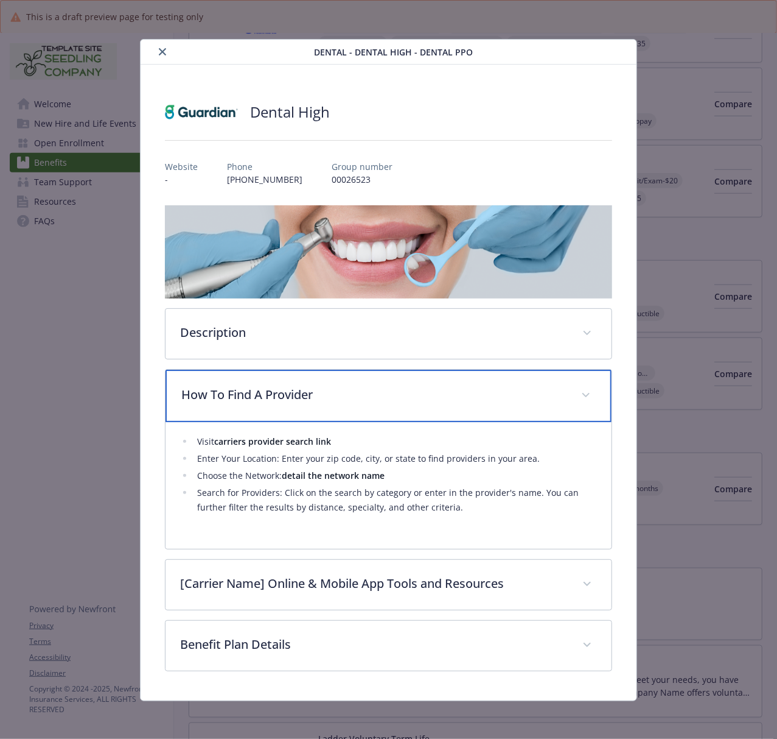
click at [239, 415] on div "How To Find A Provider" at bounding box center [389, 396] width 446 height 52
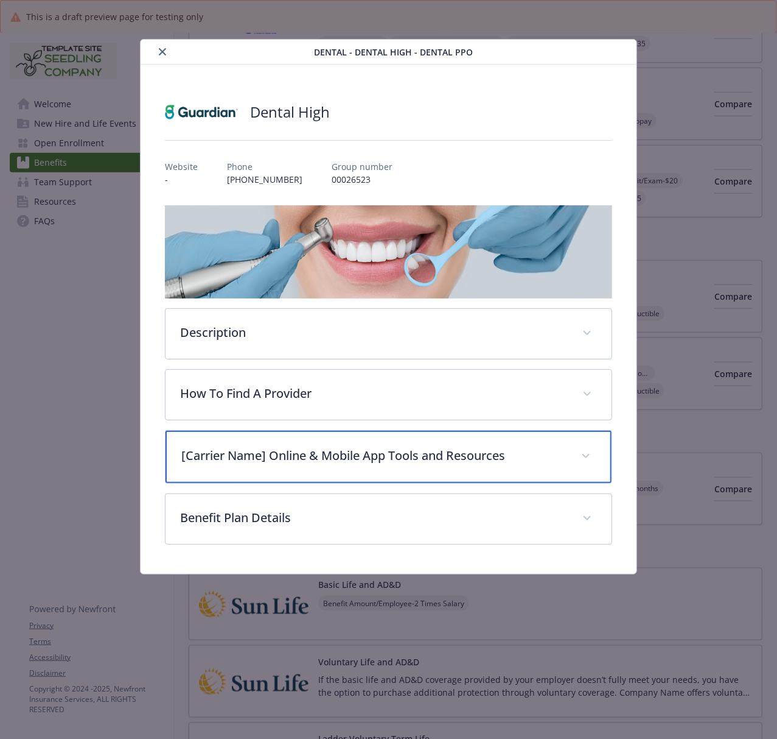
click at [331, 453] on p "[Carrier Name] Online & Mobile App Tools and Resources" at bounding box center [373, 455] width 385 height 18
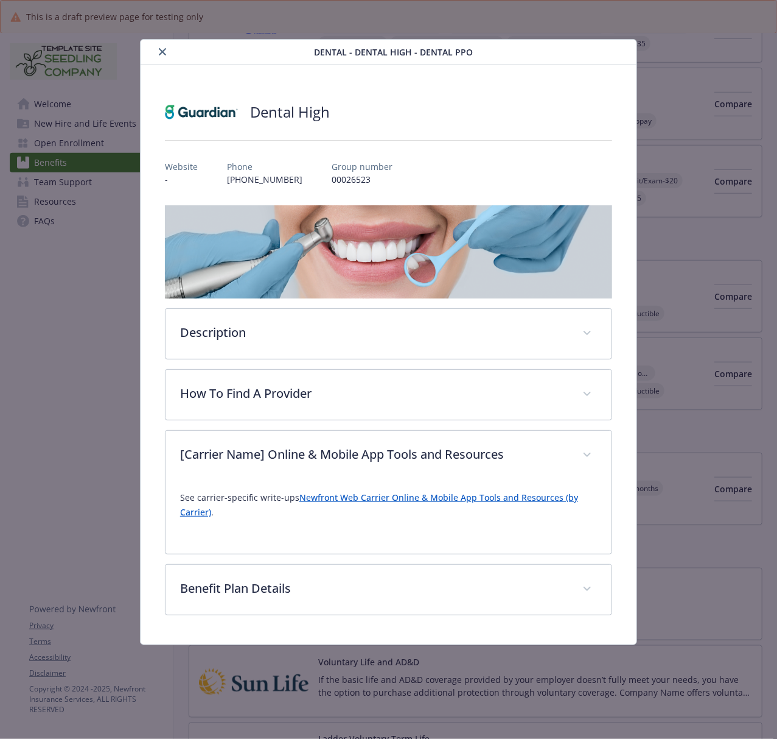
click at [331, 502] on link "Newfront Web Carrier Online & Mobile App Tools and Resources (by Carrier)" at bounding box center [379, 504] width 398 height 26
click at [162, 52] on icon "close" at bounding box center [162, 51] width 7 height 7
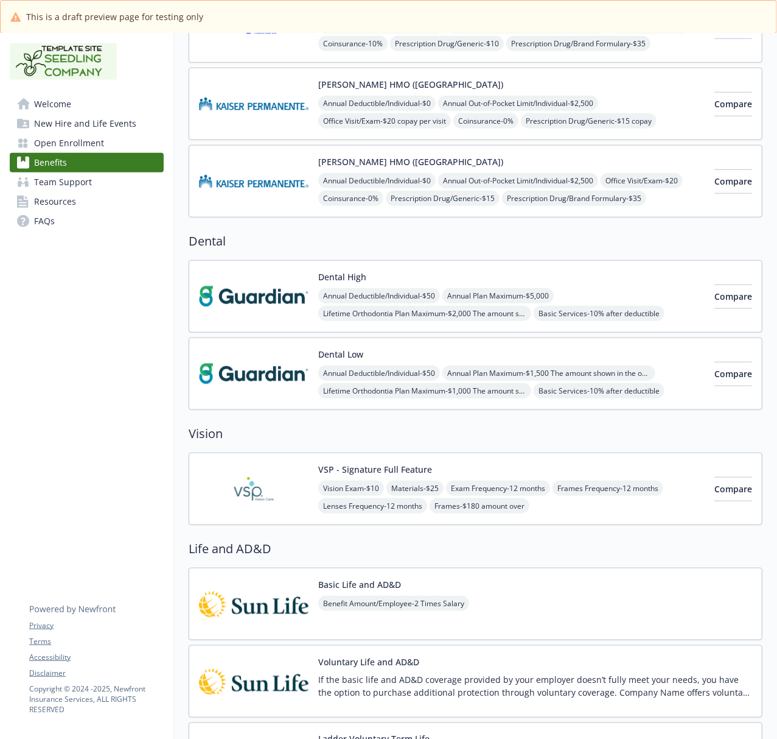
click at [261, 502] on img at bounding box center [254, 489] width 110 height 52
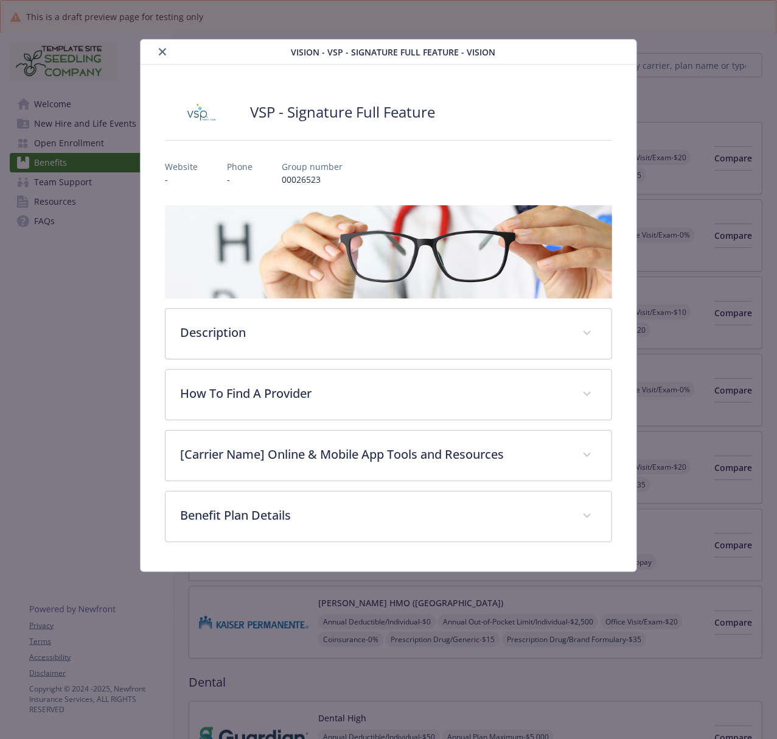
scroll to position [487, 0]
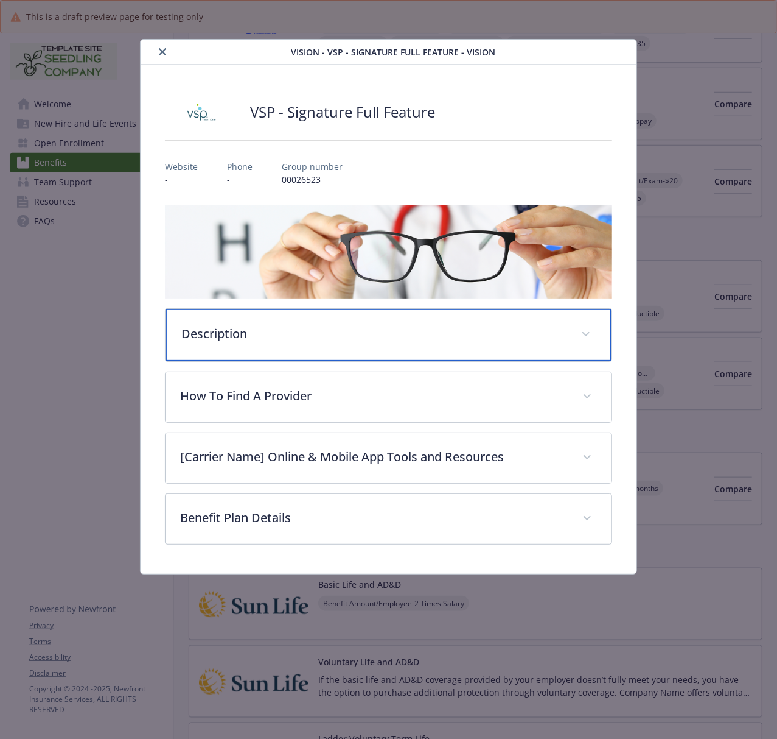
click at [256, 339] on p "Description" at bounding box center [373, 334] width 385 height 18
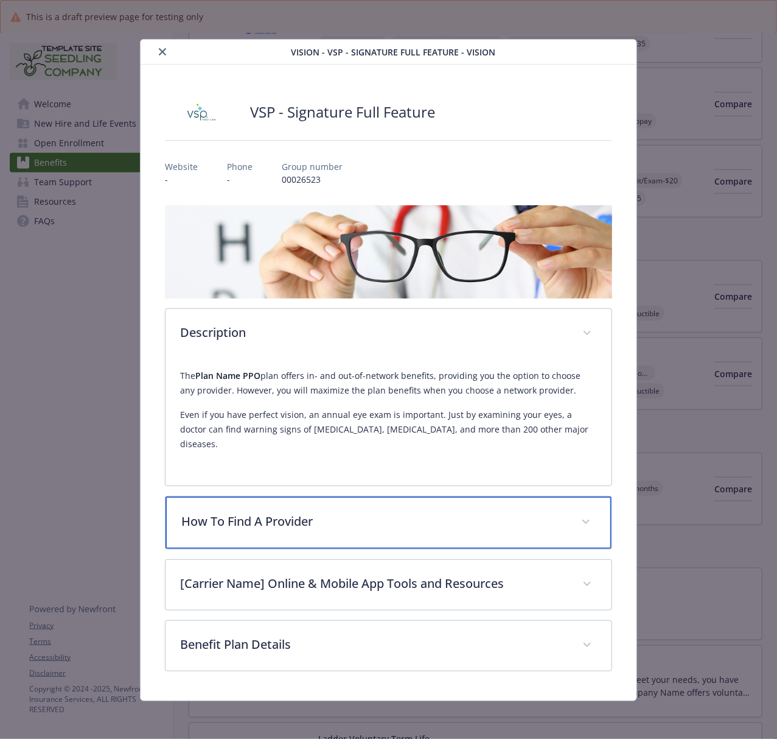
click at [219, 514] on p "How To Find A Provider" at bounding box center [373, 521] width 385 height 18
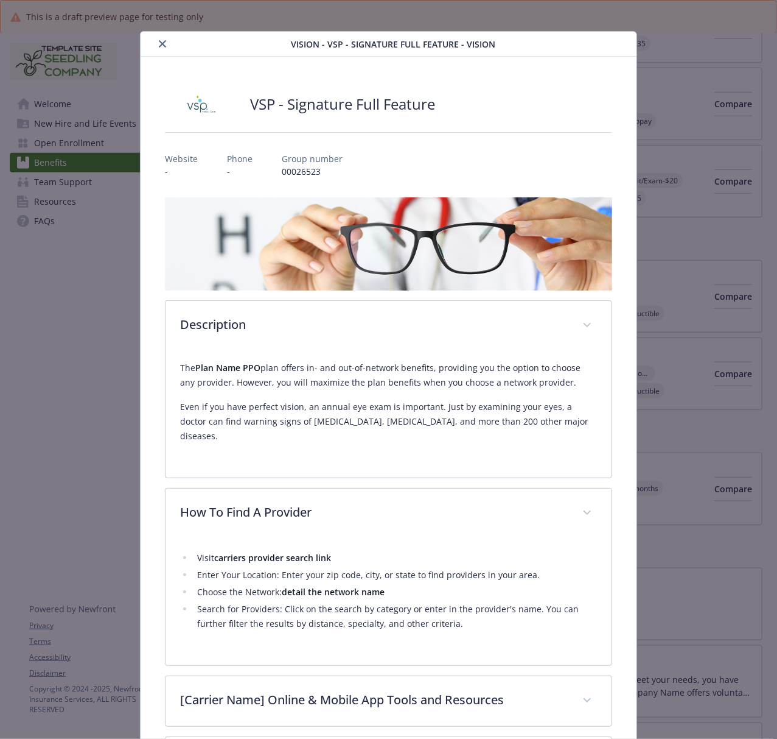
scroll to position [0, 0]
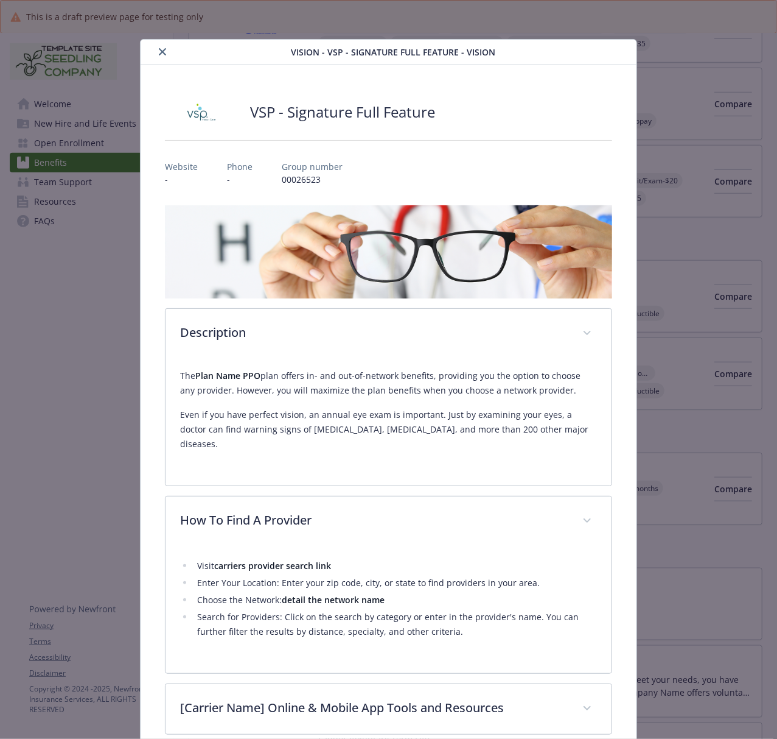
drag, startPoint x: 161, startPoint y: 52, endPoint x: 141, endPoint y: 63, distance: 23.2
click at [161, 52] on icon "close" at bounding box center [162, 51] width 7 height 7
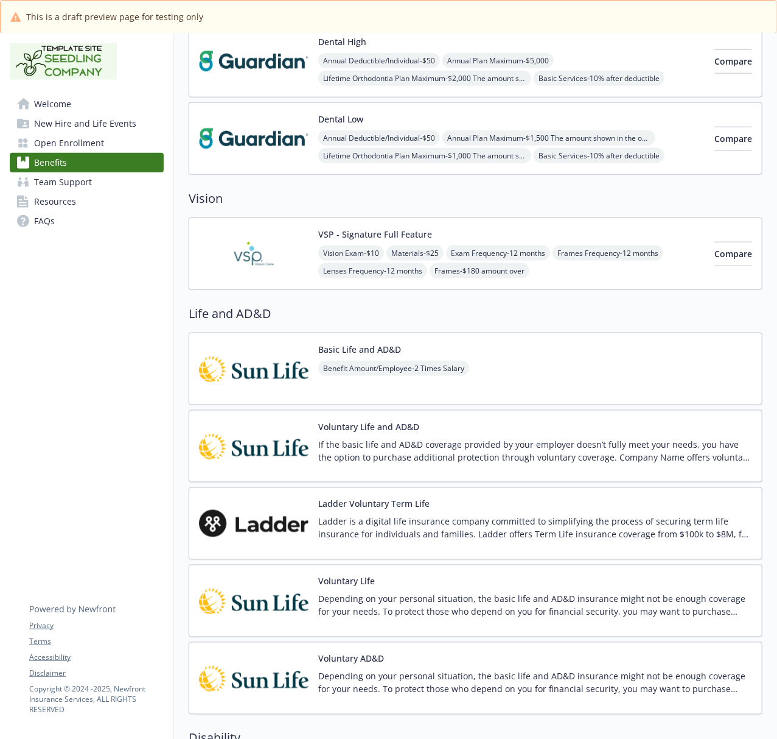
scroll to position [731, 0]
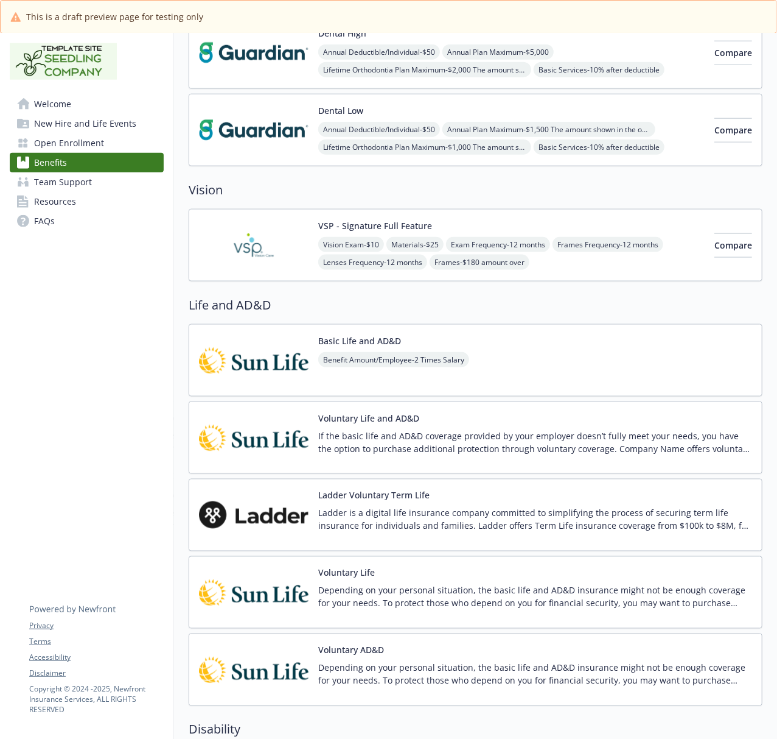
click at [244, 365] on img at bounding box center [254, 360] width 110 height 52
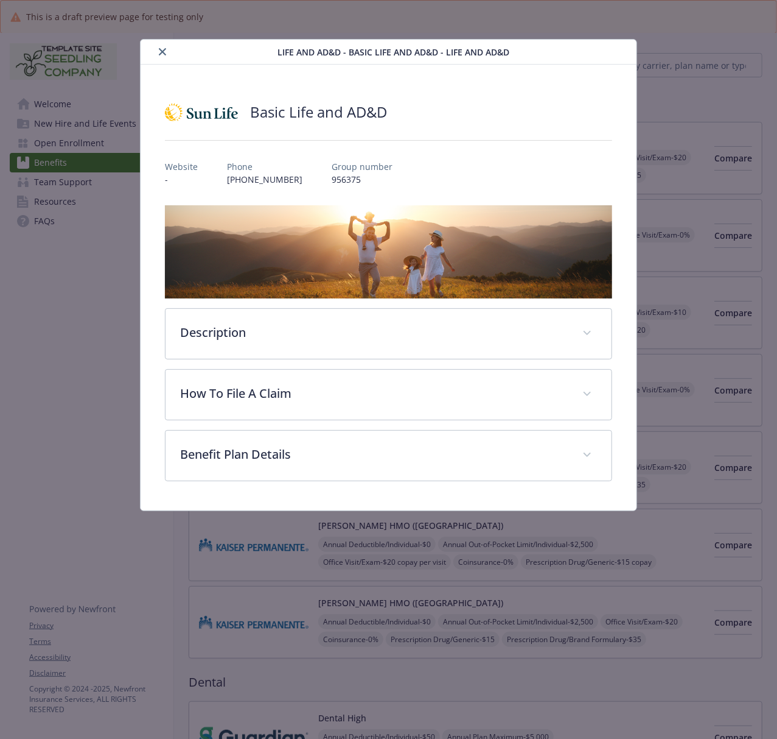
scroll to position [731, 0]
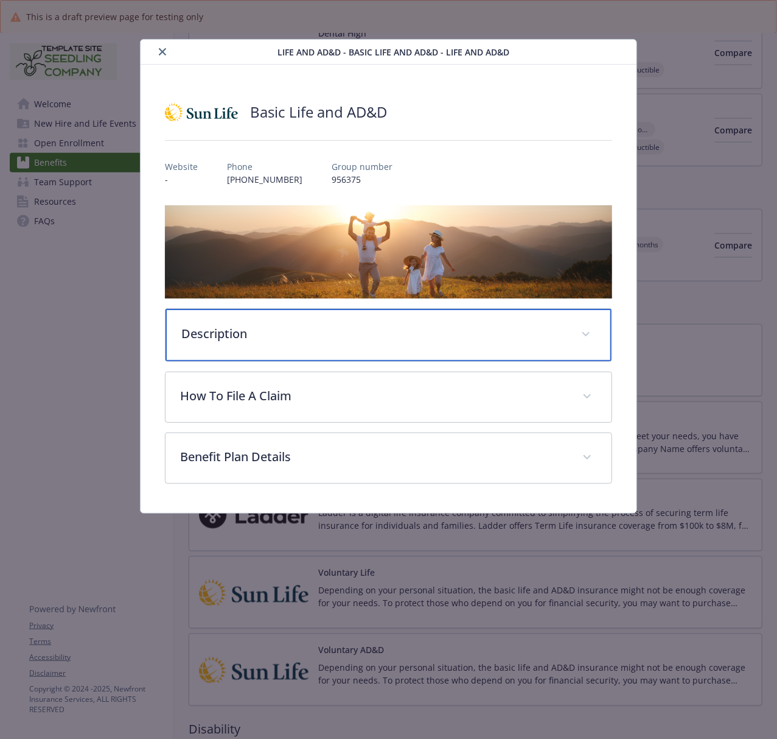
click at [298, 341] on p "Description" at bounding box center [373, 334] width 385 height 18
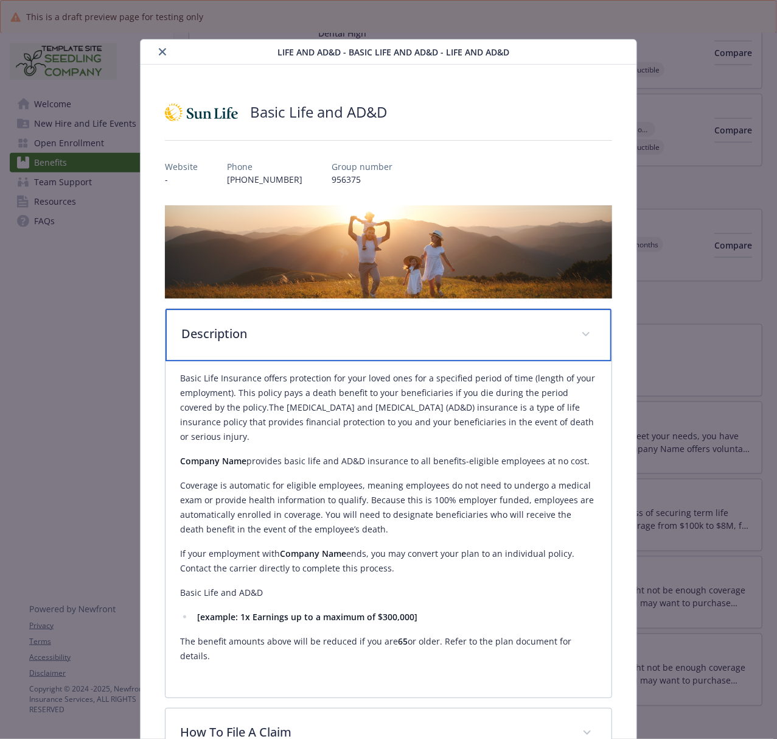
click at [312, 342] on div "Description" at bounding box center [389, 335] width 446 height 52
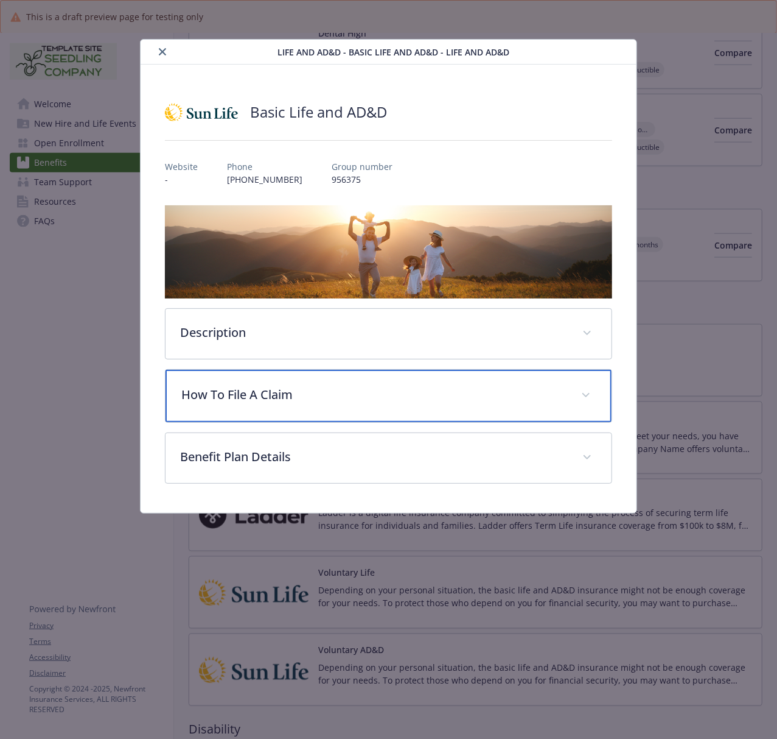
click at [208, 410] on div "How To File A Claim" at bounding box center [389, 396] width 446 height 52
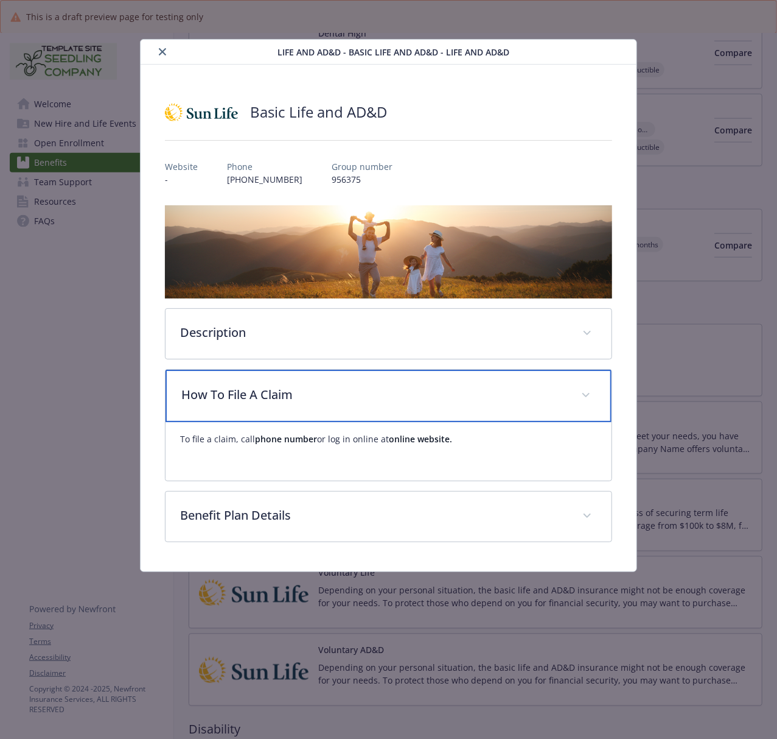
click at [208, 410] on div "How To File A Claim" at bounding box center [389, 396] width 446 height 52
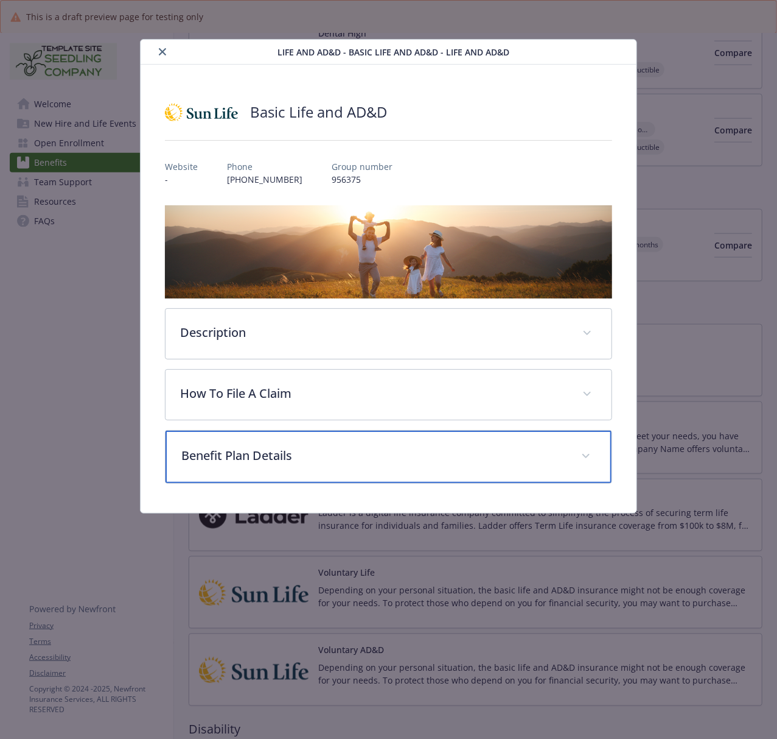
click at [237, 459] on p "Benefit Plan Details" at bounding box center [373, 455] width 385 height 18
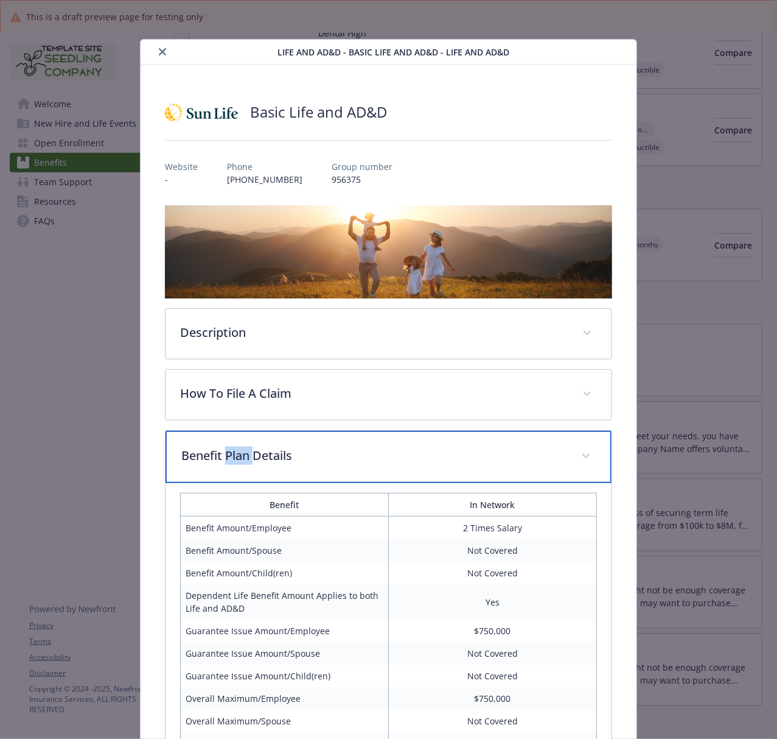
click at [237, 459] on p "Benefit Plan Details" at bounding box center [373, 455] width 385 height 18
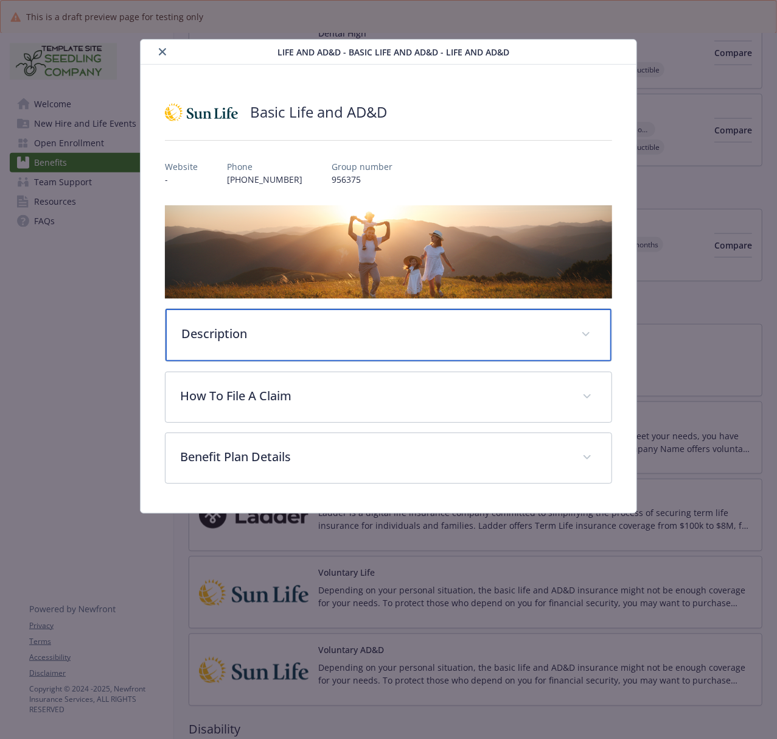
click at [261, 342] on p "Description" at bounding box center [373, 334] width 385 height 18
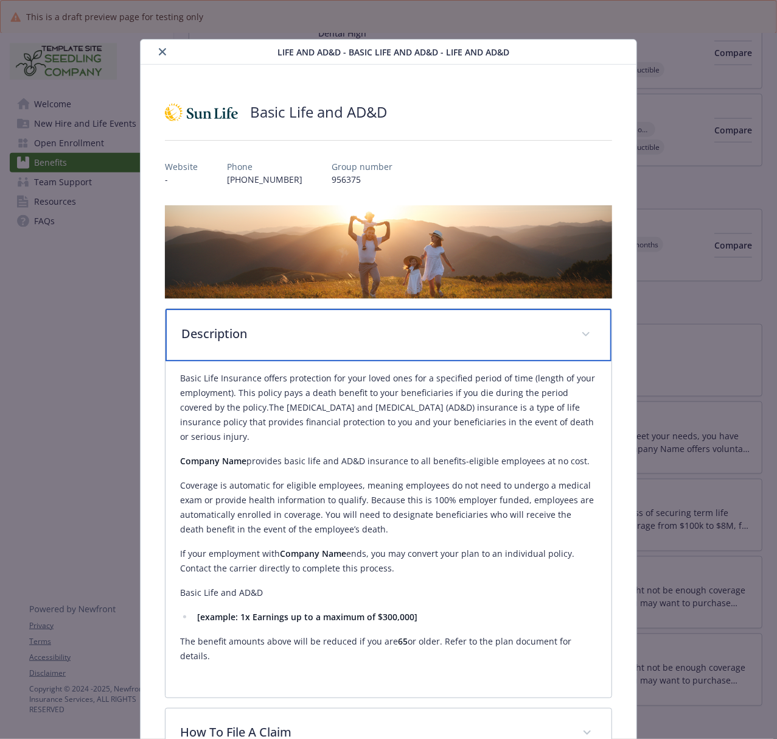
click at [258, 341] on p "Description" at bounding box center [373, 334] width 385 height 18
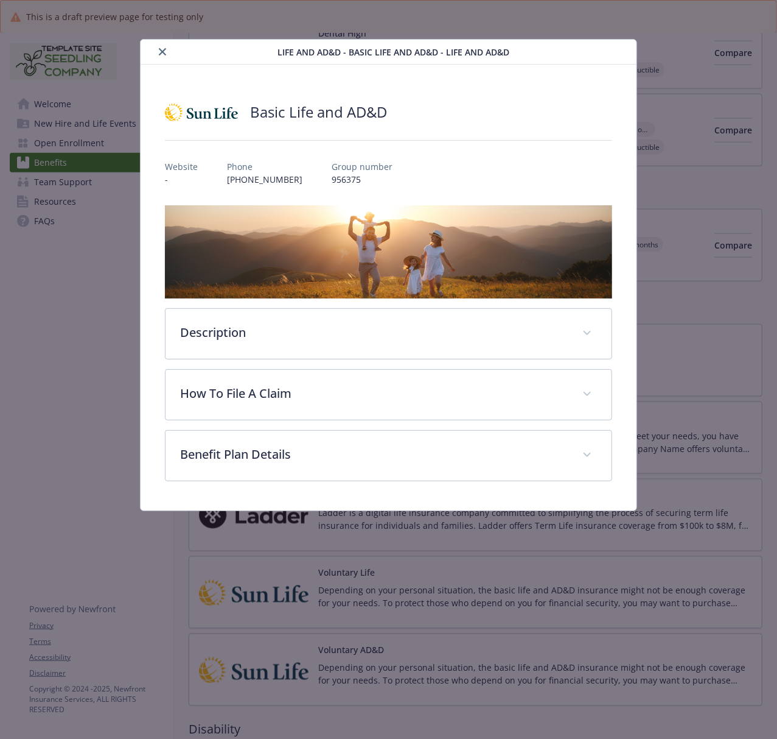
click at [164, 50] on icon "close" at bounding box center [162, 51] width 7 height 7
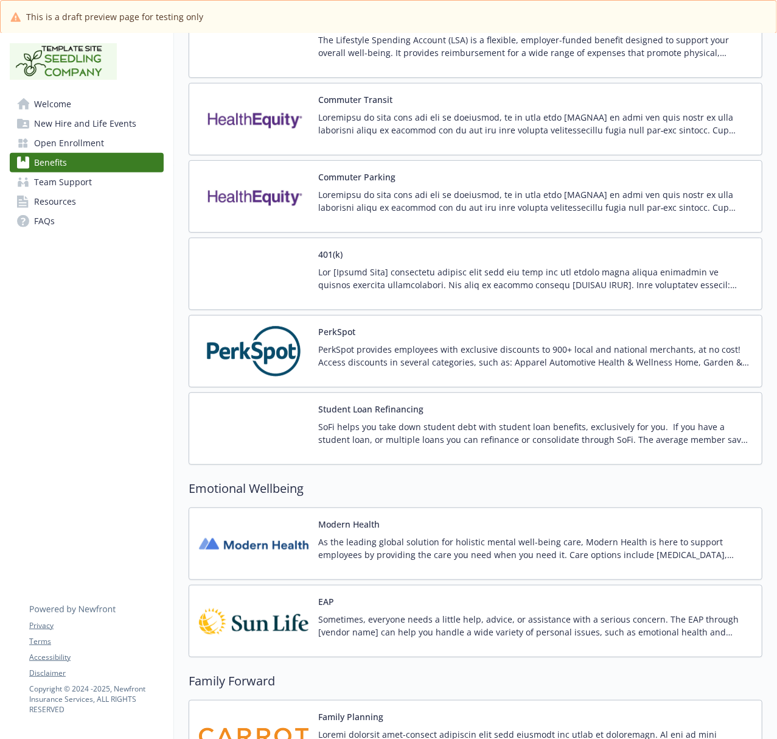
scroll to position [2516, 0]
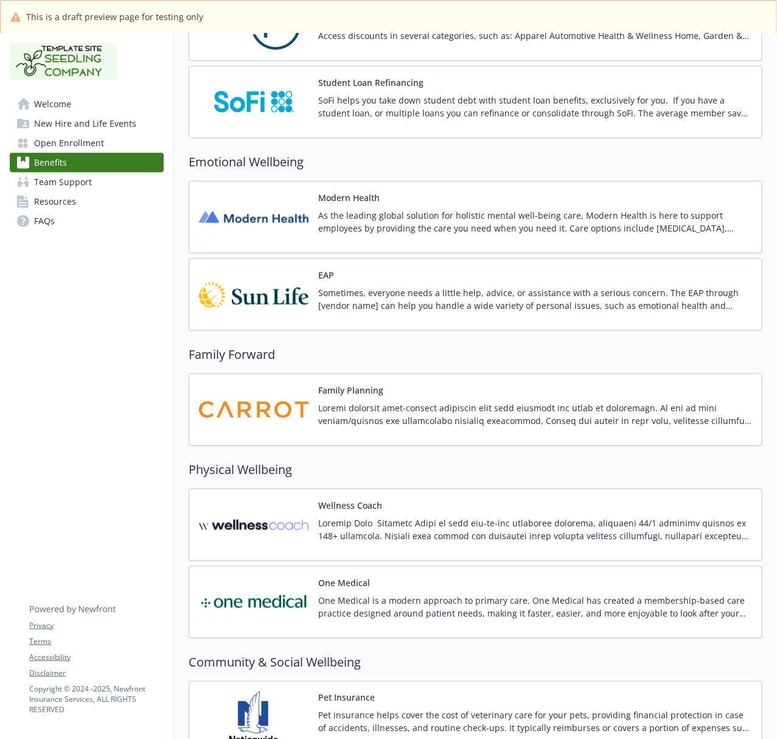
click at [242, 315] on img at bounding box center [254, 294] width 110 height 52
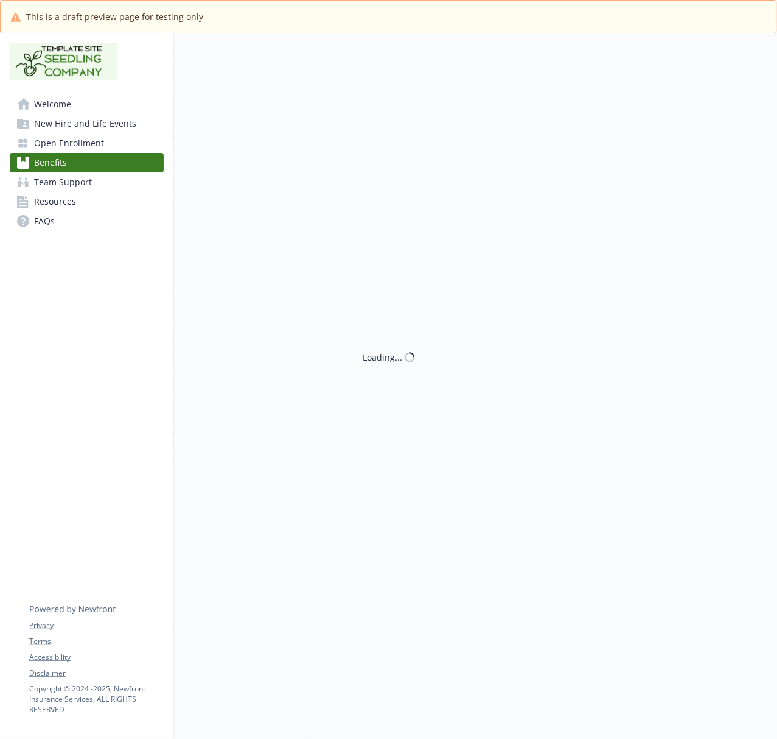
scroll to position [2841, 0]
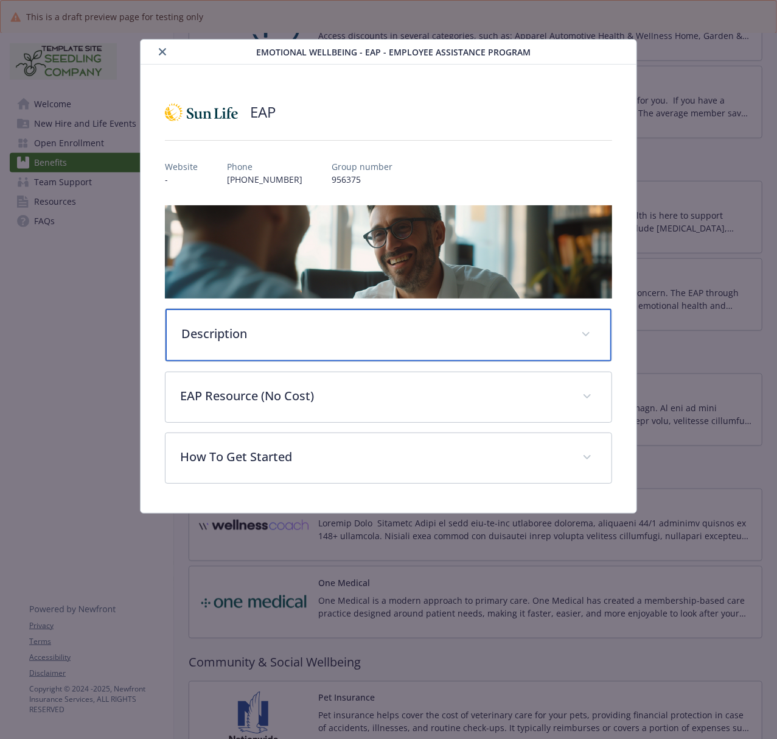
click at [222, 337] on p "Description" at bounding box center [373, 334] width 385 height 18
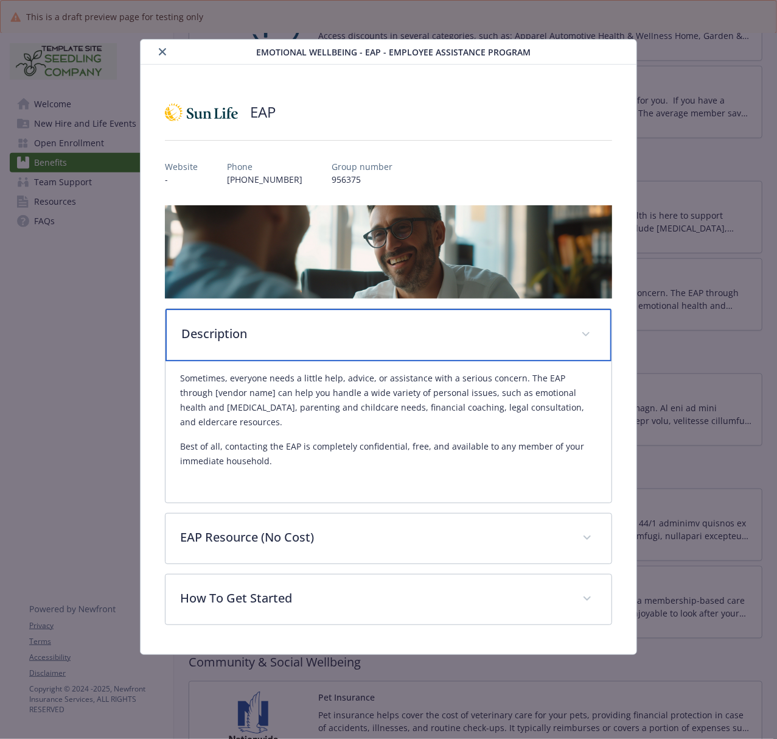
click at [278, 346] on div "Description" at bounding box center [389, 335] width 446 height 52
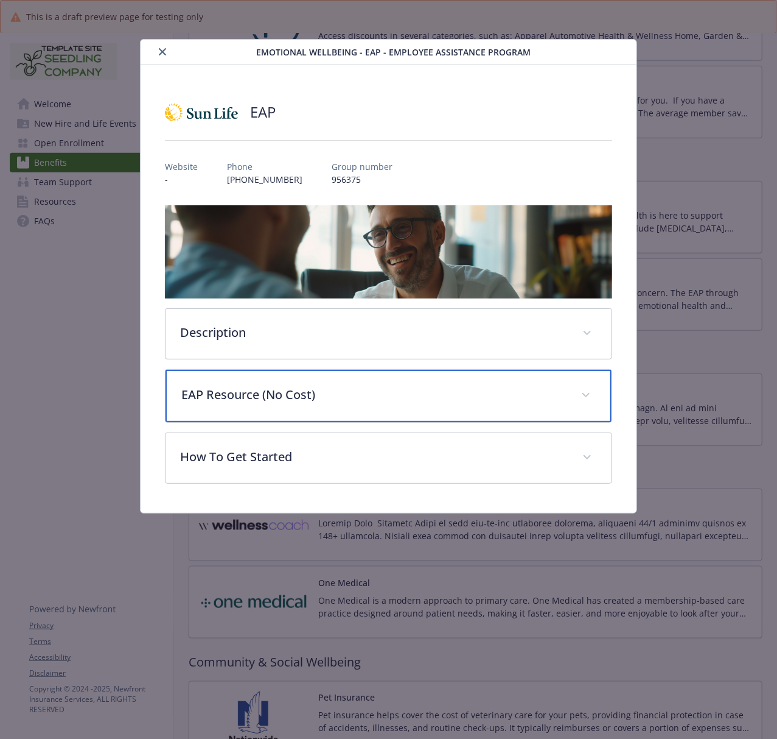
click at [220, 405] on div "EAP Resource (No Cost)" at bounding box center [389, 396] width 446 height 52
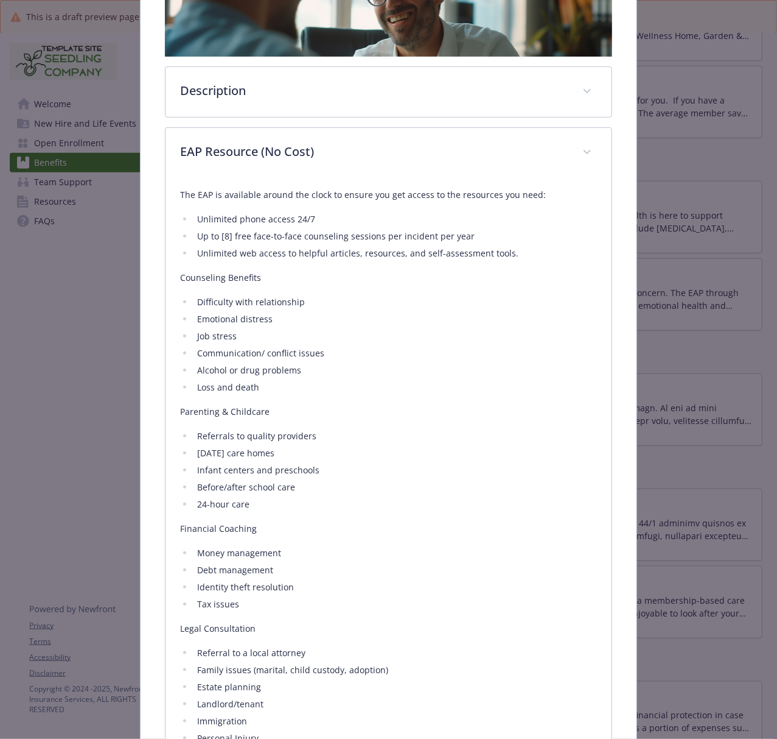
scroll to position [162, 0]
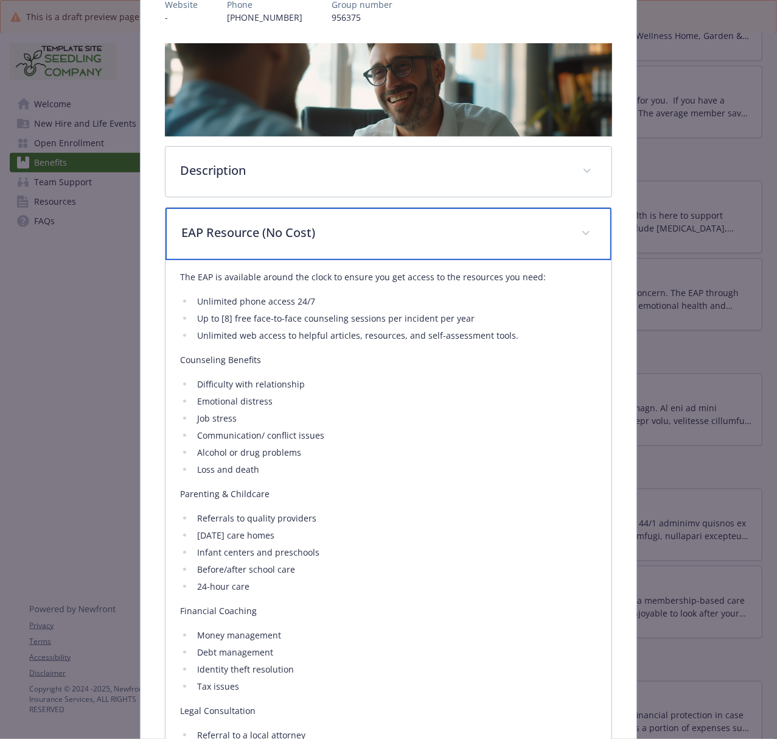
click at [234, 239] on p "EAP Resource (No Cost)" at bounding box center [373, 232] width 385 height 18
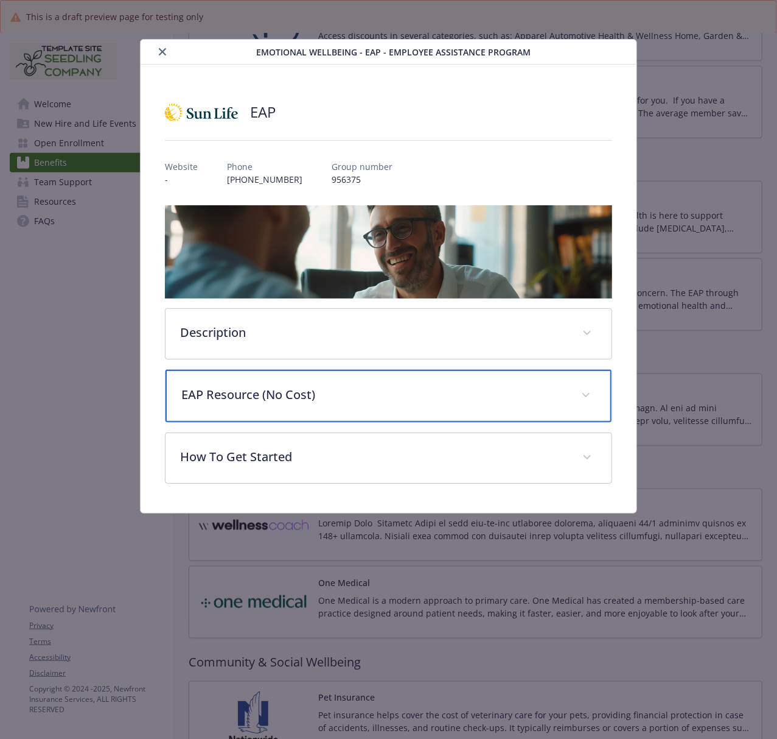
scroll to position [0, 0]
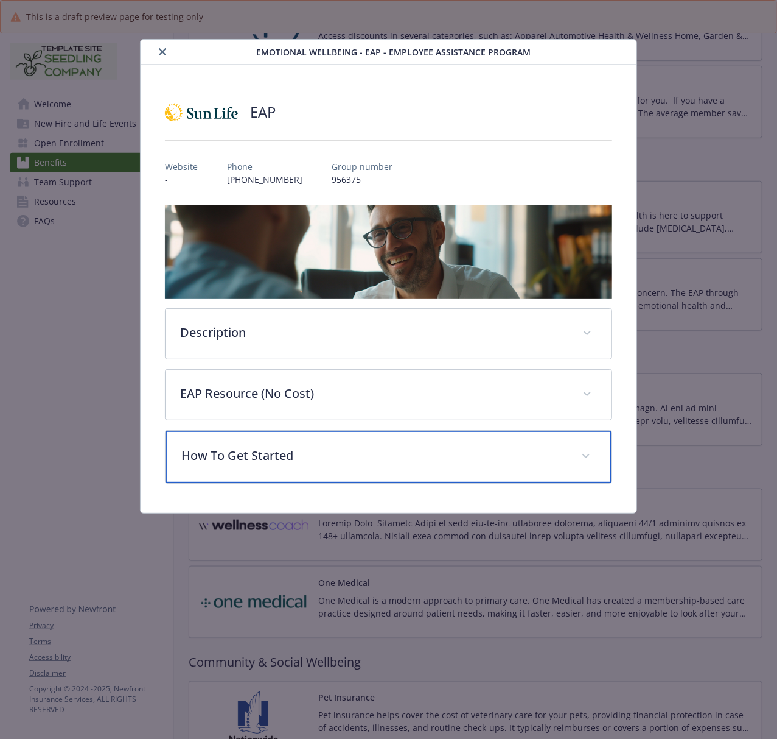
click at [293, 464] on p "How To Get Started" at bounding box center [373, 455] width 385 height 18
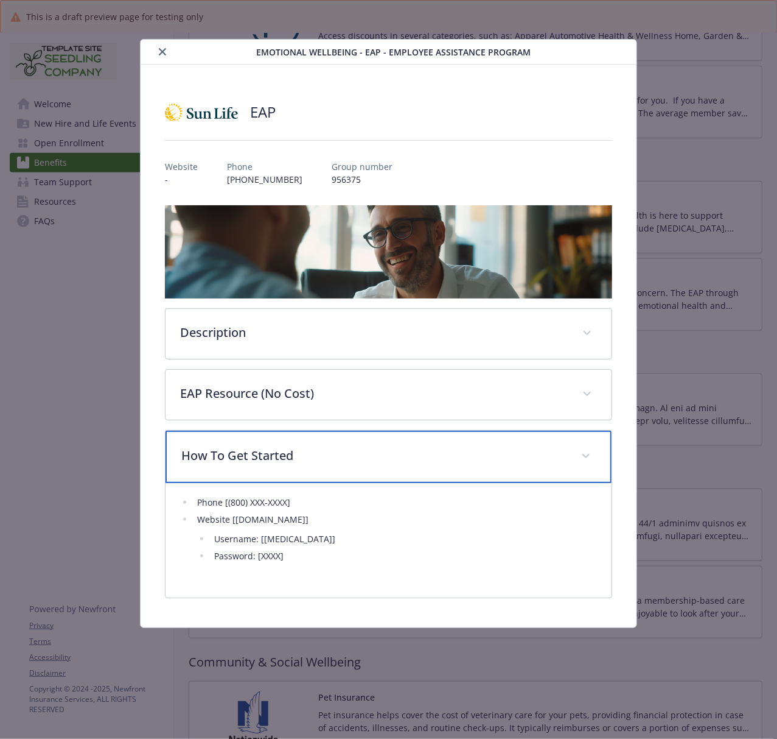
click at [293, 464] on p "How To Get Started" at bounding box center [373, 455] width 385 height 18
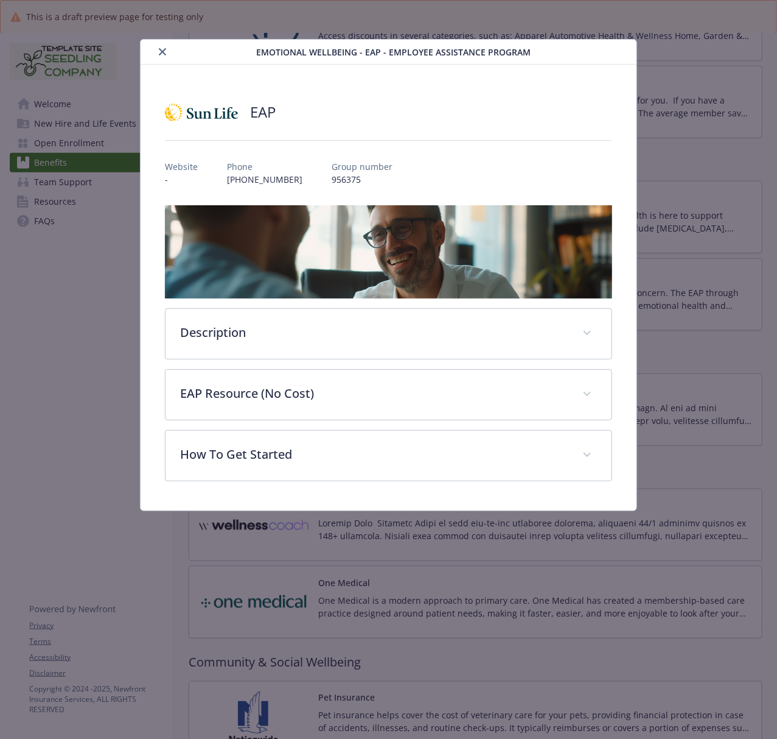
drag, startPoint x: 161, startPoint y: 56, endPoint x: 150, endPoint y: 69, distance: 17.7
click at [161, 56] on button "close" at bounding box center [162, 51] width 15 height 15
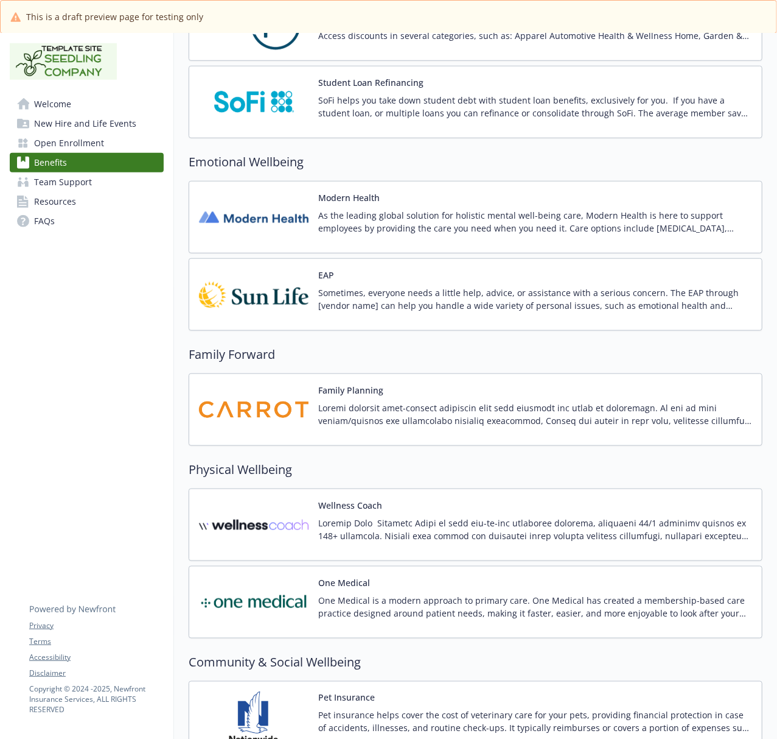
click at [63, 119] on span "New Hire and Life Events" at bounding box center [85, 123] width 102 height 19
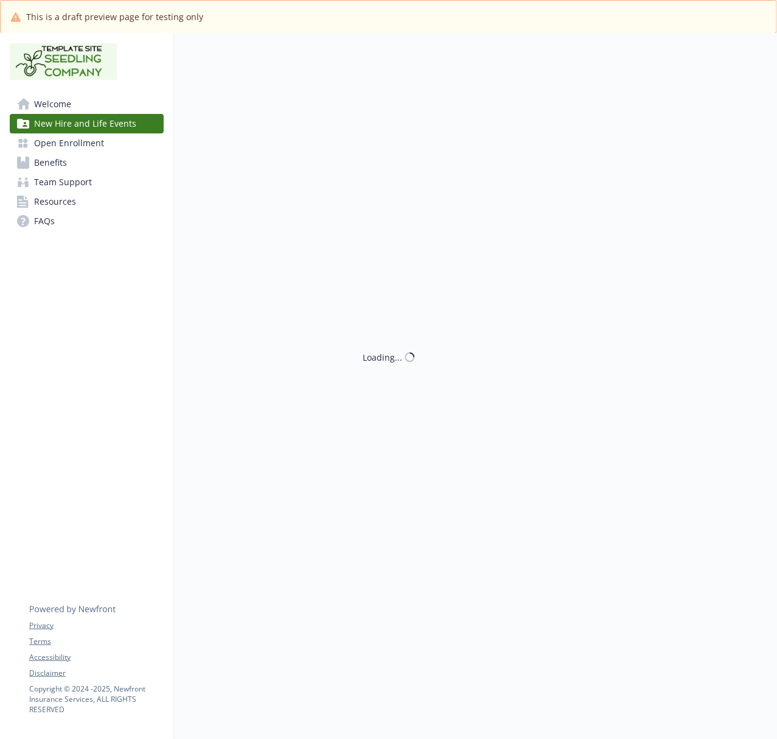
scroll to position [188, 0]
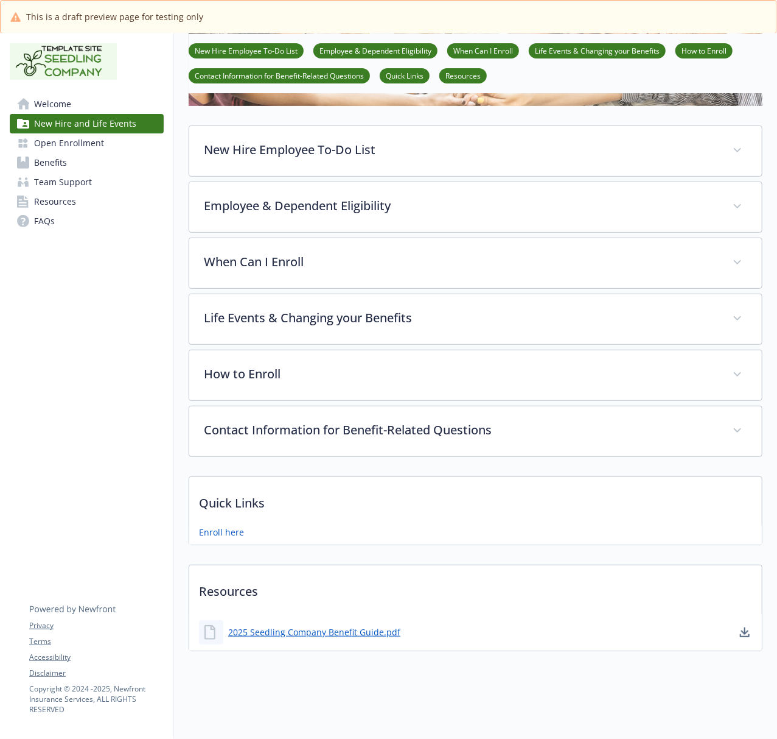
drag, startPoint x: 64, startPoint y: 178, endPoint x: 16, endPoint y: 188, distance: 49.0
click at [64, 178] on span "Team Support" at bounding box center [63, 181] width 58 height 19
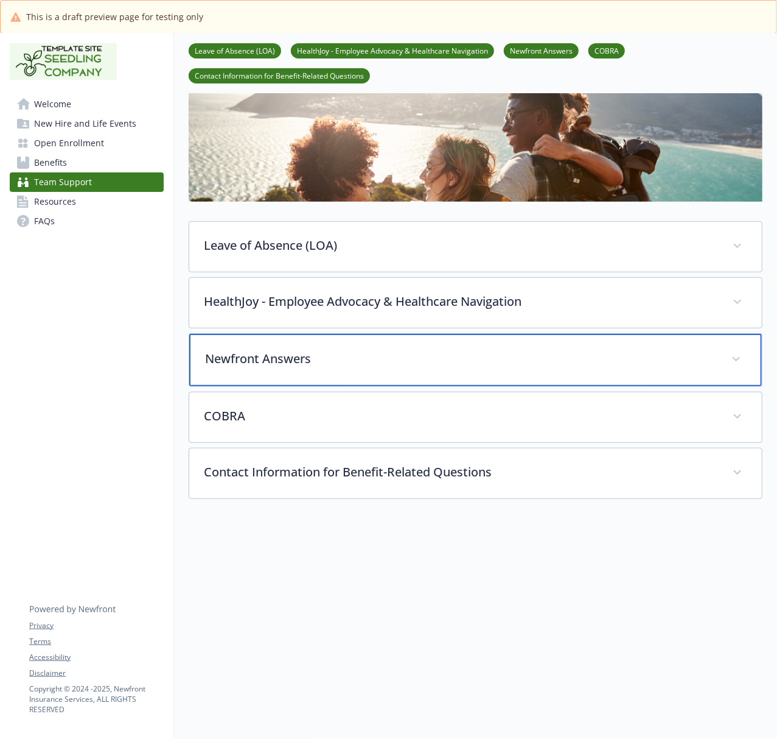
scroll to position [91, 0]
click at [276, 356] on div "Newfront Answers" at bounding box center [475, 360] width 573 height 52
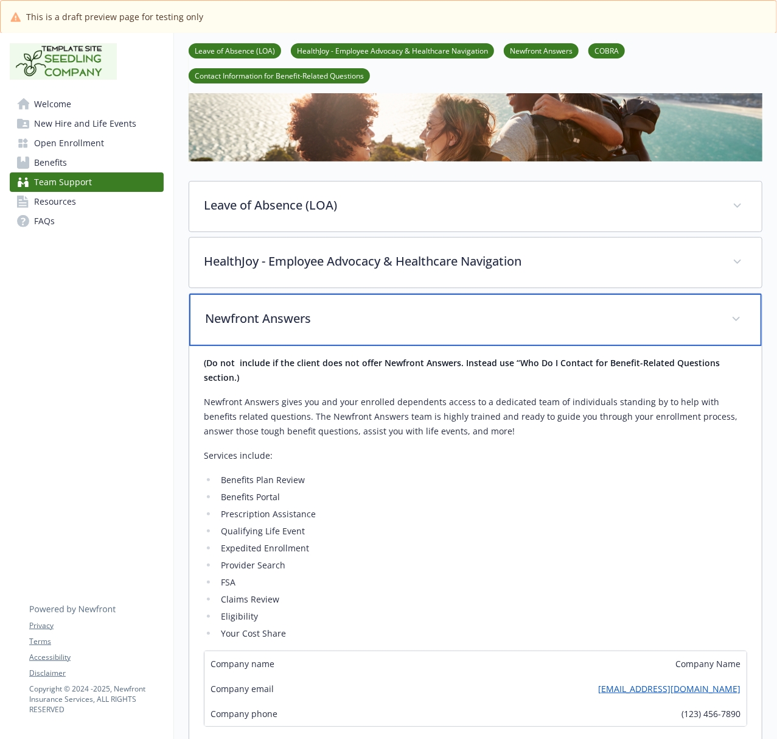
scroll to position [172, 0]
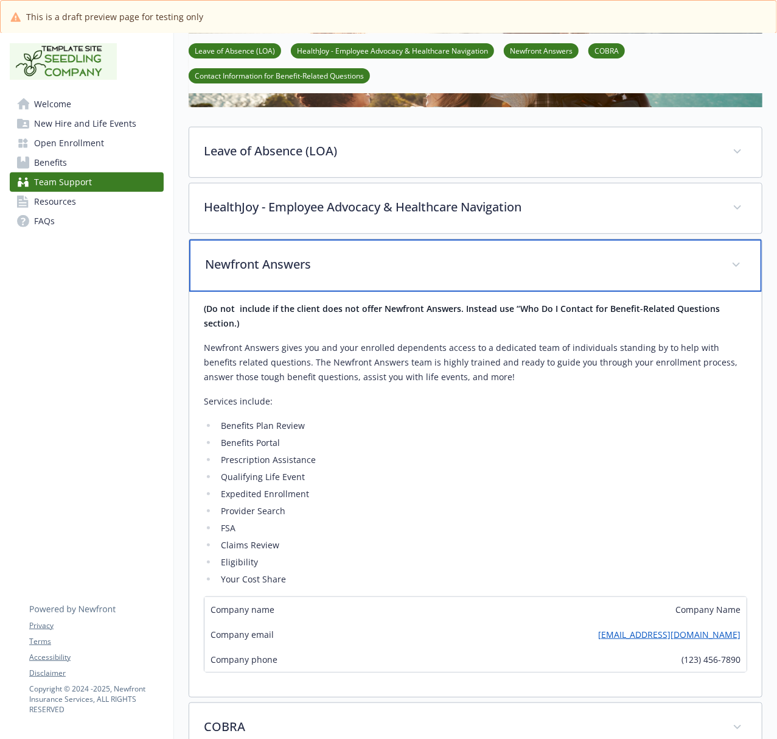
click at [244, 269] on p "Newfront Answers" at bounding box center [461, 264] width 512 height 18
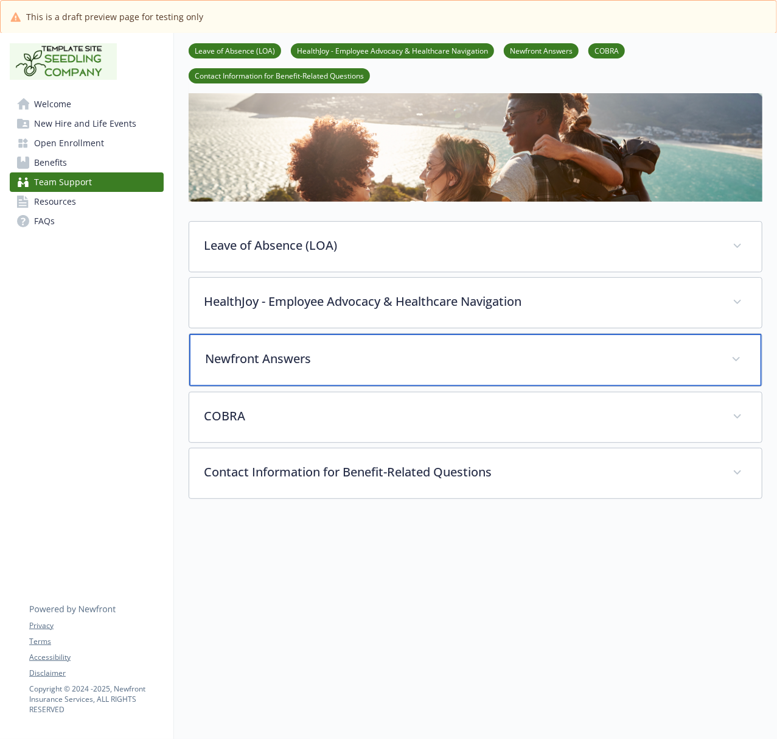
scroll to position [91, 0]
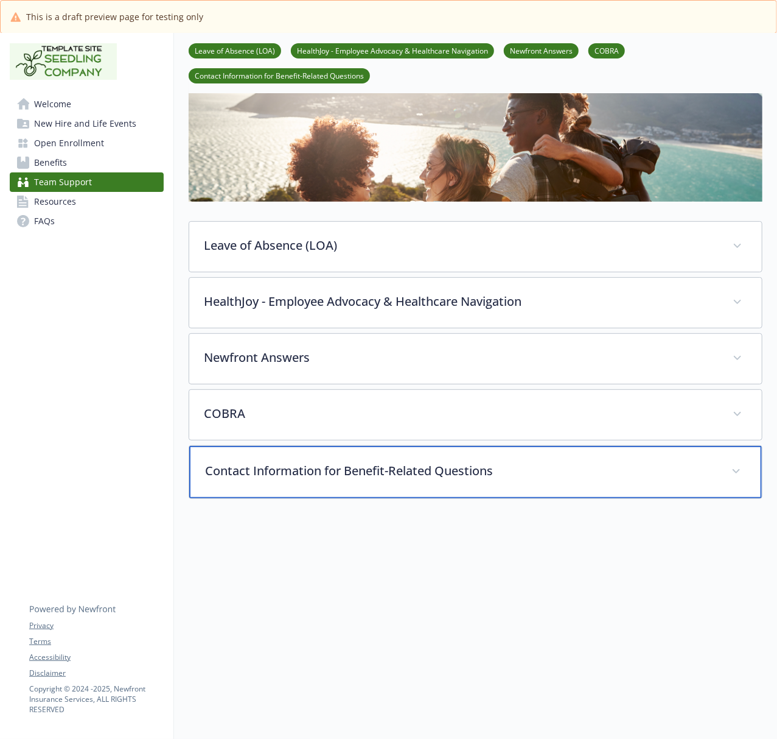
click at [498, 461] on p "Contact Information for Benefit-Related Questions" at bounding box center [461, 470] width 512 height 18
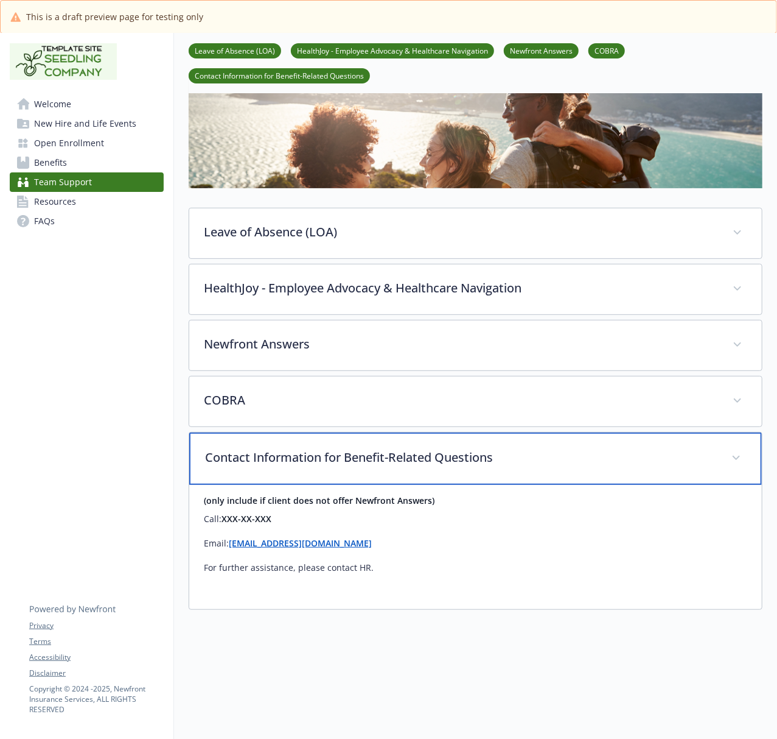
drag, startPoint x: 332, startPoint y: 465, endPoint x: 328, endPoint y: 461, distance: 6.5
click at [332, 465] on p "Contact Information for Benefit-Related Questions" at bounding box center [461, 457] width 512 height 18
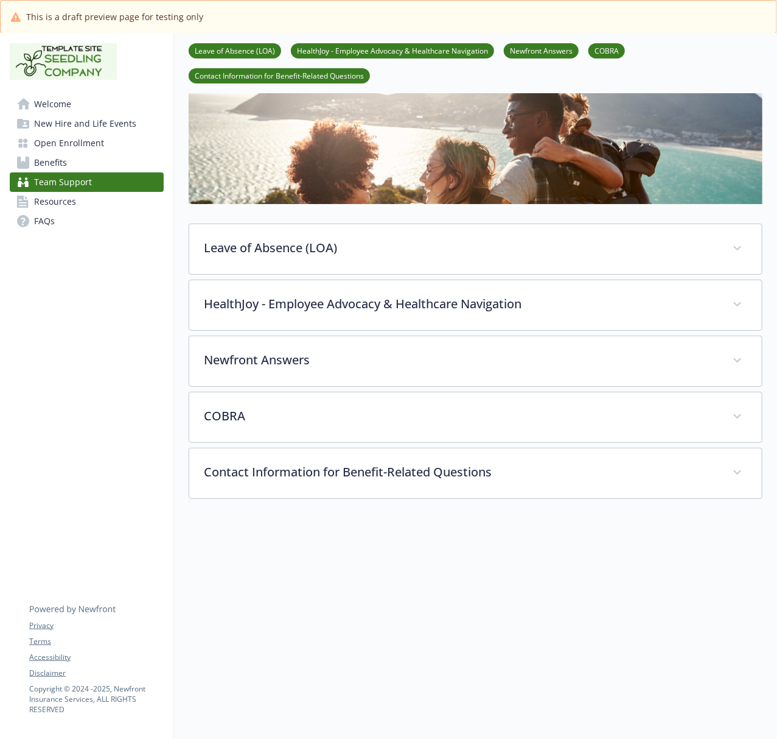
click at [81, 205] on link "Resources" at bounding box center [87, 201] width 154 height 19
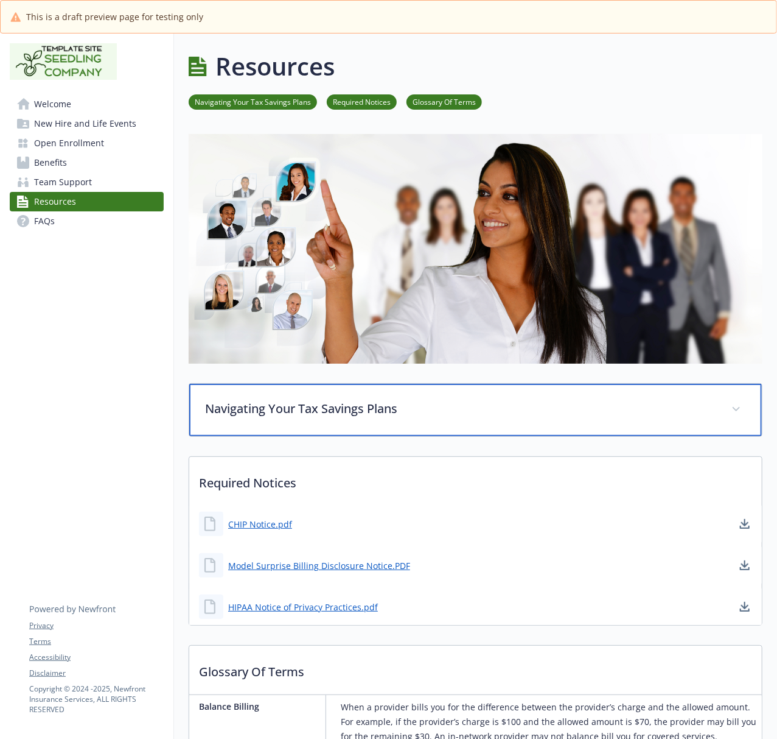
click at [278, 407] on p "Navigating Your Tax Savings Plans" at bounding box center [461, 408] width 512 height 18
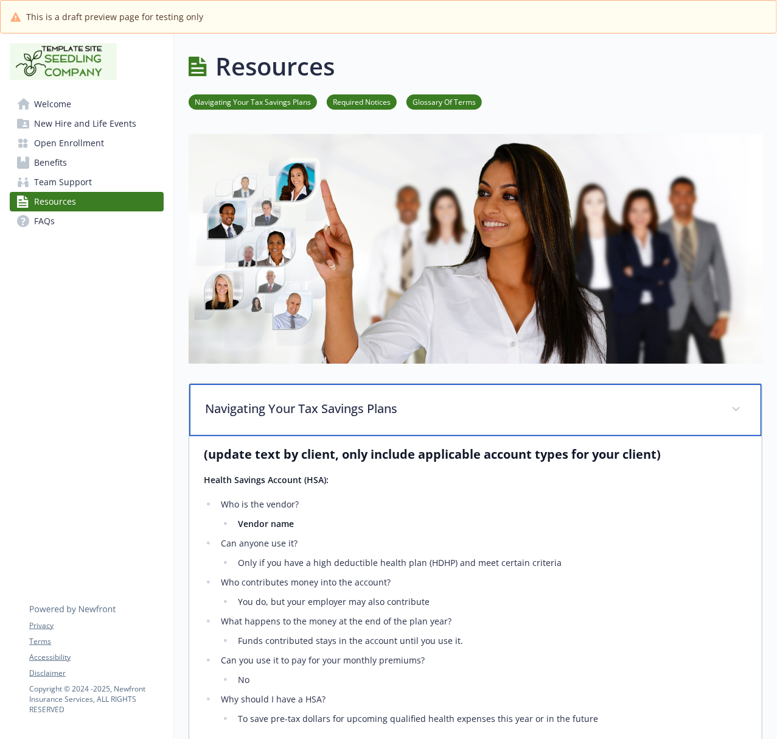
click at [312, 412] on p "Navigating Your Tax Savings Plans" at bounding box center [461, 408] width 512 height 18
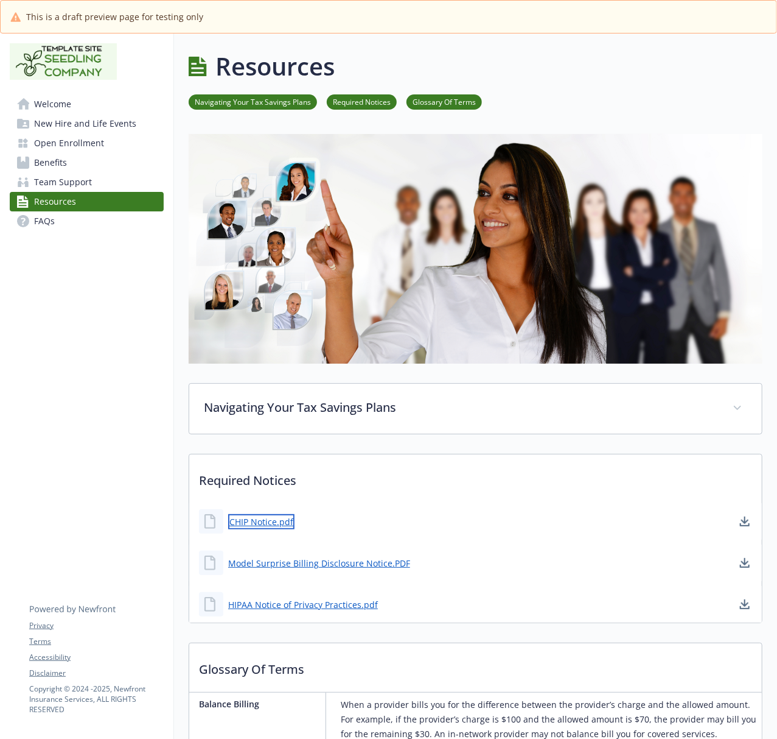
click at [246, 522] on link "CHIP Notice.pdf" at bounding box center [261, 521] width 66 height 15
click at [280, 608] on link "HIPAA Notice of Privacy Practices.pdf" at bounding box center [304, 604] width 152 height 15
click at [315, 561] on link "Model Surprise Billing Disclosure Notice.PDF" at bounding box center [320, 562] width 184 height 15
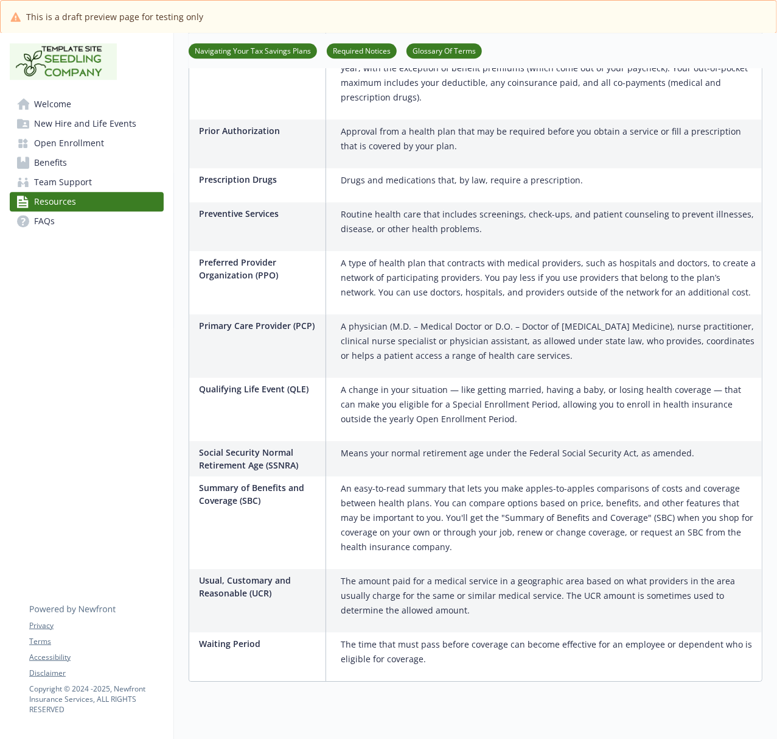
scroll to position [1733, 0]
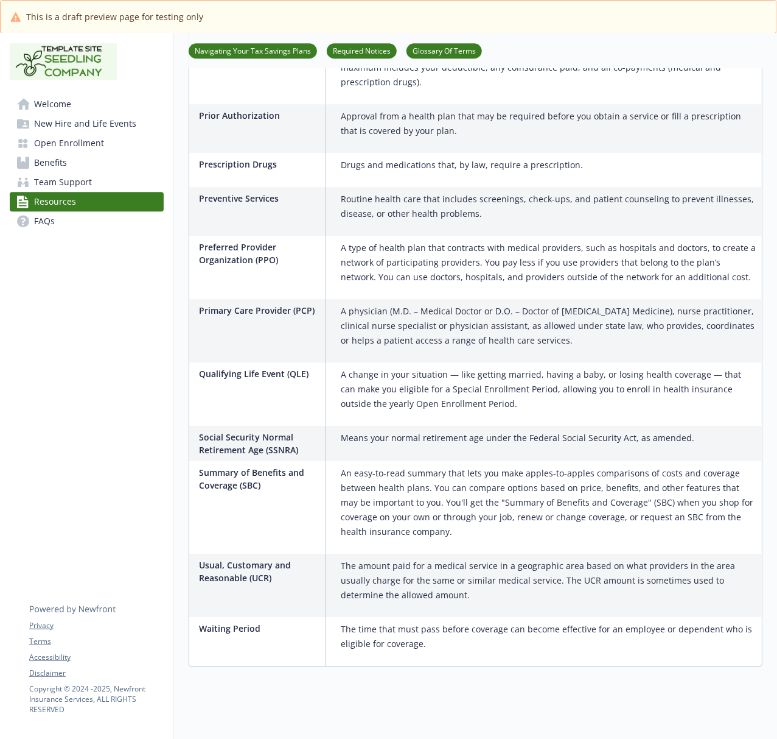
click at [40, 227] on span "FAQs" at bounding box center [44, 220] width 21 height 19
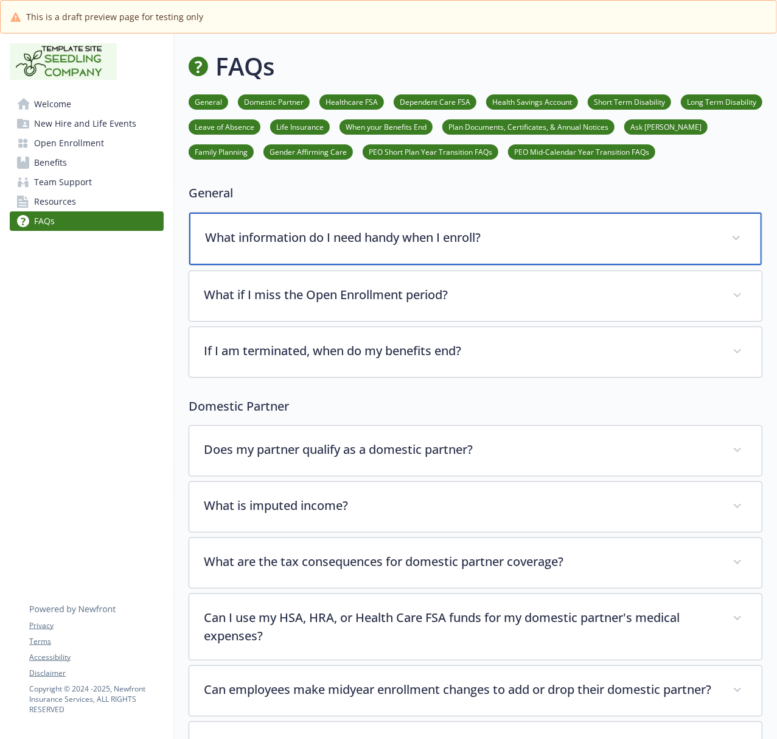
click at [232, 244] on p "What information do I need handy when I enroll?" at bounding box center [461, 237] width 512 height 18
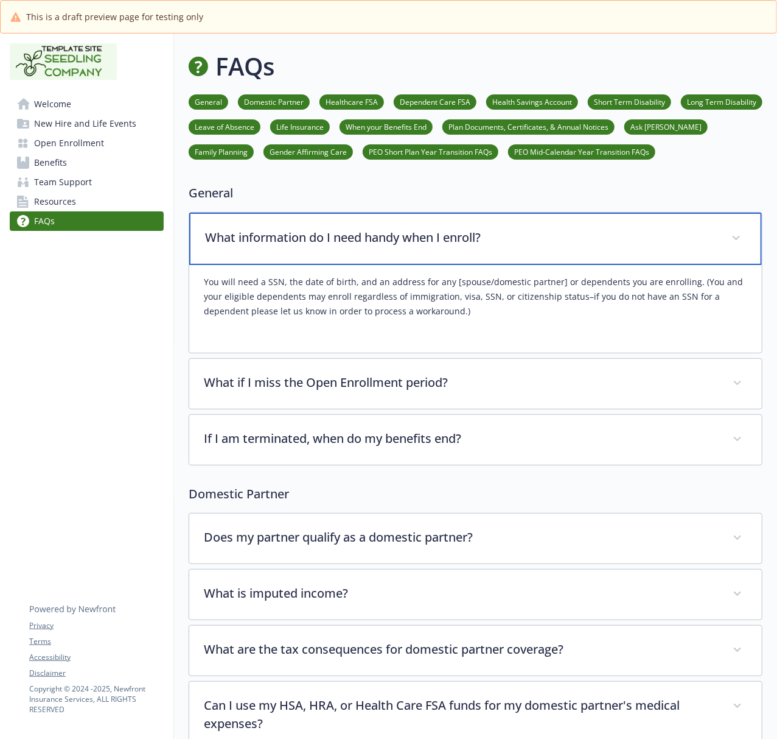
click at [235, 248] on div "What information do I need handy when I enroll?" at bounding box center [475, 238] width 573 height 52
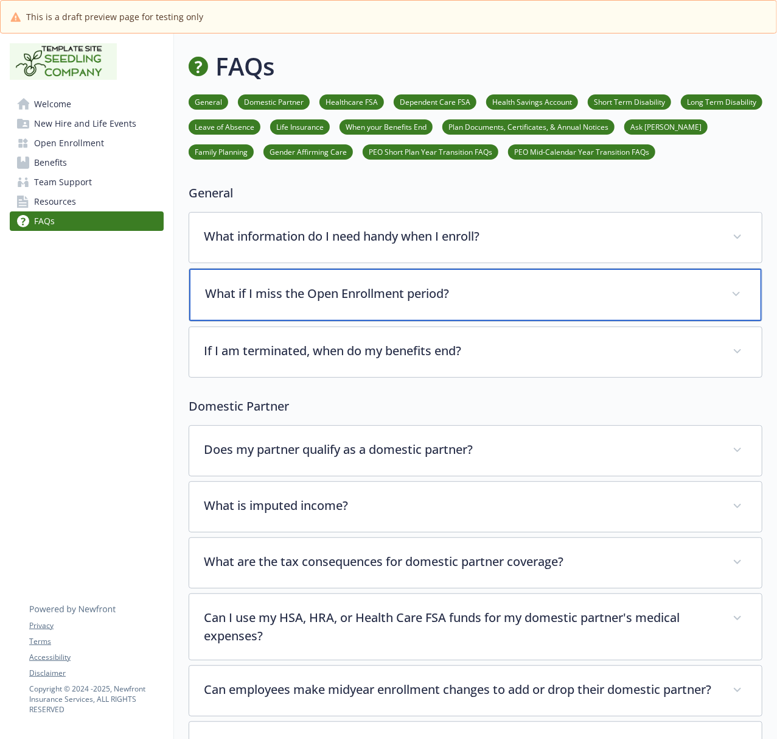
click at [213, 290] on p "What if I miss the Open Enrollment period?" at bounding box center [461, 293] width 512 height 18
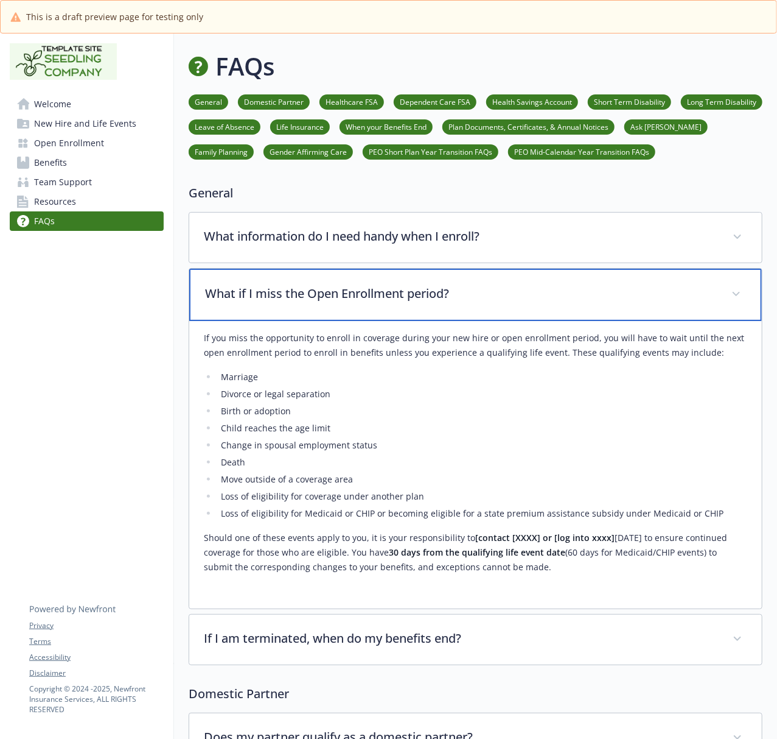
click at [213, 290] on p "What if I miss the Open Enrollment period?" at bounding box center [461, 293] width 512 height 18
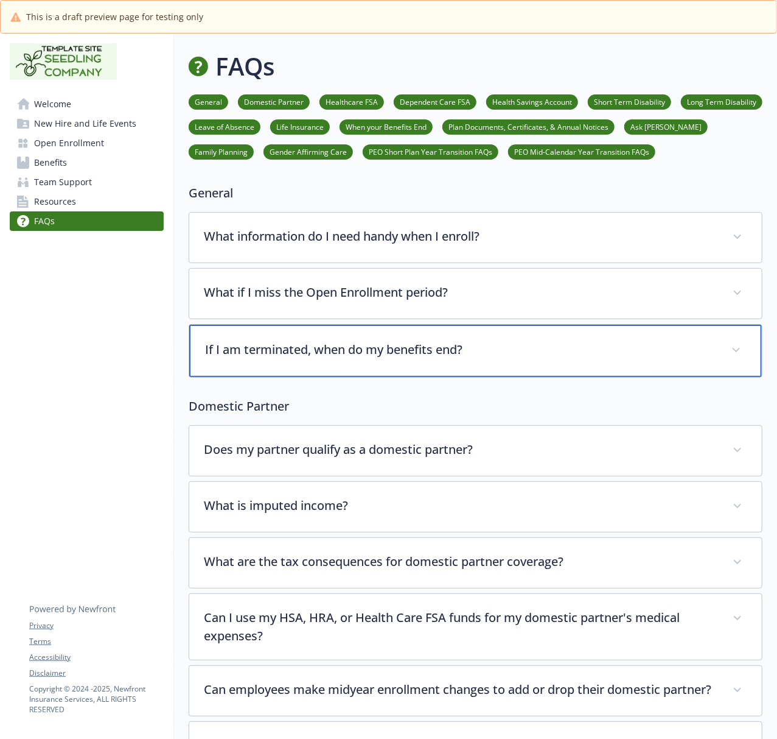
click at [242, 347] on p "If I am terminated, when do my benefits end?" at bounding box center [461, 349] width 512 height 18
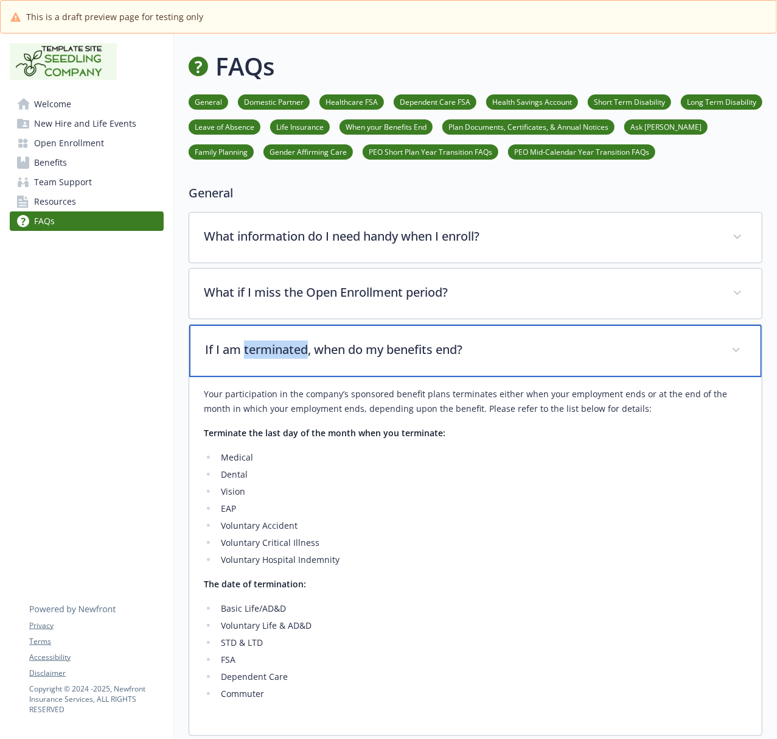
click at [242, 348] on p "If I am terminated, when do my benefits end?" at bounding box center [461, 349] width 512 height 18
